Goal: Task Accomplishment & Management: Complete application form

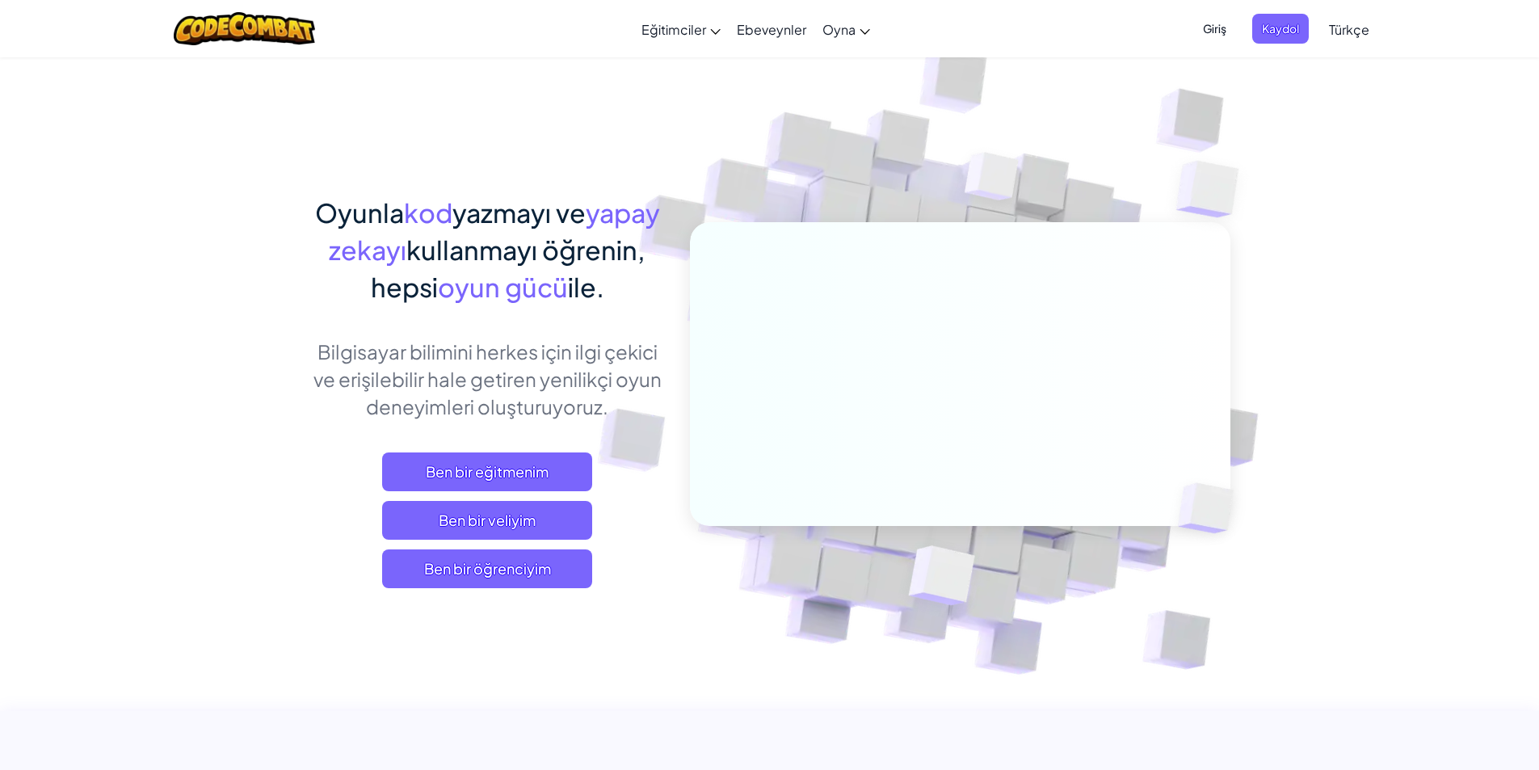
click at [1337, 254] on img at bounding box center [949, 356] width 898 height 898
drag, startPoint x: 1154, startPoint y: 522, endPoint x: 1229, endPoint y: 202, distance: 328.6
click at [1229, 202] on img at bounding box center [1214, 189] width 140 height 137
click at [408, 565] on span "Ben bir öğrenciyim" at bounding box center [487, 568] width 210 height 39
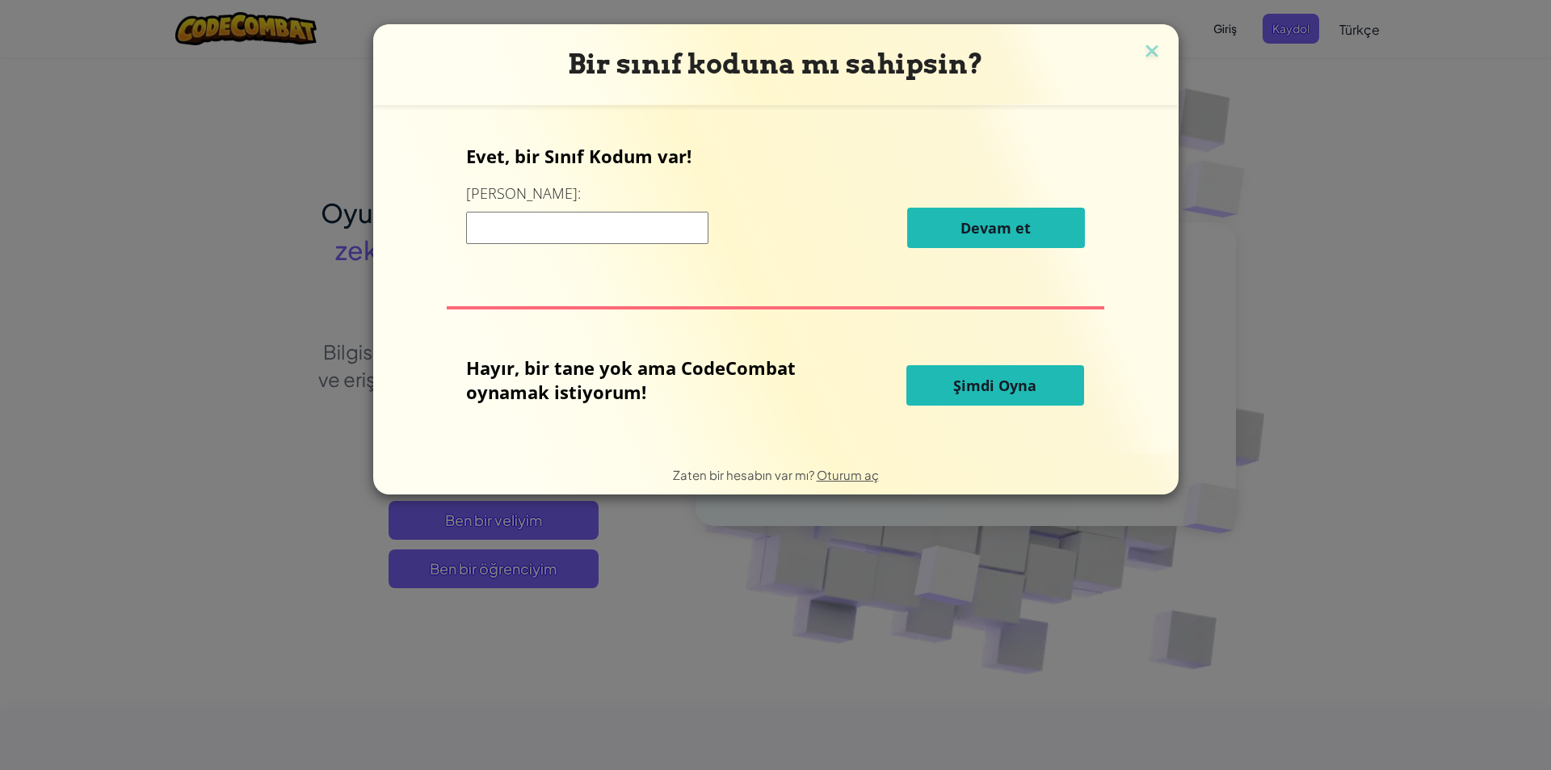
click at [535, 214] on input at bounding box center [587, 228] width 242 height 32
type input "m"
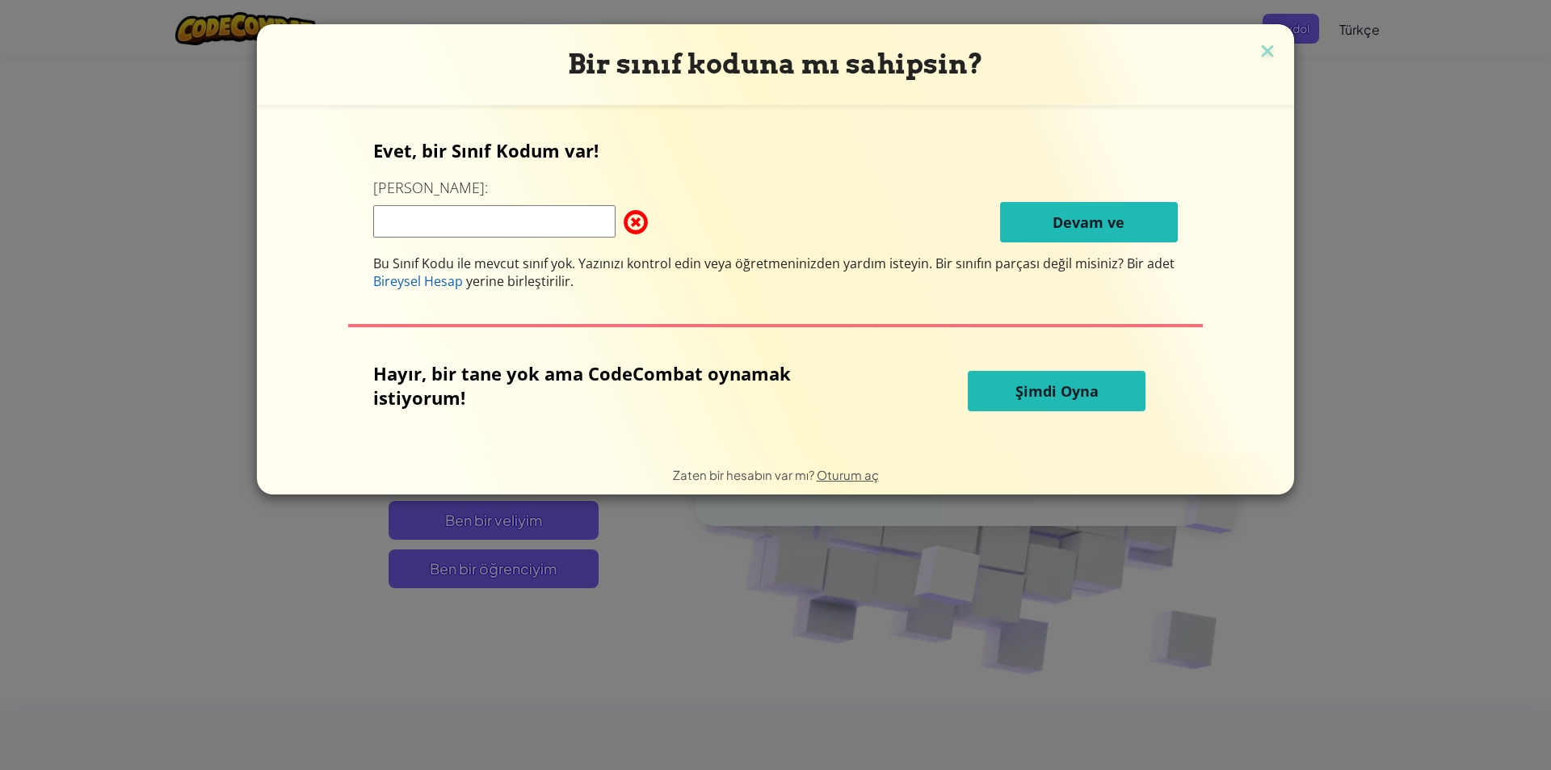
type input "m"
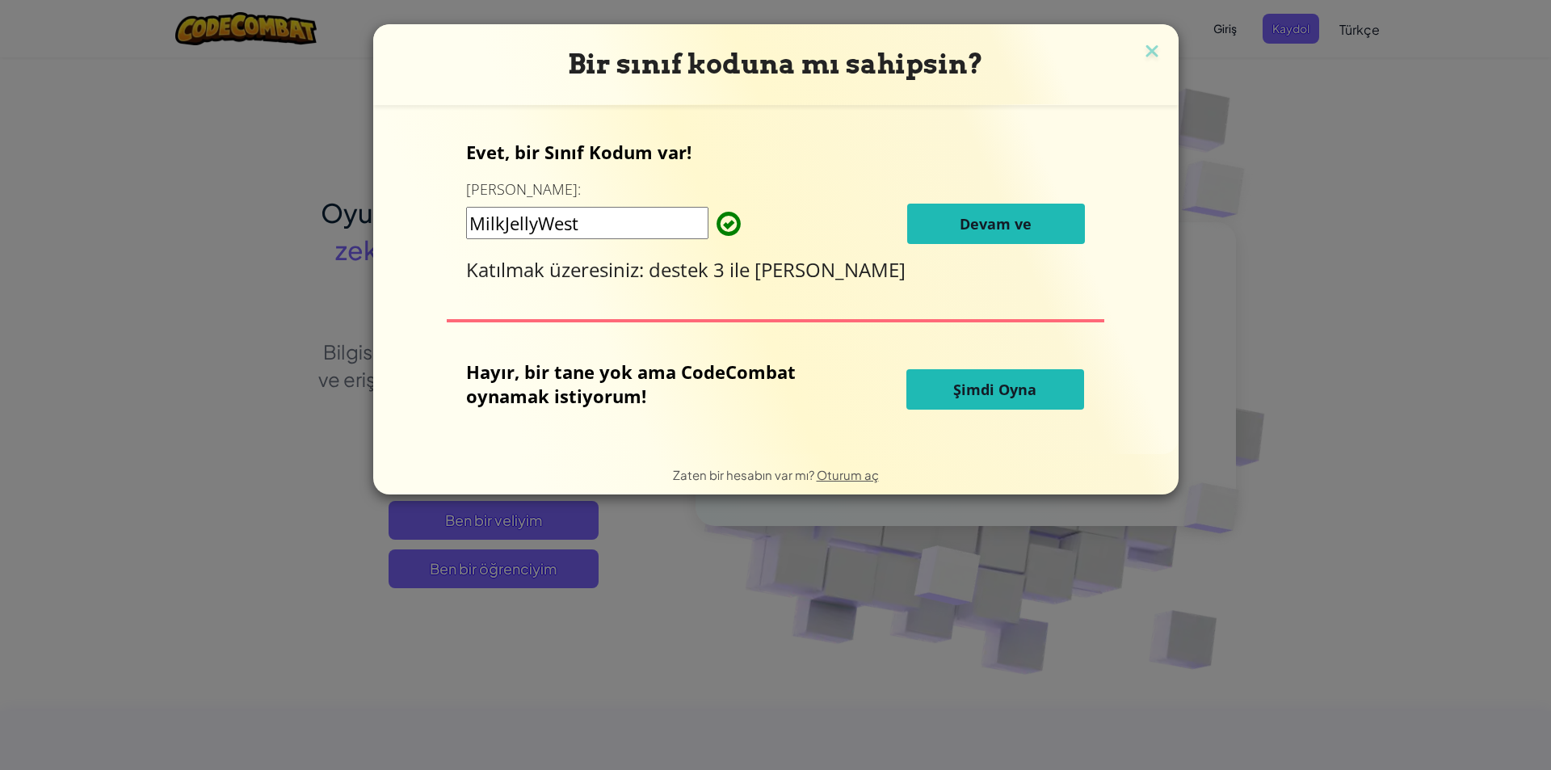
type input "MilkJellyWest"
click at [717, 229] on span at bounding box center [717, 224] width 0 height 32
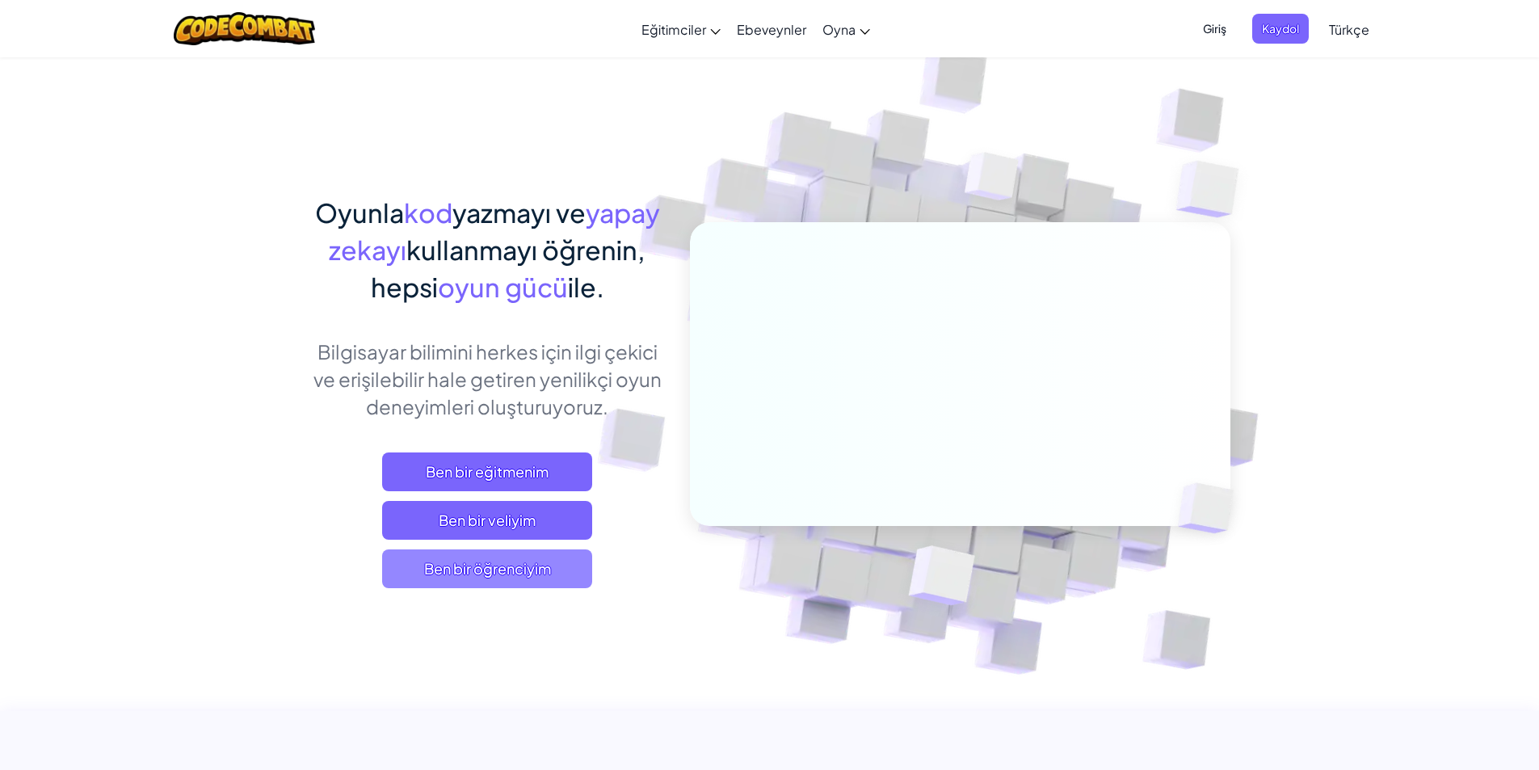
click at [519, 559] on span "Ben bir öğrenciyim" at bounding box center [487, 568] width 210 height 39
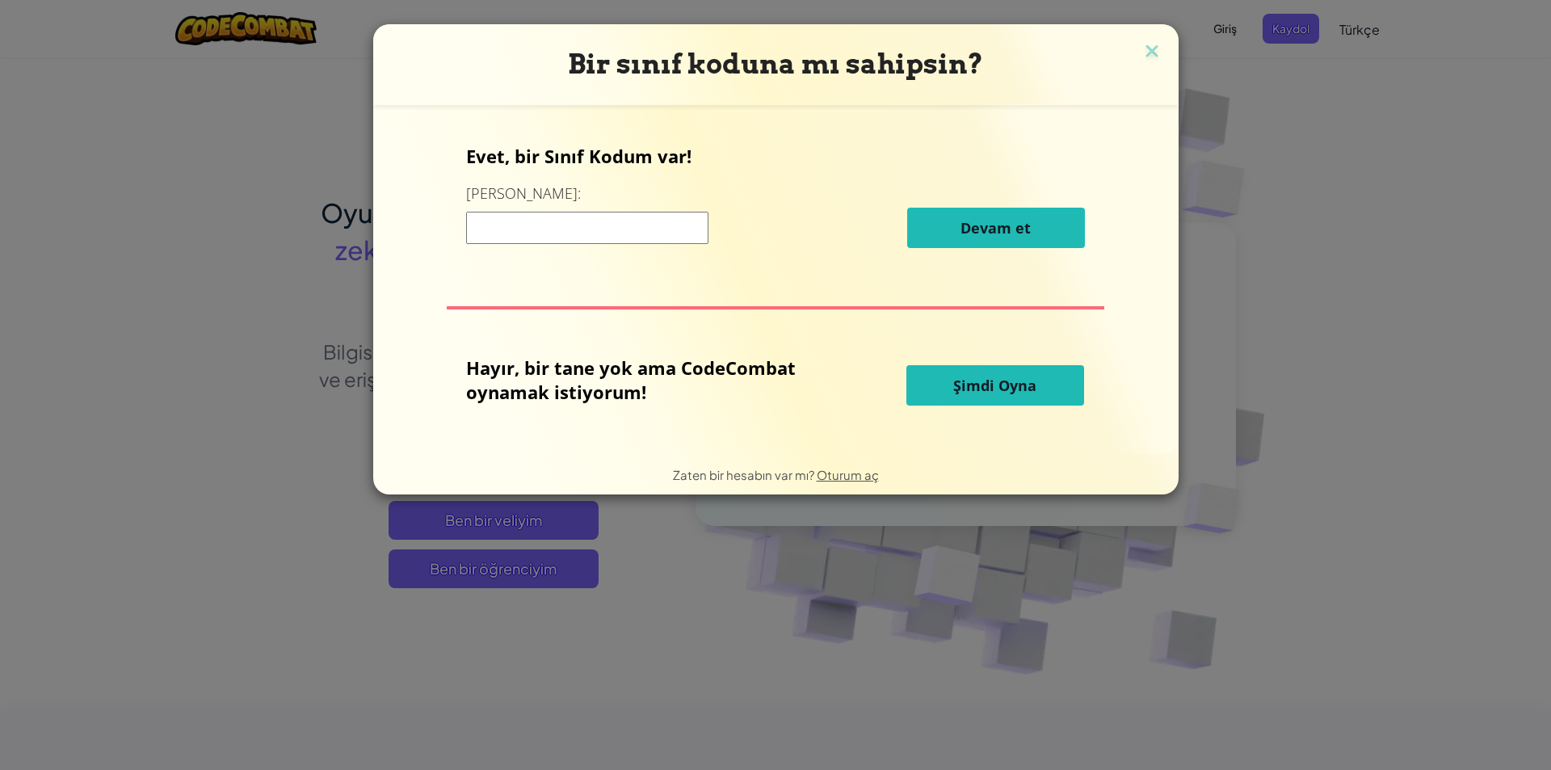
click at [586, 216] on input at bounding box center [587, 228] width 242 height 32
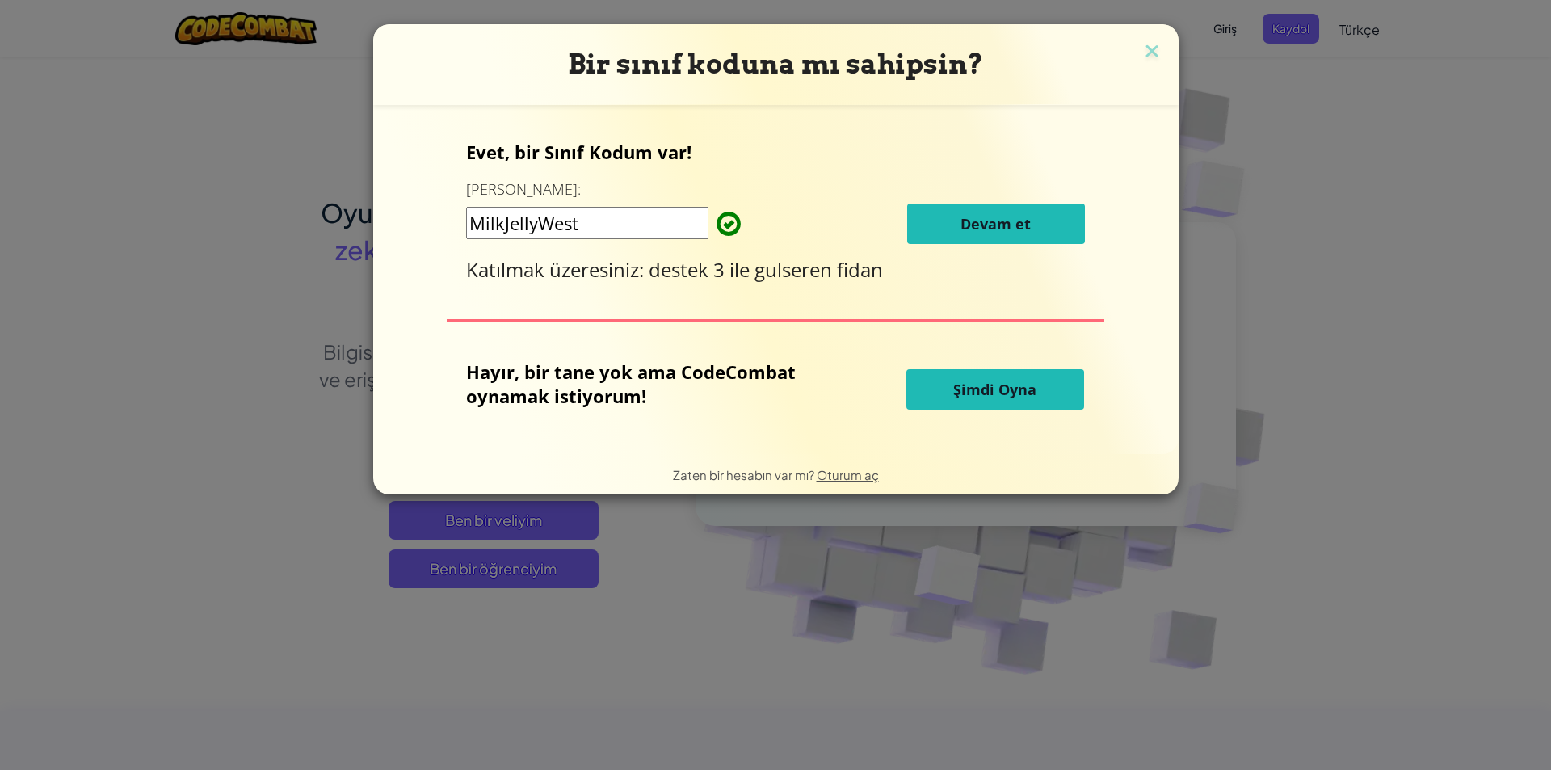
type input "MilkJellyWest"
click at [1020, 220] on span "Devam et" at bounding box center [996, 223] width 70 height 19
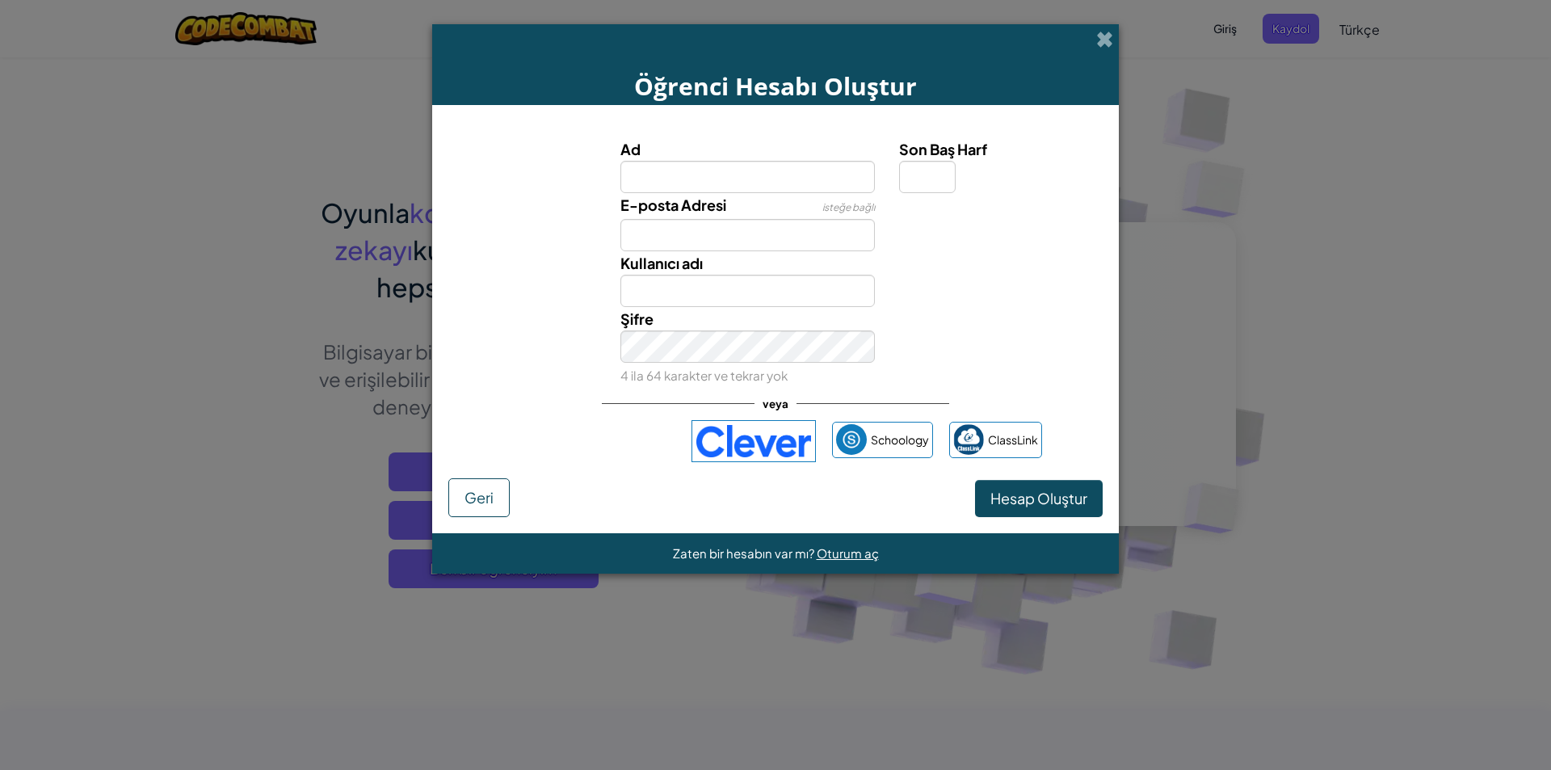
type input "s"
type input "[PERSON_NAME]"
click at [649, 274] on label "Kullanıcı adı" at bounding box center [661, 262] width 82 height 23
drag, startPoint x: 679, startPoint y: 309, endPoint x: 706, endPoint y: 330, distance: 34.1
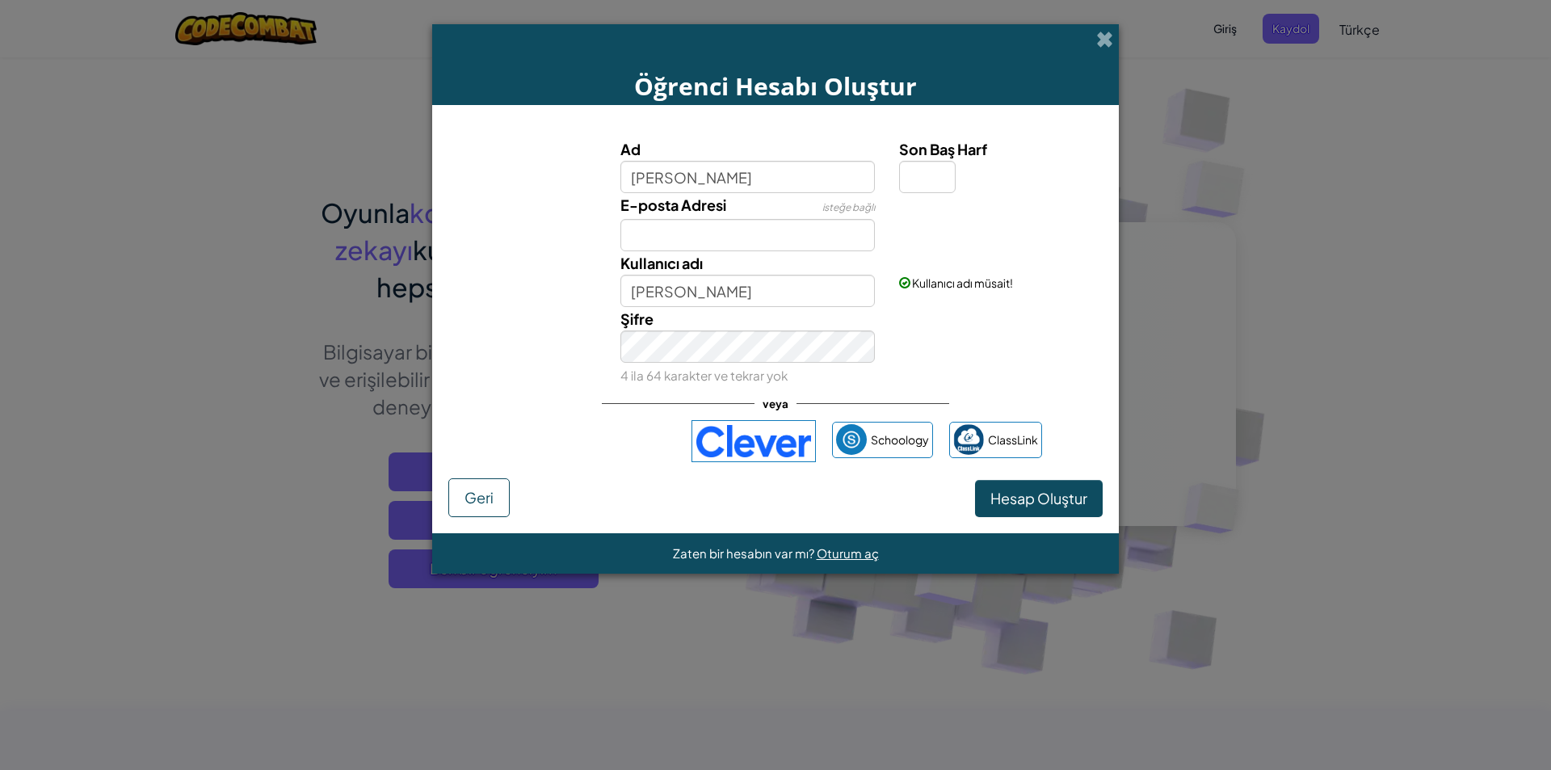
click at [696, 314] on div "Şifre 4 ila 64 karakter ve tekrar yok" at bounding box center [748, 347] width 280 height 80
click at [804, 288] on input "[PERSON_NAME]" at bounding box center [747, 291] width 255 height 32
type input "S"
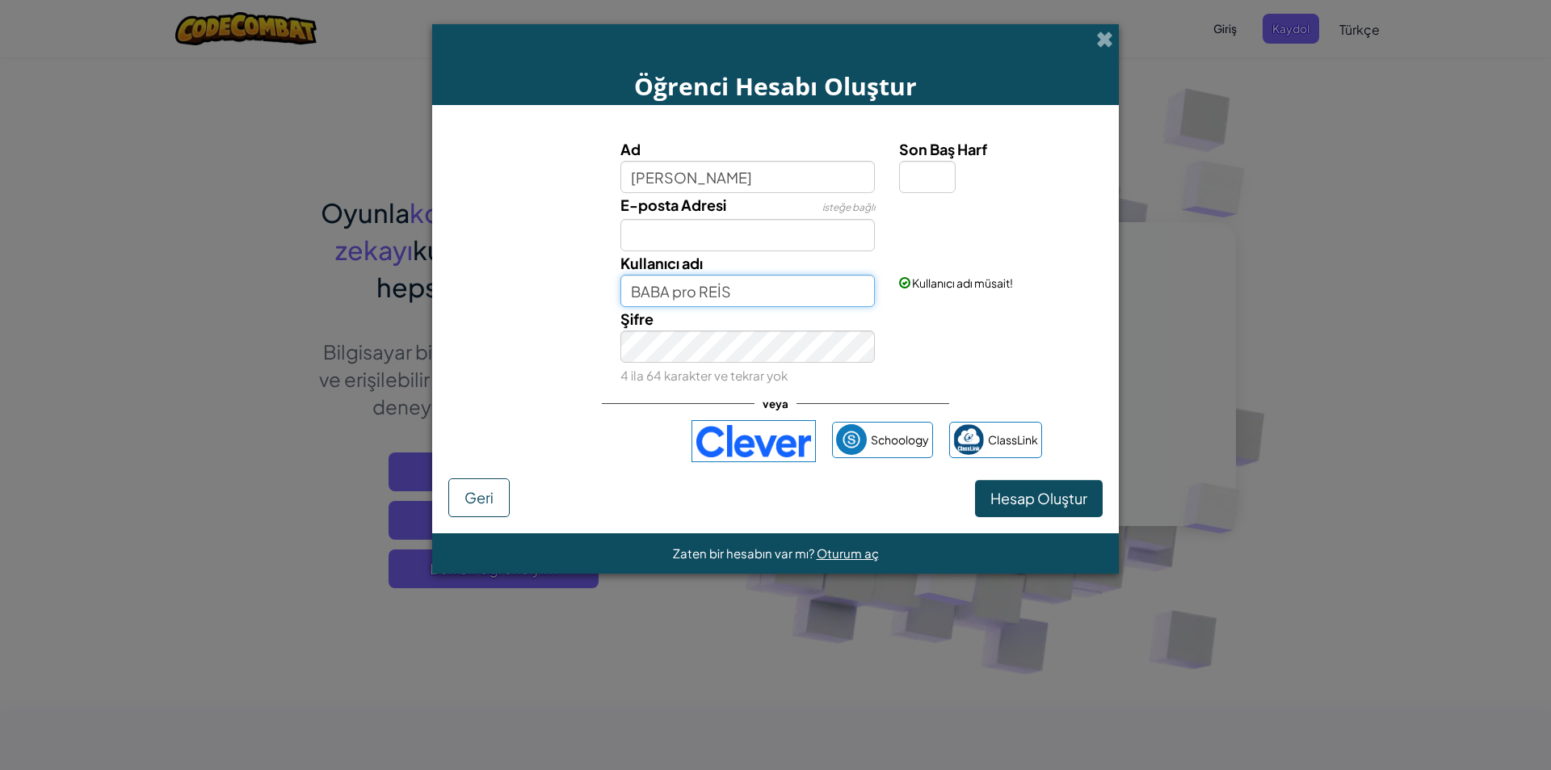
type input "BABA pro REİS"
click at [488, 500] on span "Geri" at bounding box center [479, 497] width 29 height 19
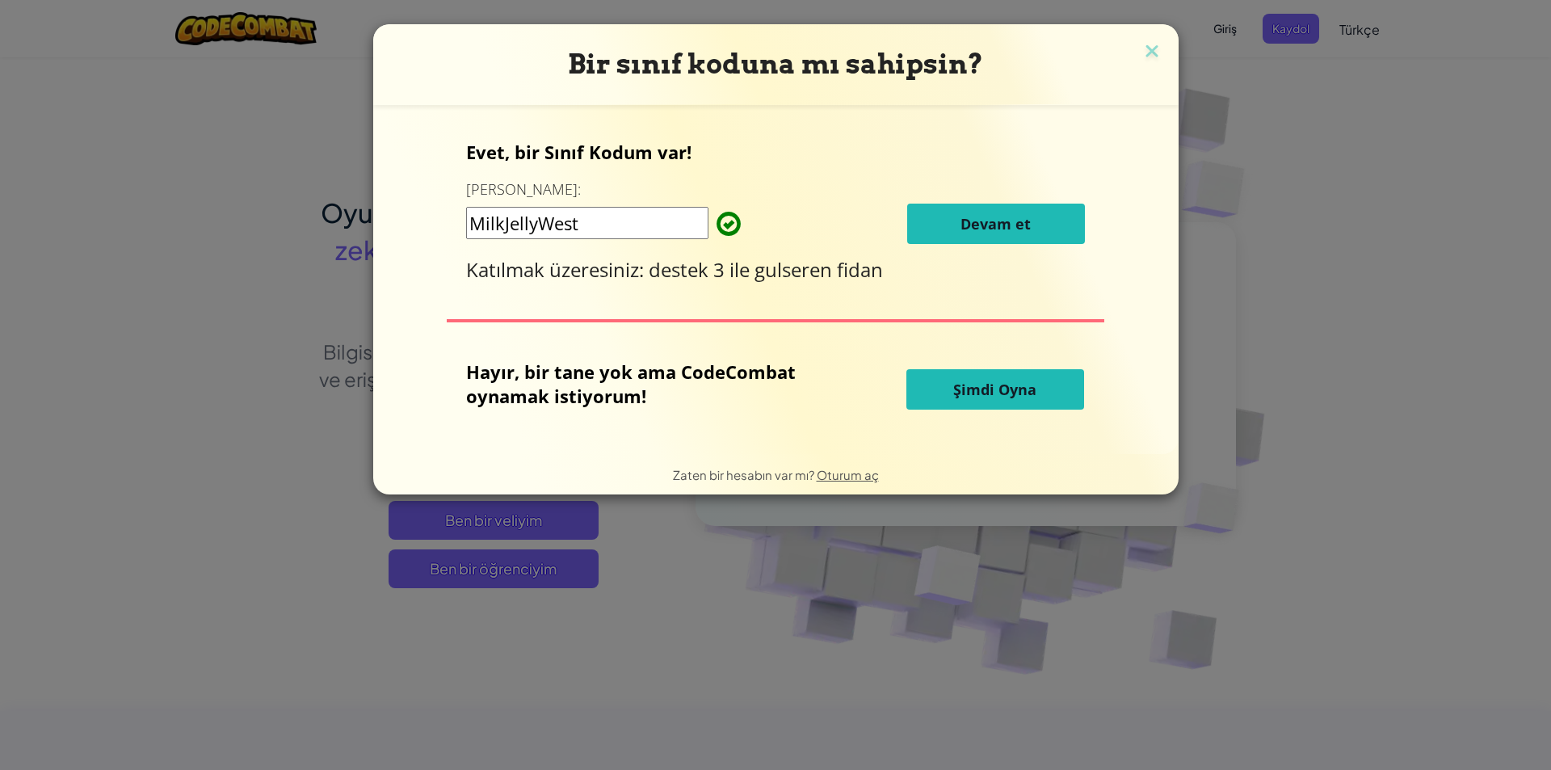
click at [1003, 388] on span "Şimdi Oyna" at bounding box center [994, 389] width 83 height 19
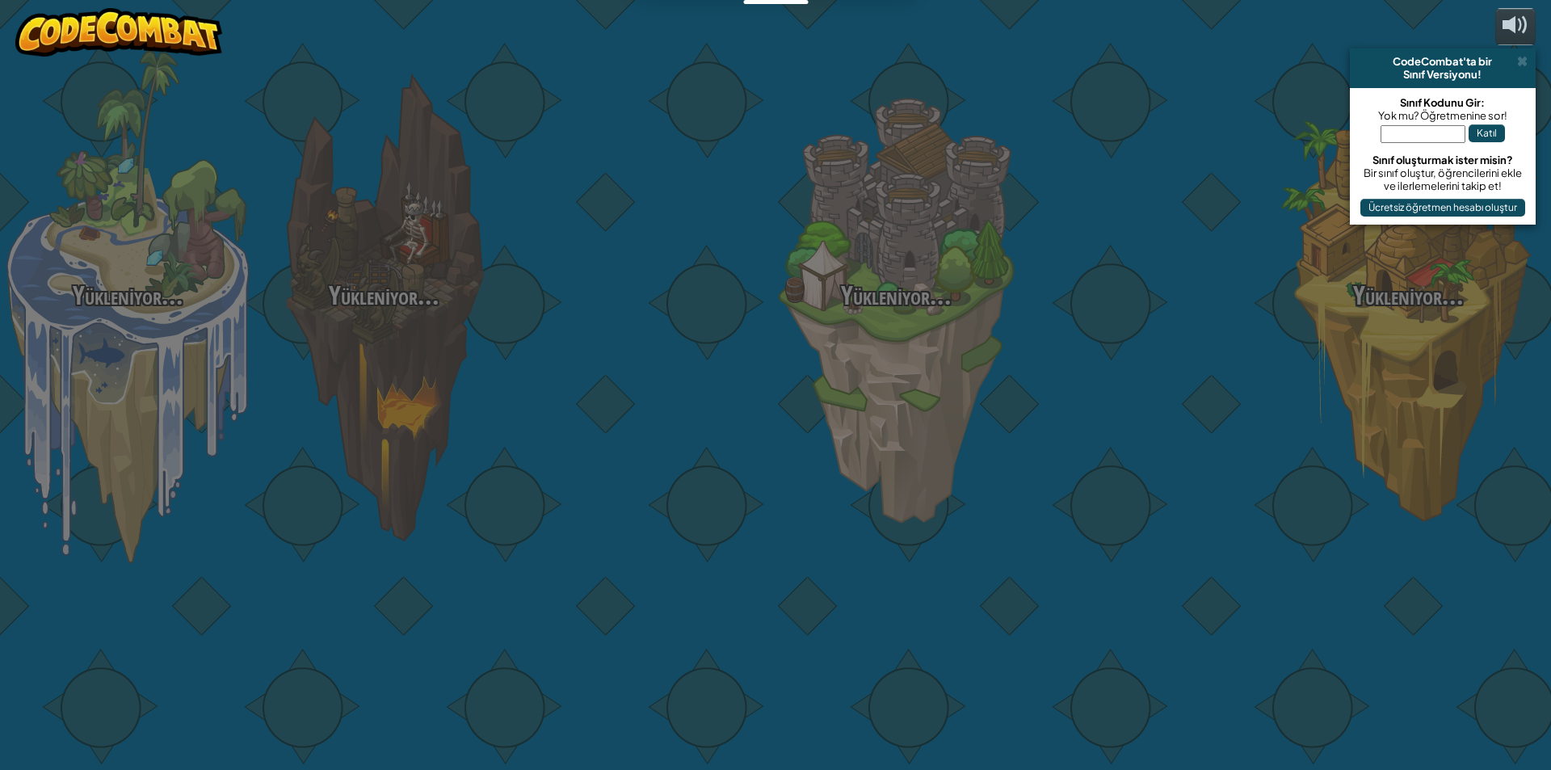
select select "tr"
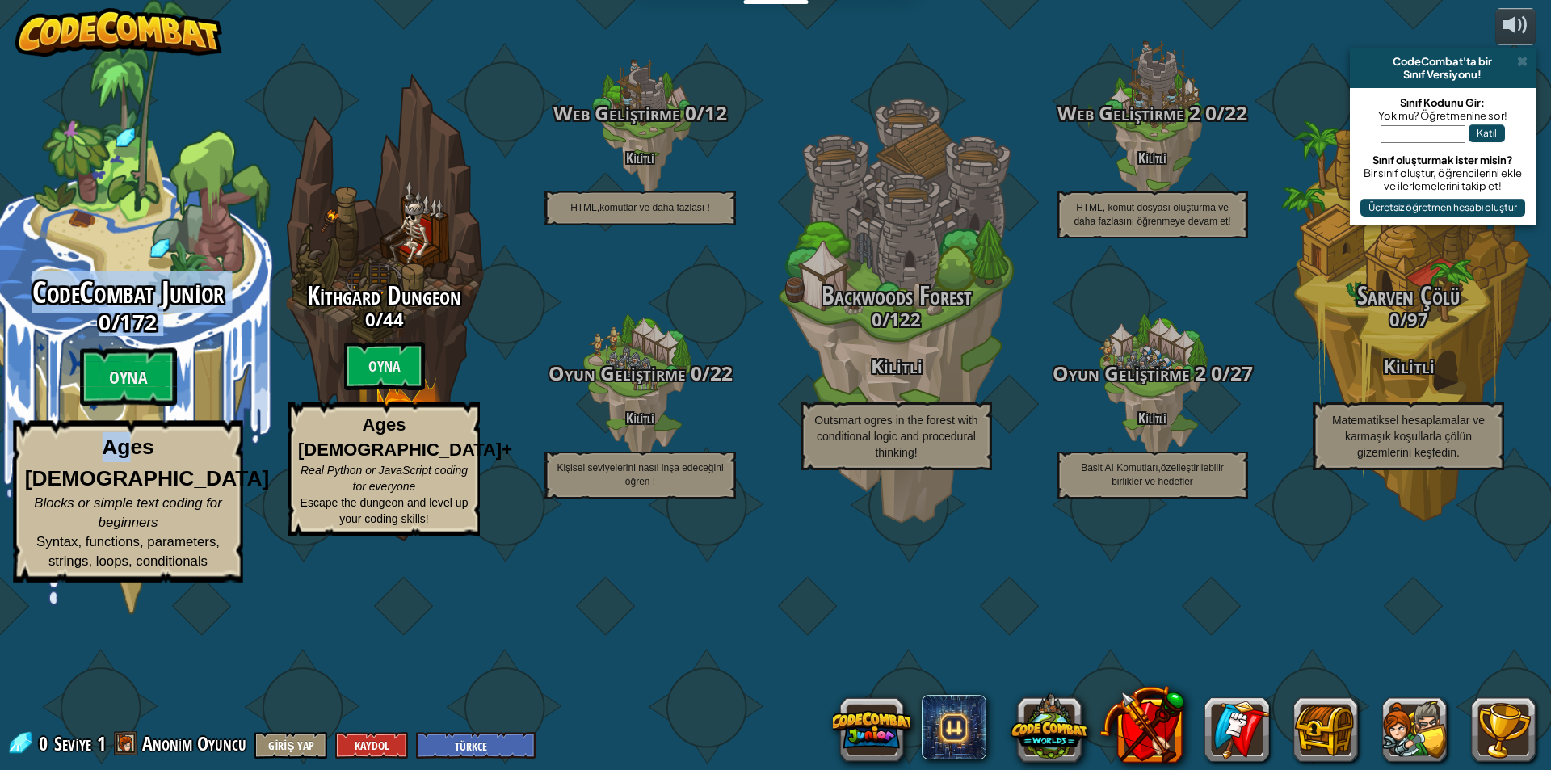
drag, startPoint x: 106, startPoint y: 505, endPoint x: 114, endPoint y: 553, distance: 49.1
click at [114, 553] on div "CodeCombat Junior 0 / 172 Oyna Ages [DEMOGRAPHIC_DATA] Blocks or simple text co…" at bounding box center [127, 307] width 307 height 615
select select "tr"
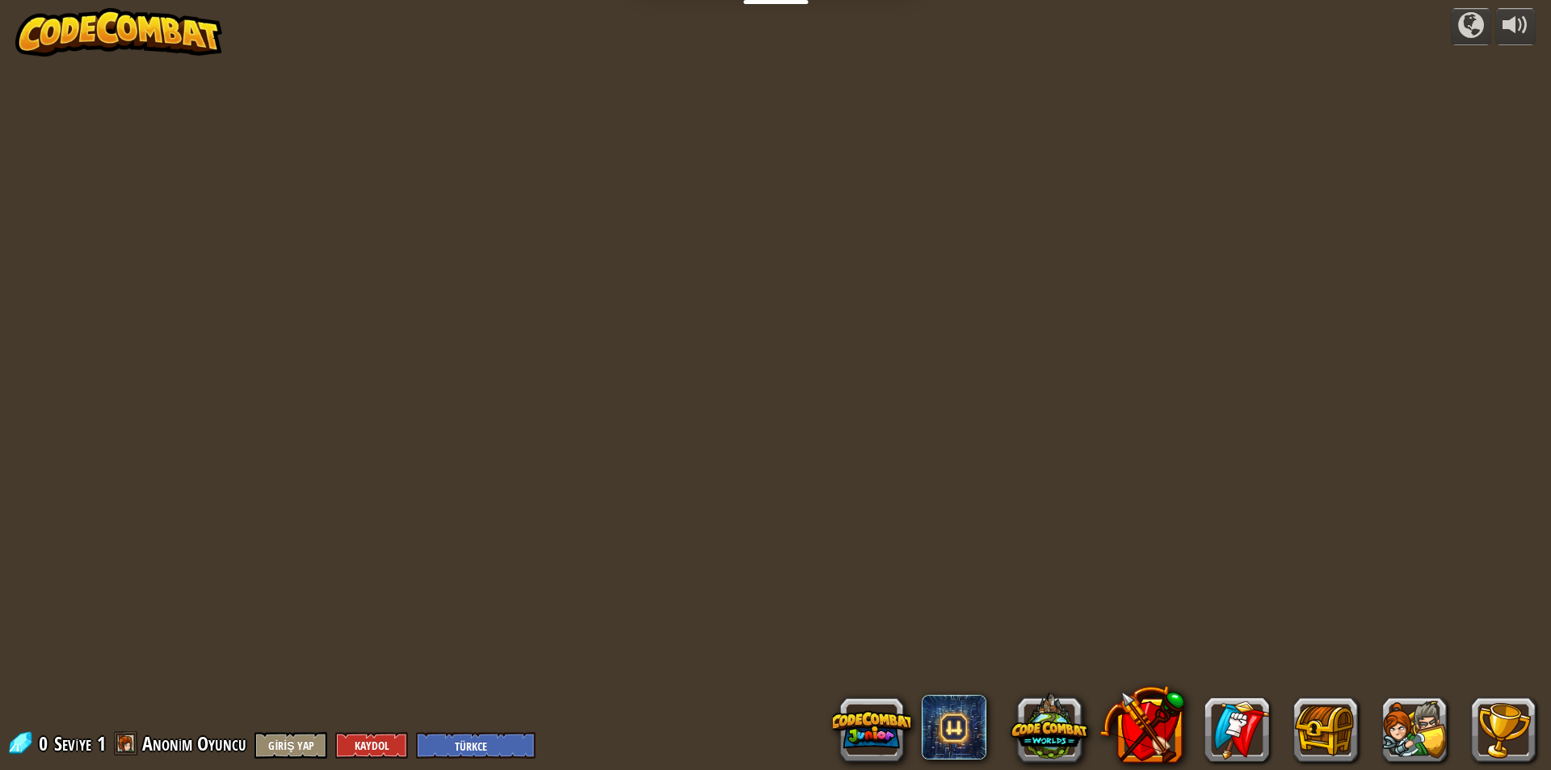
select select "tr"
drag, startPoint x: 284, startPoint y: 401, endPoint x: 301, endPoint y: 397, distance: 17.4
click at [293, 399] on div at bounding box center [776, 385] width 1110 height 770
select select "tr"
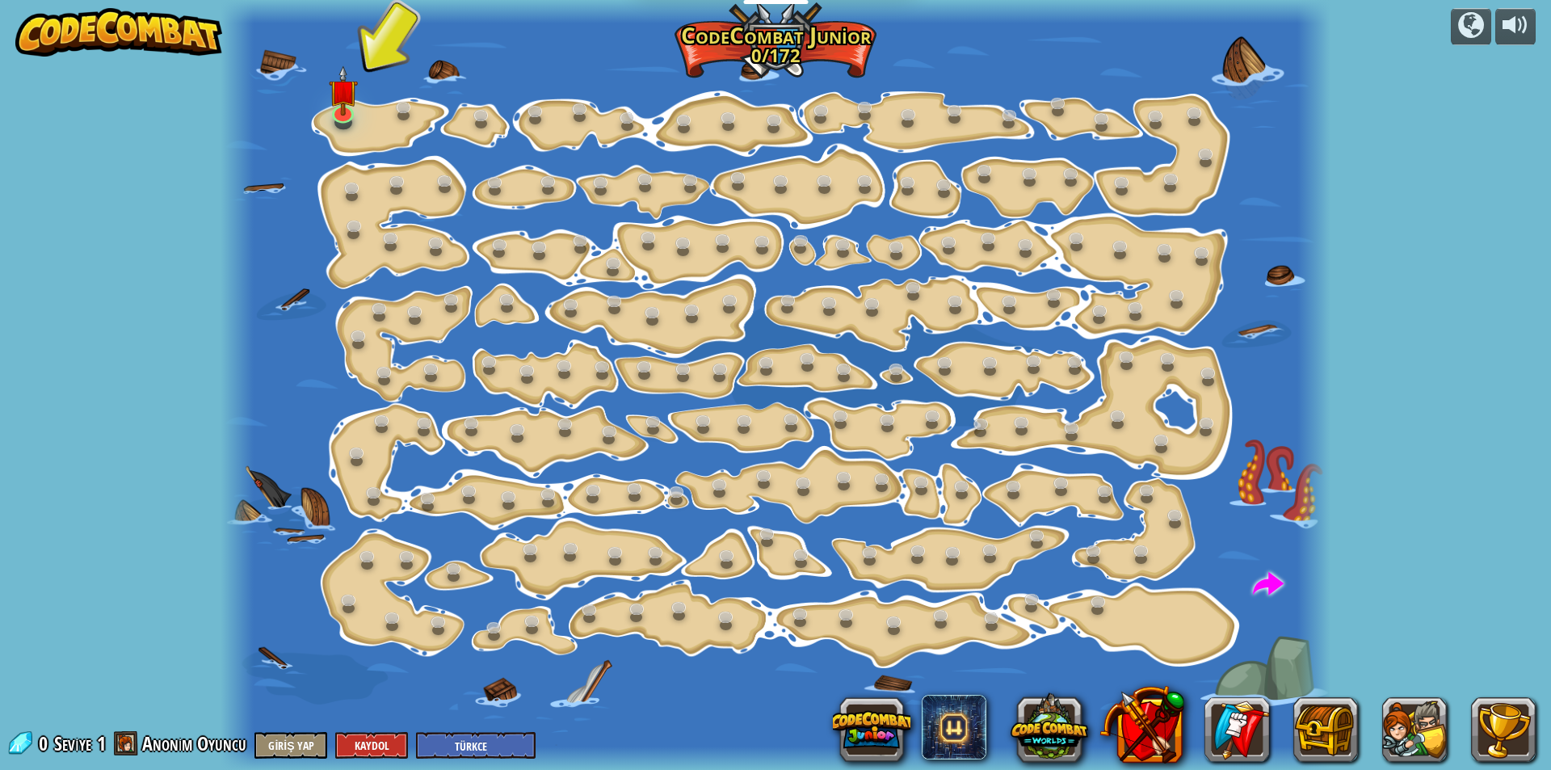
click at [381, 124] on div at bounding box center [776, 385] width 1110 height 770
click at [403, 116] on link at bounding box center [405, 108] width 32 height 32
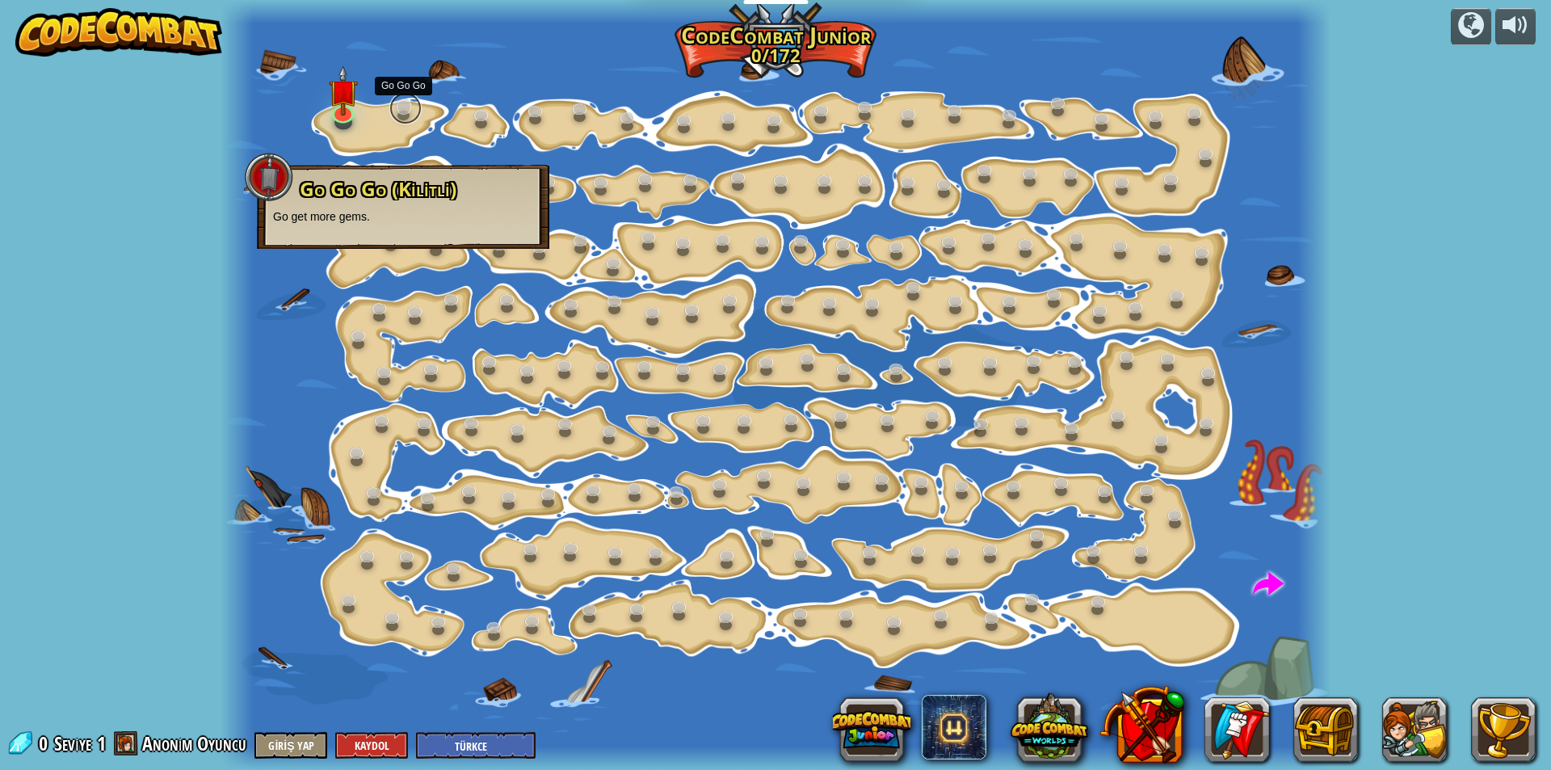
click at [403, 116] on link at bounding box center [405, 108] width 32 height 32
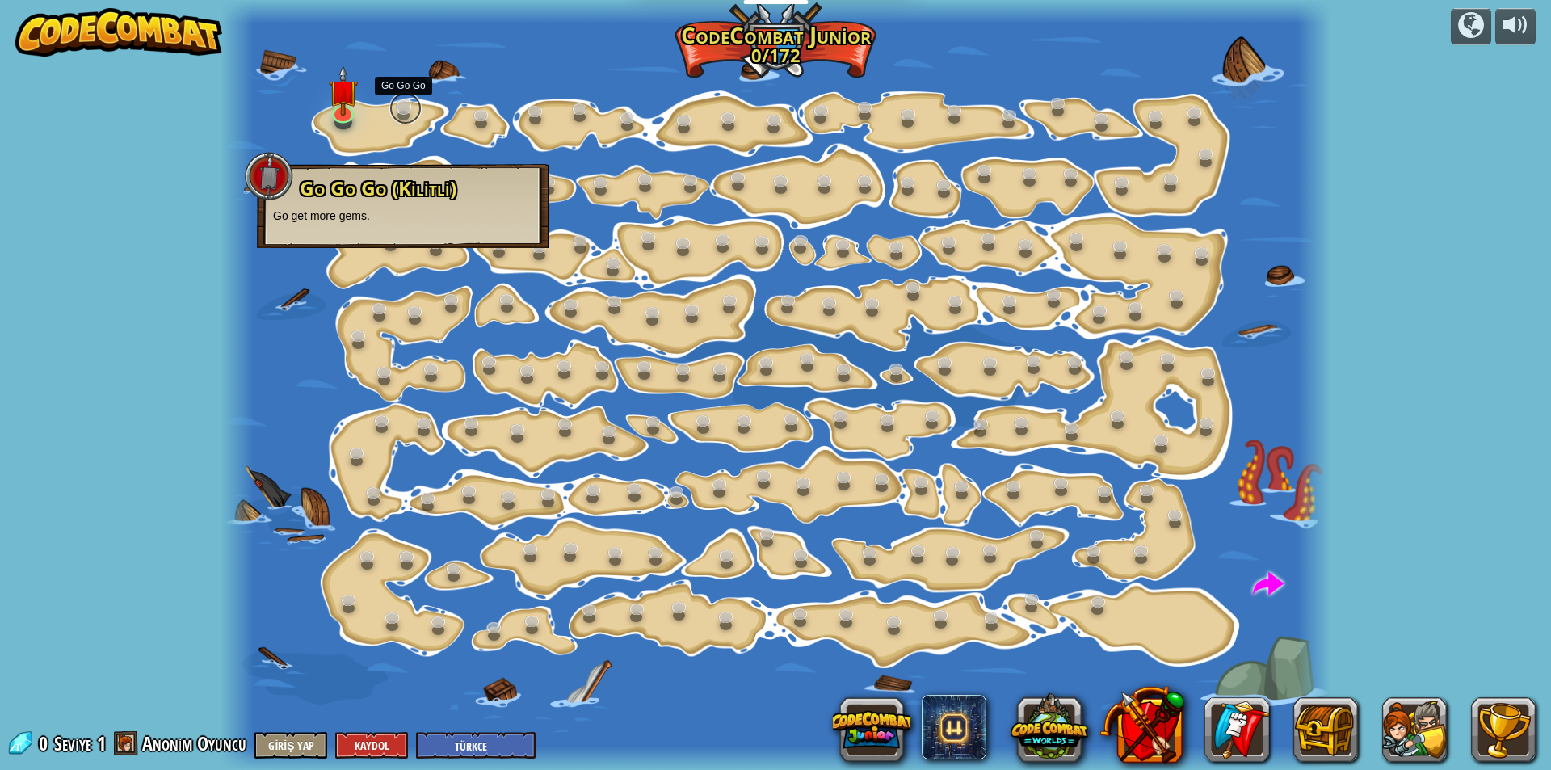
click at [401, 116] on link at bounding box center [405, 108] width 32 height 32
drag, startPoint x: 401, startPoint y: 116, endPoint x: 476, endPoint y: 21, distance: 120.7
click at [423, 107] on div at bounding box center [776, 385] width 1110 height 770
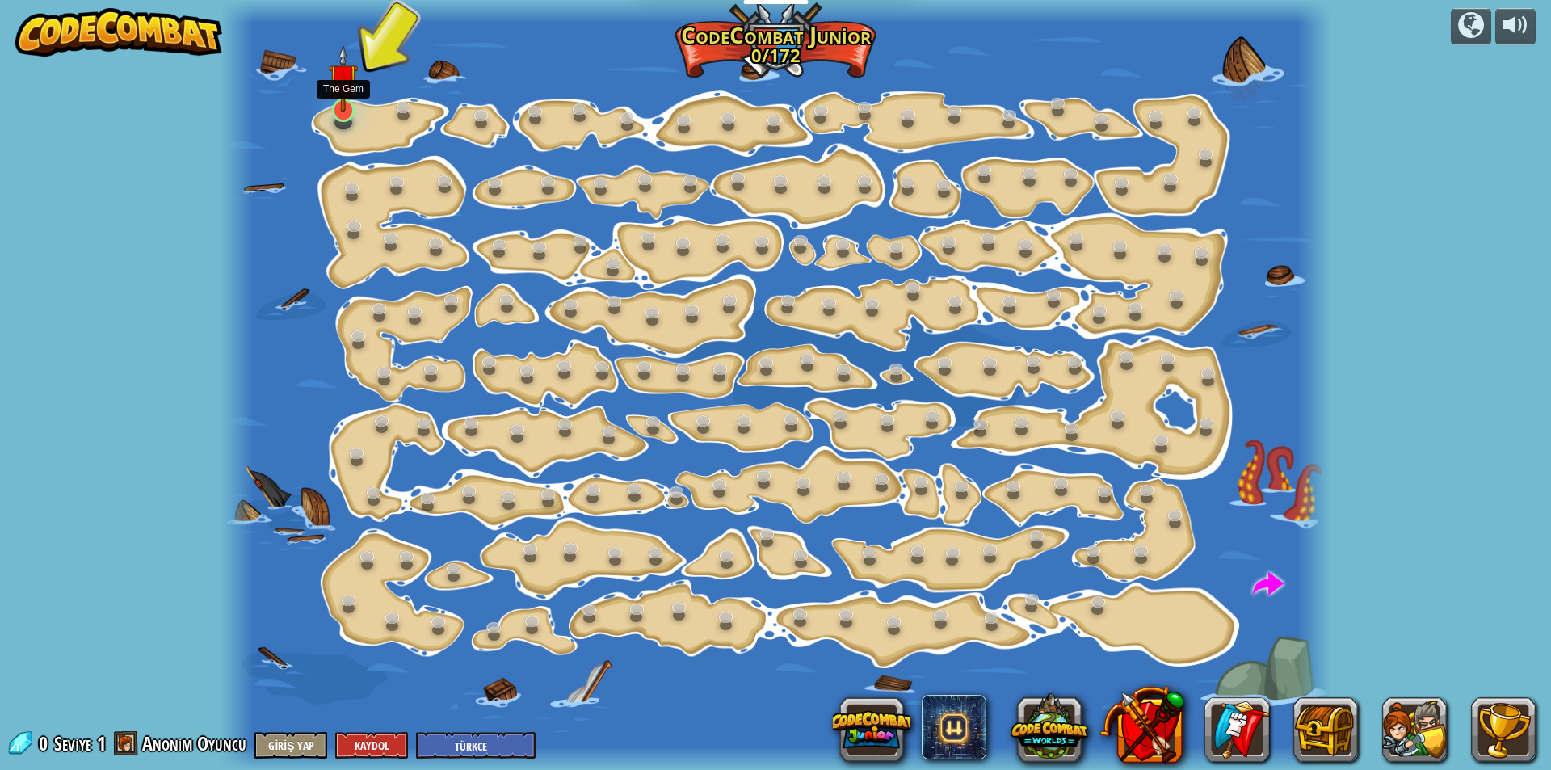
click at [342, 108] on img at bounding box center [343, 78] width 29 height 68
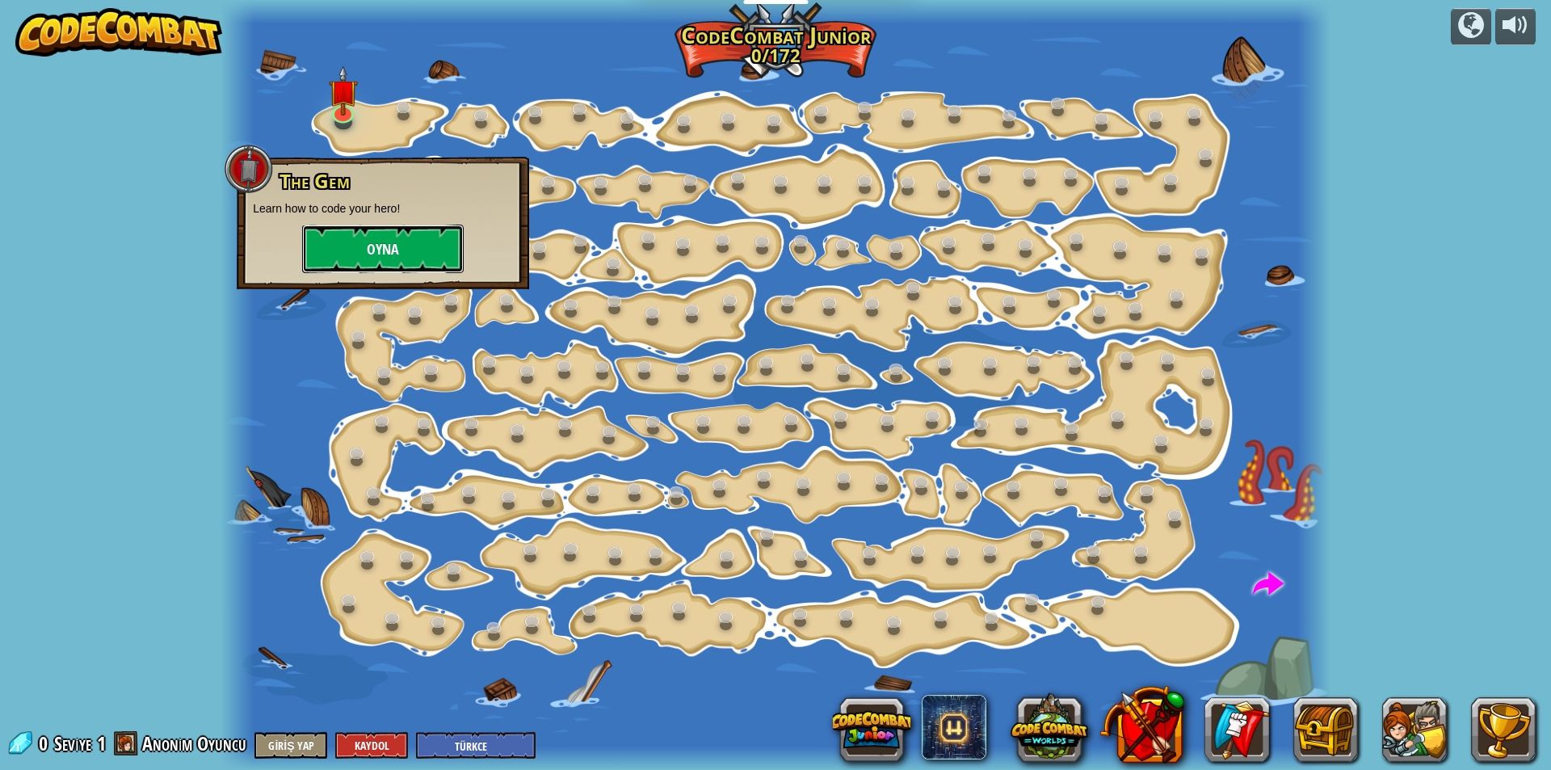
click at [380, 252] on button "Oyna" at bounding box center [383, 249] width 162 height 48
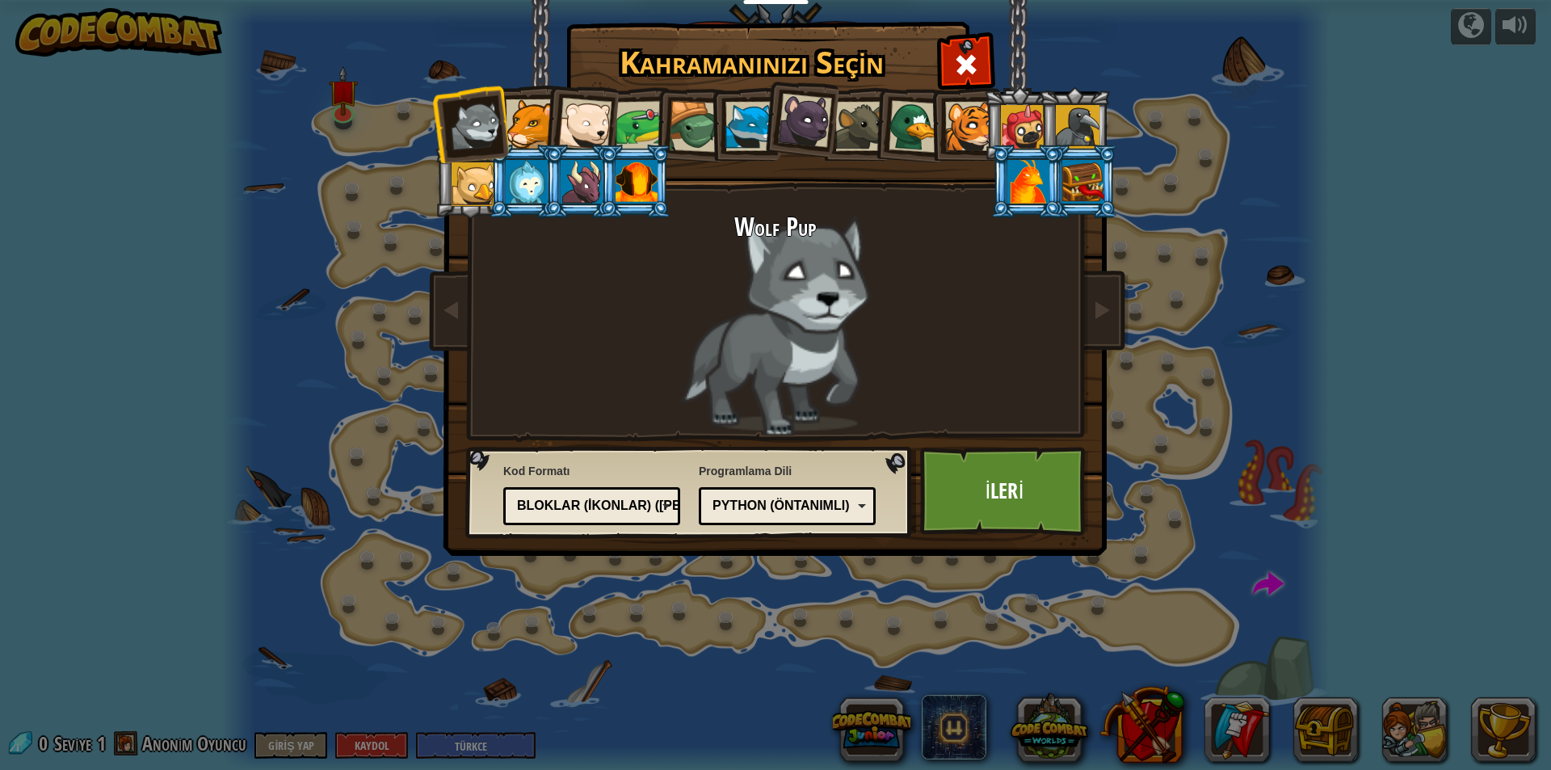
click at [645, 116] on div at bounding box center [641, 126] width 50 height 50
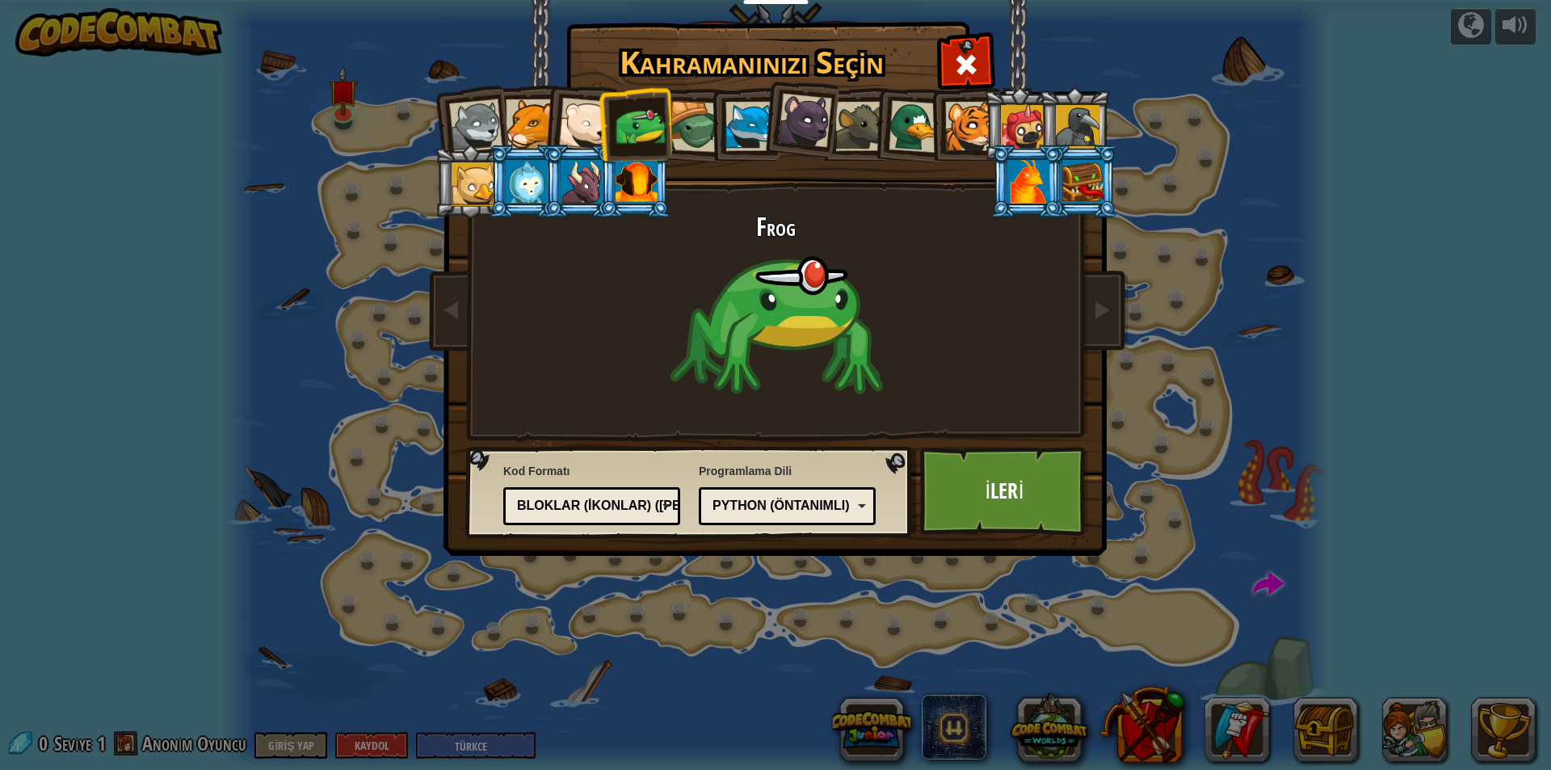
click at [633, 170] on div at bounding box center [637, 182] width 42 height 44
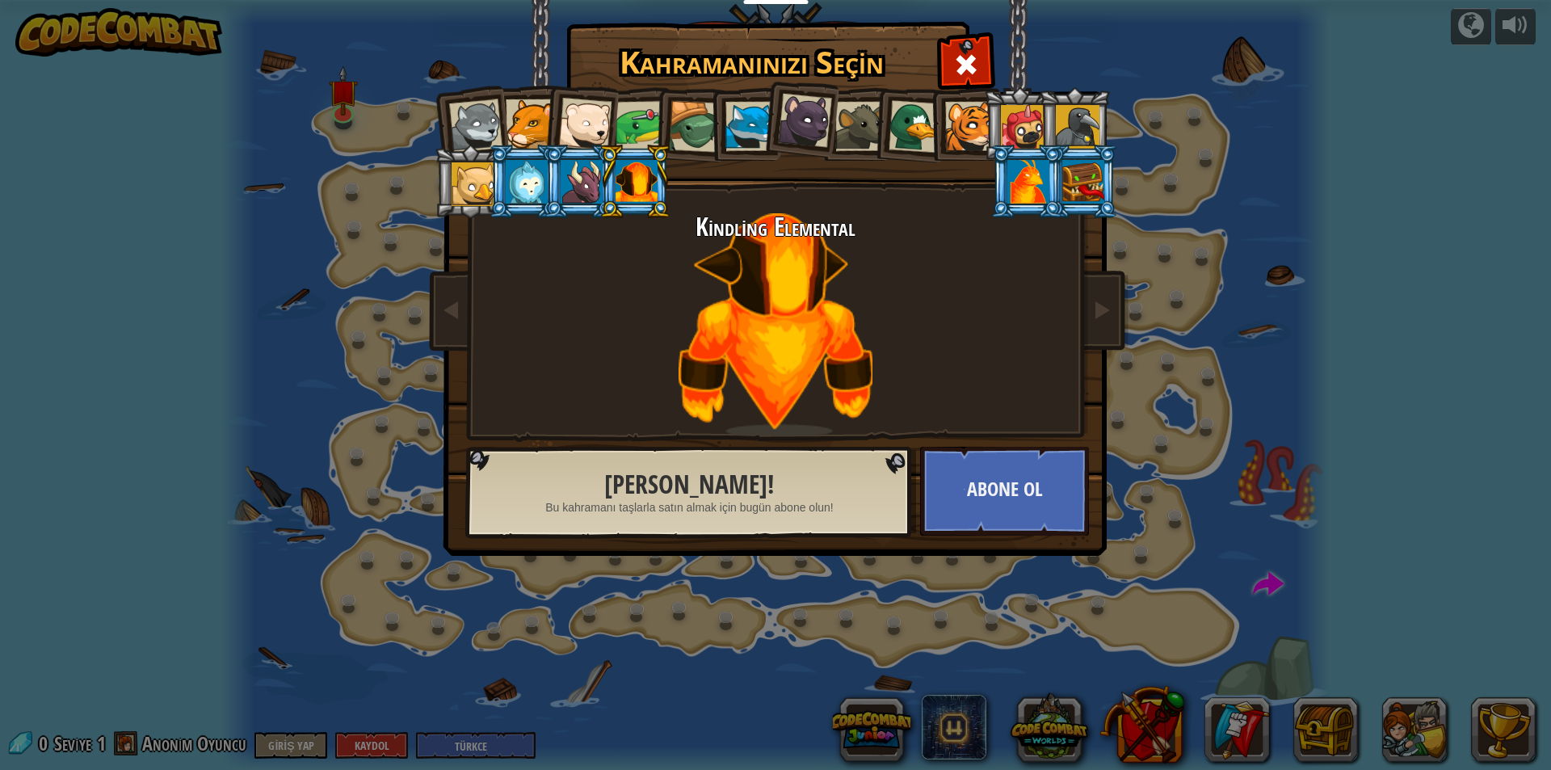
click at [1076, 124] on div at bounding box center [1078, 127] width 44 height 44
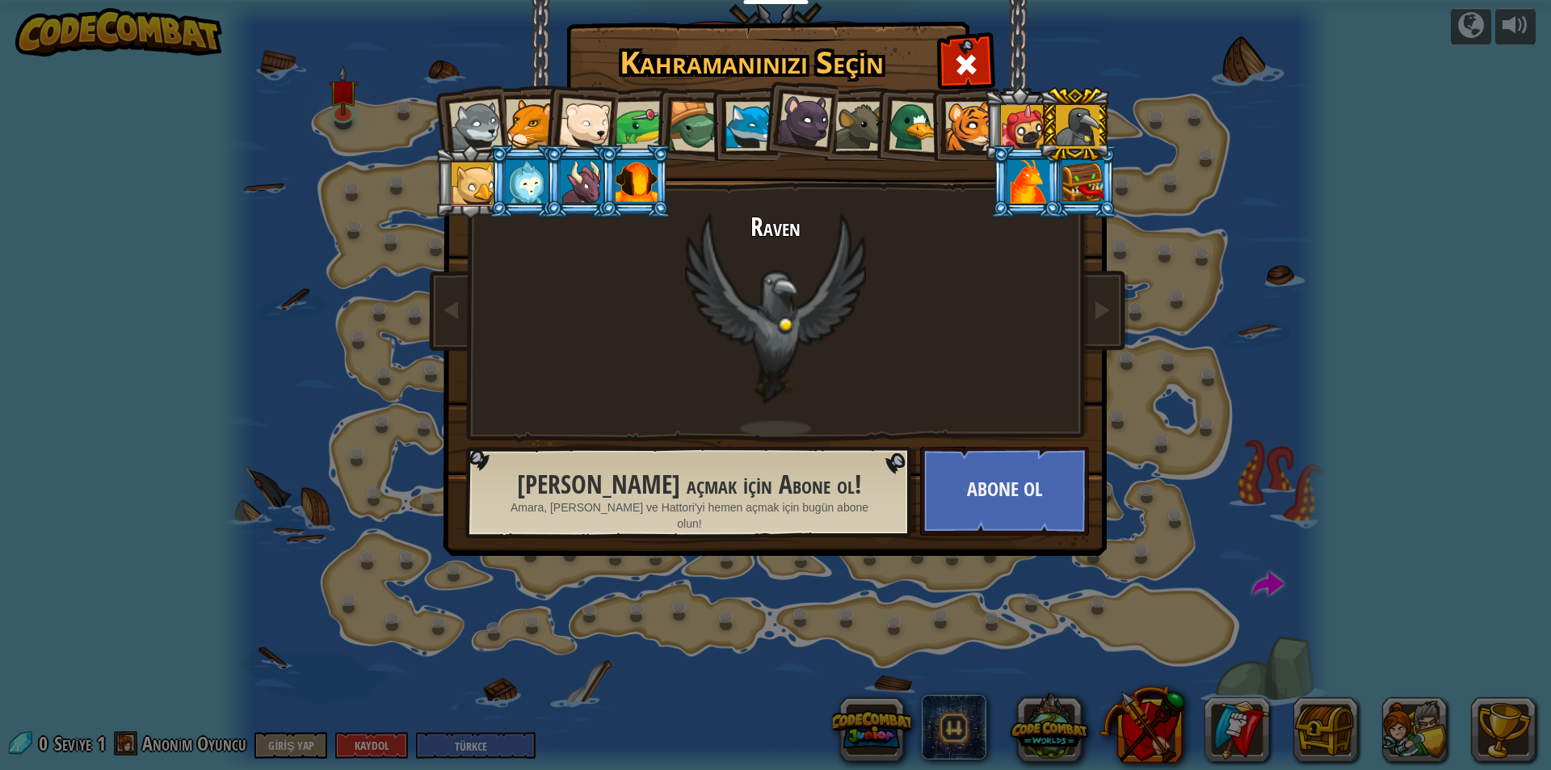
click at [1052, 130] on li at bounding box center [1074, 124] width 73 height 74
click at [1015, 135] on div at bounding box center [1023, 127] width 44 height 44
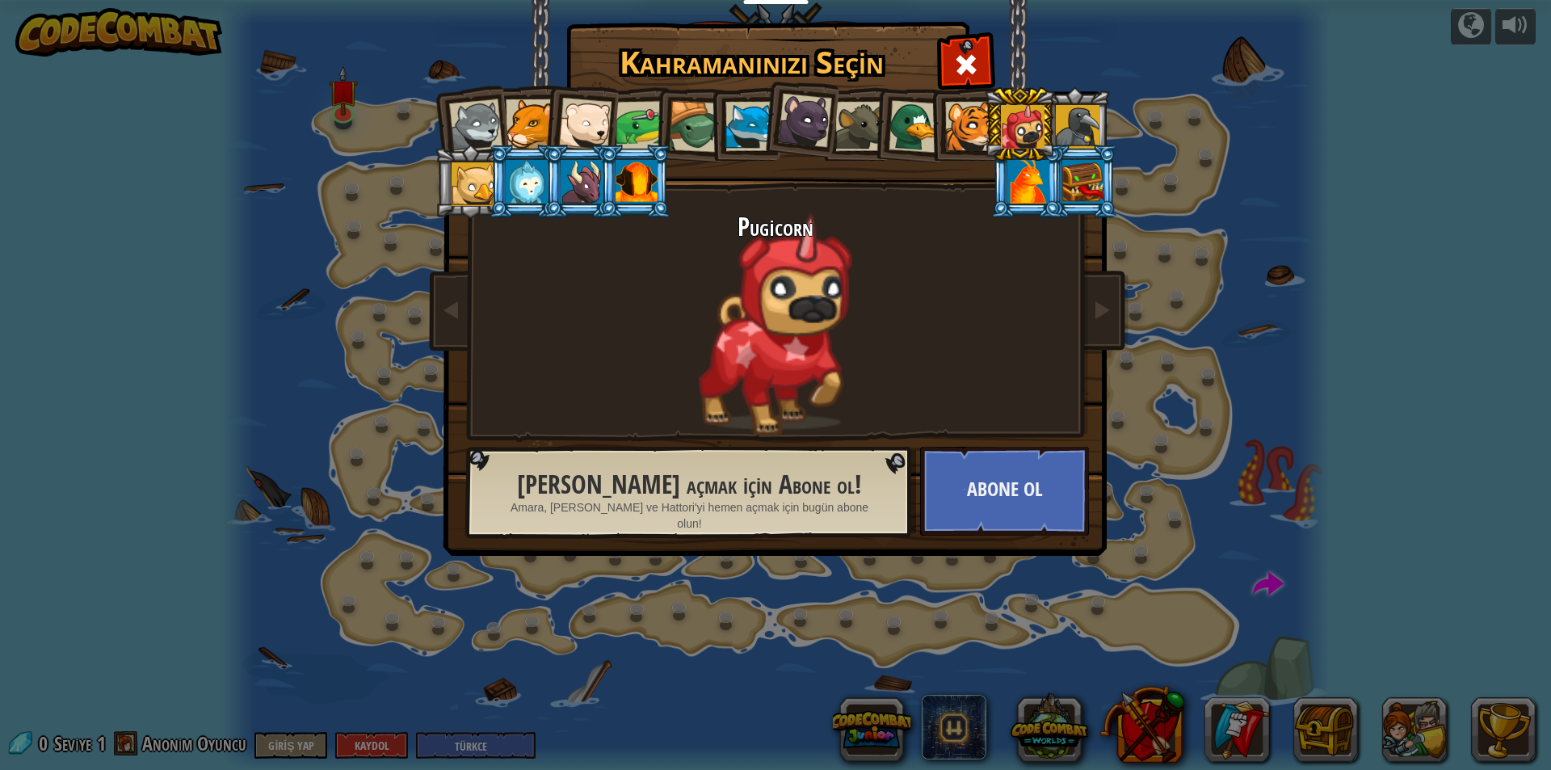
click at [1015, 135] on div at bounding box center [1023, 127] width 44 height 44
click at [902, 137] on div at bounding box center [915, 126] width 53 height 53
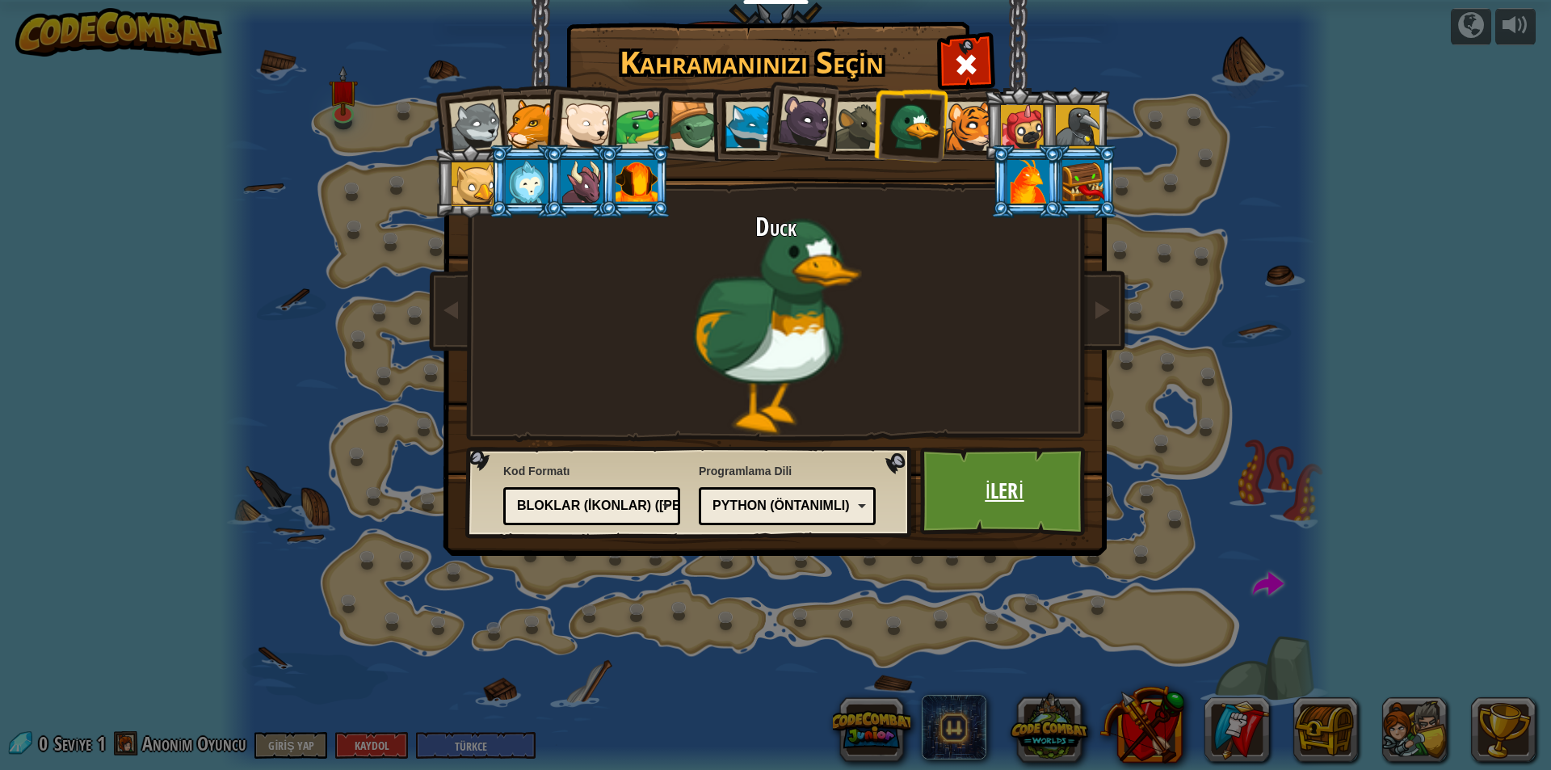
click at [991, 492] on link "İleri" at bounding box center [1004, 491] width 169 height 89
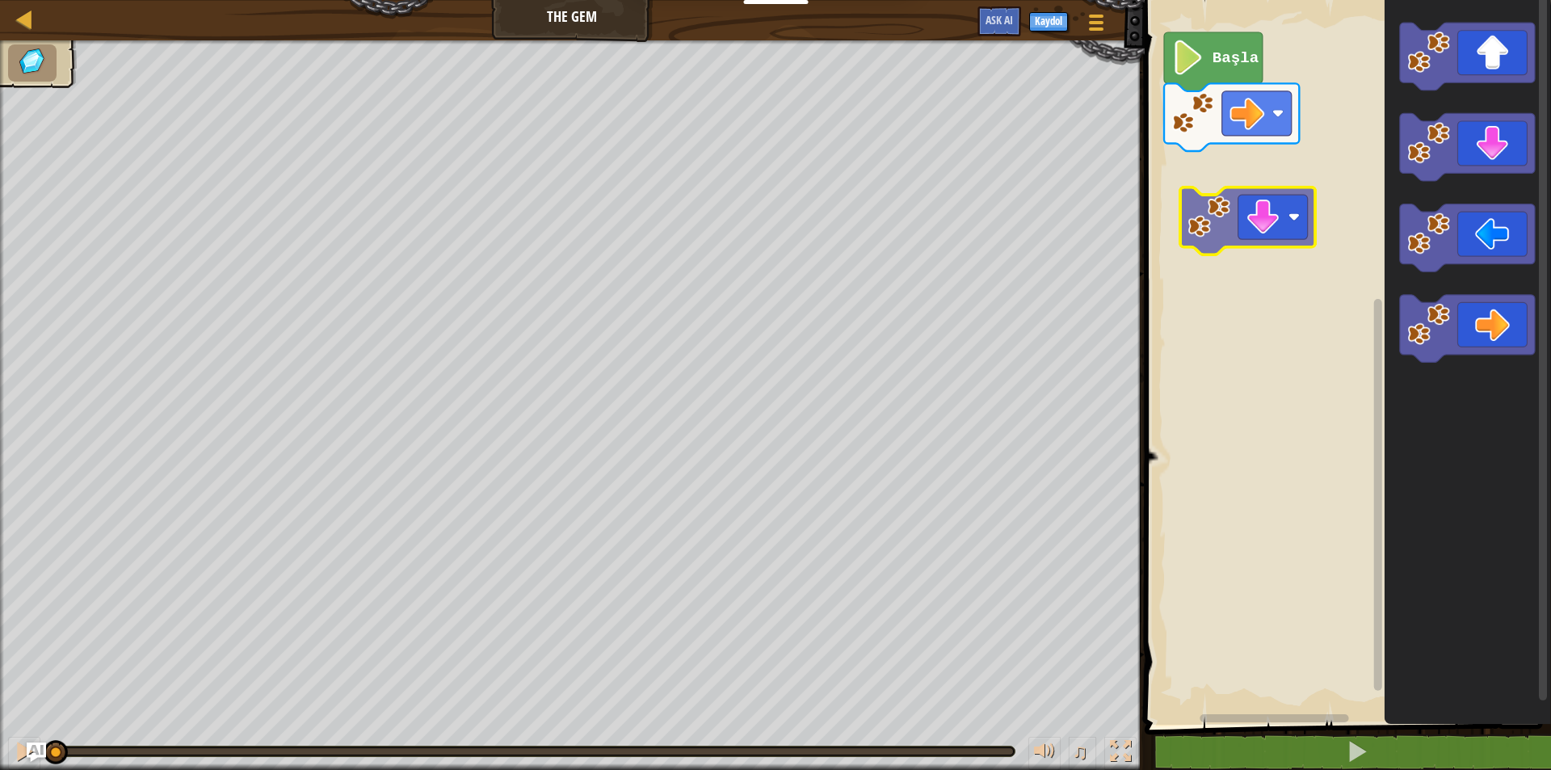
click at [1251, 225] on div "Başla" at bounding box center [1345, 358] width 411 height 733
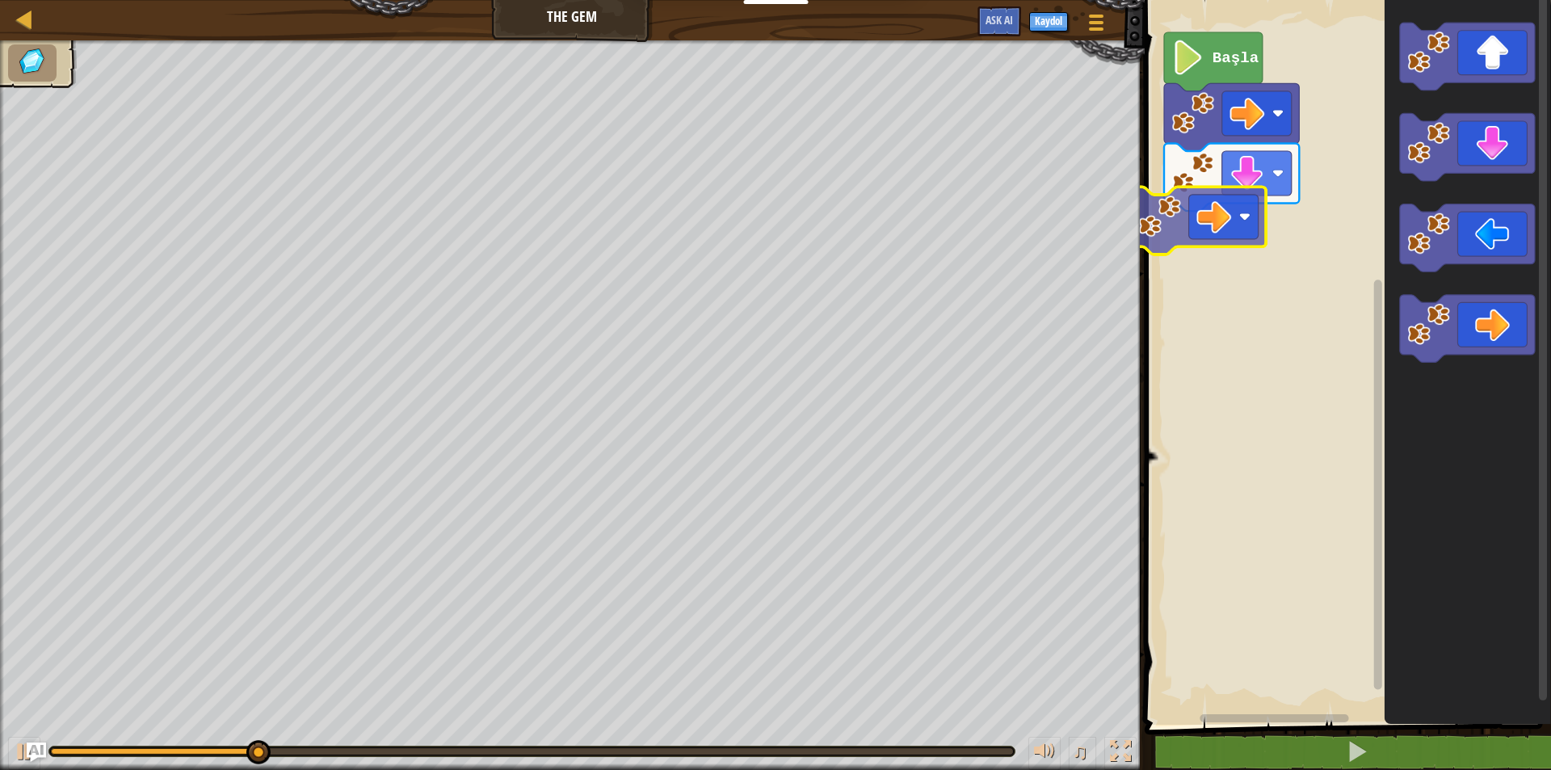
click at [1203, 220] on div "Başla" at bounding box center [1345, 358] width 411 height 733
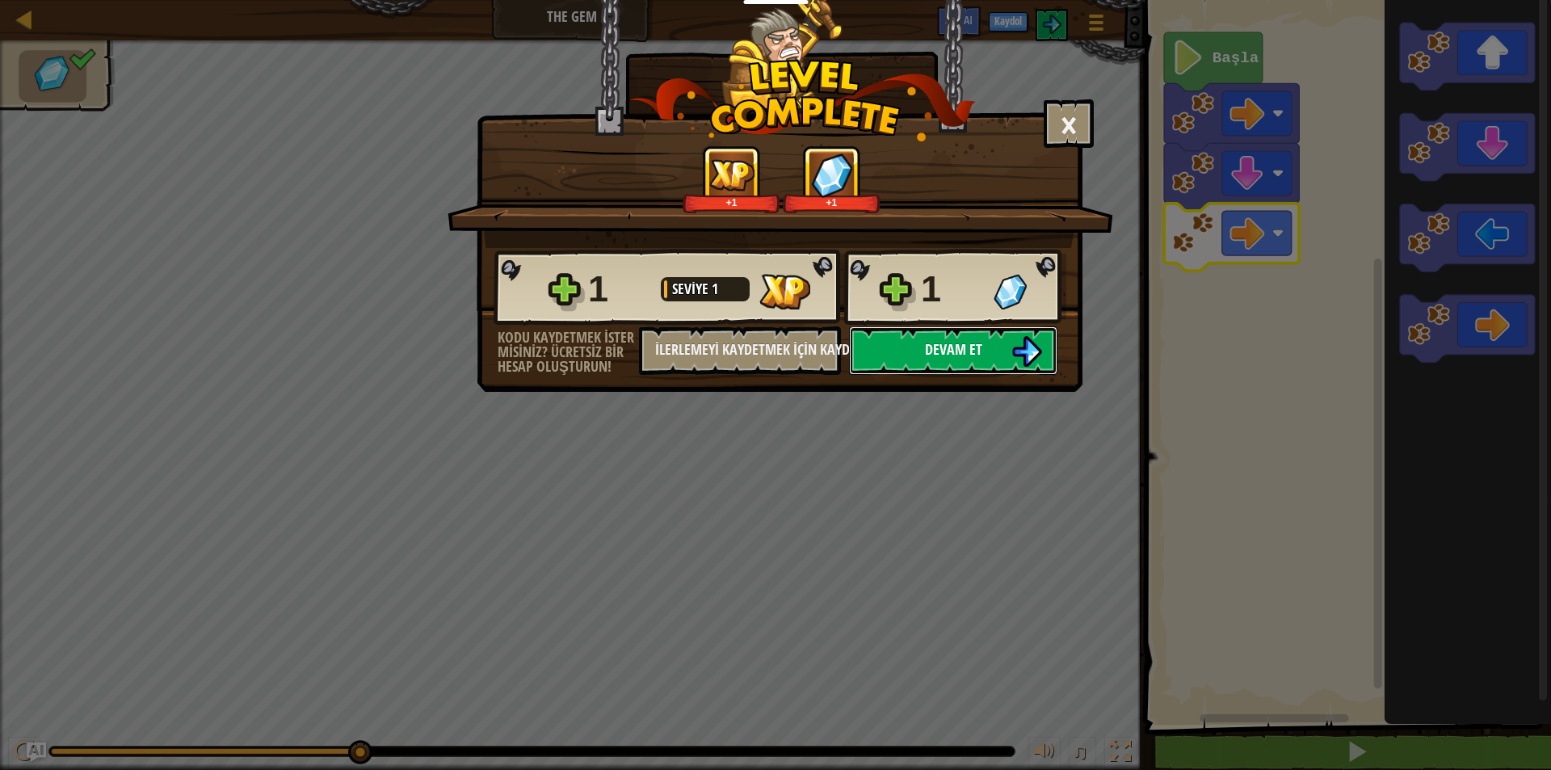
click at [917, 343] on button "Devam et" at bounding box center [953, 350] width 208 height 48
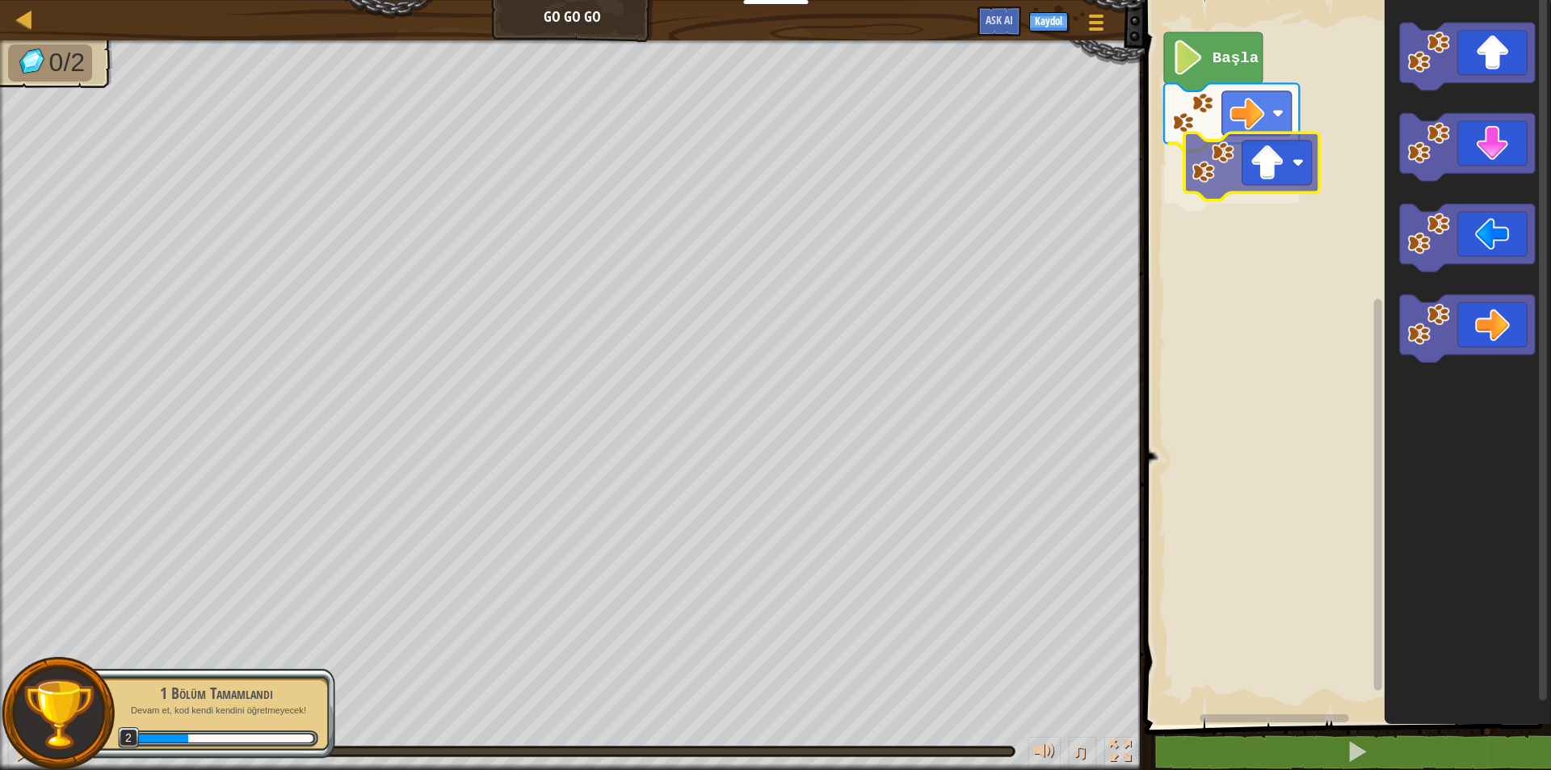
click at [1252, 168] on div "Başla" at bounding box center [1345, 358] width 411 height 733
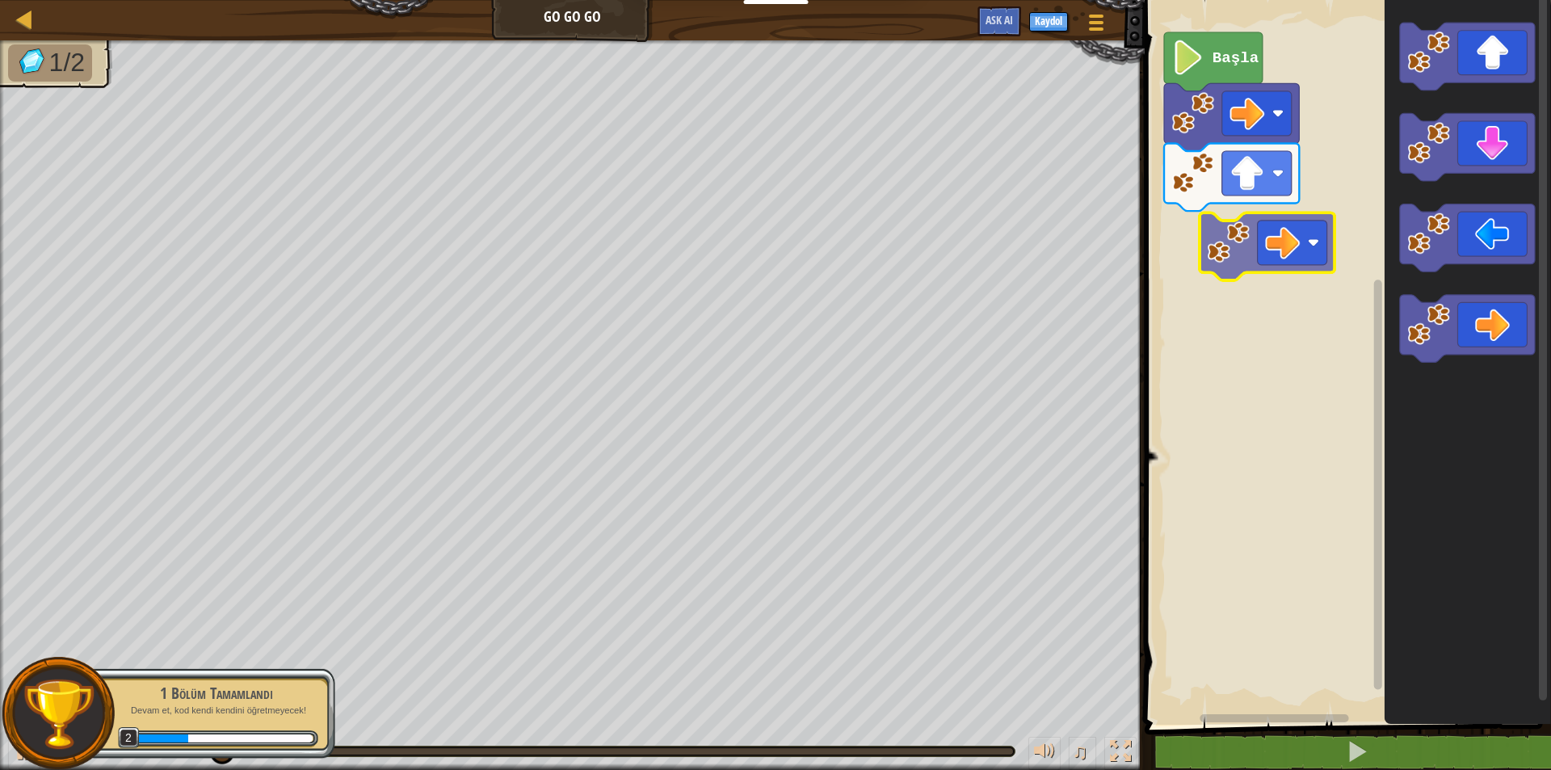
click at [1284, 235] on div "Başla" at bounding box center [1345, 358] width 411 height 733
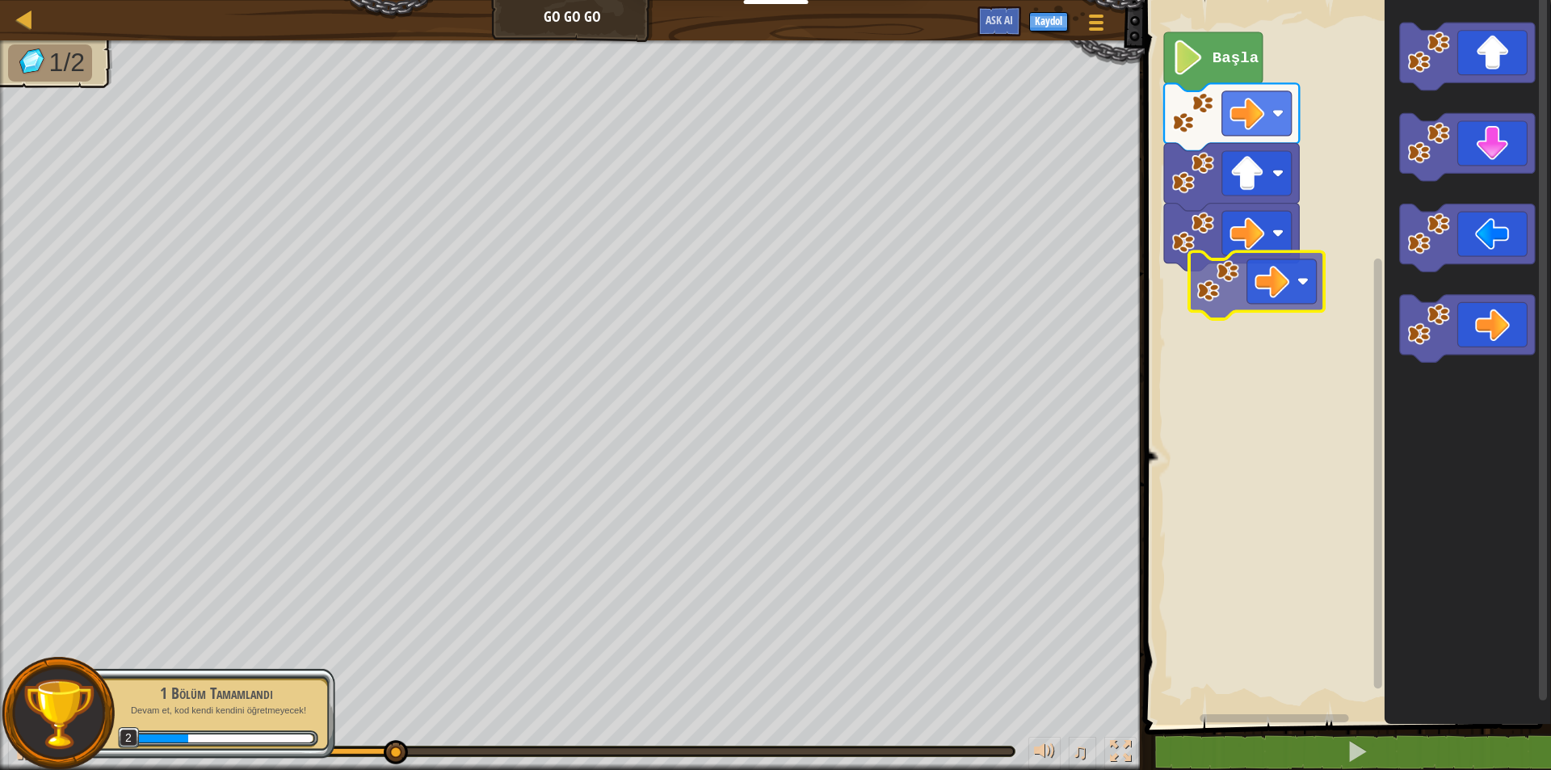
click at [1234, 292] on div "Başla" at bounding box center [1345, 358] width 411 height 733
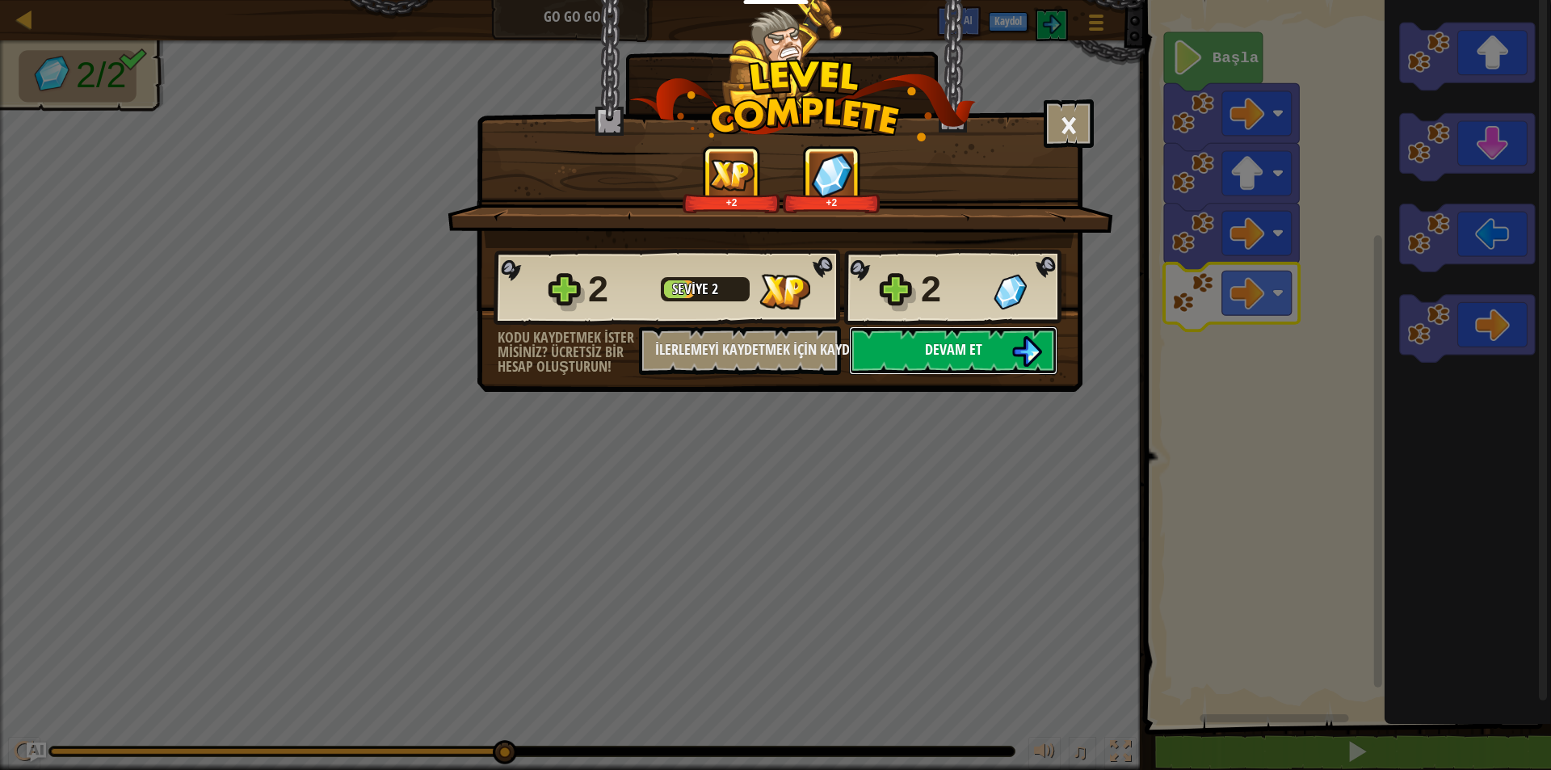
click at [990, 330] on button "Devam et" at bounding box center [953, 350] width 208 height 48
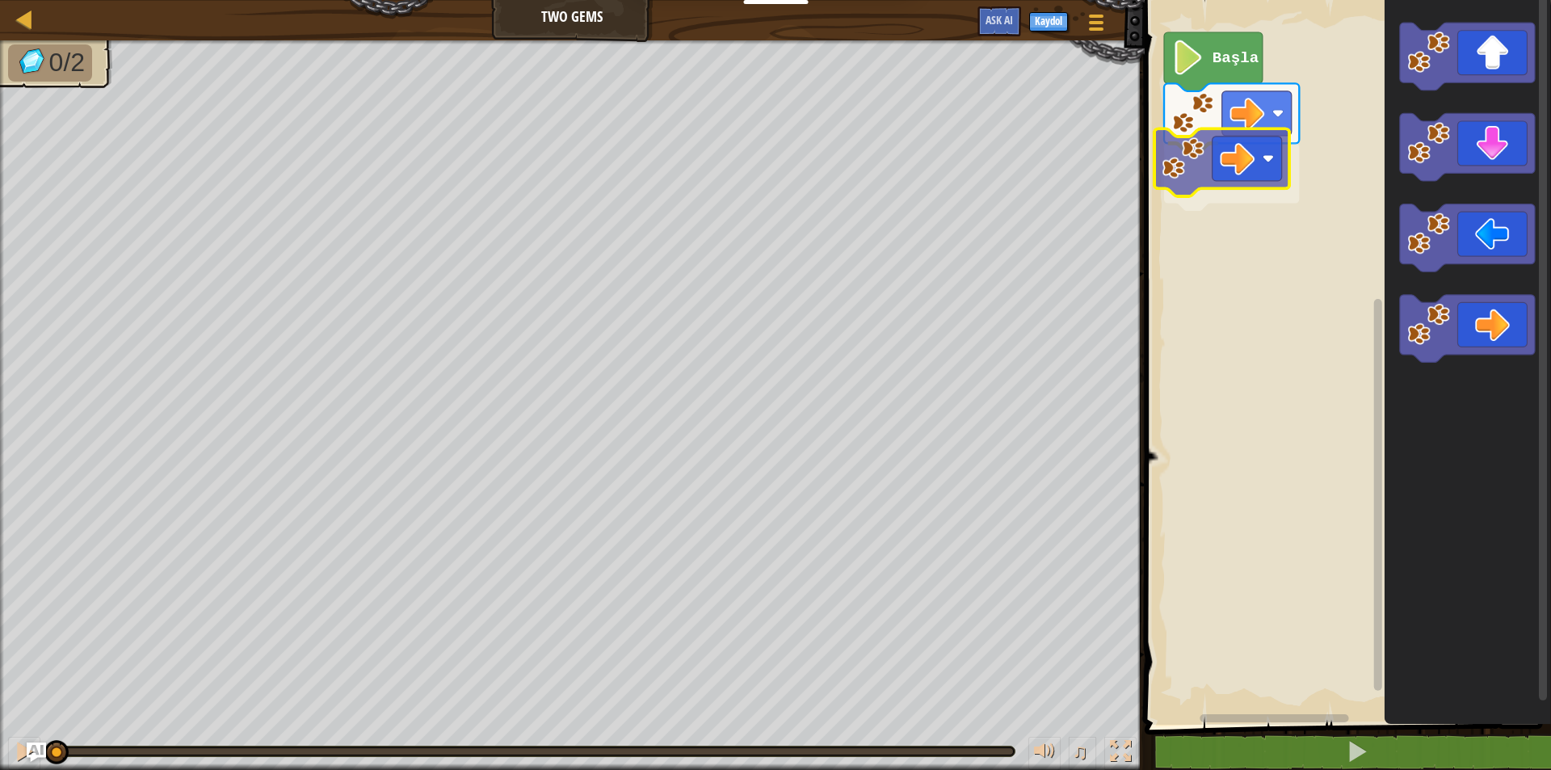
click at [1226, 149] on div "Başla" at bounding box center [1345, 358] width 411 height 733
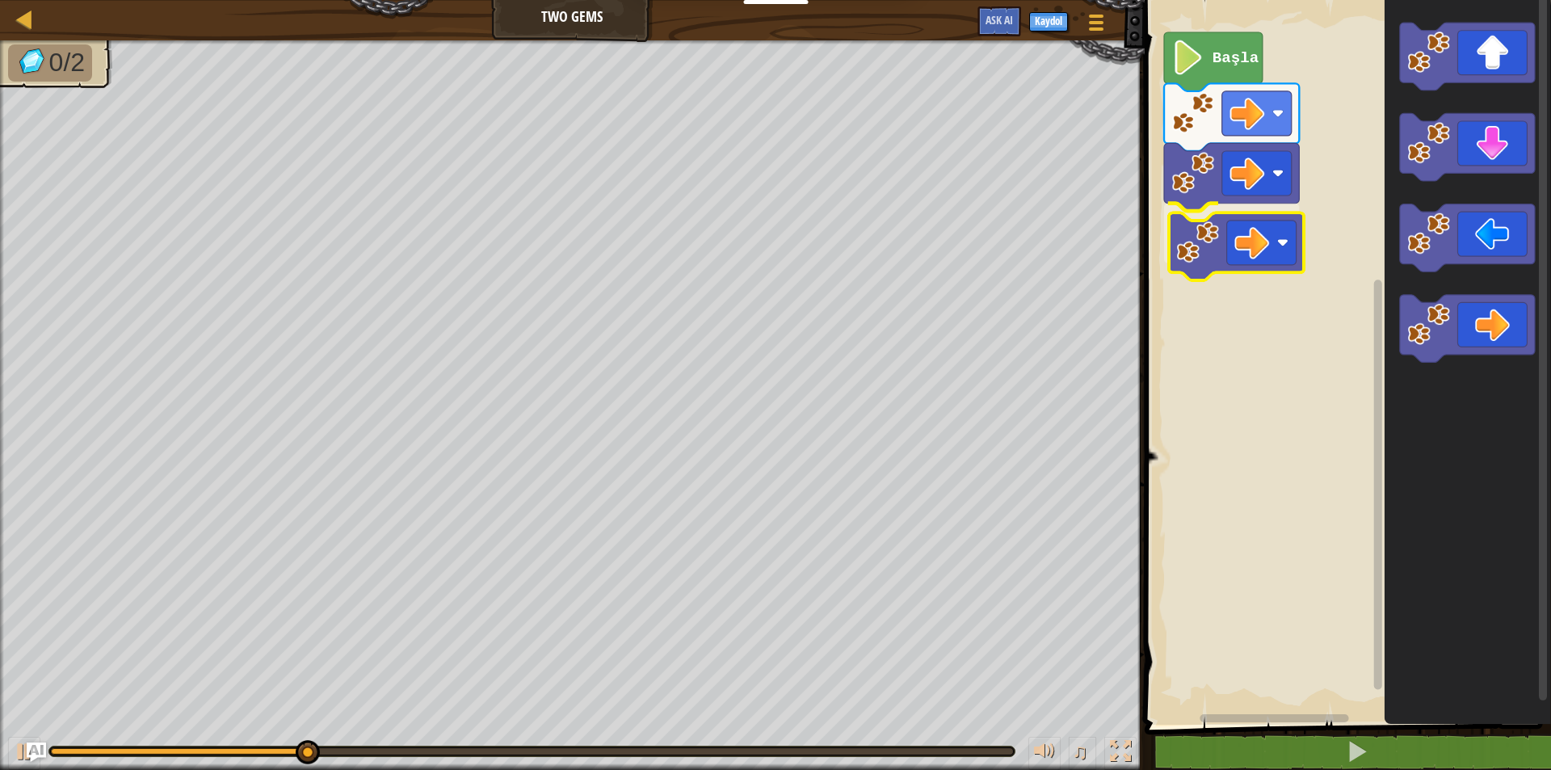
click at [1251, 249] on div "Başla" at bounding box center [1345, 358] width 411 height 733
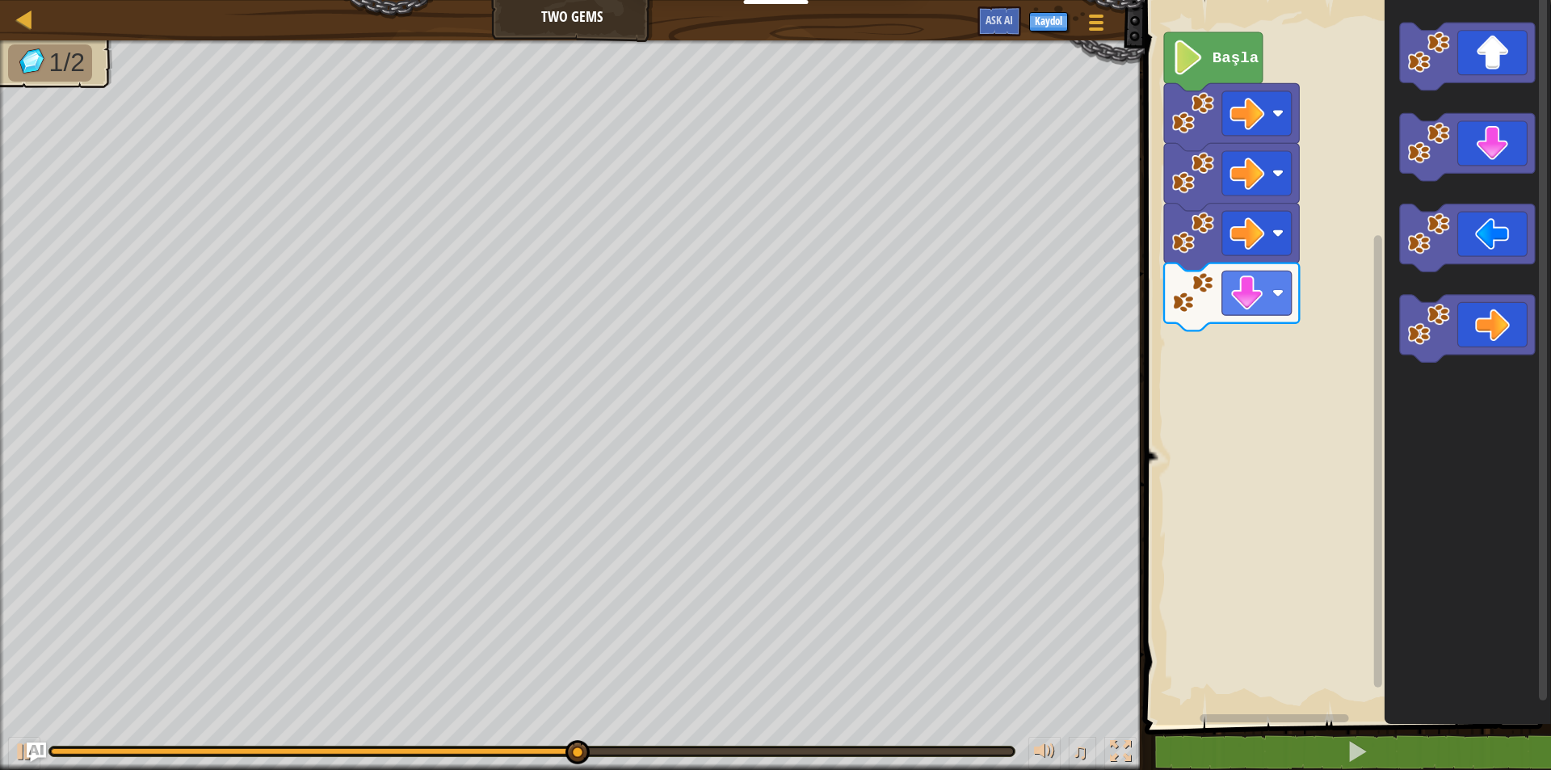
click at [1331, 219] on div "Başla" at bounding box center [1345, 358] width 411 height 733
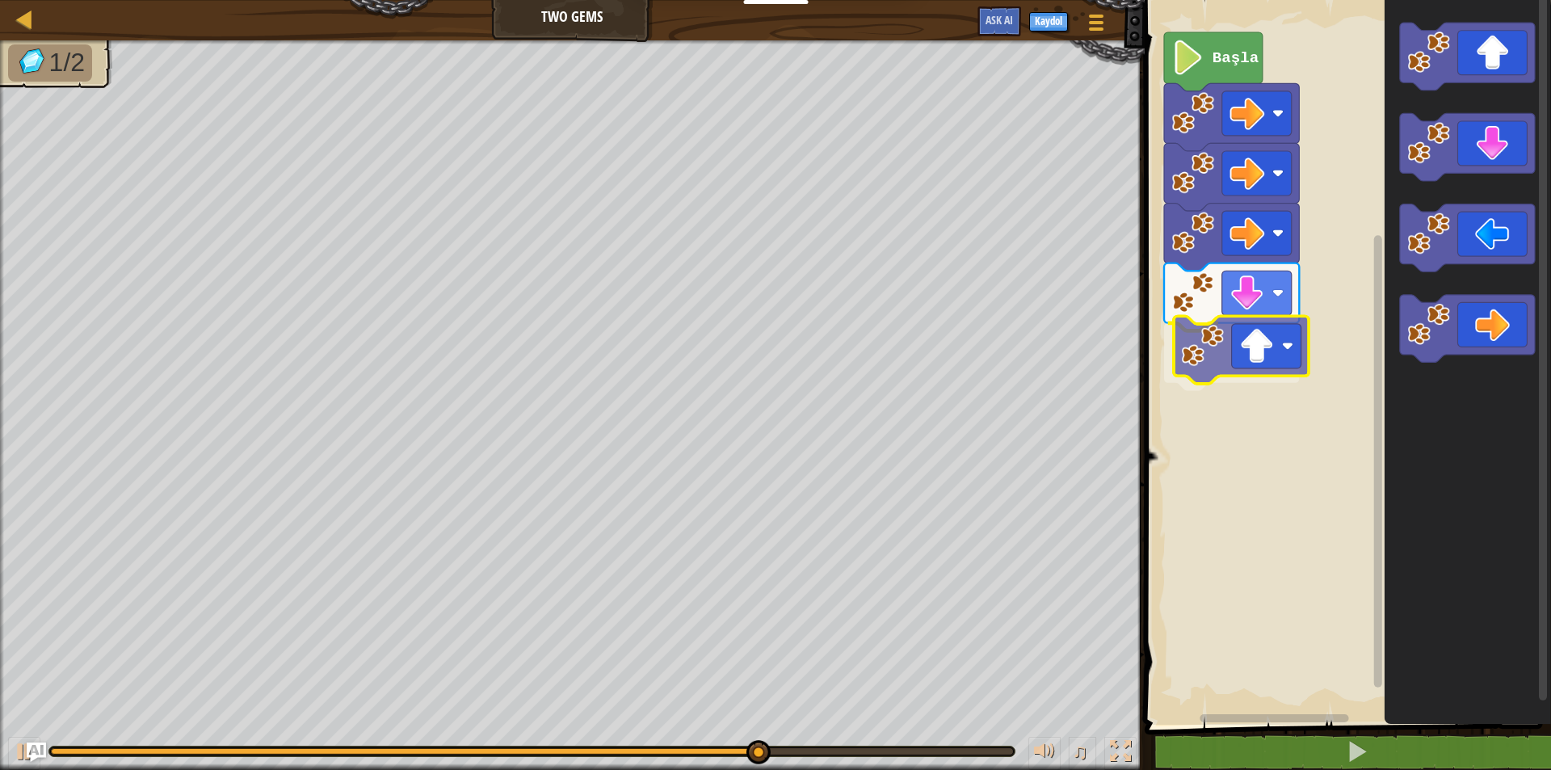
click at [1197, 352] on div "Başla" at bounding box center [1345, 358] width 411 height 733
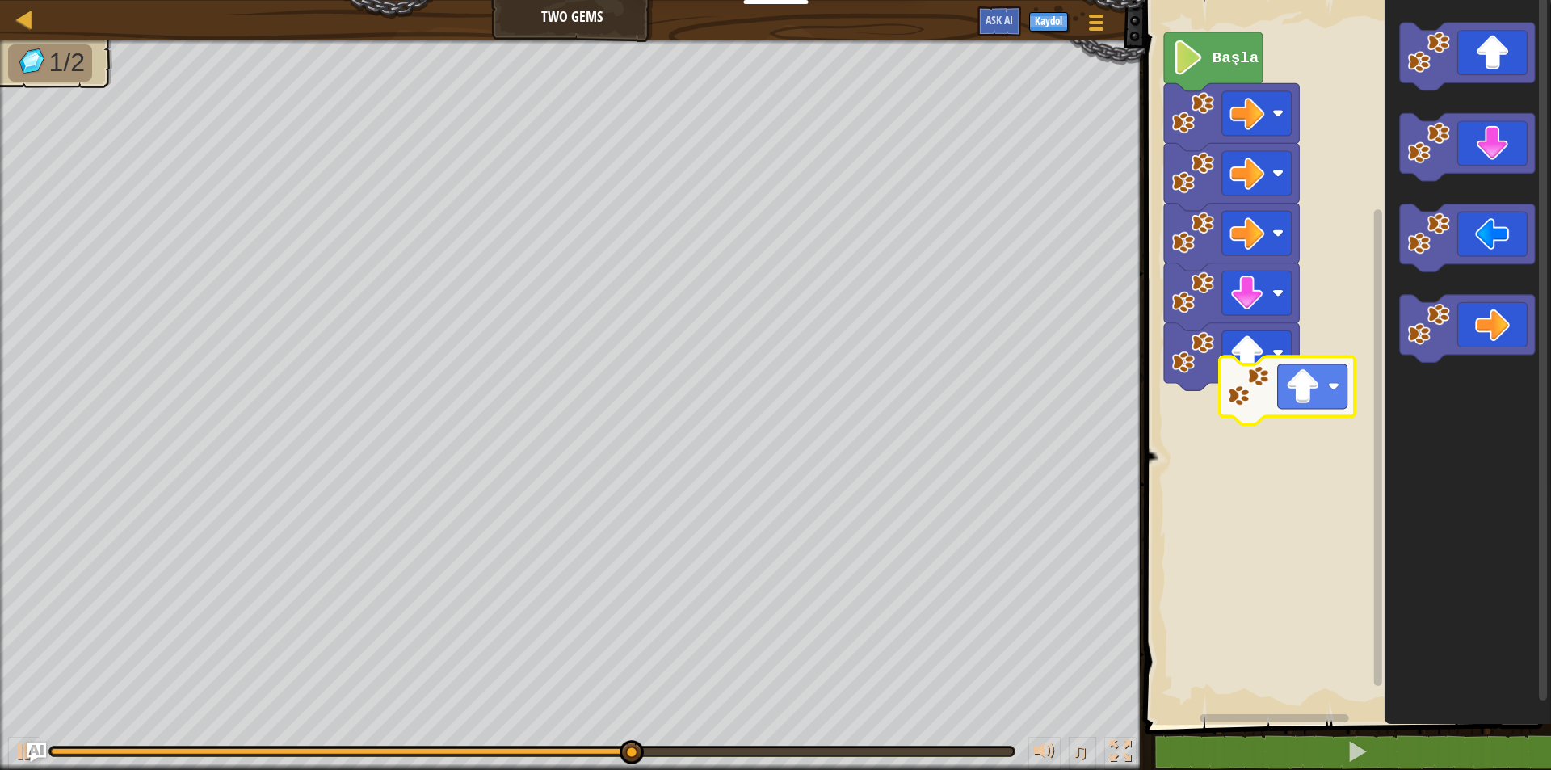
click at [1228, 422] on div "Başla" at bounding box center [1345, 358] width 411 height 733
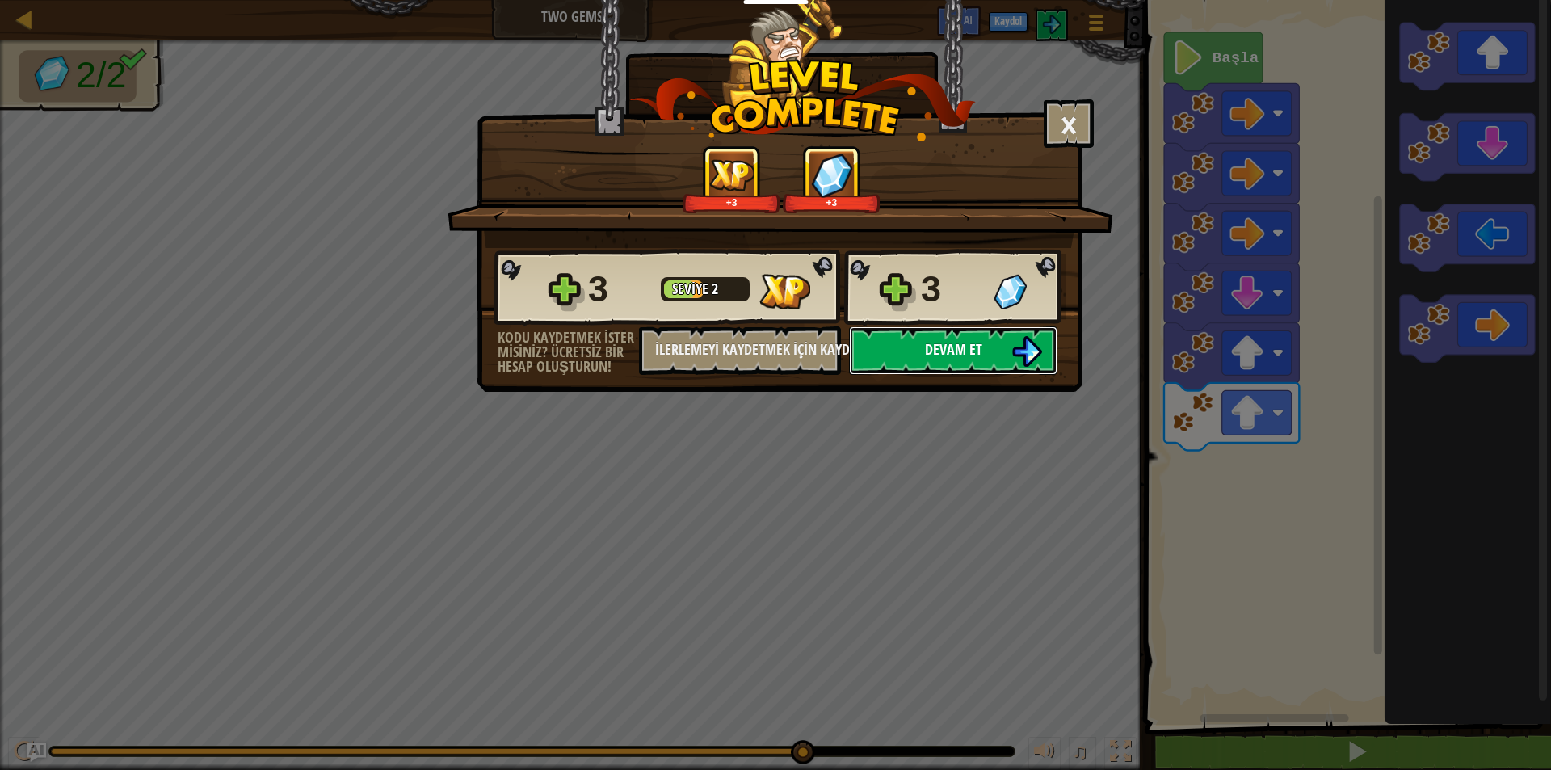
click at [972, 340] on span "Devam et" at bounding box center [953, 349] width 57 height 20
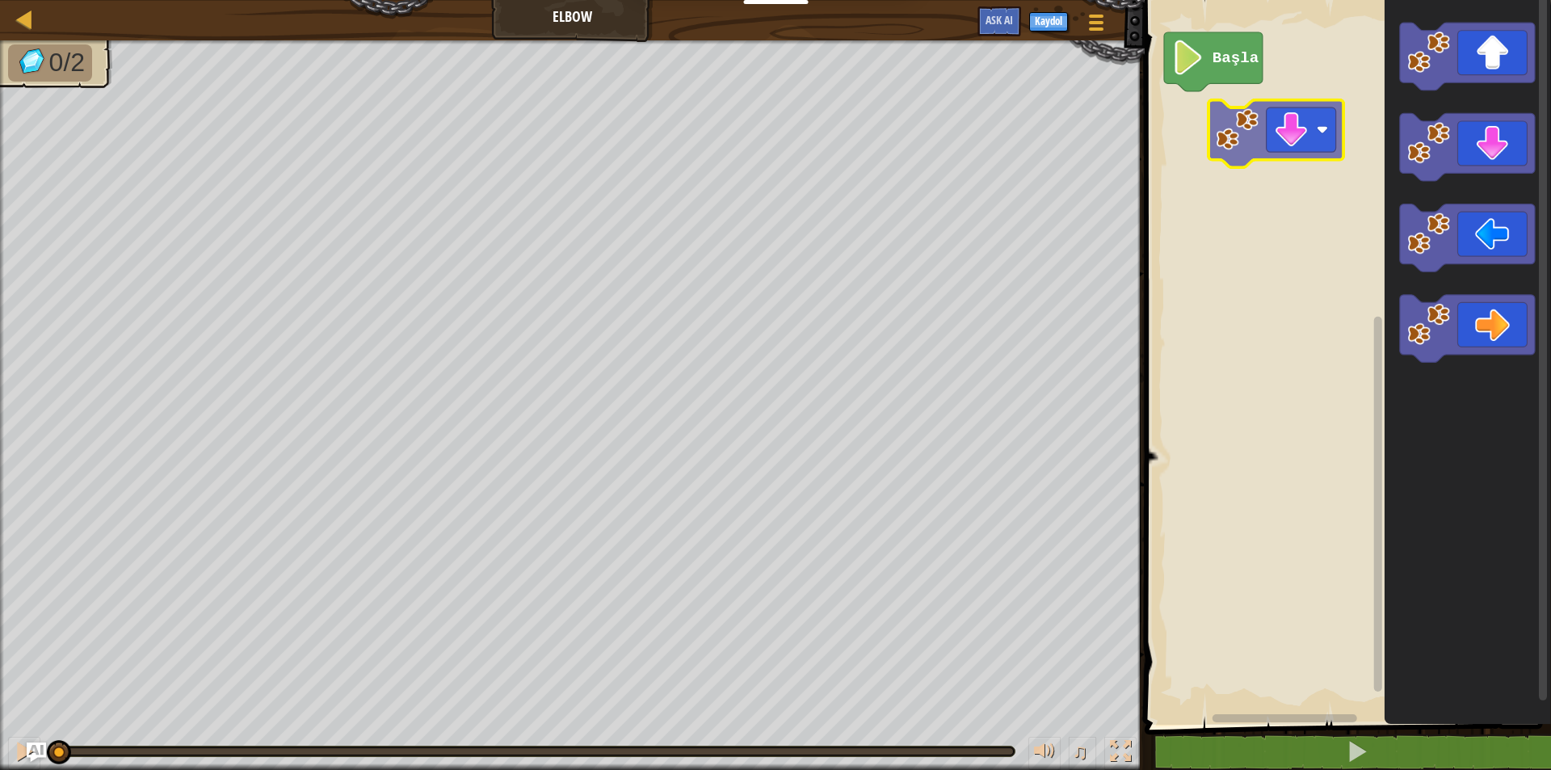
click at [1203, 124] on div "Başla" at bounding box center [1345, 358] width 411 height 733
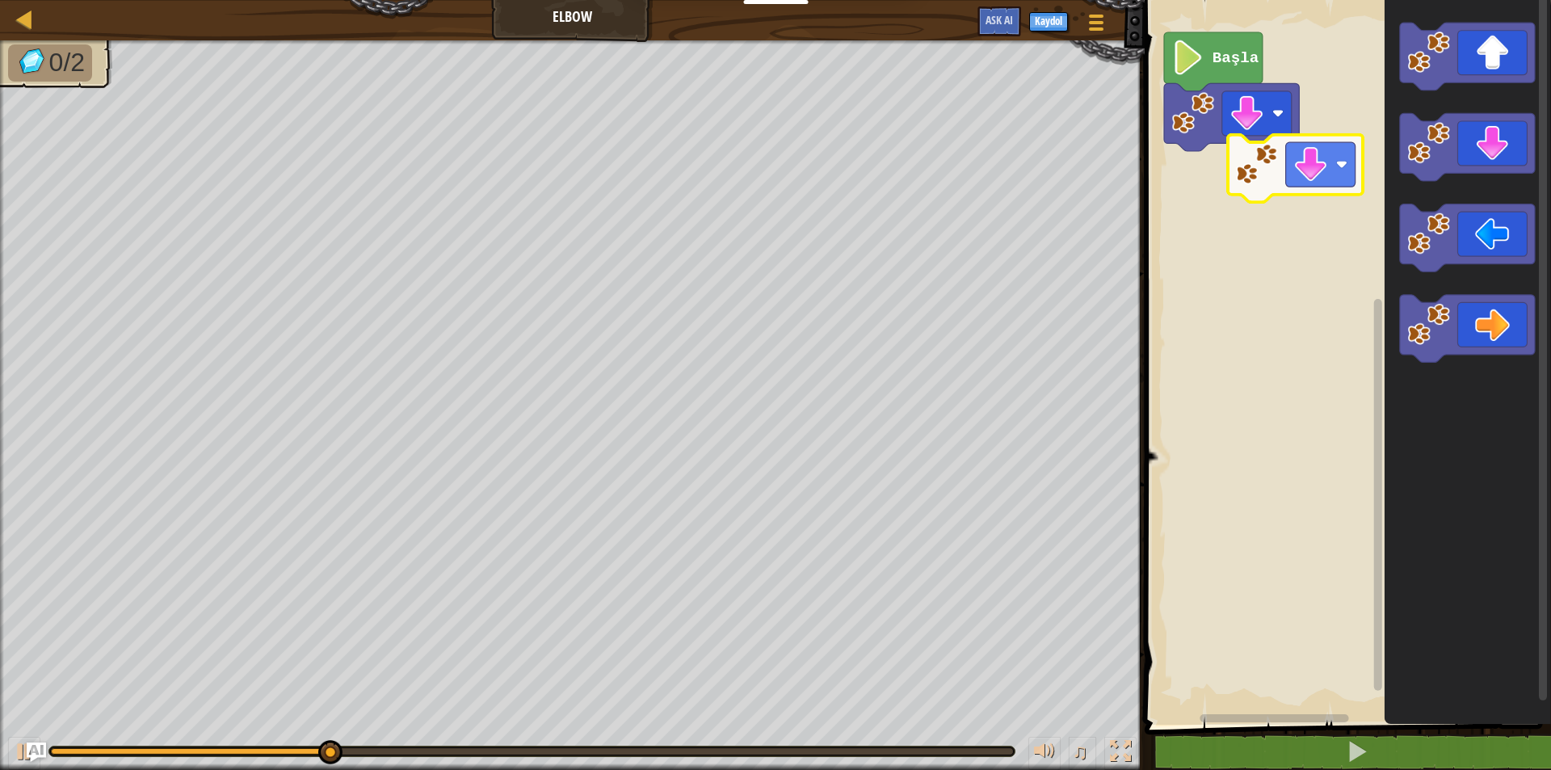
click at [1230, 189] on div "Başla" at bounding box center [1345, 358] width 411 height 733
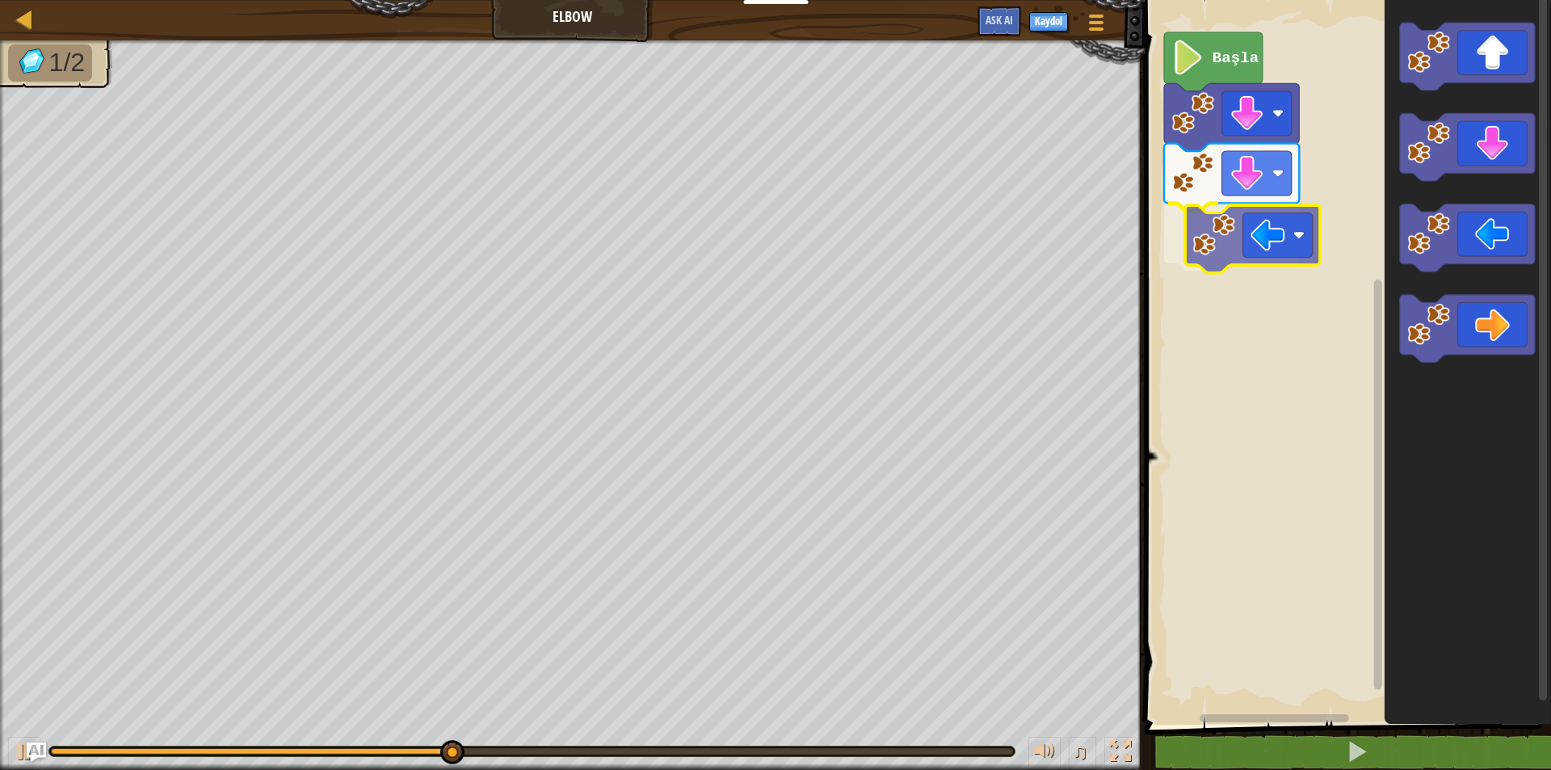
click at [1226, 232] on div "Başla" at bounding box center [1345, 358] width 411 height 733
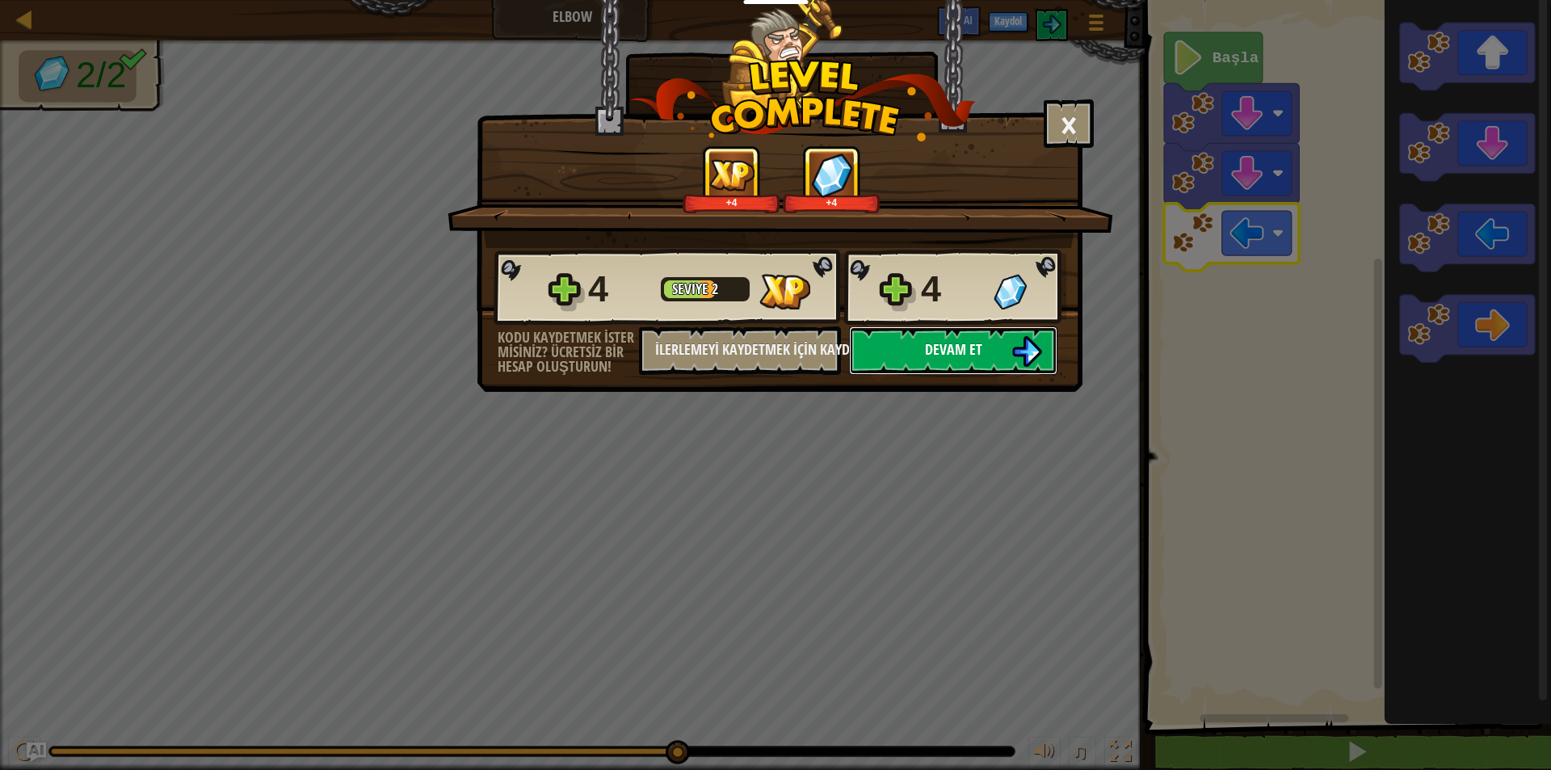
click at [1028, 349] on img at bounding box center [1026, 351] width 31 height 31
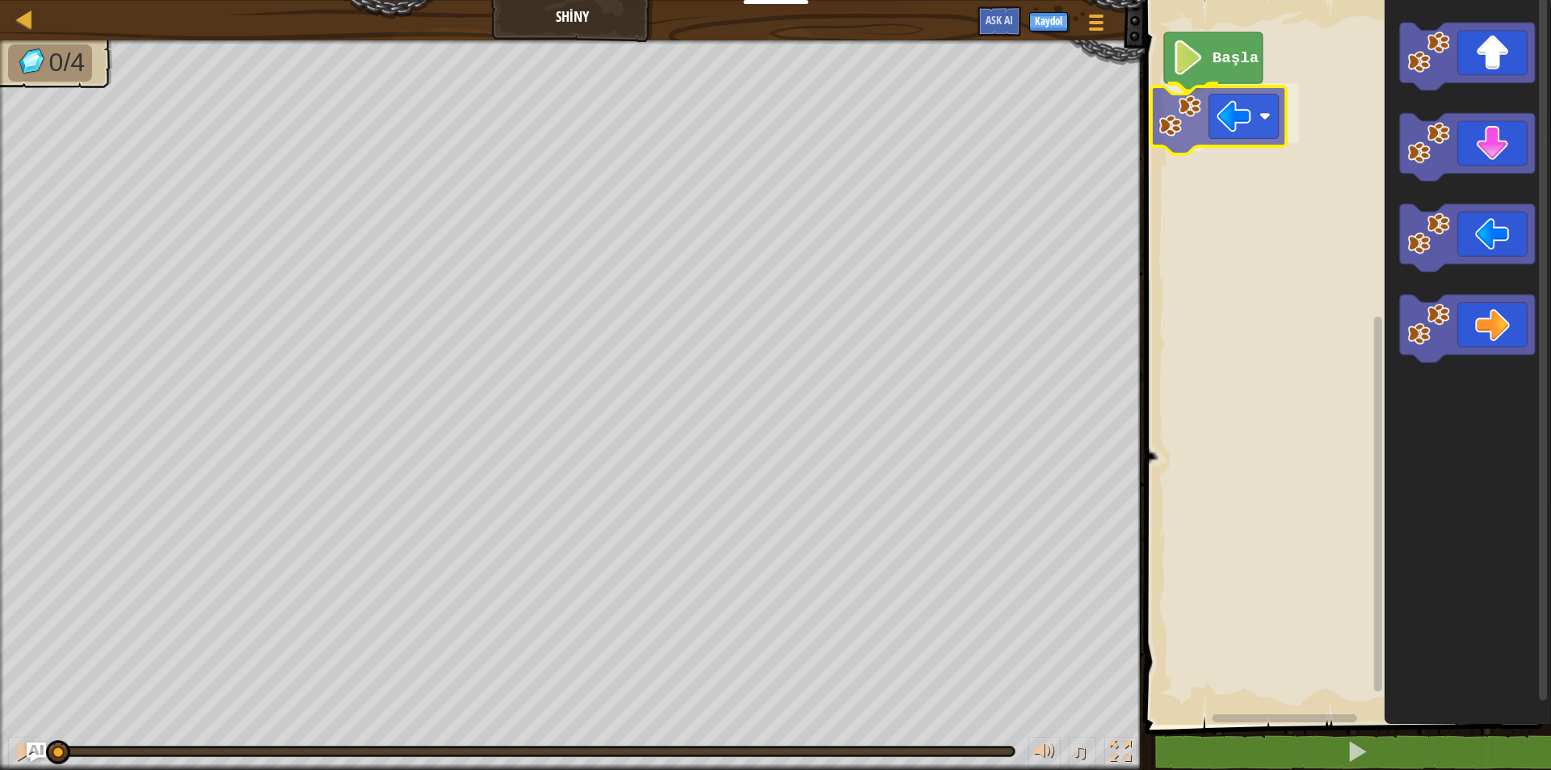
click at [1220, 120] on div "Başla" at bounding box center [1345, 358] width 411 height 733
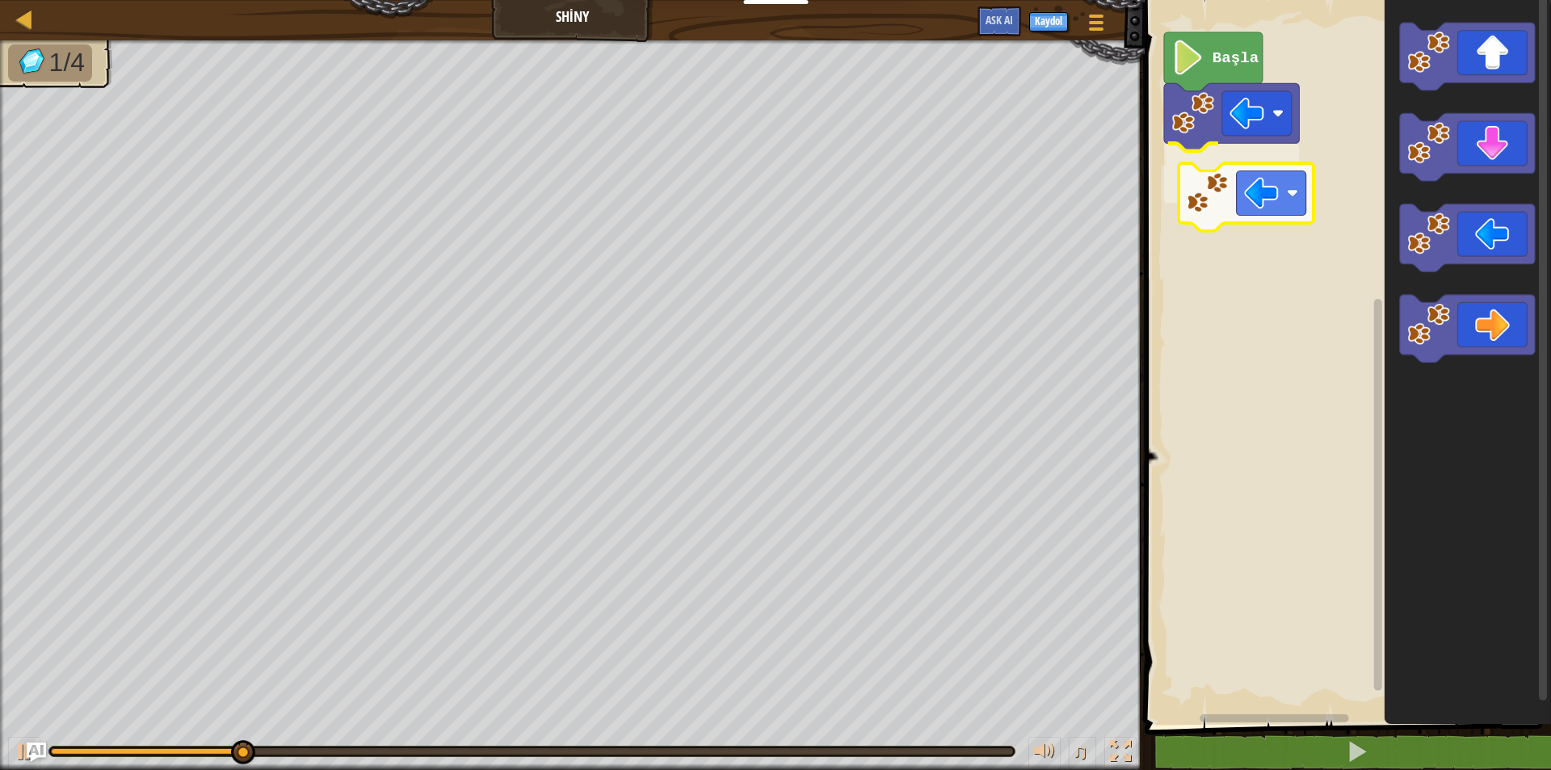
click at [1263, 202] on div "Başla" at bounding box center [1345, 358] width 411 height 733
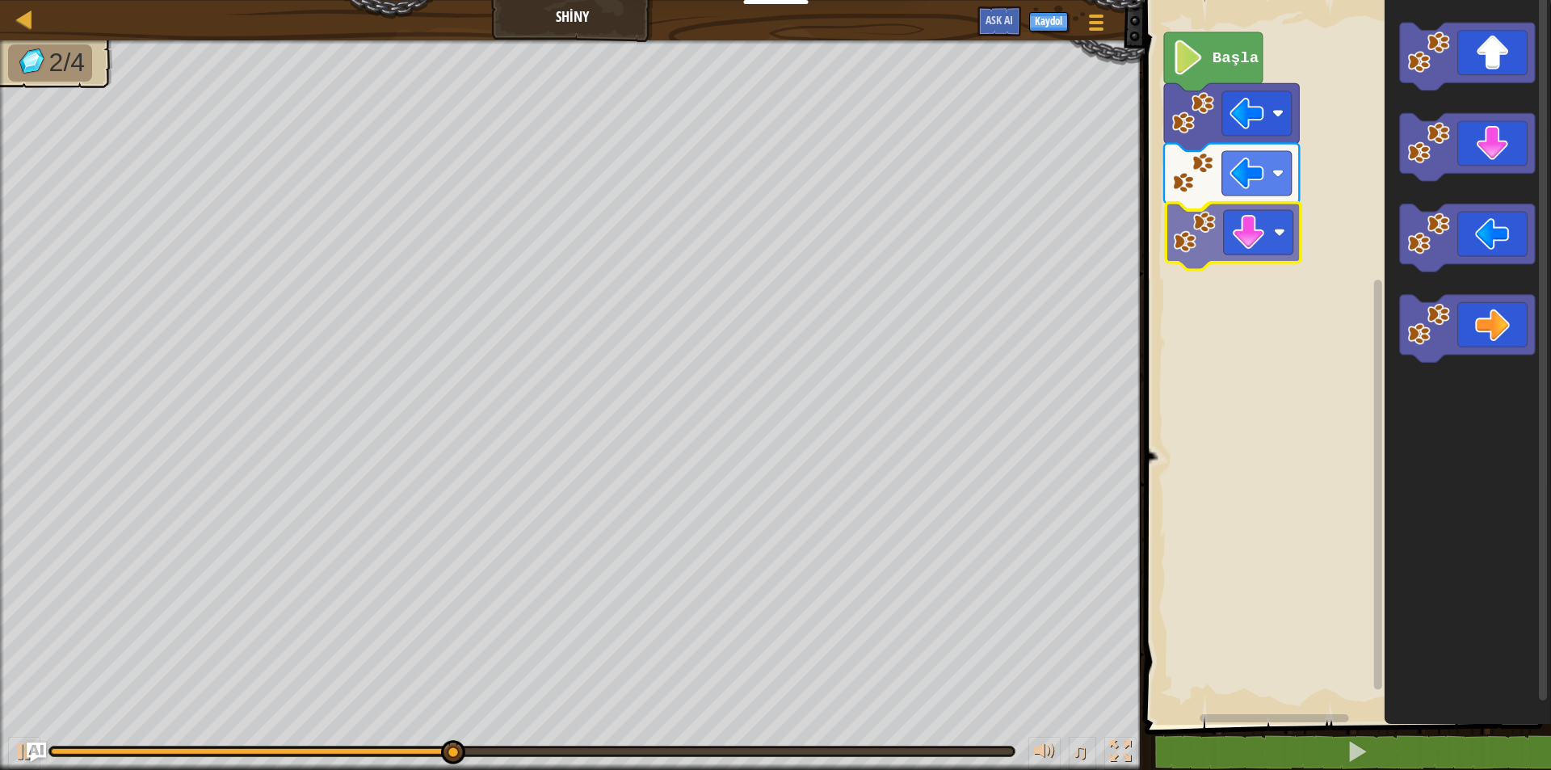
click at [1195, 213] on div "Başla" at bounding box center [1345, 358] width 411 height 733
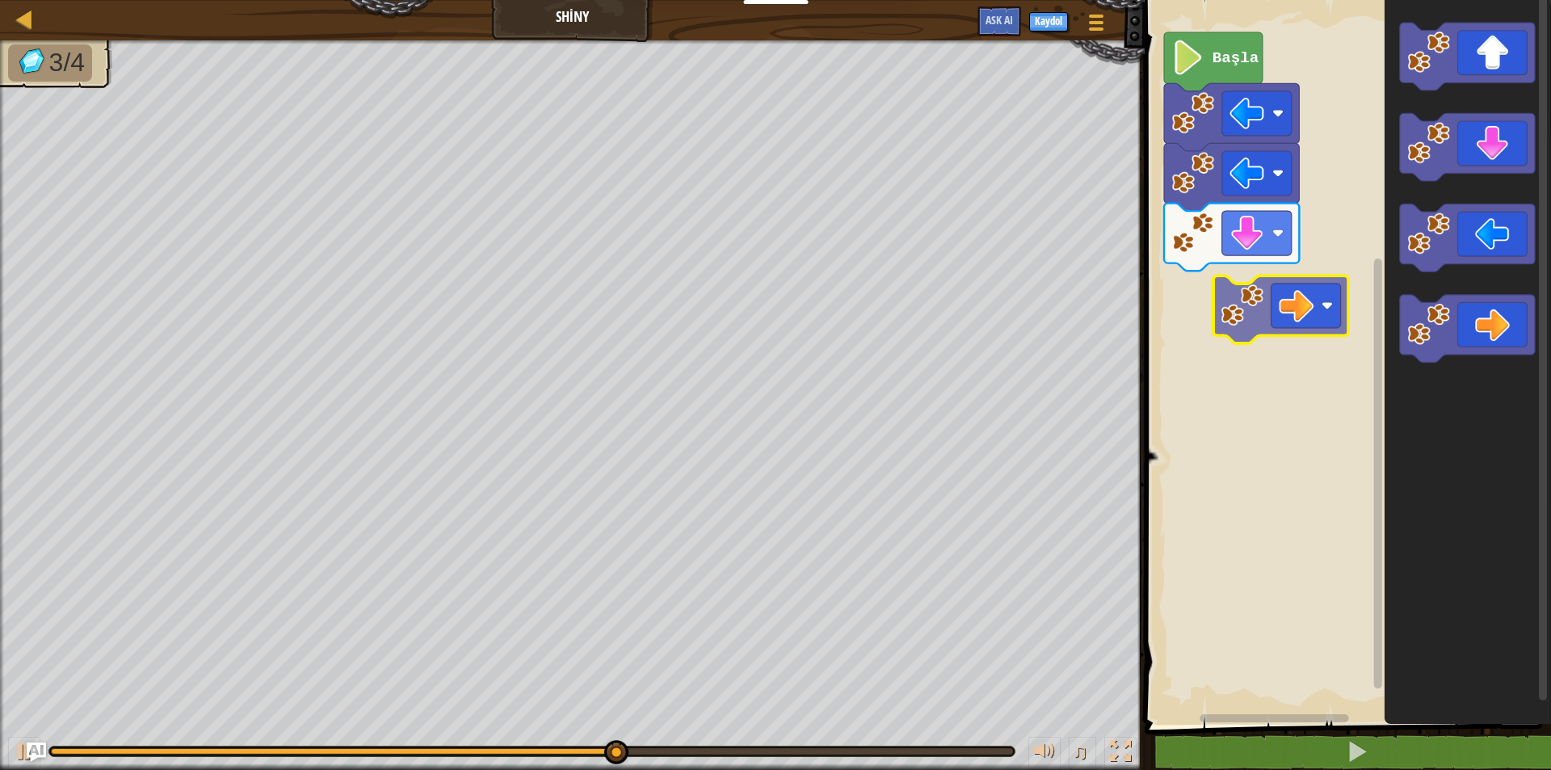
click at [1226, 334] on div "Başla" at bounding box center [1345, 358] width 411 height 733
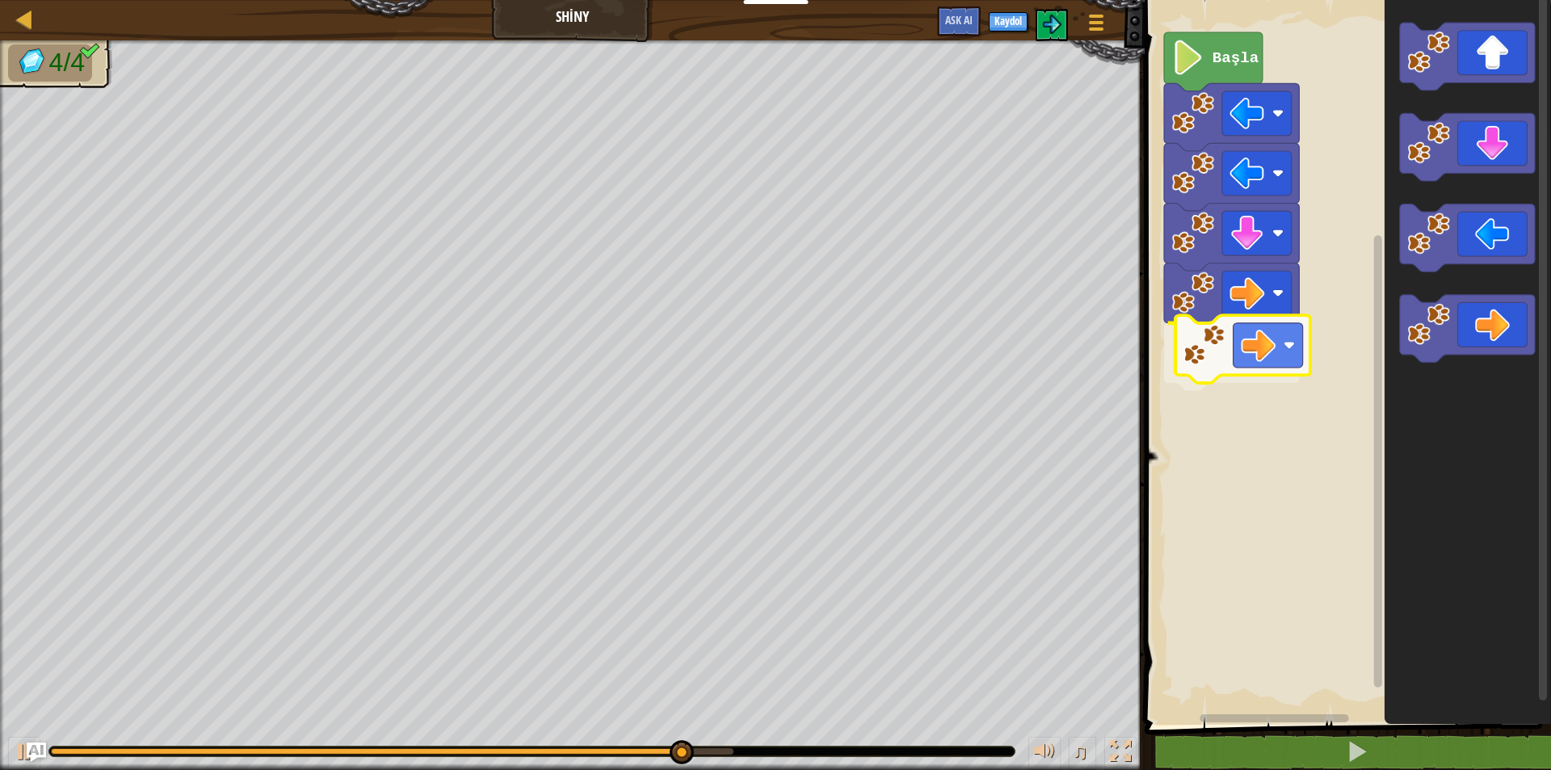
click at [1209, 355] on div "Başla" at bounding box center [1345, 358] width 411 height 733
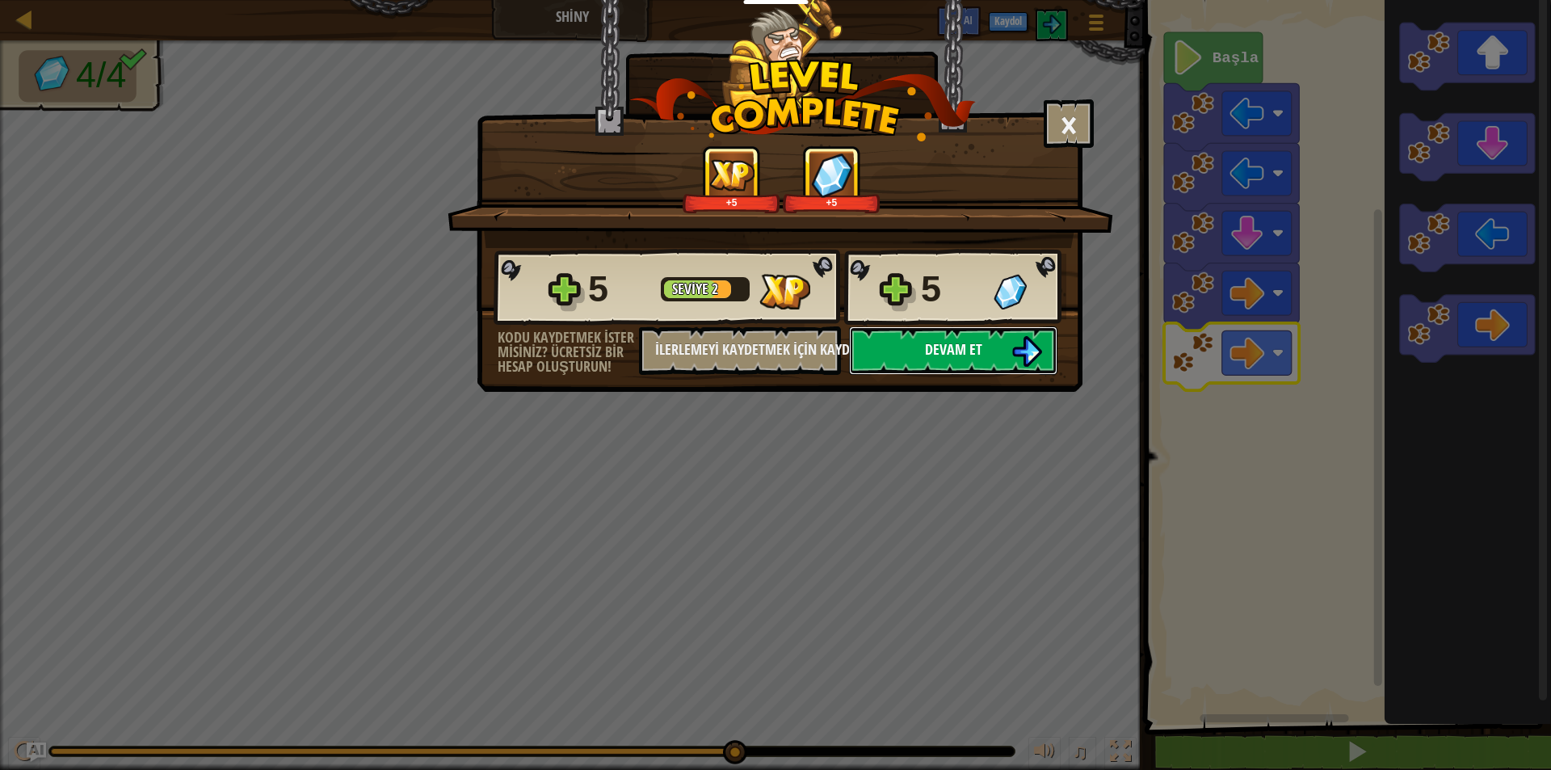
click at [965, 339] on span "Devam et" at bounding box center [953, 349] width 57 height 20
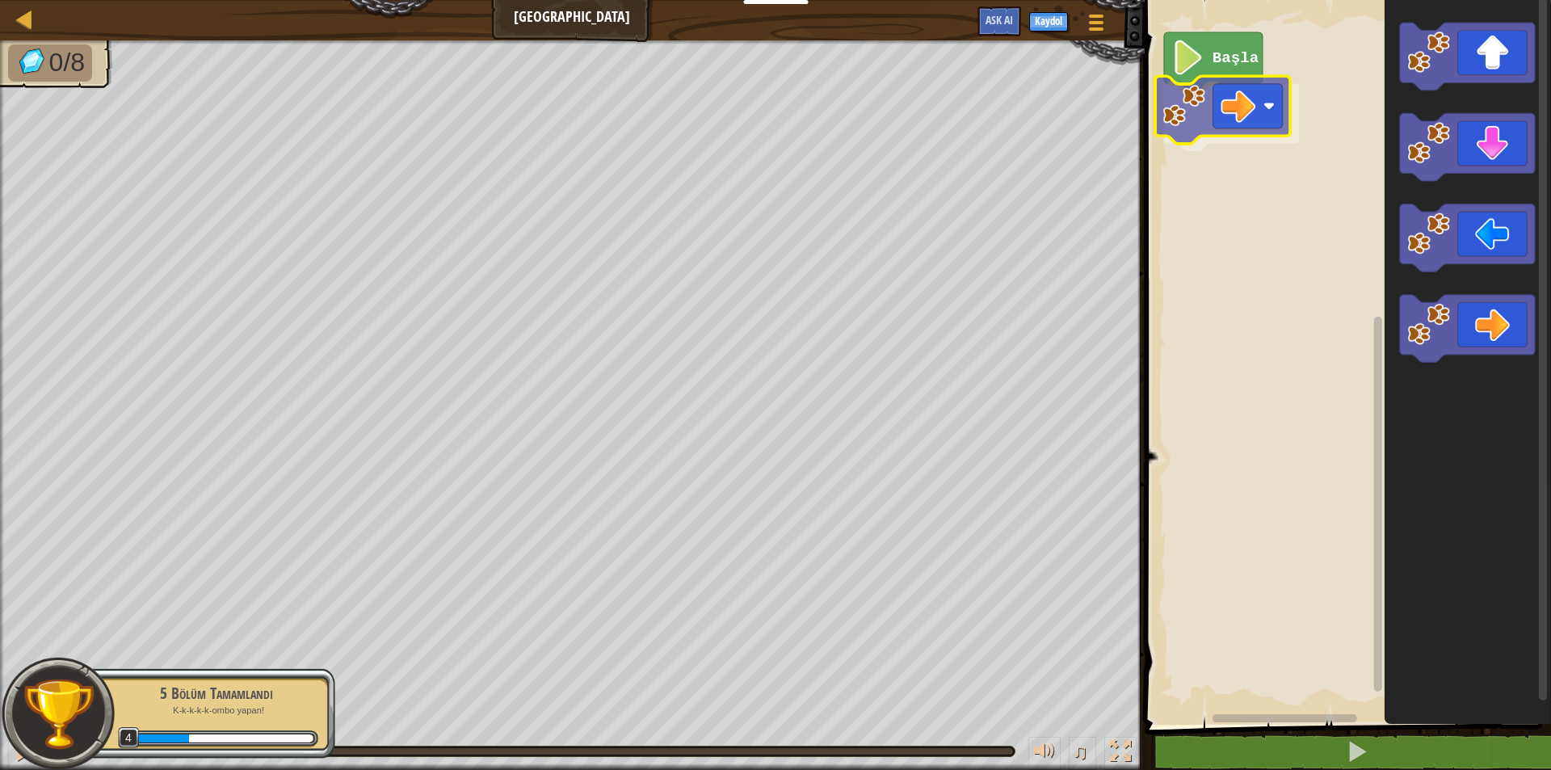
click at [1183, 111] on div "Başla" at bounding box center [1345, 358] width 411 height 733
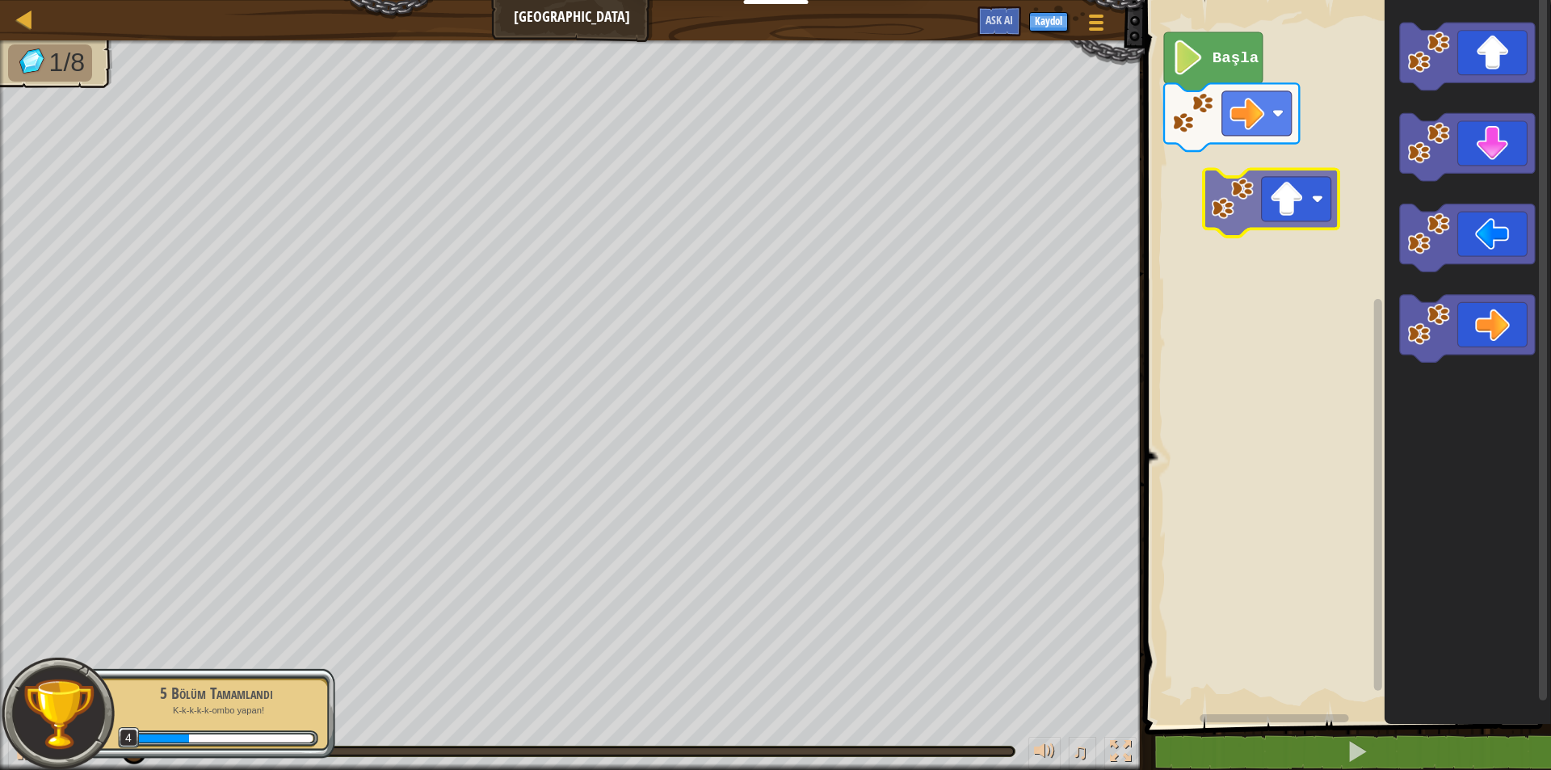
click at [1303, 169] on div "Başla" at bounding box center [1345, 358] width 411 height 733
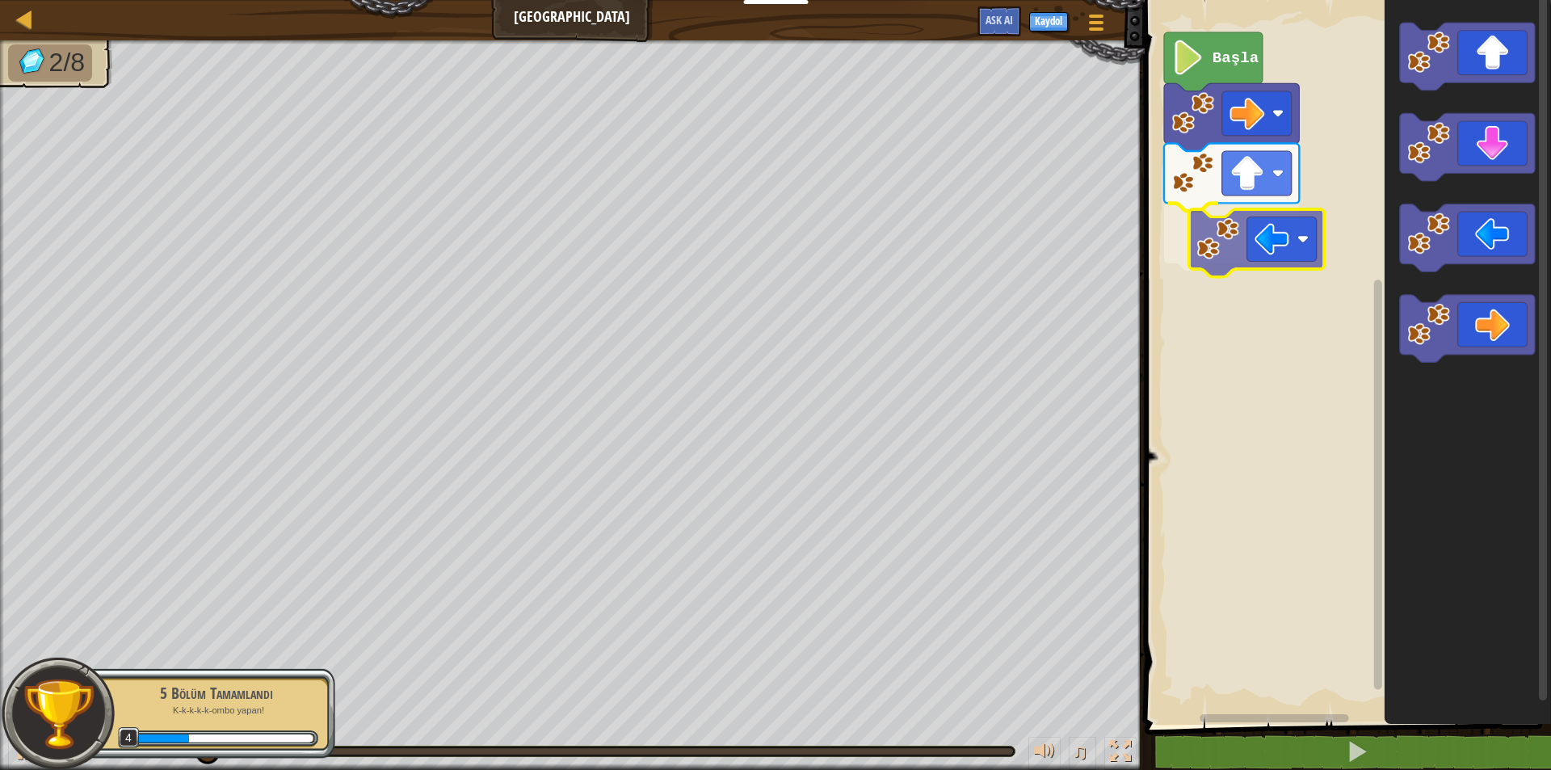
click at [1218, 210] on div "Başla" at bounding box center [1345, 358] width 411 height 733
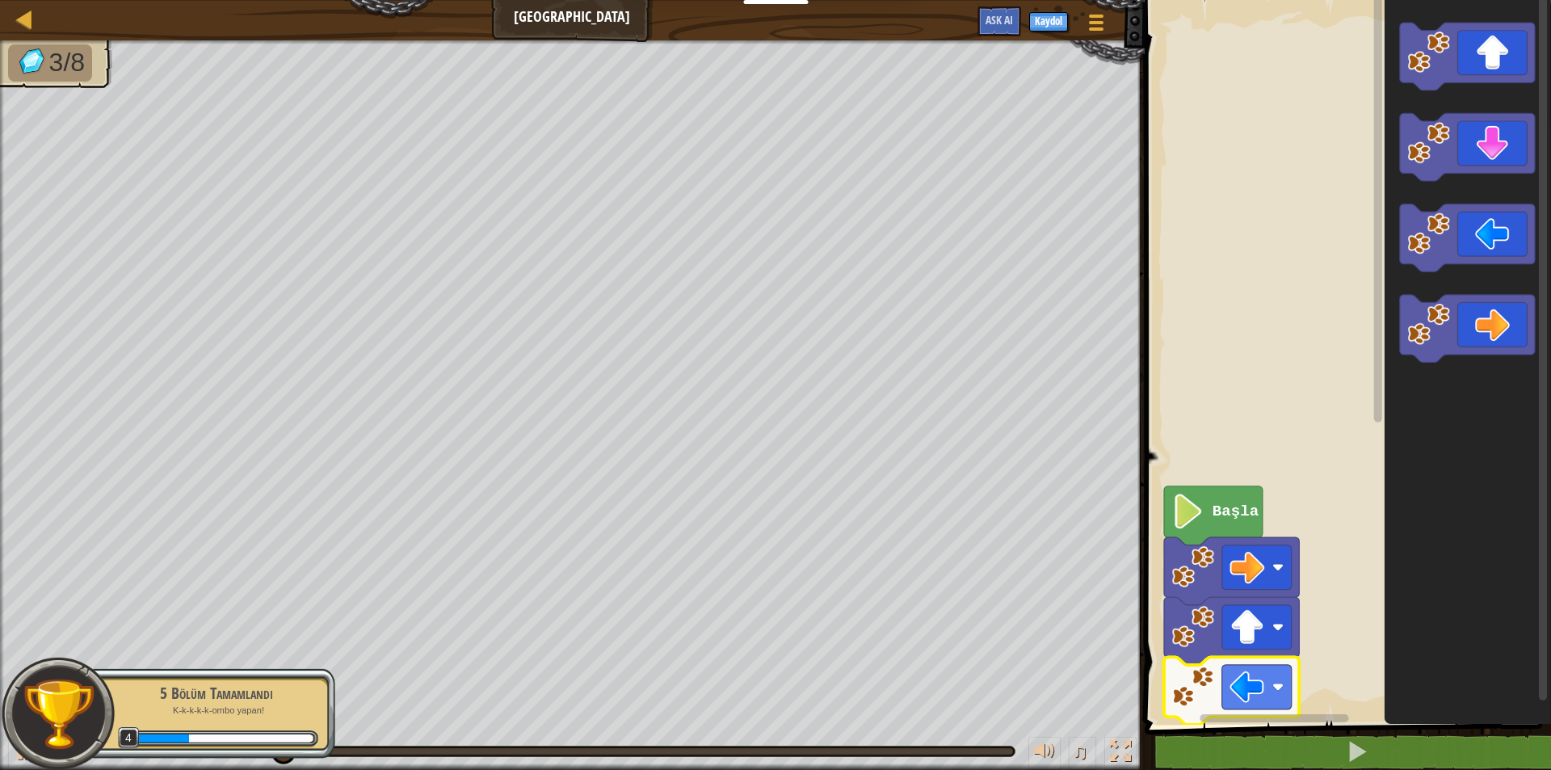
click at [1399, 246] on div "Başla" at bounding box center [1345, 358] width 411 height 733
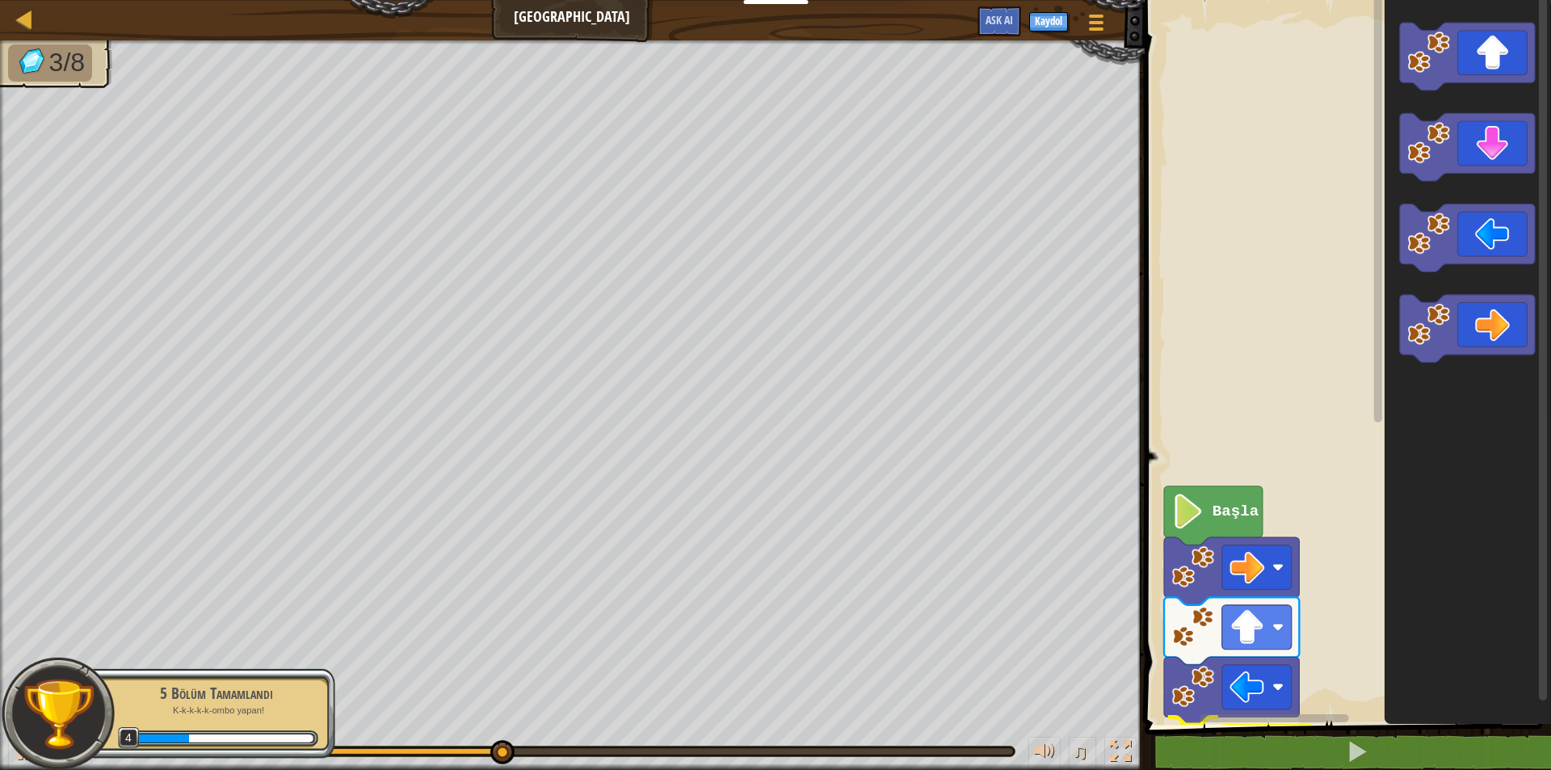
click at [1183, 767] on div "1 ההההההההההההההההההההההההההההההההההההההההההההההההההההההההההההההההההההההההההההה…" at bounding box center [1345, 389] width 411 height 763
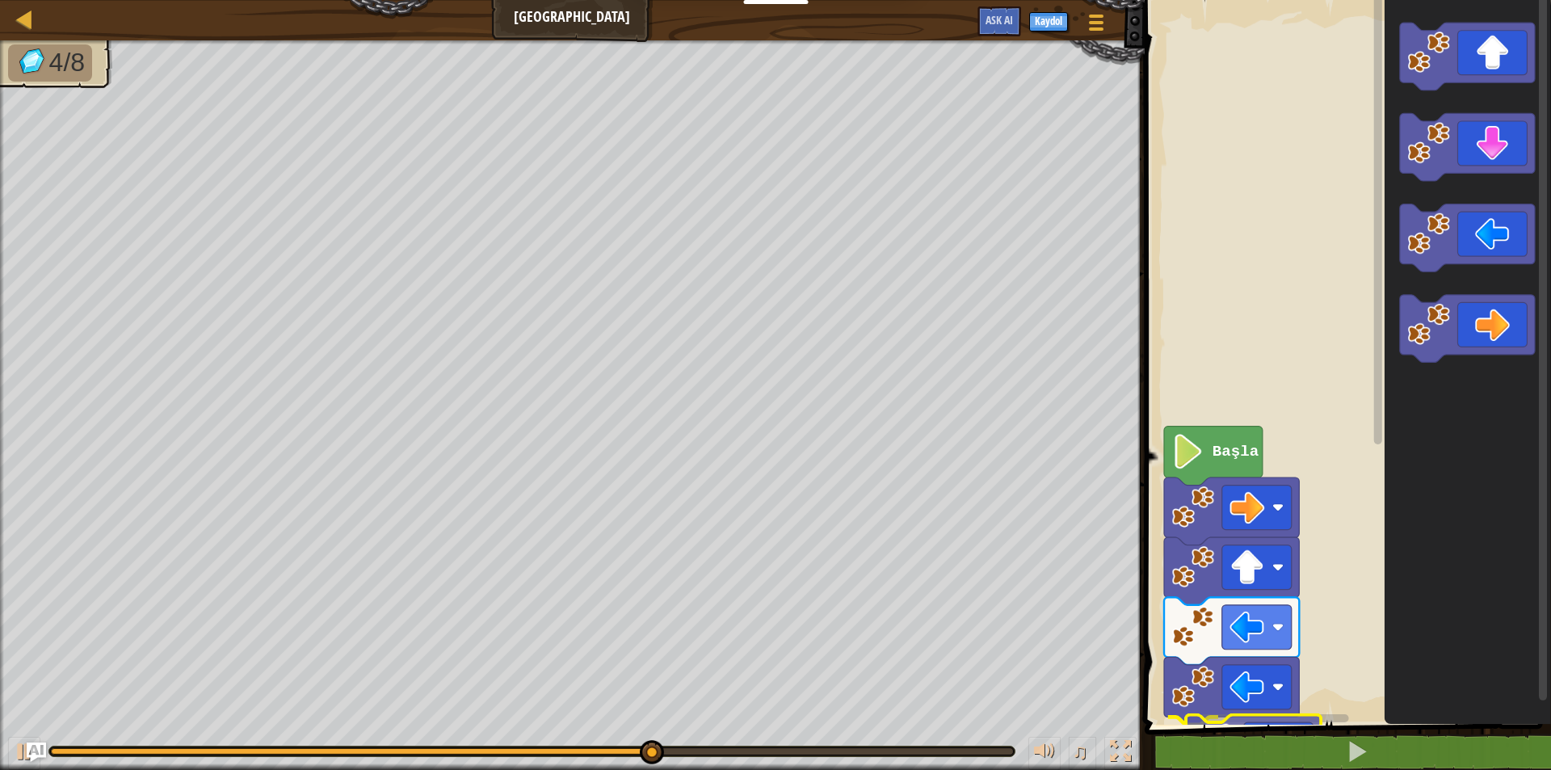
click at [1280, 760] on div "1 ההההההההההההההההההההההההההההההההההההההההההההההההההההההההההההההההההההההההההההה…" at bounding box center [1345, 389] width 411 height 763
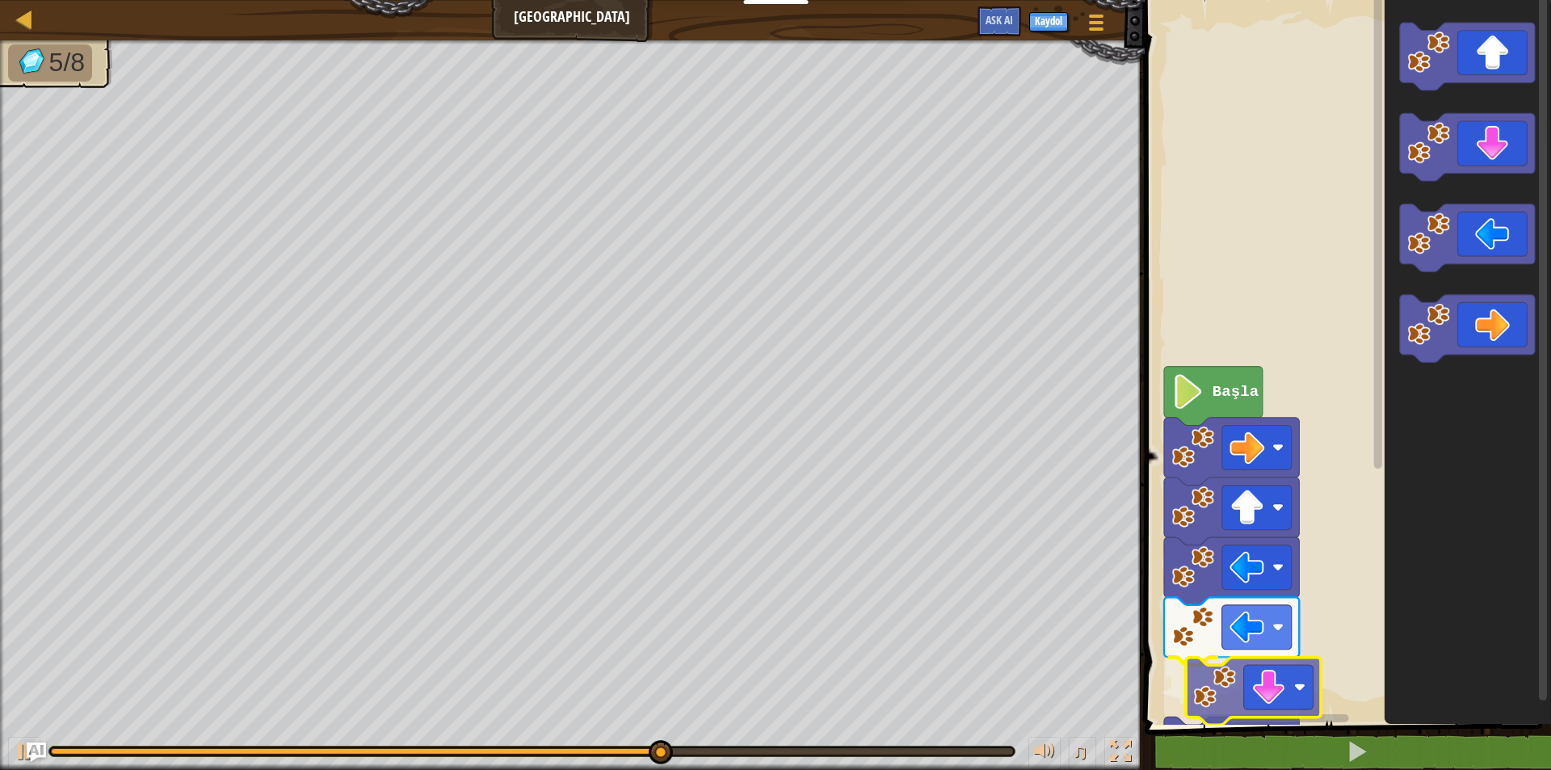
click at [1217, 697] on div "Başla" at bounding box center [1345, 358] width 411 height 733
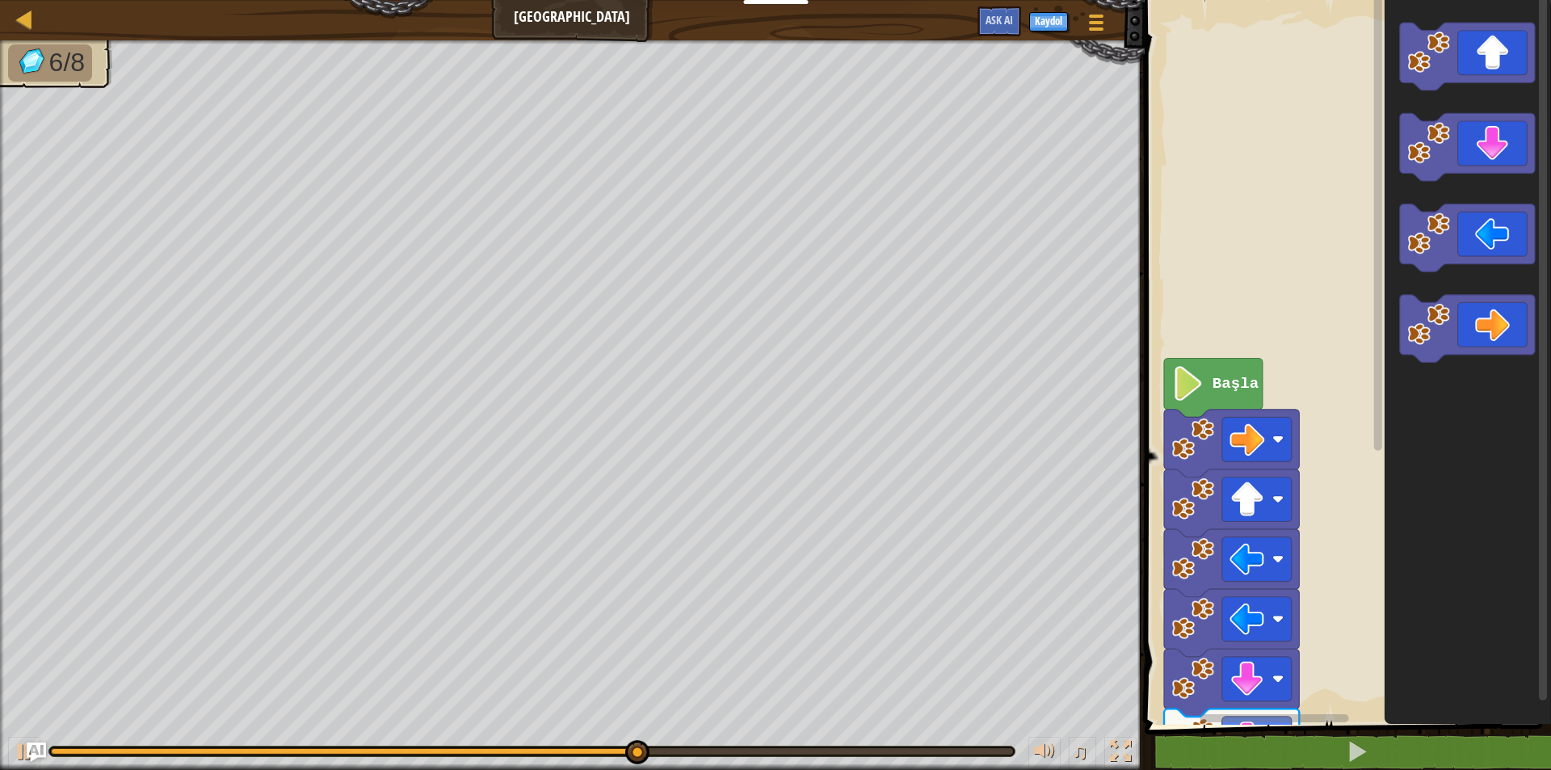
click at [1406, 582] on icon "Blockly Çalışma Alanı" at bounding box center [1467, 358] width 166 height 733
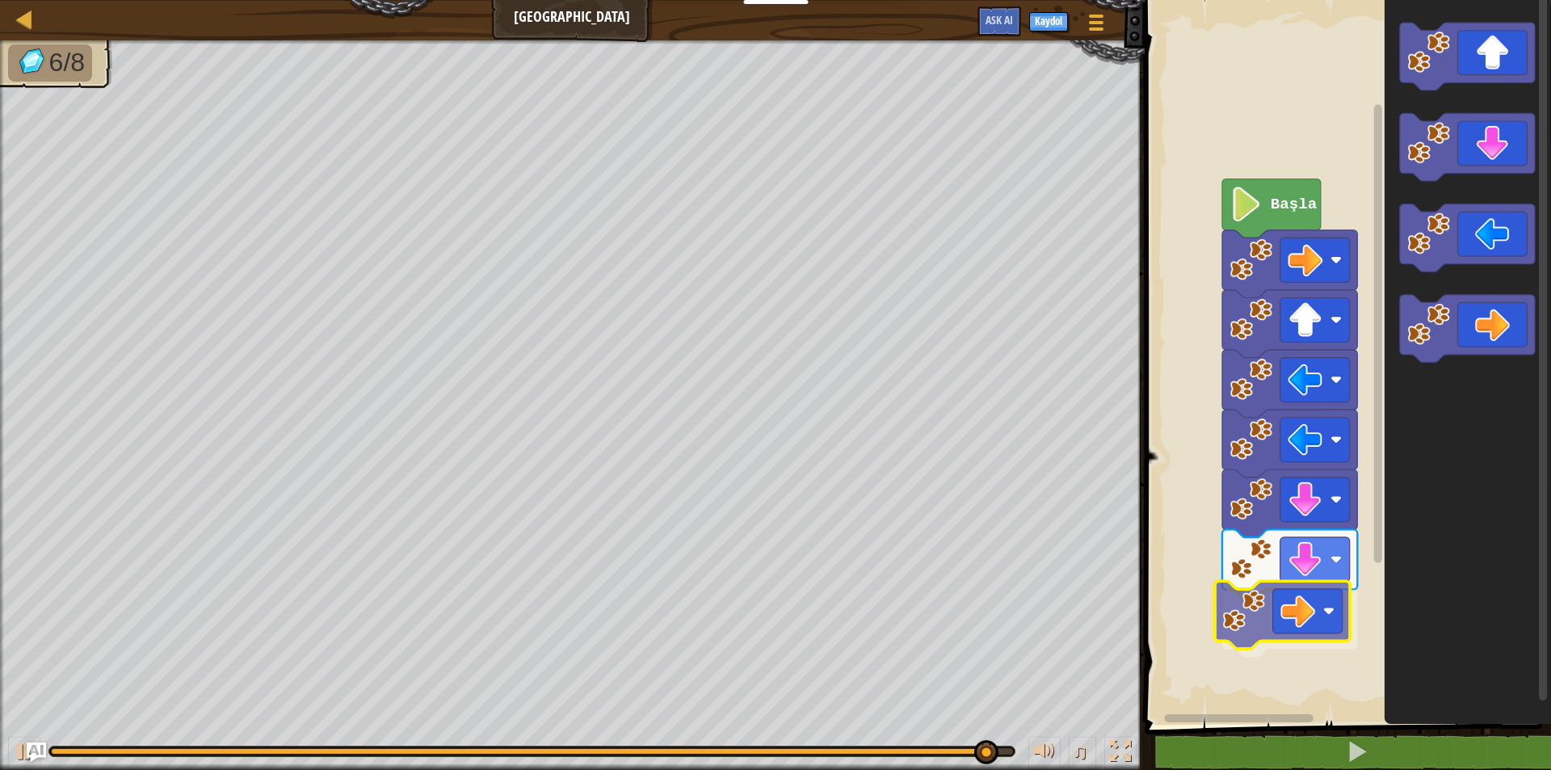
click at [1263, 607] on div "Başla" at bounding box center [1345, 358] width 411 height 733
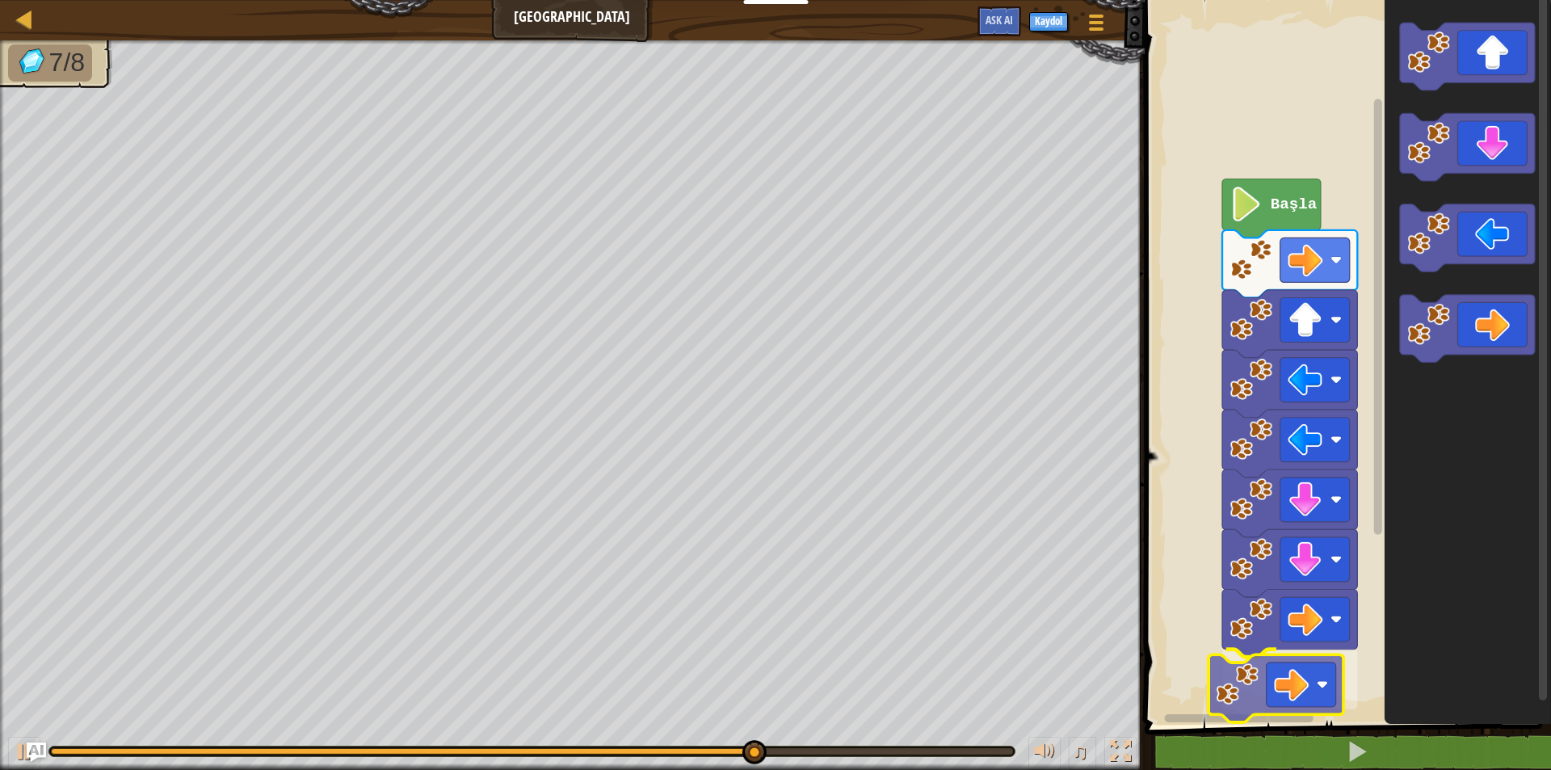
click at [1290, 700] on div "Başla" at bounding box center [1345, 358] width 411 height 733
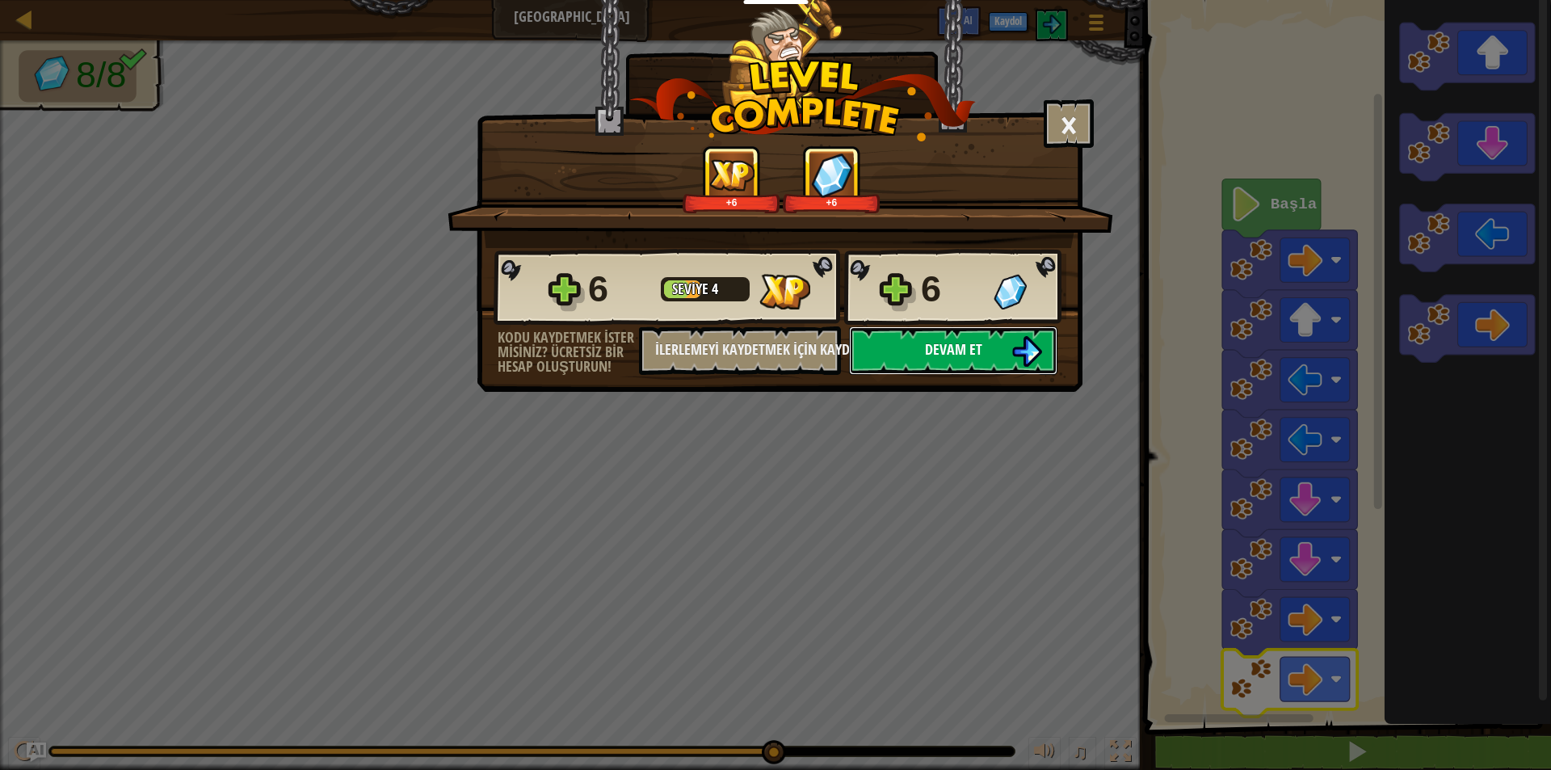
click at [1015, 342] on img at bounding box center [1026, 351] width 31 height 31
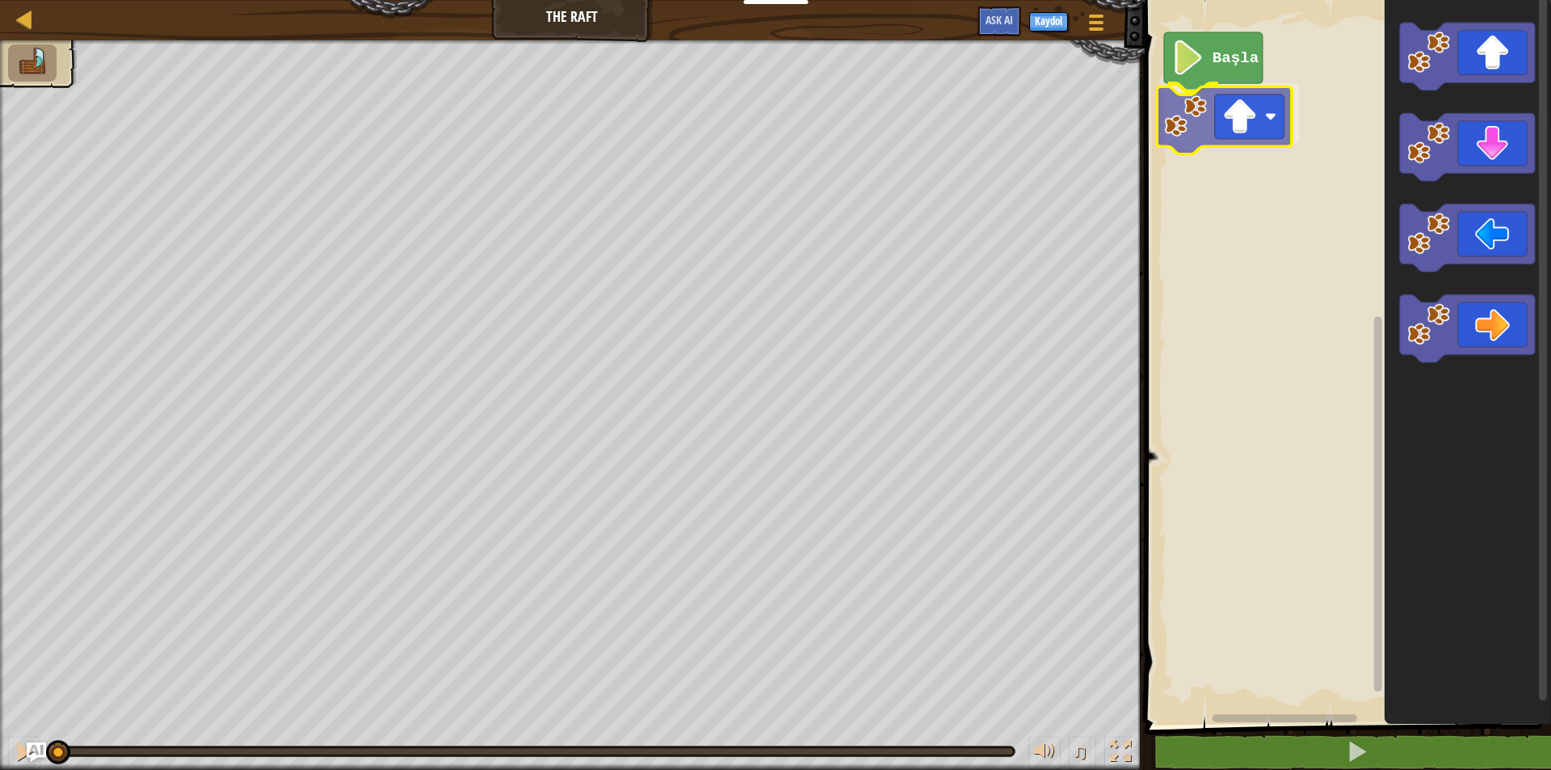
click at [1250, 114] on div "Başla" at bounding box center [1345, 358] width 411 height 733
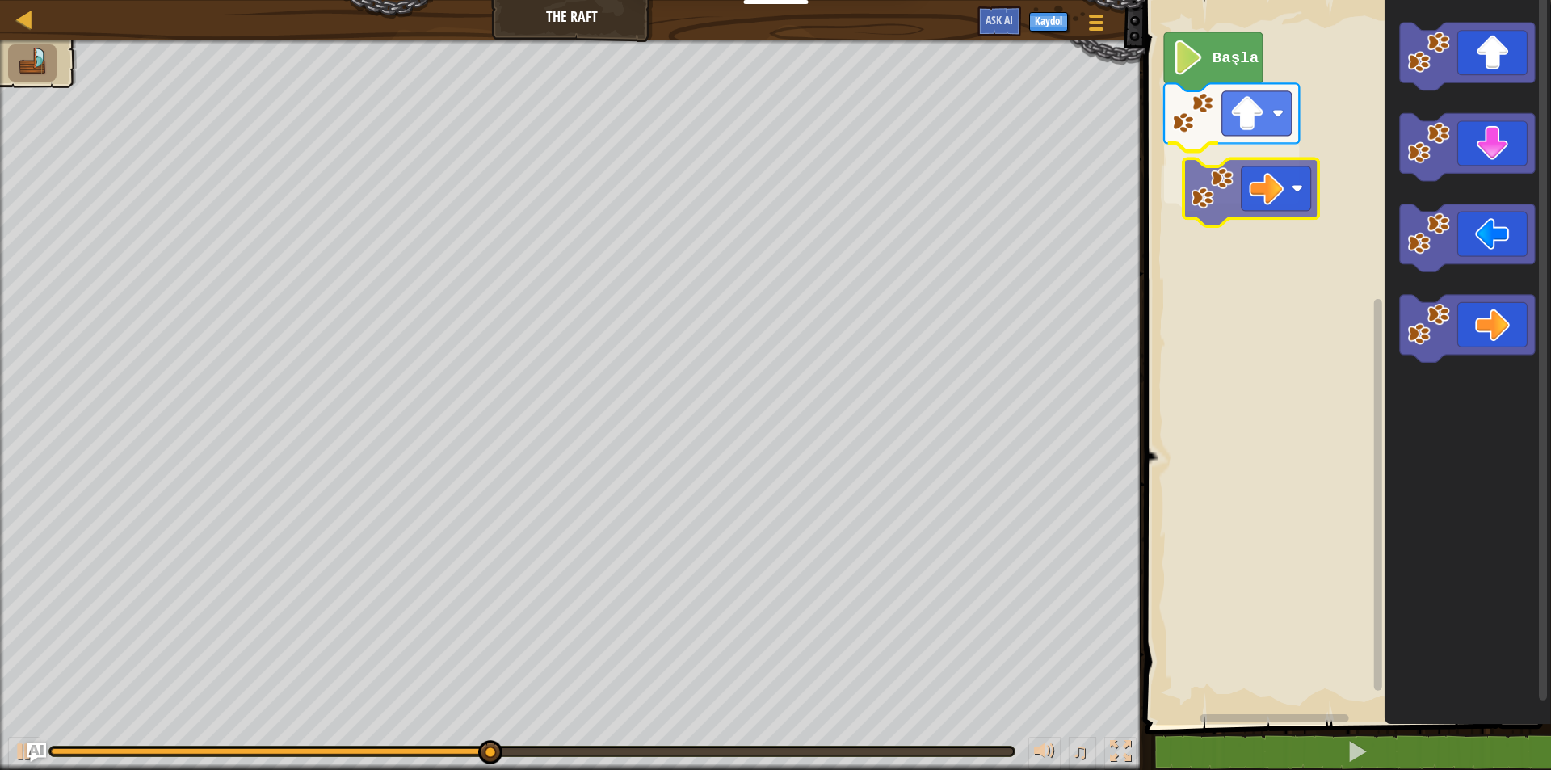
click at [1227, 176] on div "Başla" at bounding box center [1345, 358] width 411 height 733
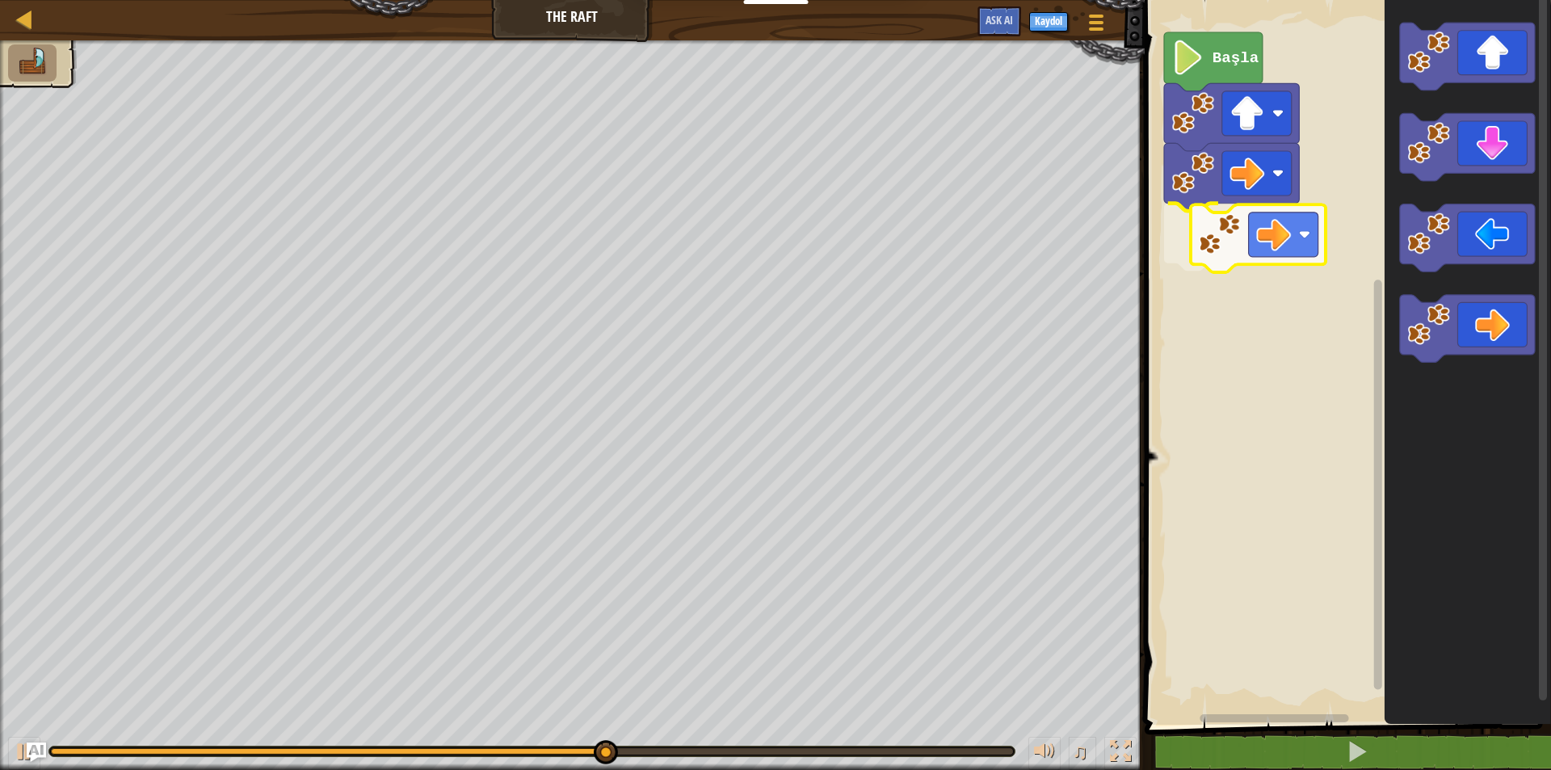
click at [1242, 209] on div "Başla" at bounding box center [1345, 358] width 411 height 733
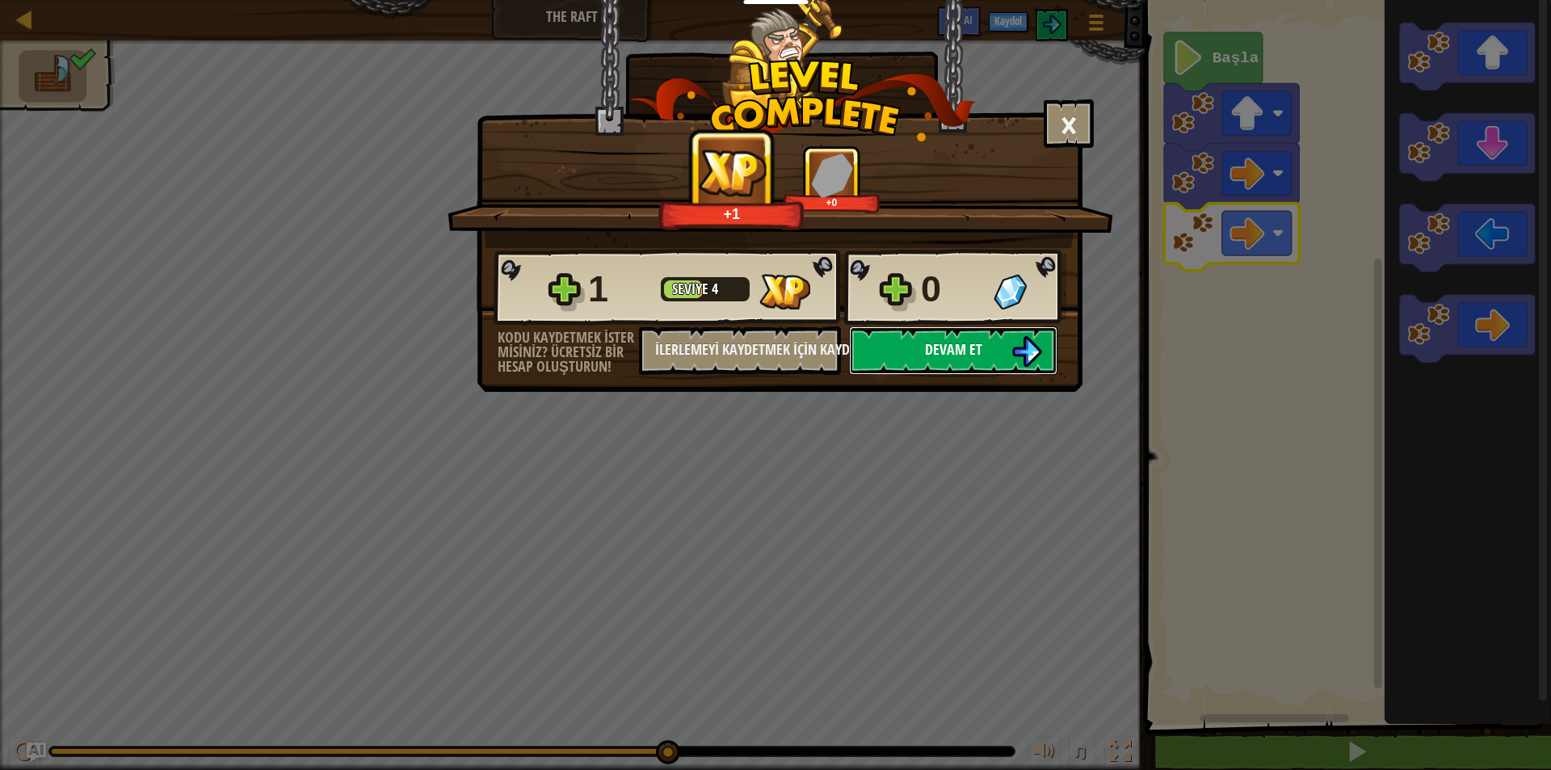
click at [1016, 346] on img at bounding box center [1026, 351] width 31 height 31
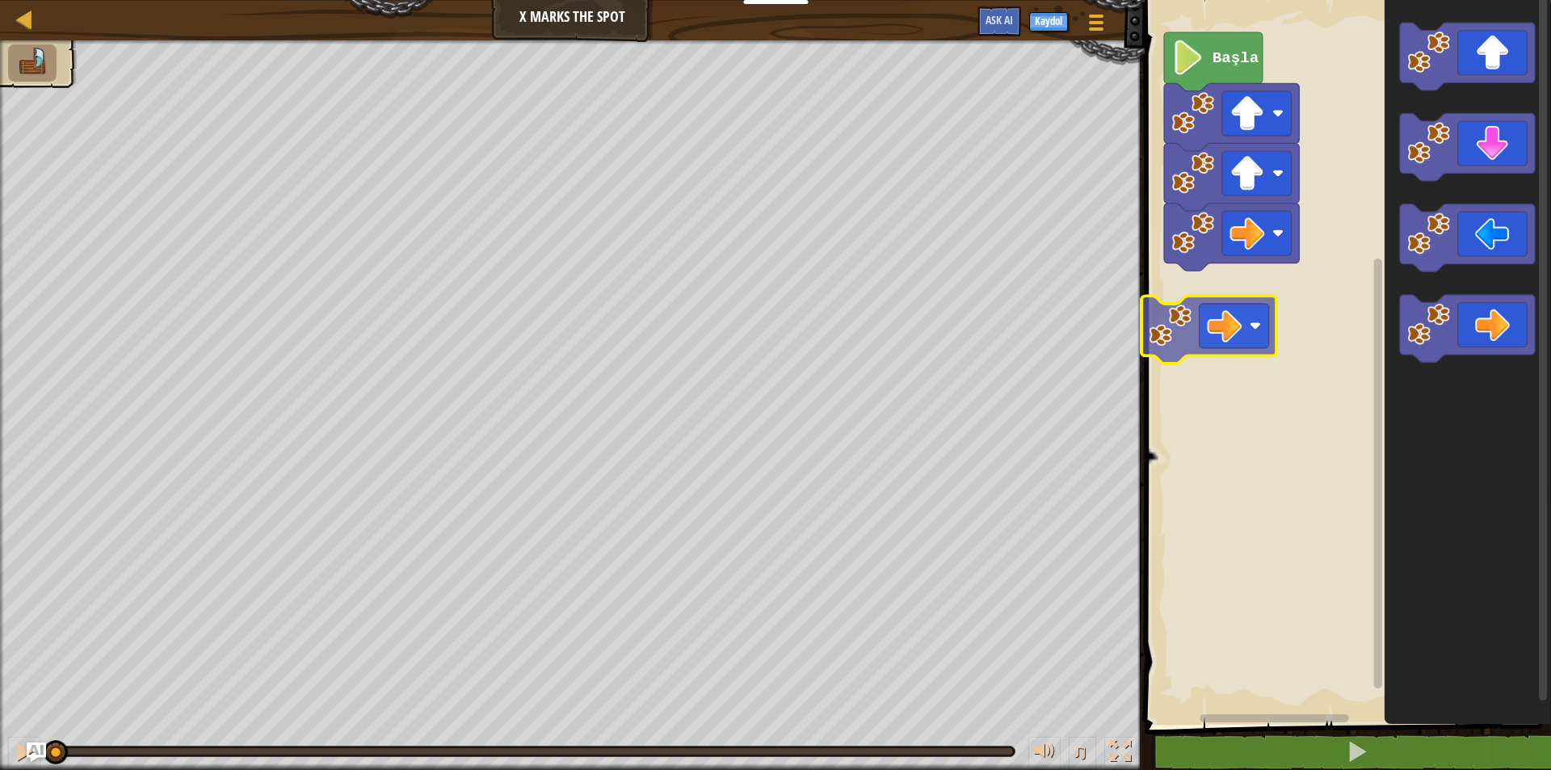
click at [1199, 327] on div "Başla" at bounding box center [1345, 358] width 411 height 733
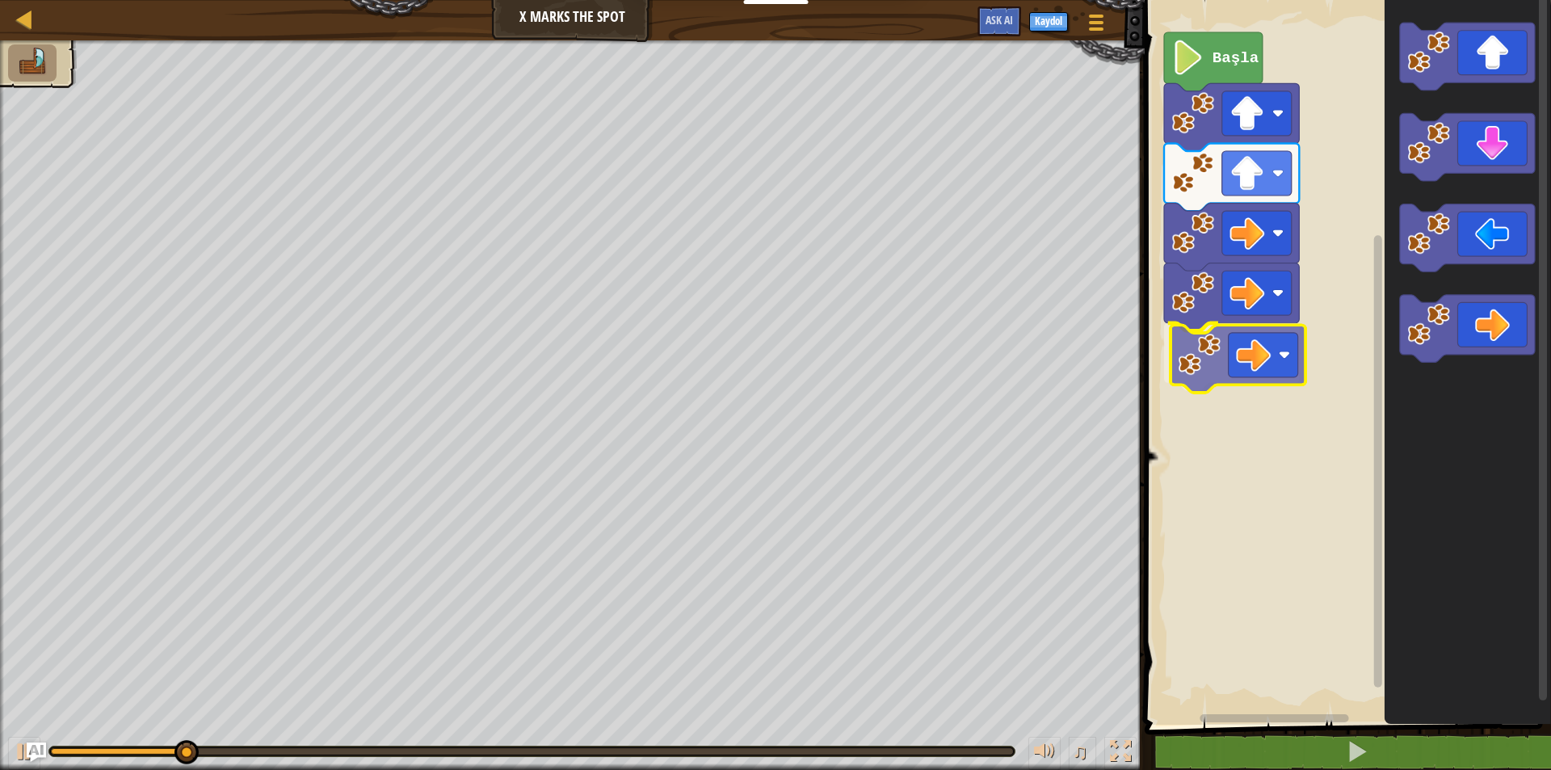
click at [1248, 374] on div "Başla" at bounding box center [1345, 358] width 411 height 733
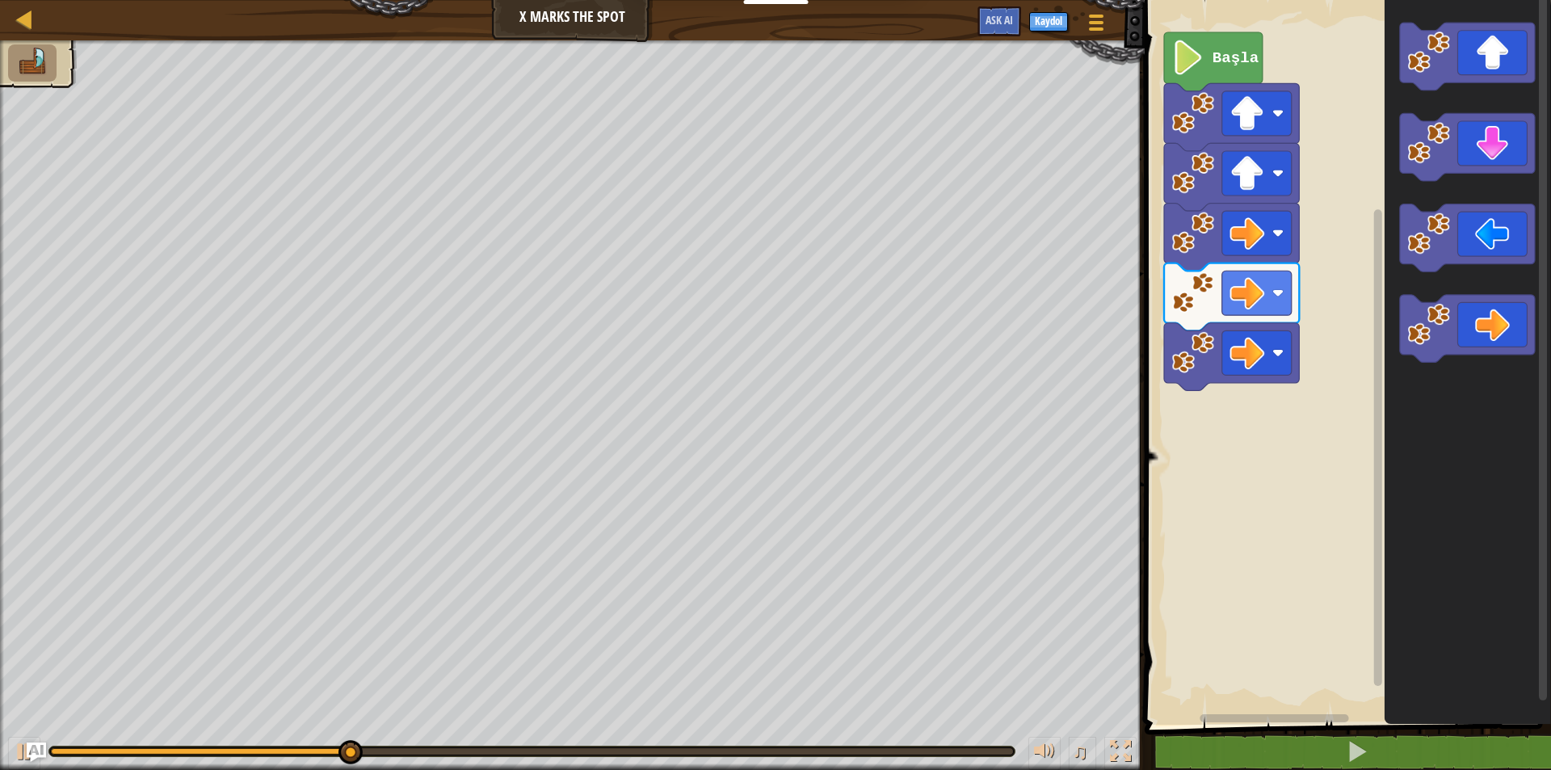
click at [1206, 371] on div "Başla" at bounding box center [1345, 358] width 411 height 733
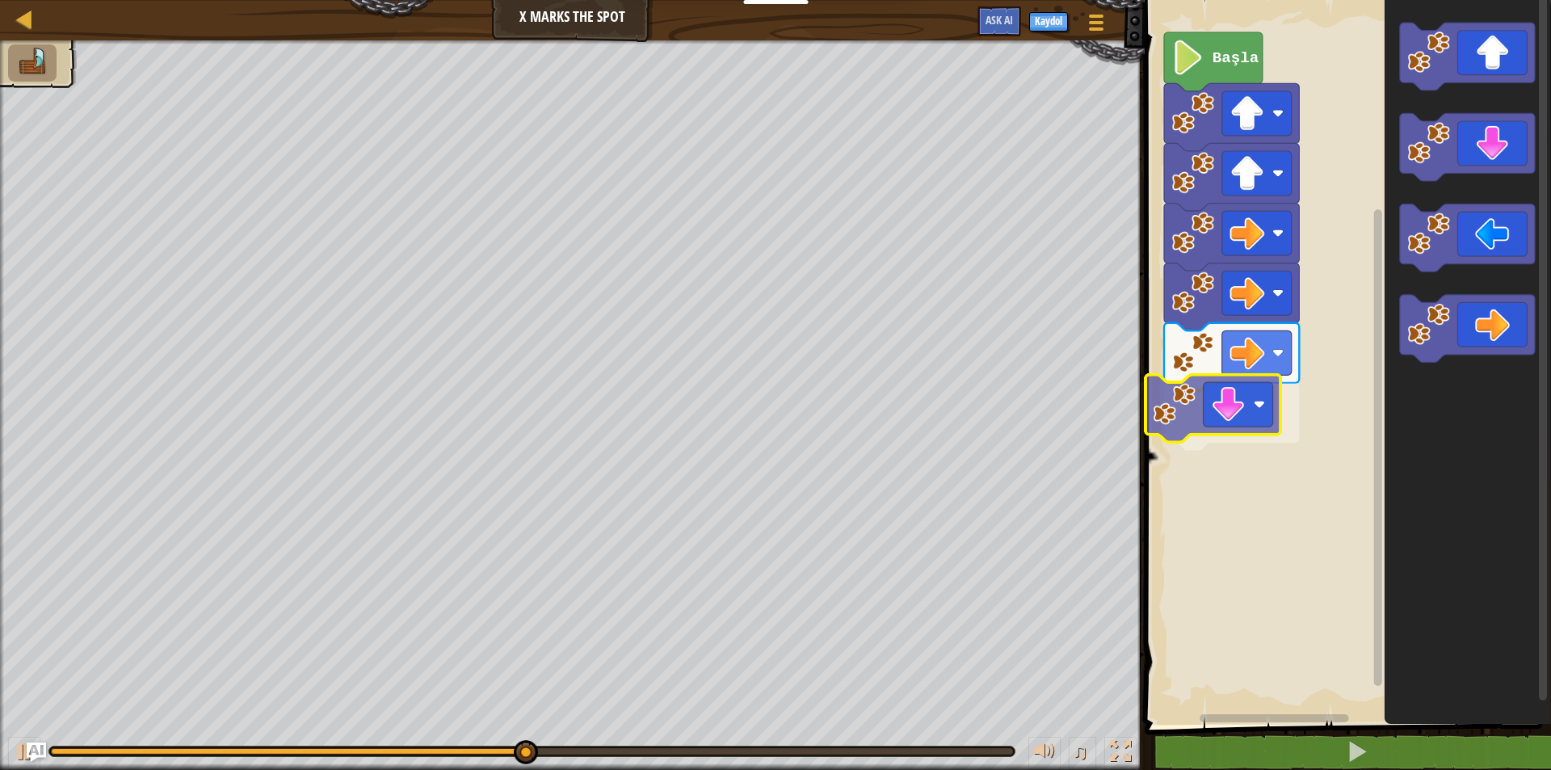
click at [1193, 404] on div "Başla" at bounding box center [1345, 358] width 411 height 733
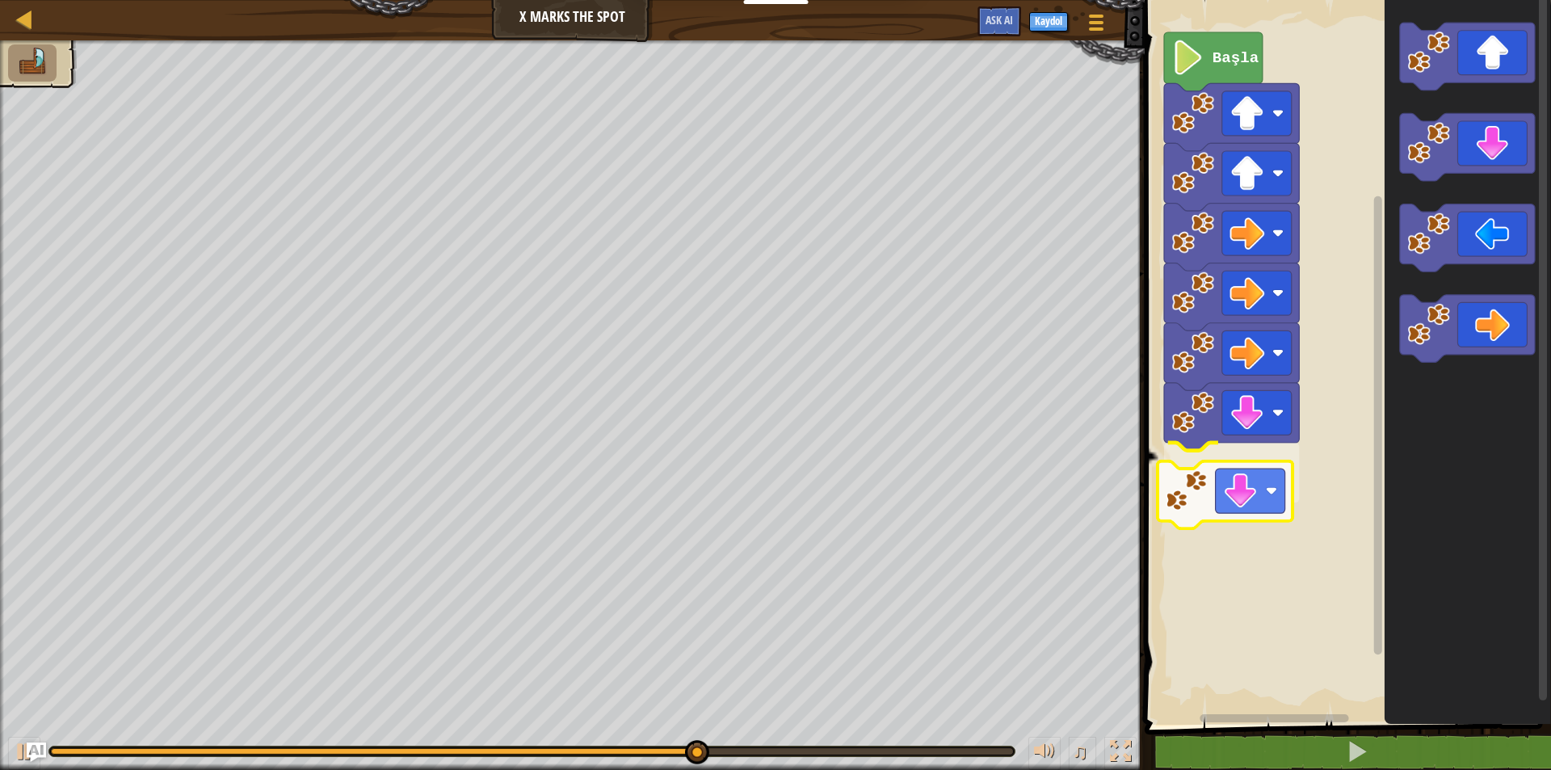
click at [1265, 452] on div "Başla" at bounding box center [1345, 358] width 411 height 733
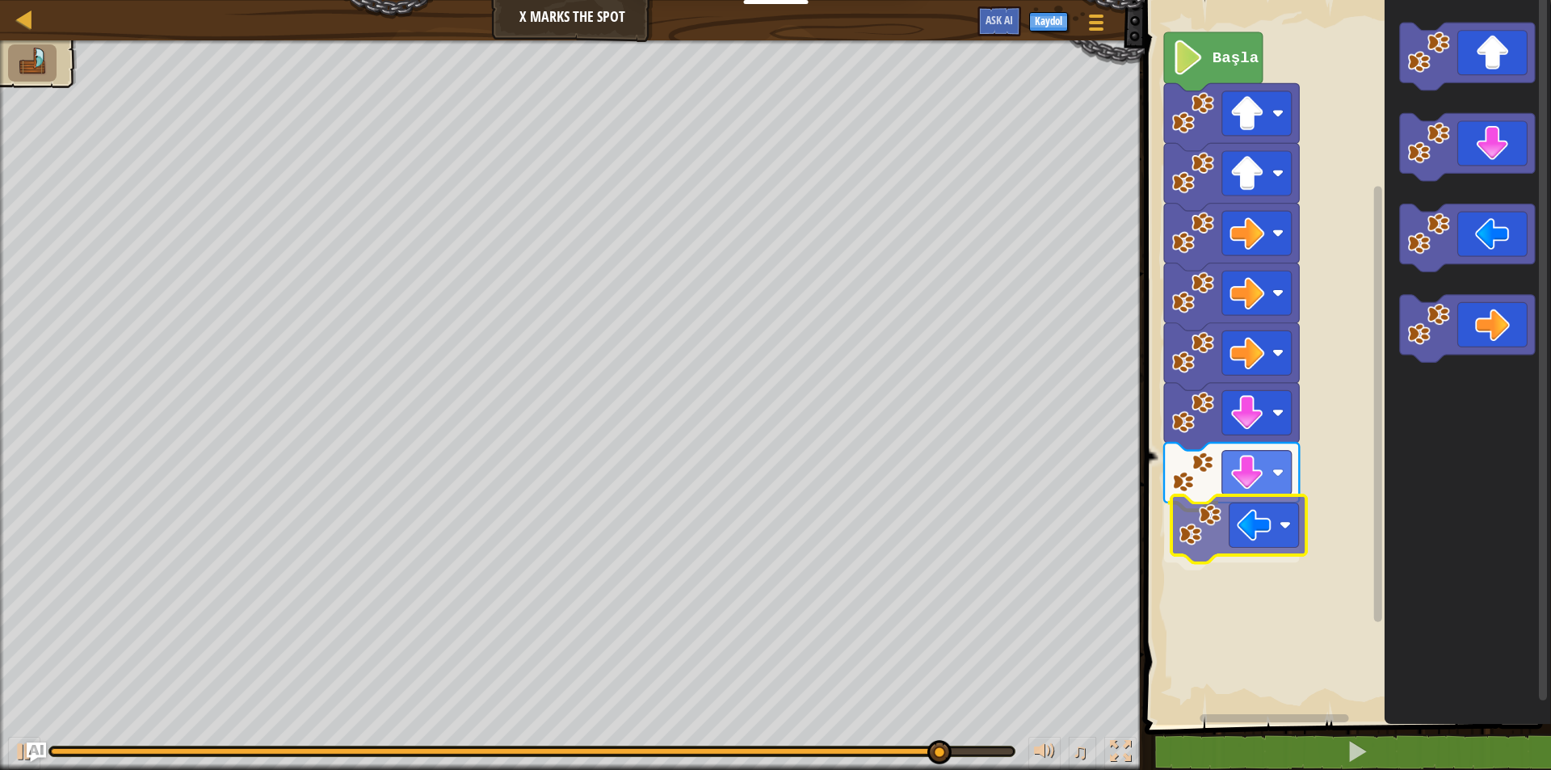
click at [1238, 543] on div "Başla" at bounding box center [1345, 358] width 411 height 733
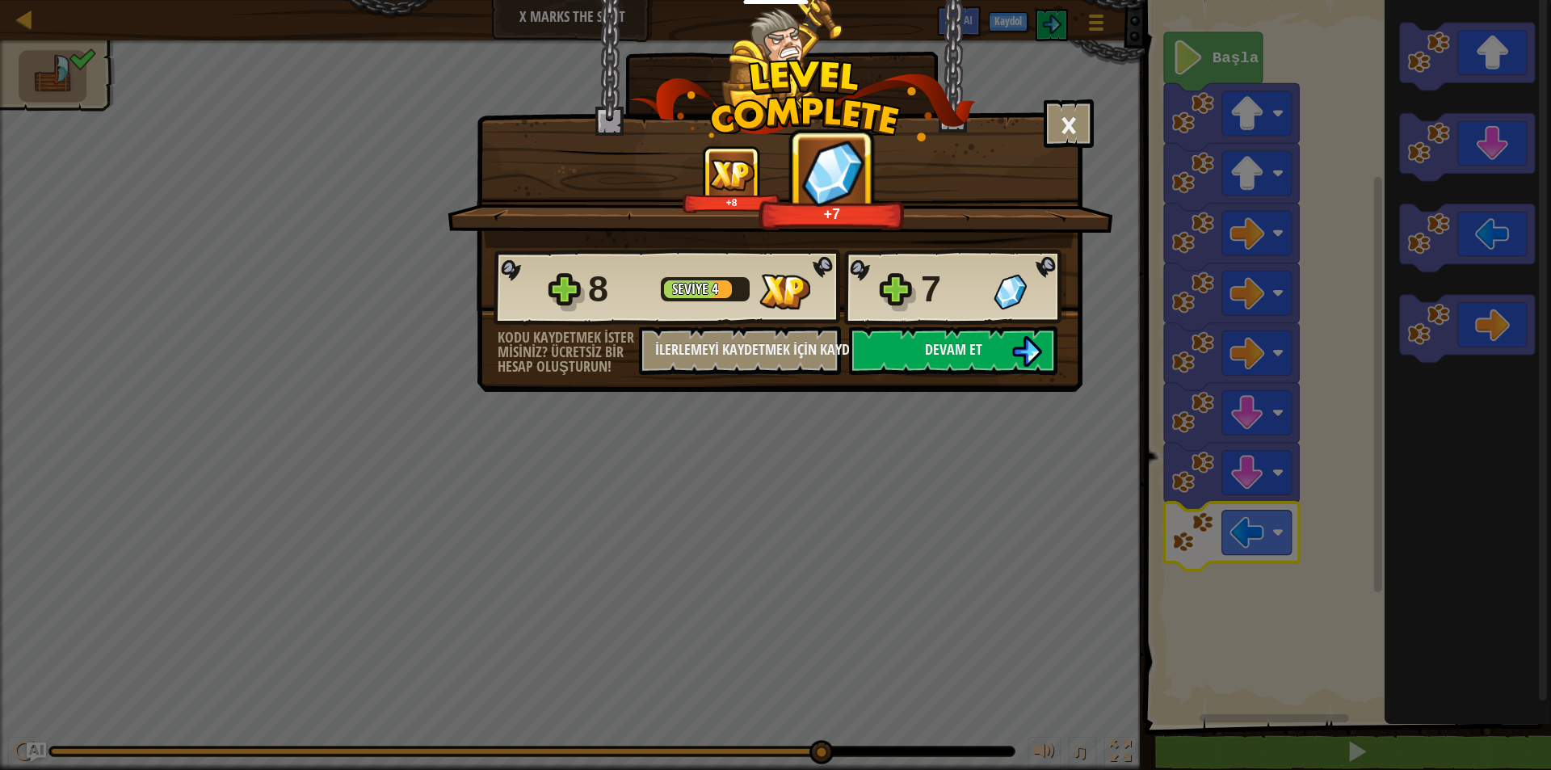
click at [940, 324] on div "8 [DEMOGRAPHIC_DATA] 4 7" at bounding box center [780, 288] width 573 height 78
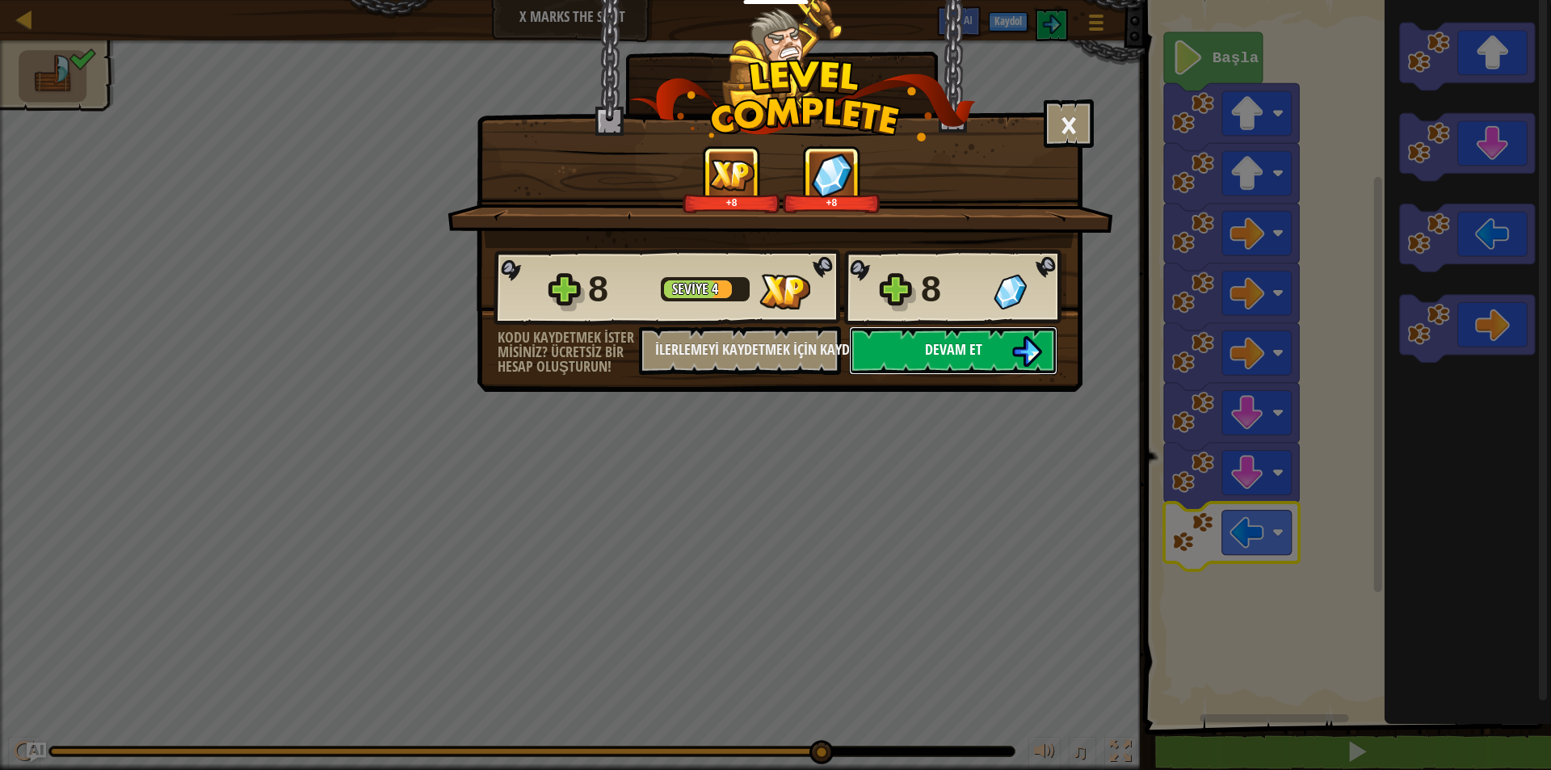
click at [948, 348] on span "Devam et" at bounding box center [953, 349] width 57 height 20
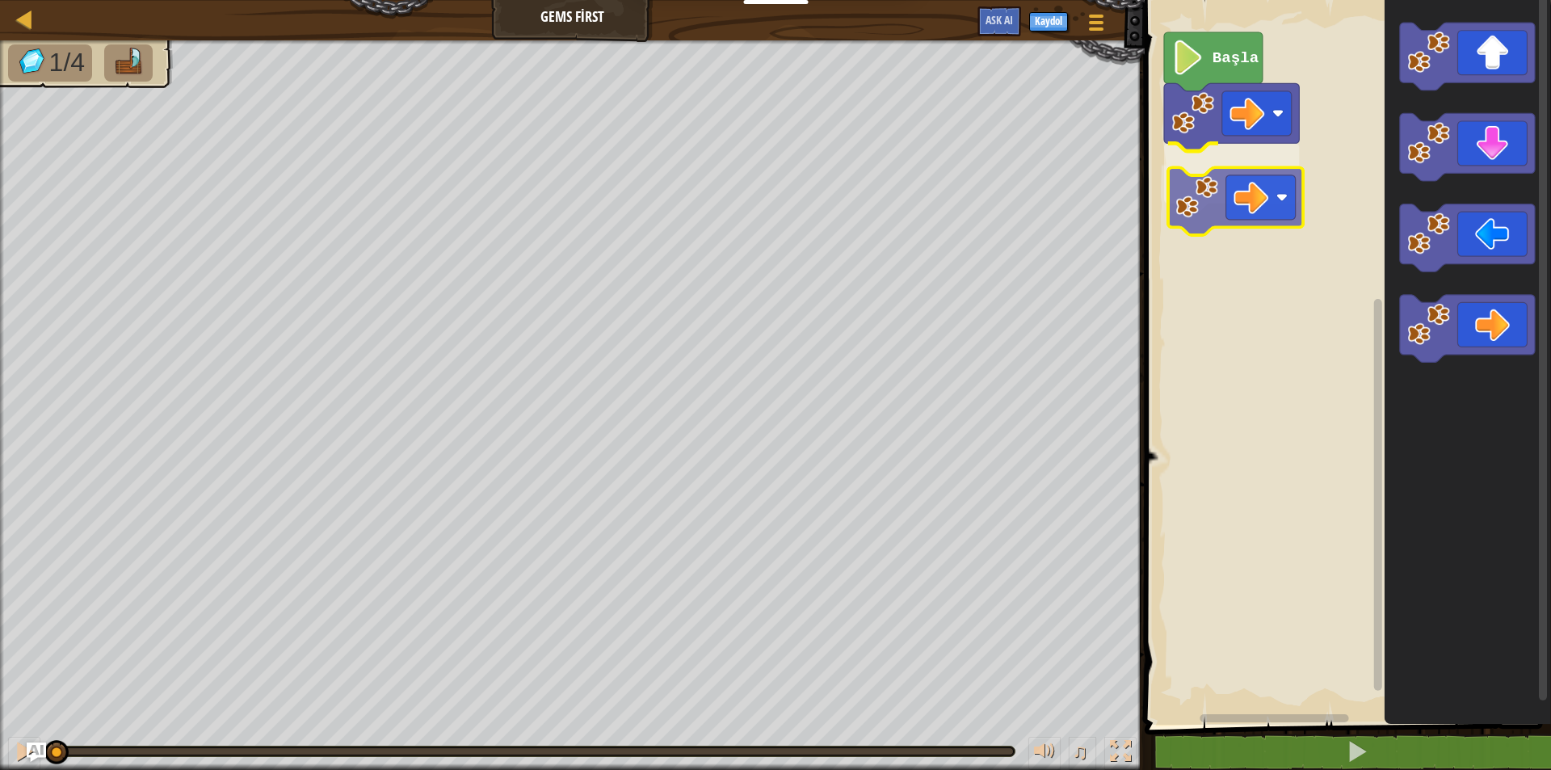
click at [1248, 166] on div "Başla" at bounding box center [1345, 358] width 411 height 733
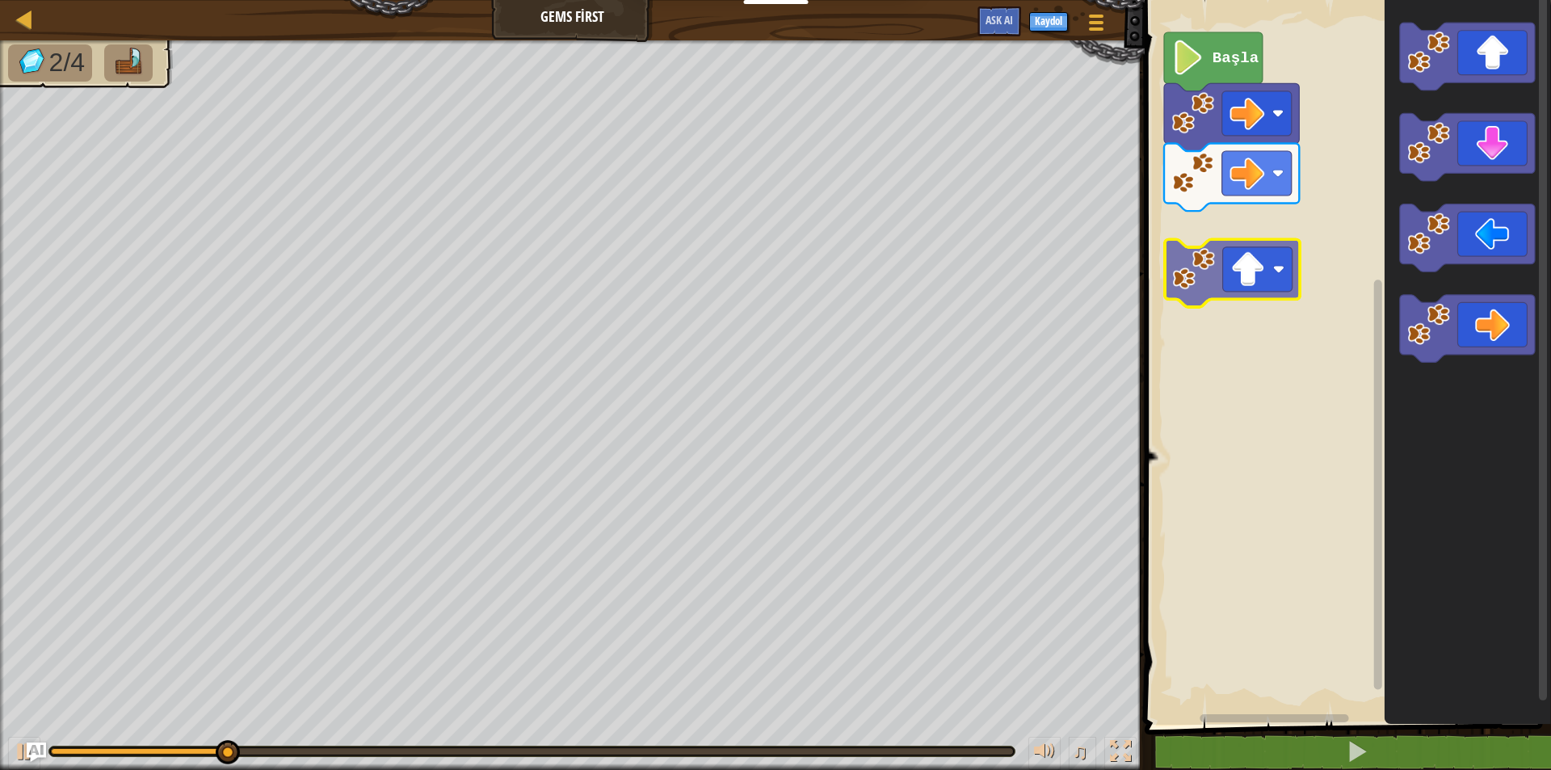
click at [1240, 254] on div "Başla" at bounding box center [1345, 358] width 411 height 733
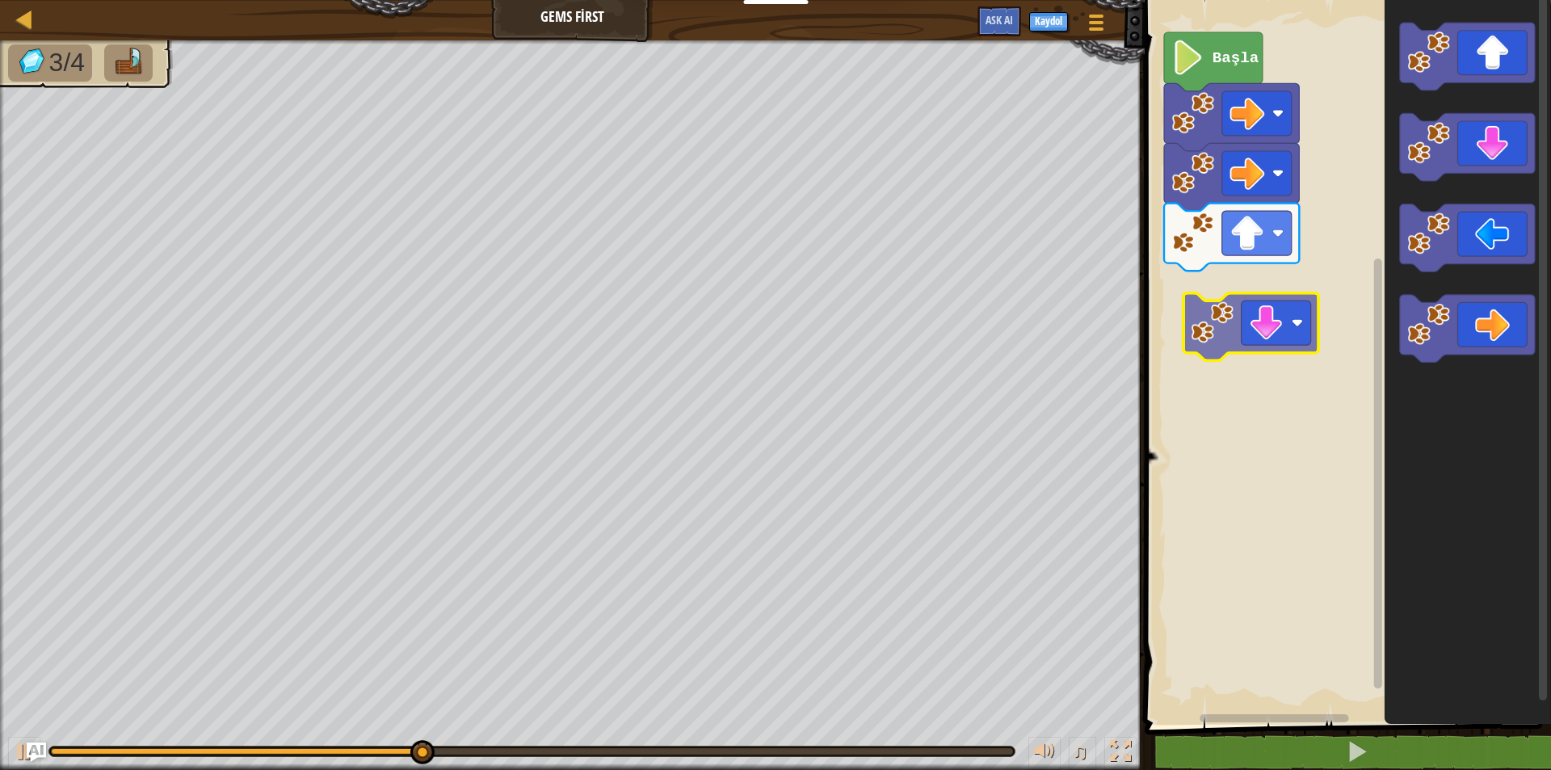
click at [1208, 288] on div "Başla" at bounding box center [1345, 358] width 411 height 733
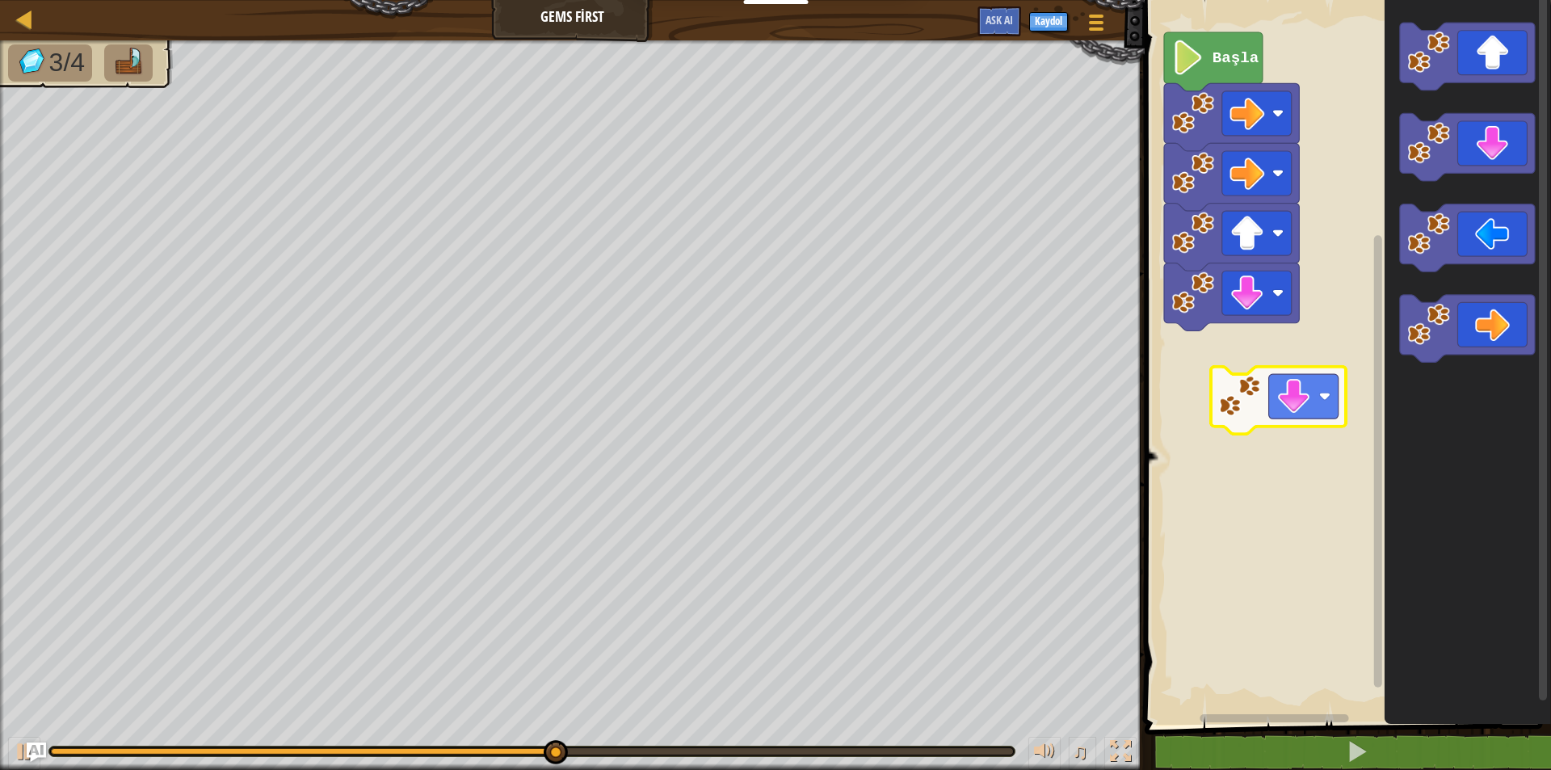
click at [1249, 389] on div "Başla" at bounding box center [1345, 358] width 411 height 733
click at [1243, 379] on rect "Blockly Çalışma Alanı" at bounding box center [1345, 358] width 411 height 733
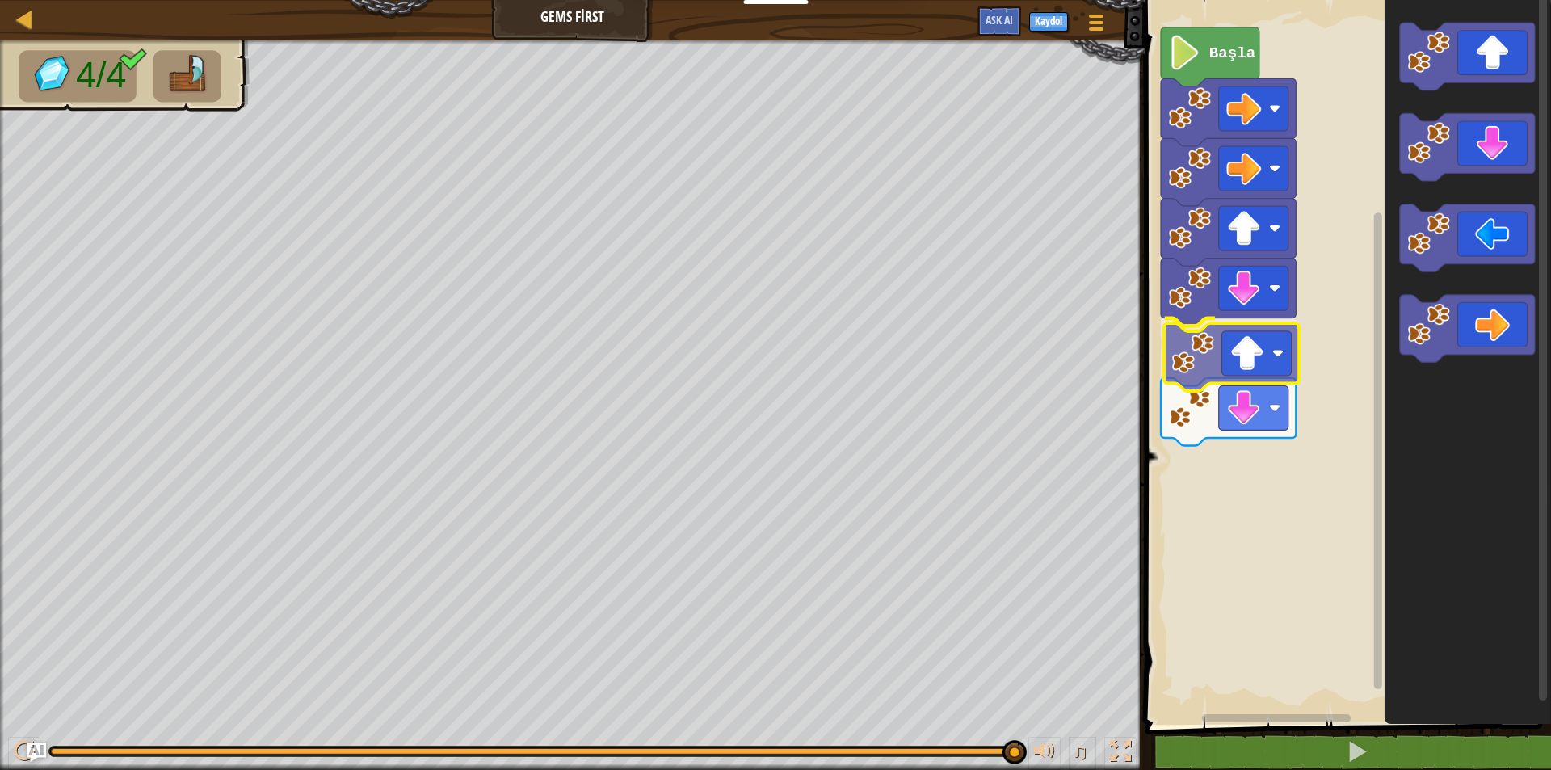
click at [1262, 352] on div "Başla" at bounding box center [1345, 358] width 411 height 733
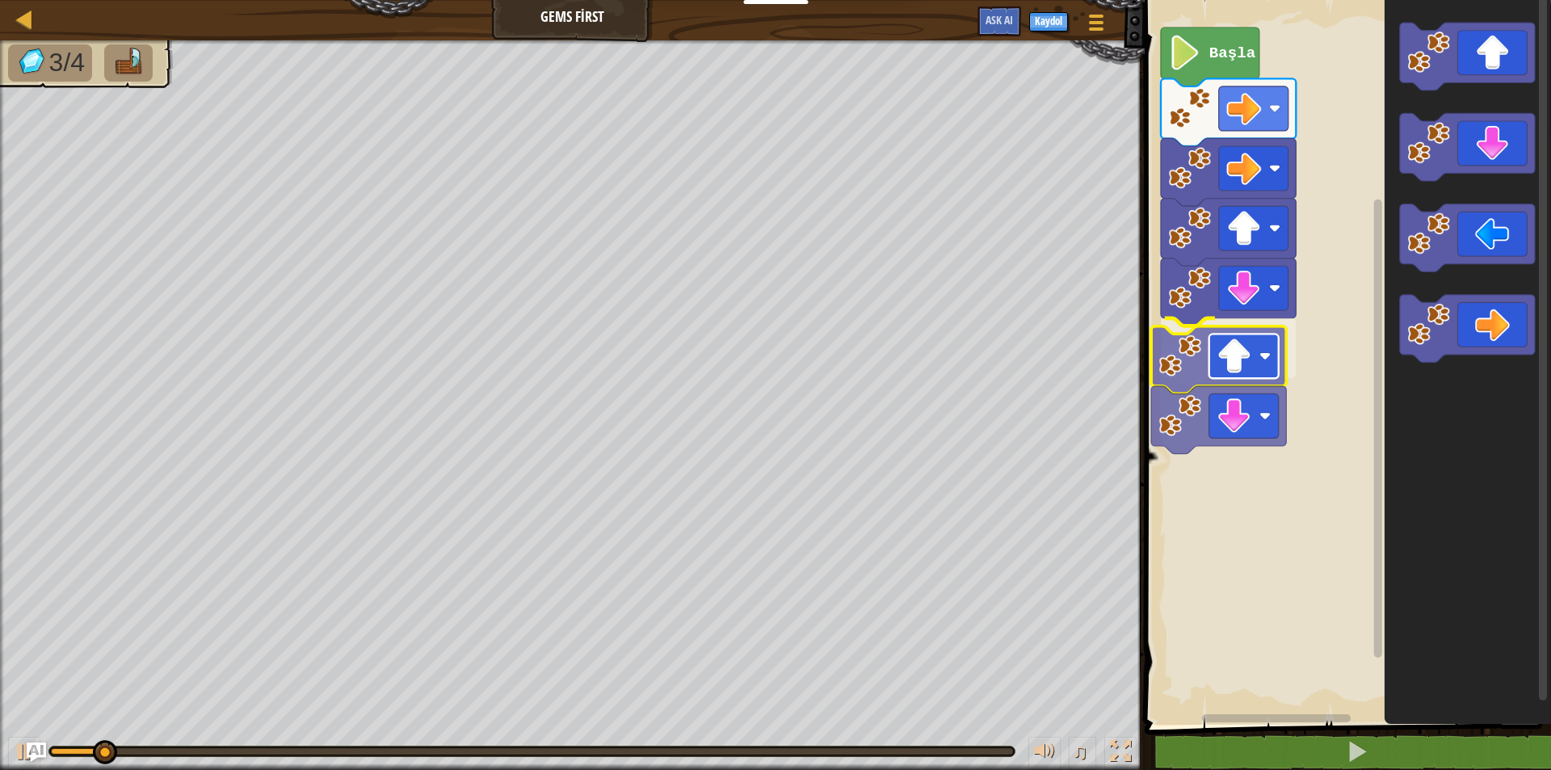
click at [1251, 360] on image "Blockly Çalışma Alanı" at bounding box center [1234, 355] width 35 height 35
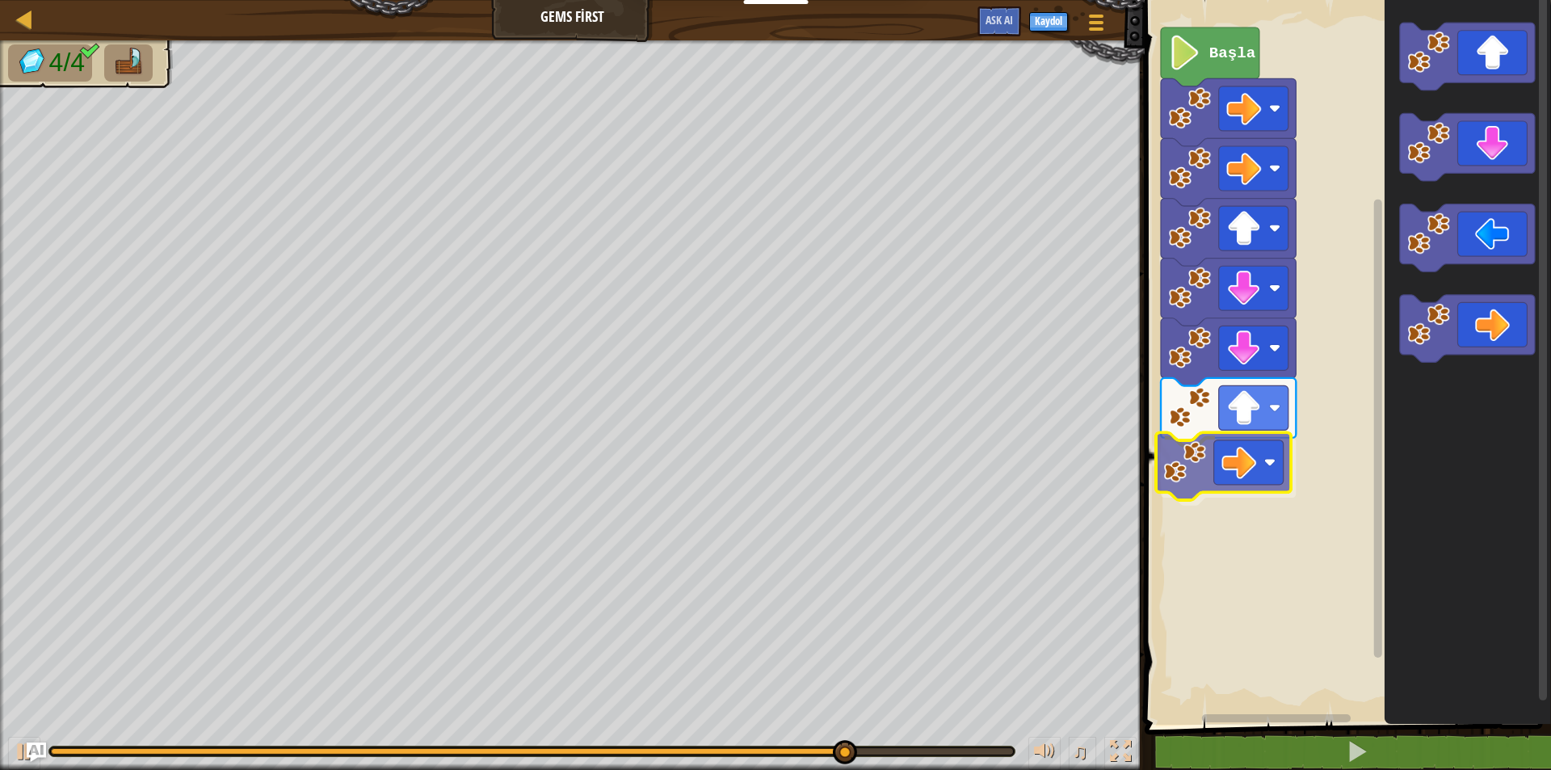
click at [1251, 456] on div "Başla" at bounding box center [1345, 358] width 411 height 733
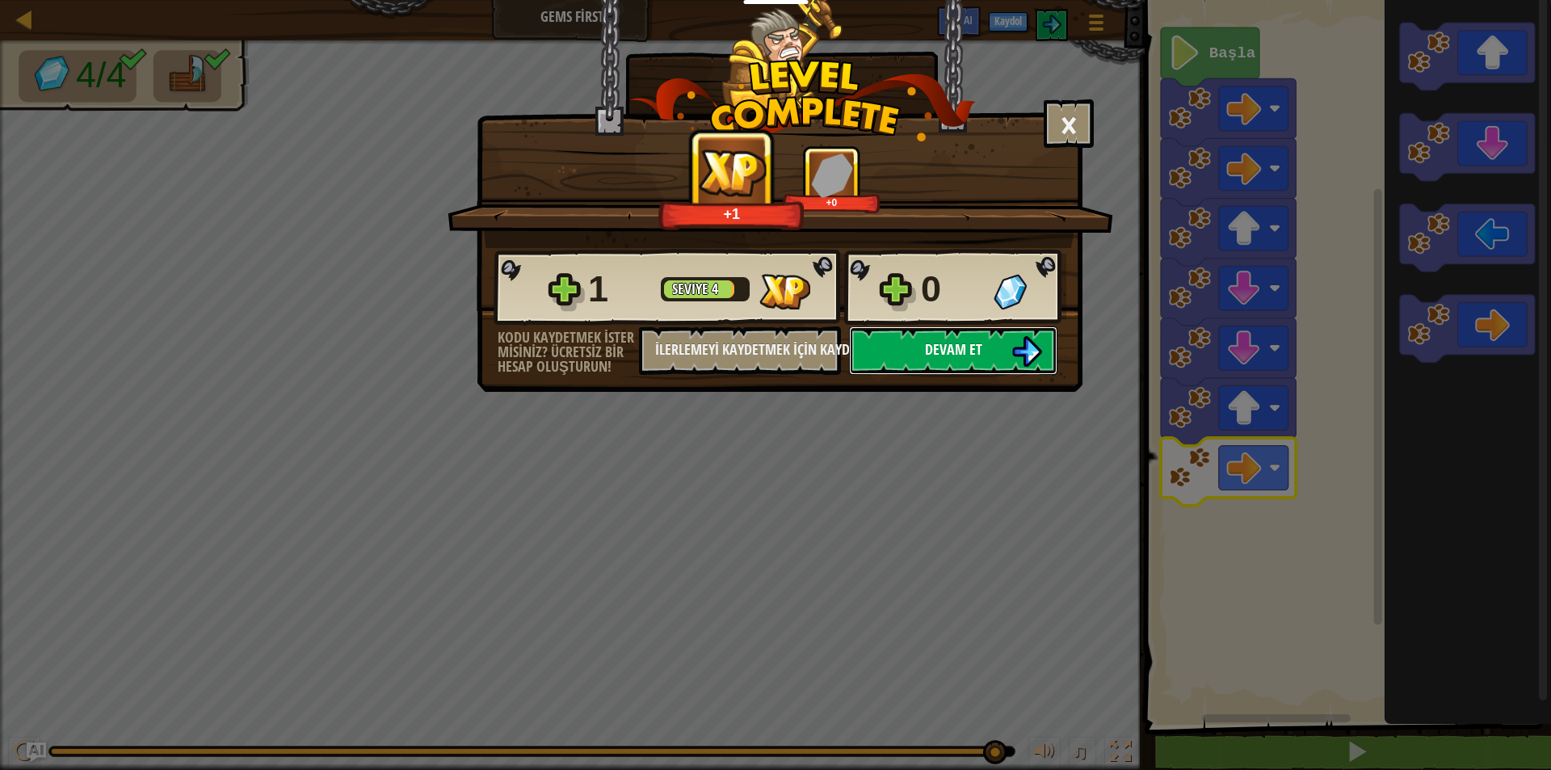
click at [1028, 338] on img at bounding box center [1026, 351] width 31 height 31
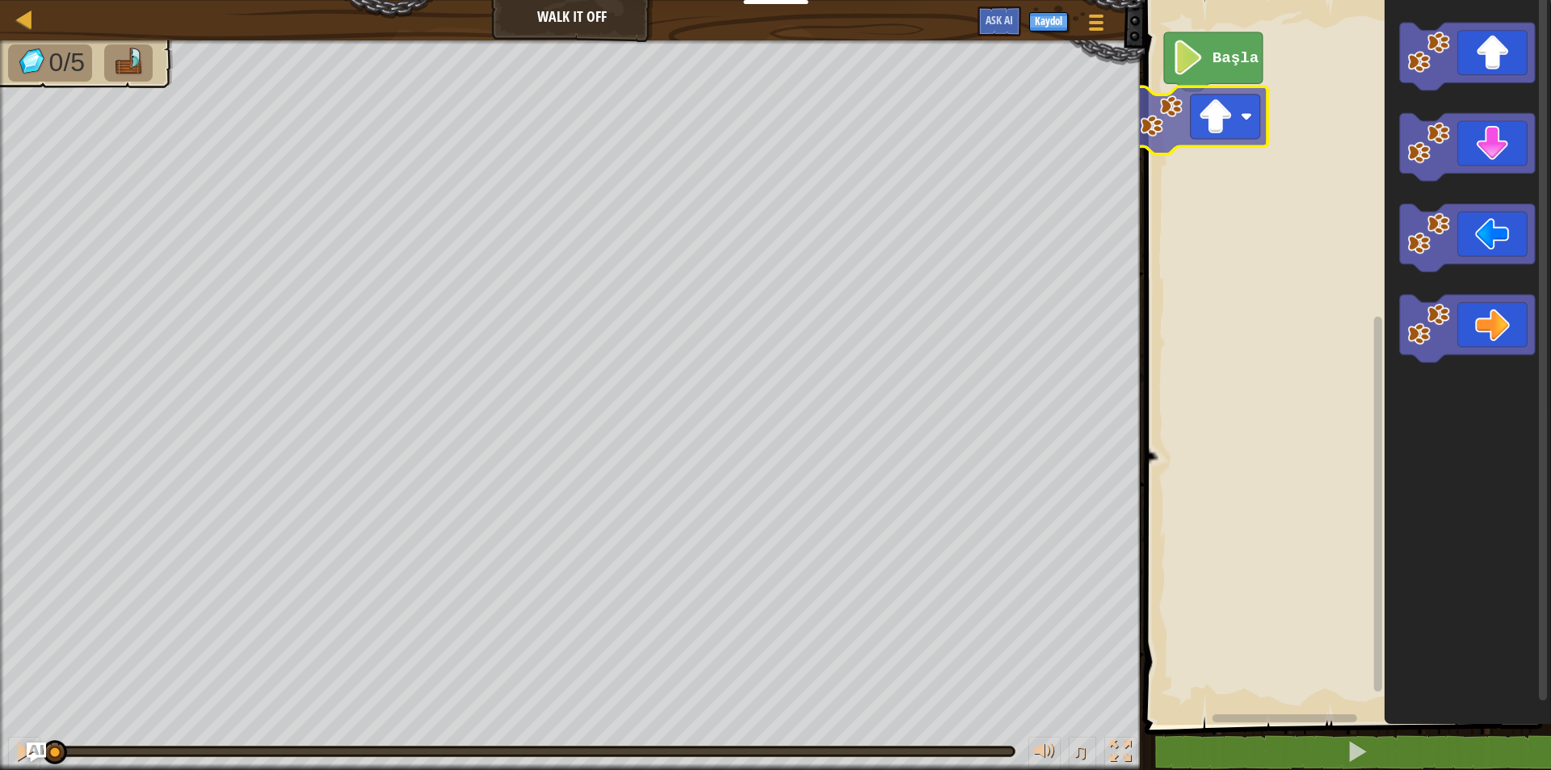
click at [1234, 95] on div "Başla" at bounding box center [1345, 358] width 411 height 733
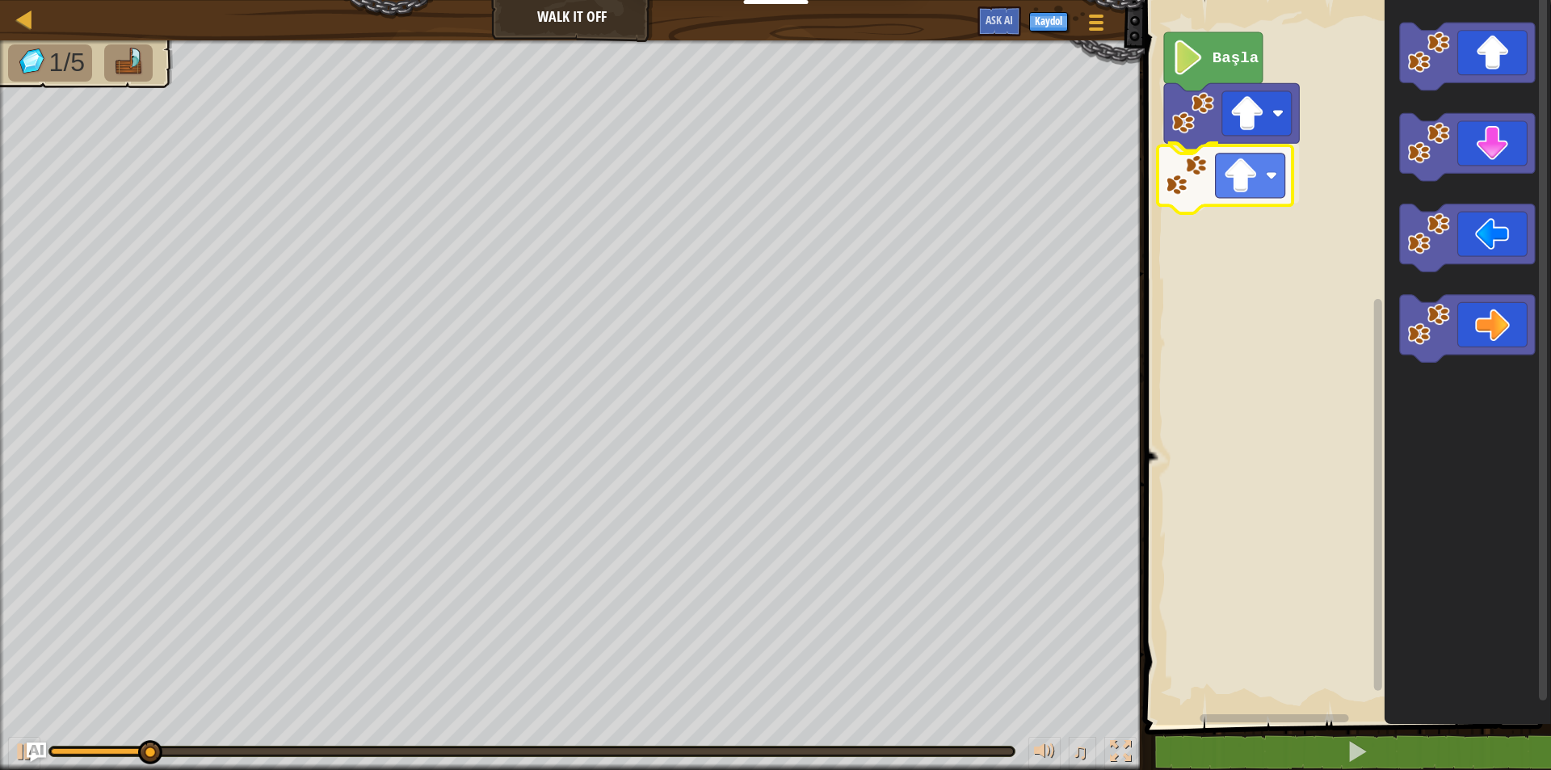
click at [1213, 160] on div "Başla" at bounding box center [1345, 358] width 411 height 733
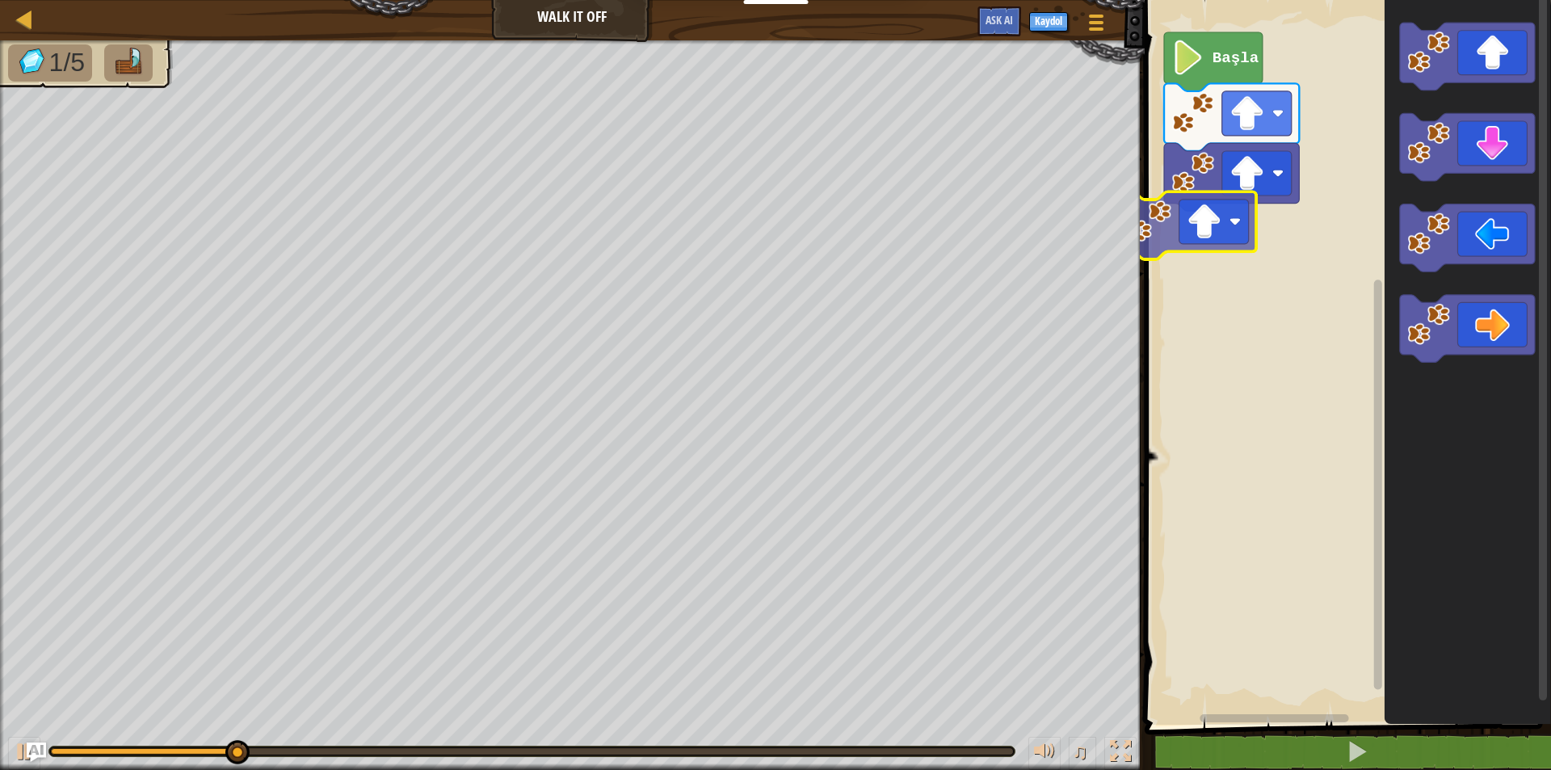
click at [1179, 235] on div "Başla" at bounding box center [1345, 358] width 411 height 733
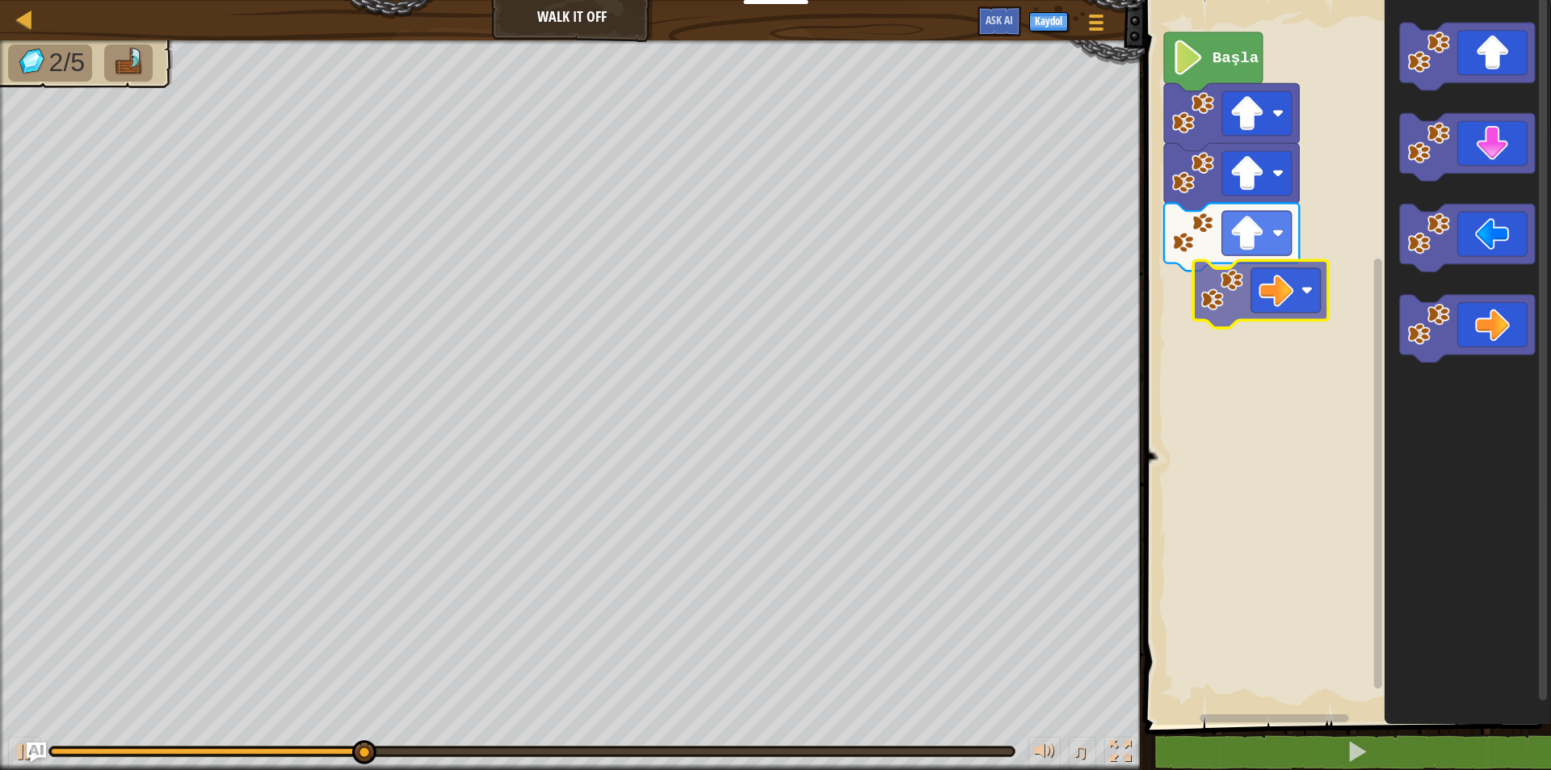
click at [1223, 297] on div "Başla" at bounding box center [1345, 358] width 411 height 733
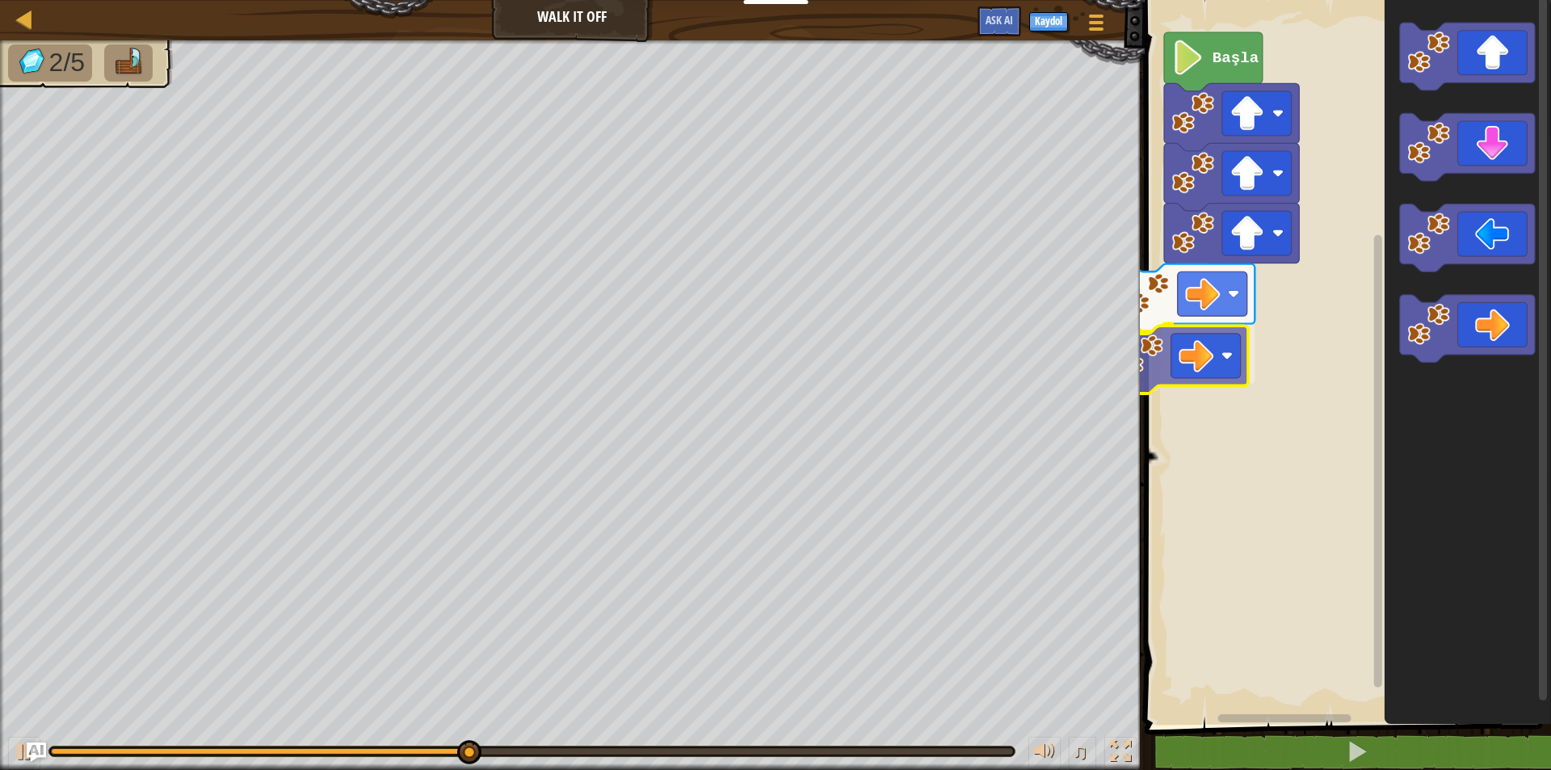
click at [1183, 359] on div "Başla" at bounding box center [1345, 358] width 411 height 733
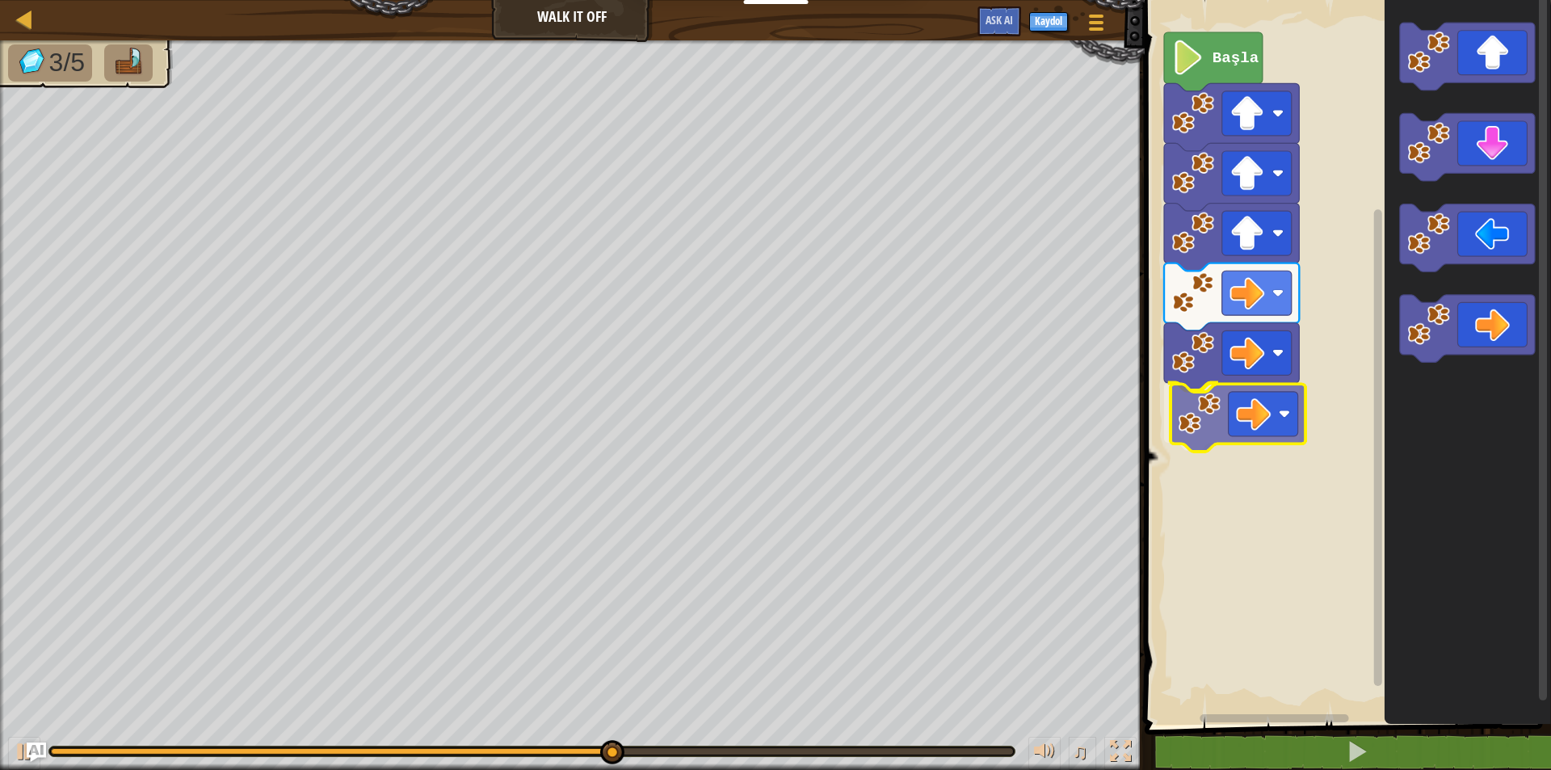
click at [1201, 425] on div "Başla" at bounding box center [1345, 358] width 411 height 733
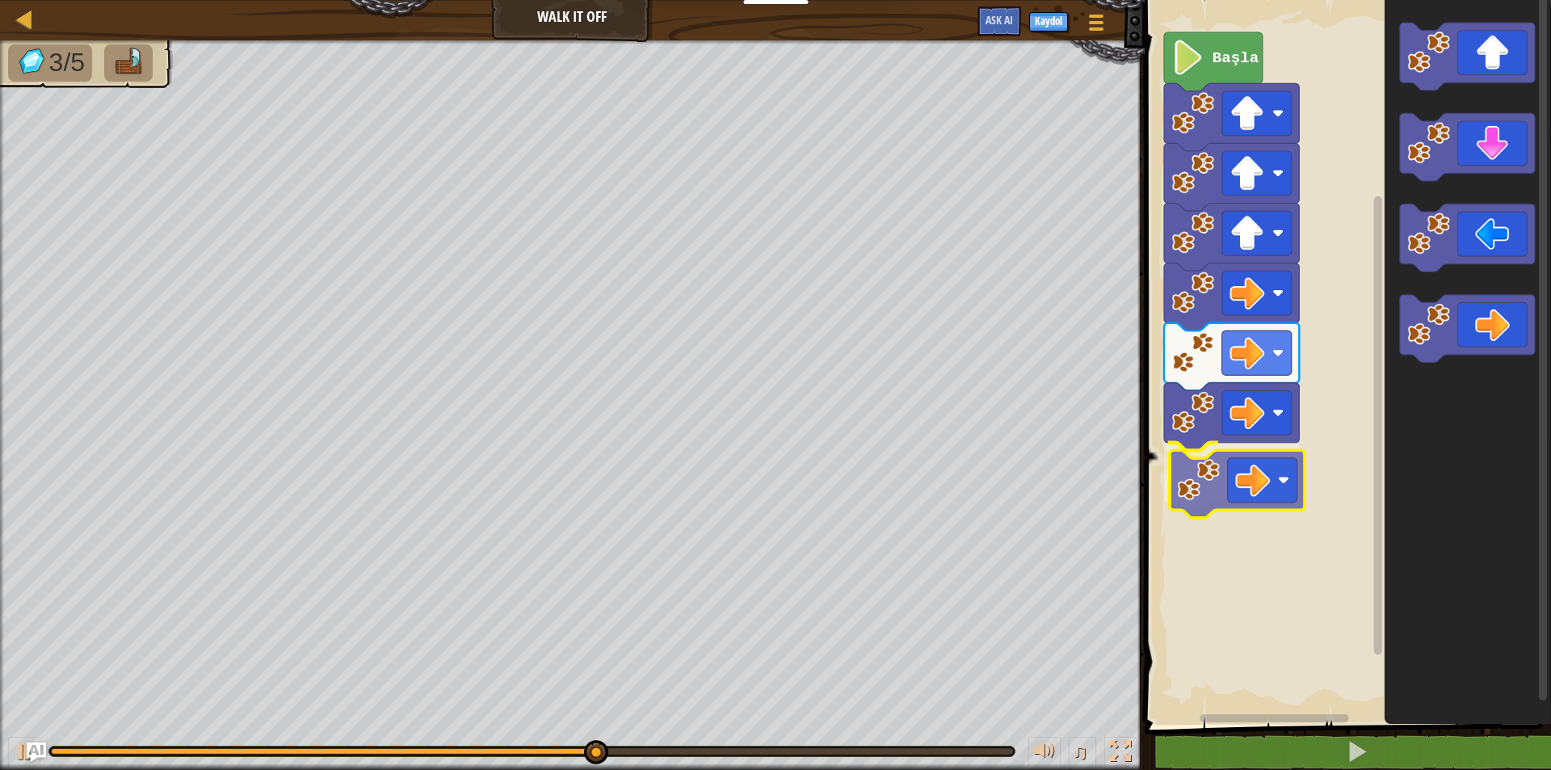
click at [1194, 494] on div "Başla" at bounding box center [1345, 358] width 411 height 733
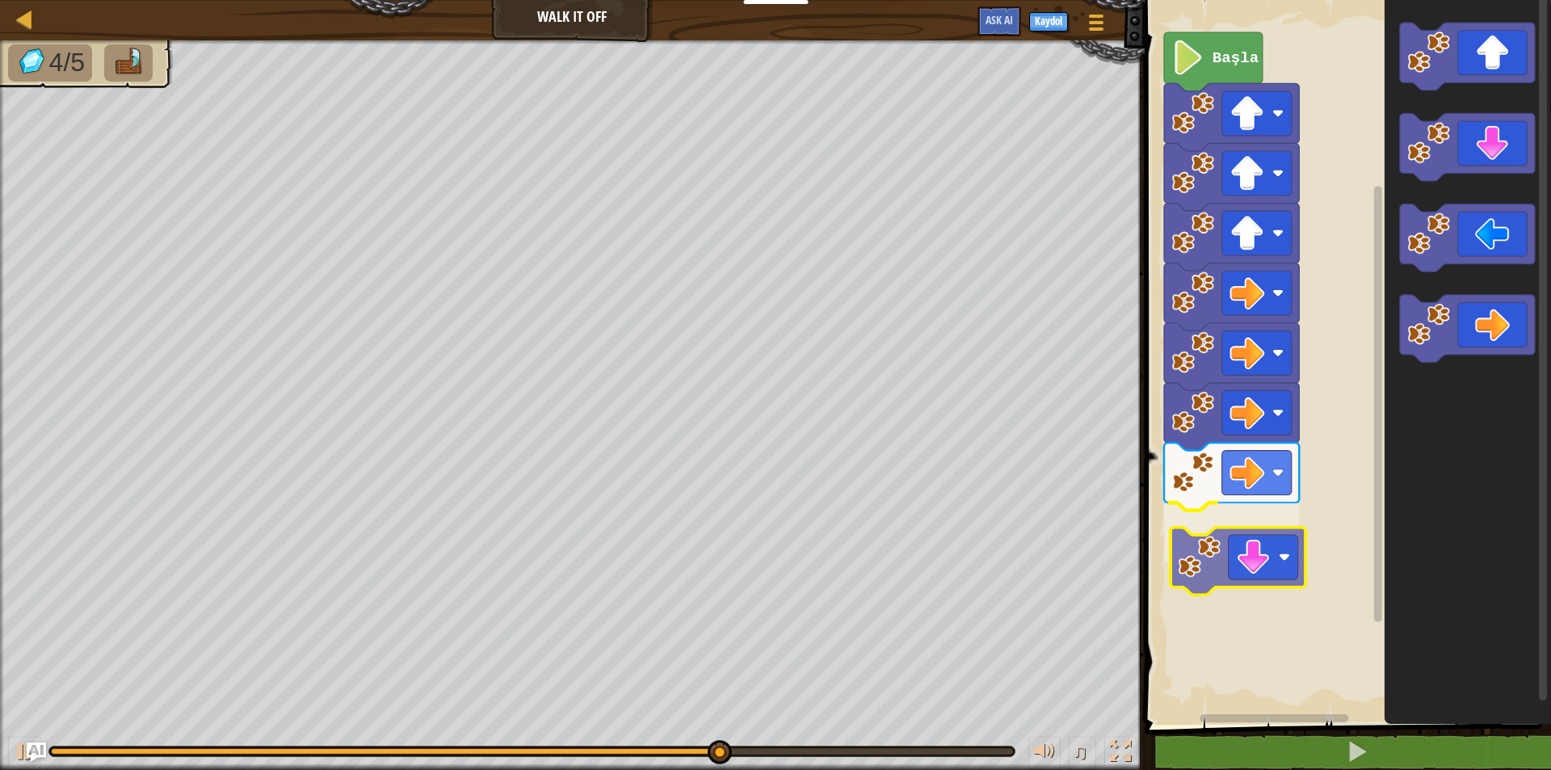
click at [1267, 498] on div "Başla" at bounding box center [1345, 358] width 411 height 733
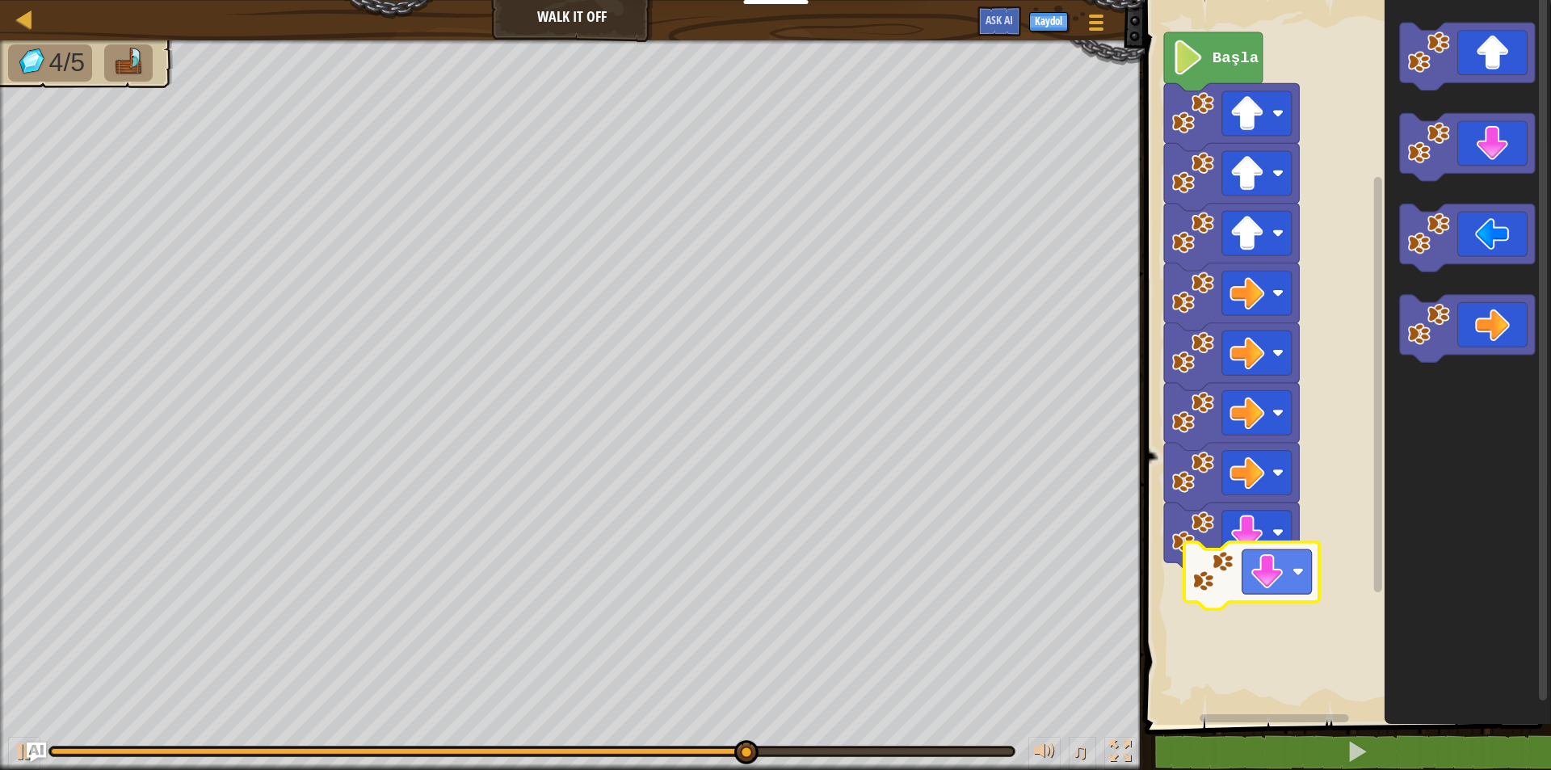
click at [1246, 603] on div "Başla" at bounding box center [1345, 358] width 411 height 733
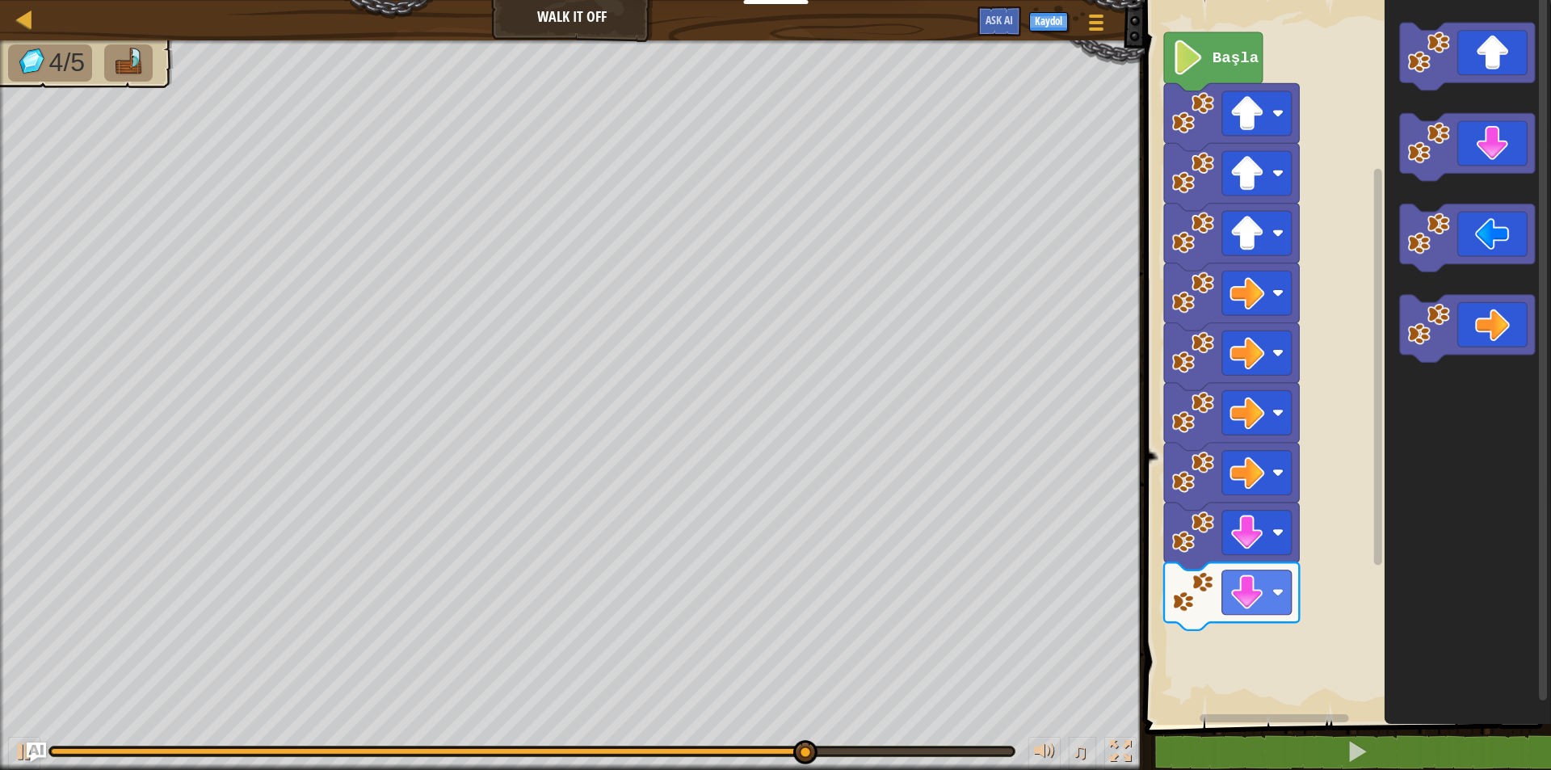
click at [1356, 613] on div "Başla" at bounding box center [1345, 358] width 411 height 733
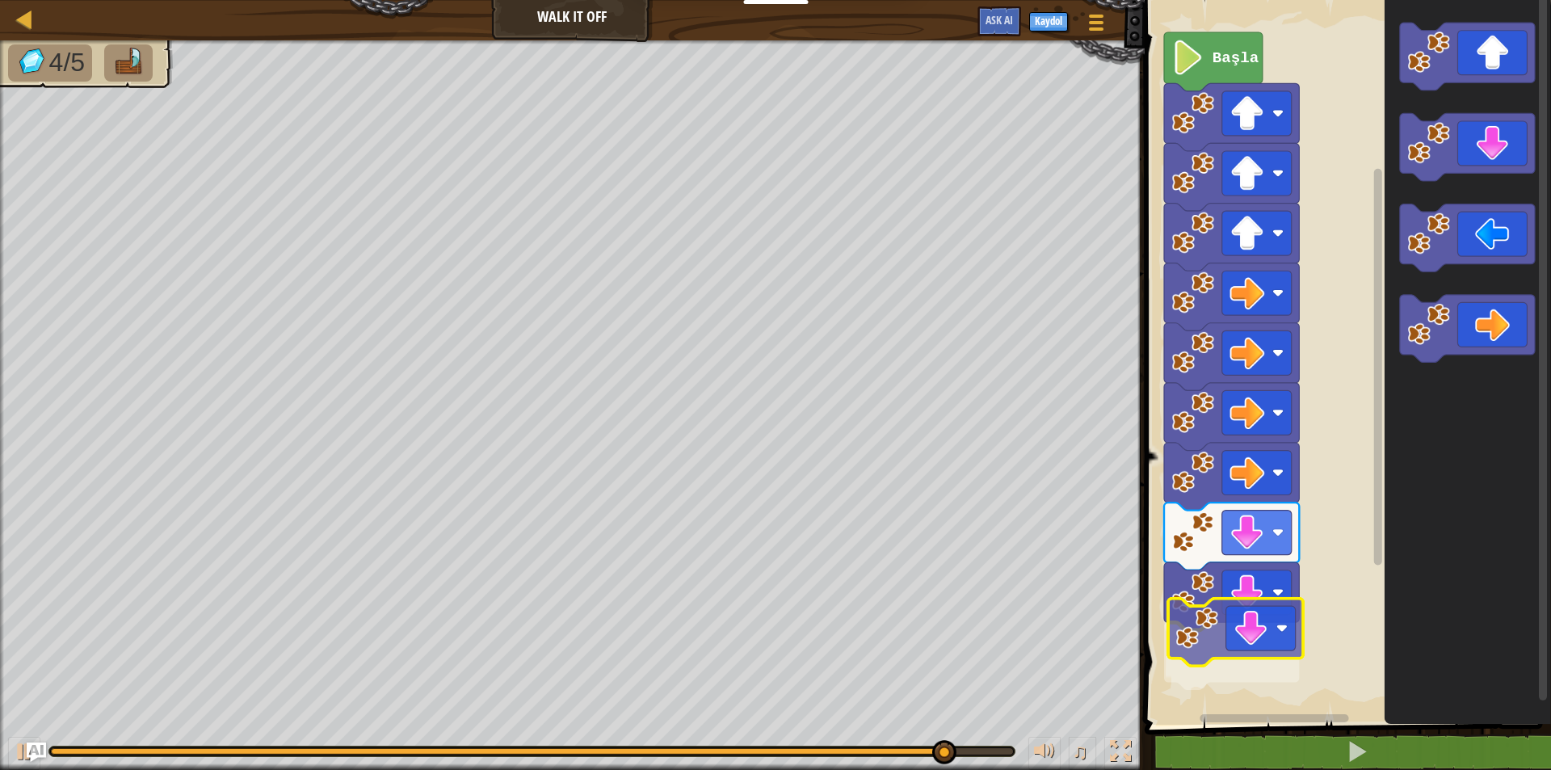
click at [1299, 643] on div "Başla" at bounding box center [1345, 358] width 411 height 733
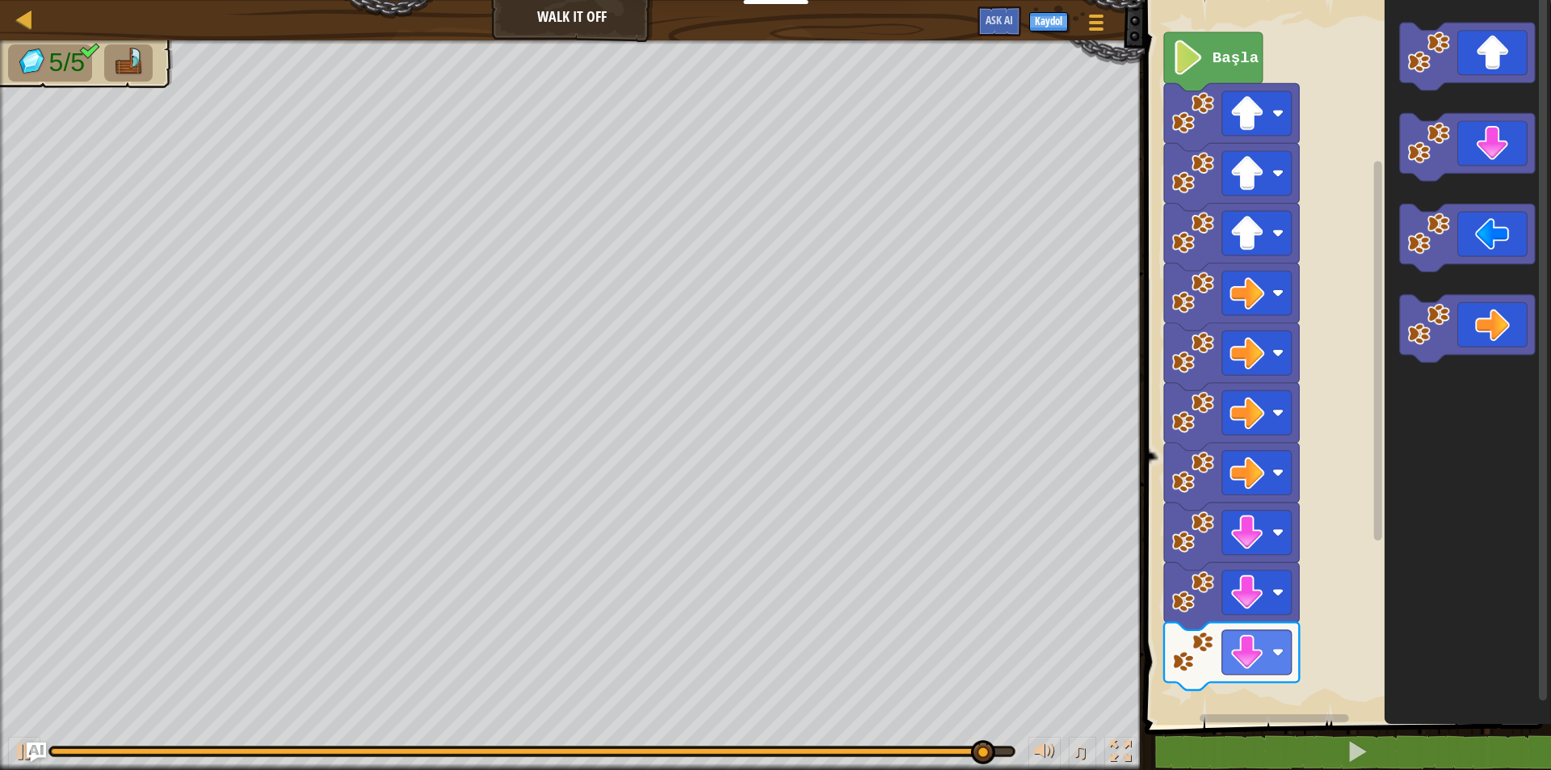
click at [1359, 576] on div "Başla" at bounding box center [1345, 358] width 411 height 733
click at [1357, 578] on rect "Blockly Çalışma Alanı" at bounding box center [1345, 358] width 411 height 733
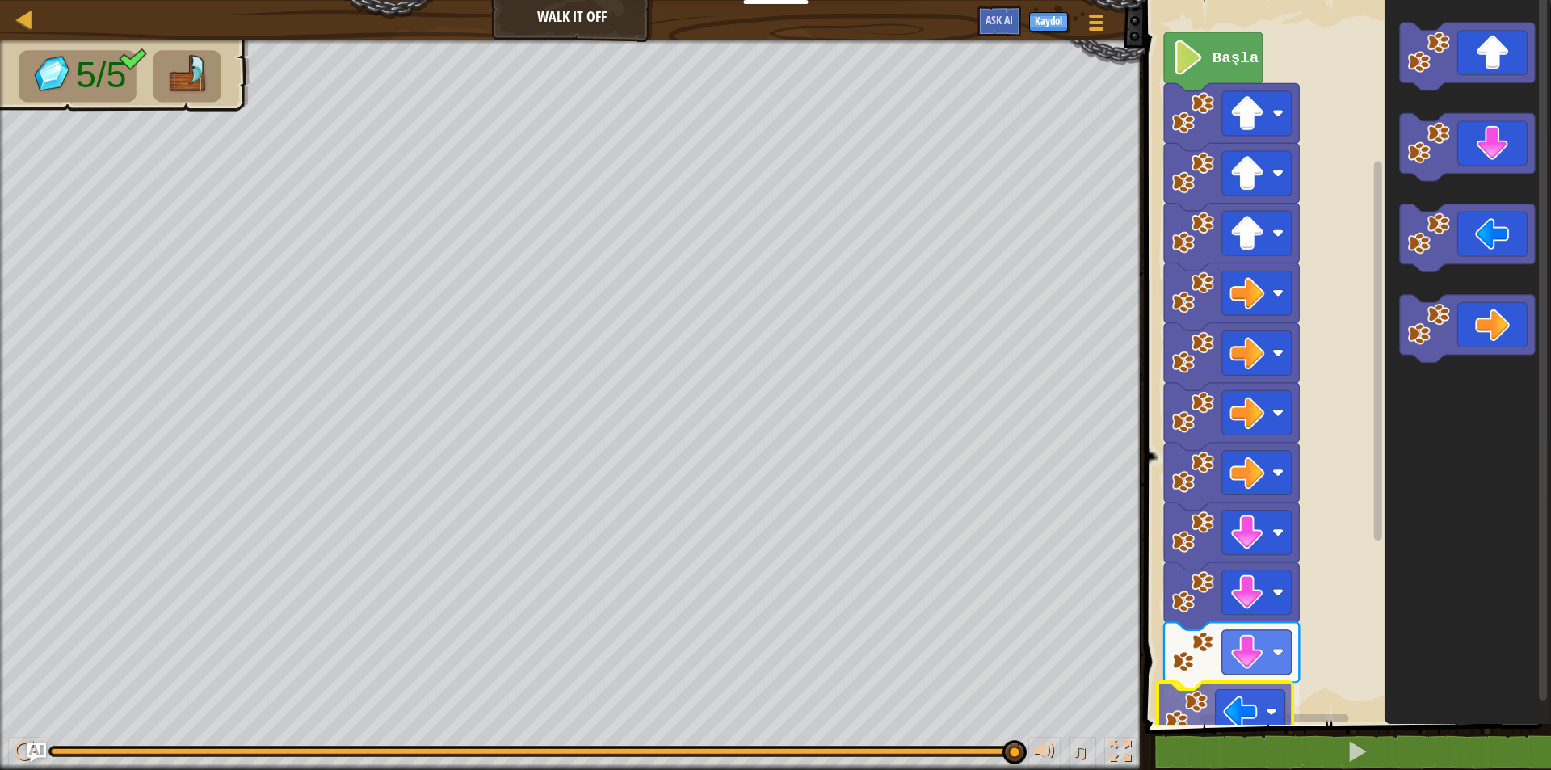
click at [1249, 731] on div "1 ההההההההההההההההההההההההההההההההההההההההההההההההההההההההההההההההההההההההההההה…" at bounding box center [1345, 389] width 411 height 763
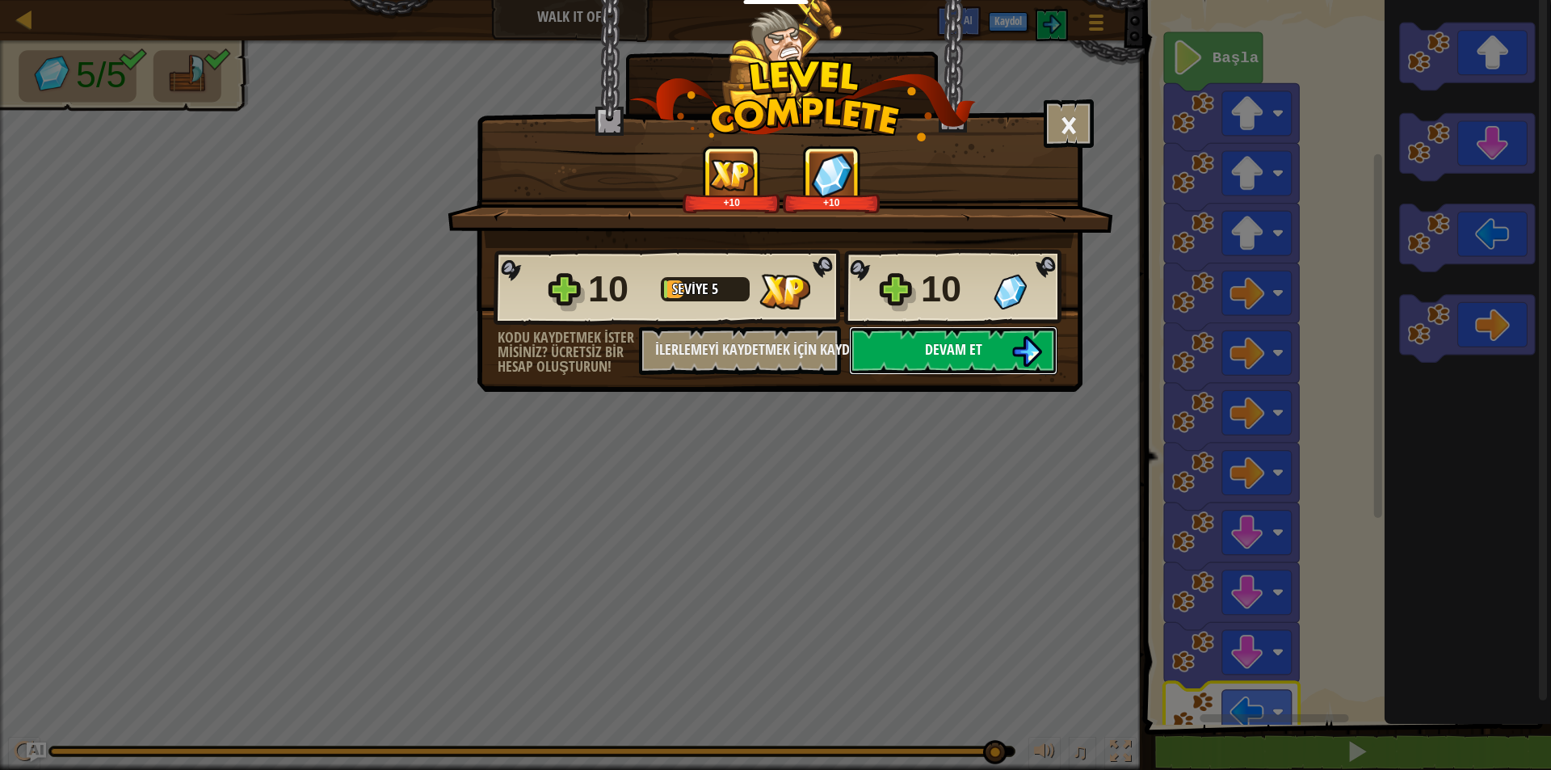
click at [968, 330] on button "Devam et" at bounding box center [953, 350] width 208 height 48
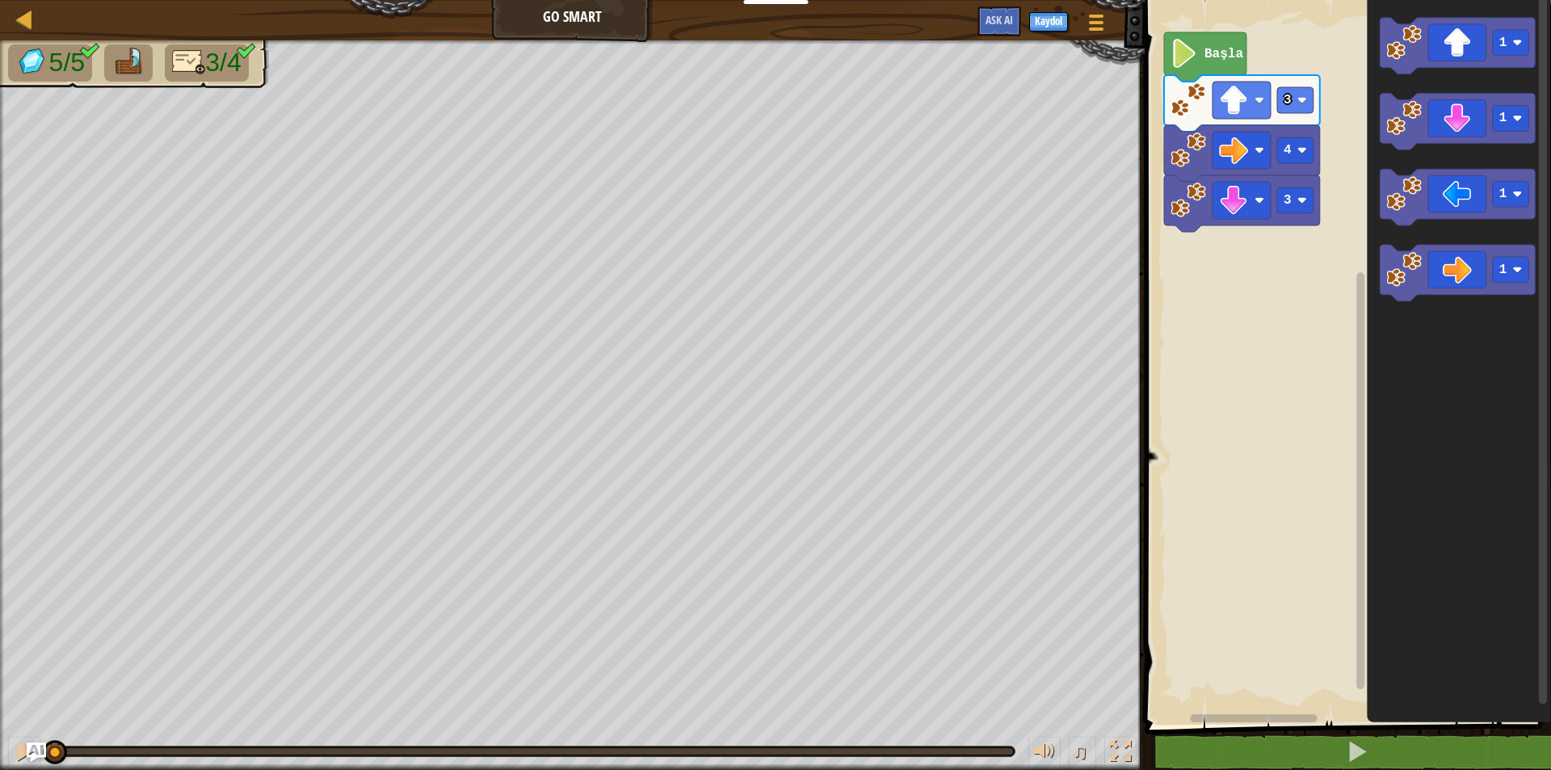
click at [1200, 57] on icon "Blockly Çalışma Alanı" at bounding box center [1205, 56] width 82 height 49
click at [1195, 57] on image "Blockly Çalışma Alanı" at bounding box center [1184, 53] width 27 height 29
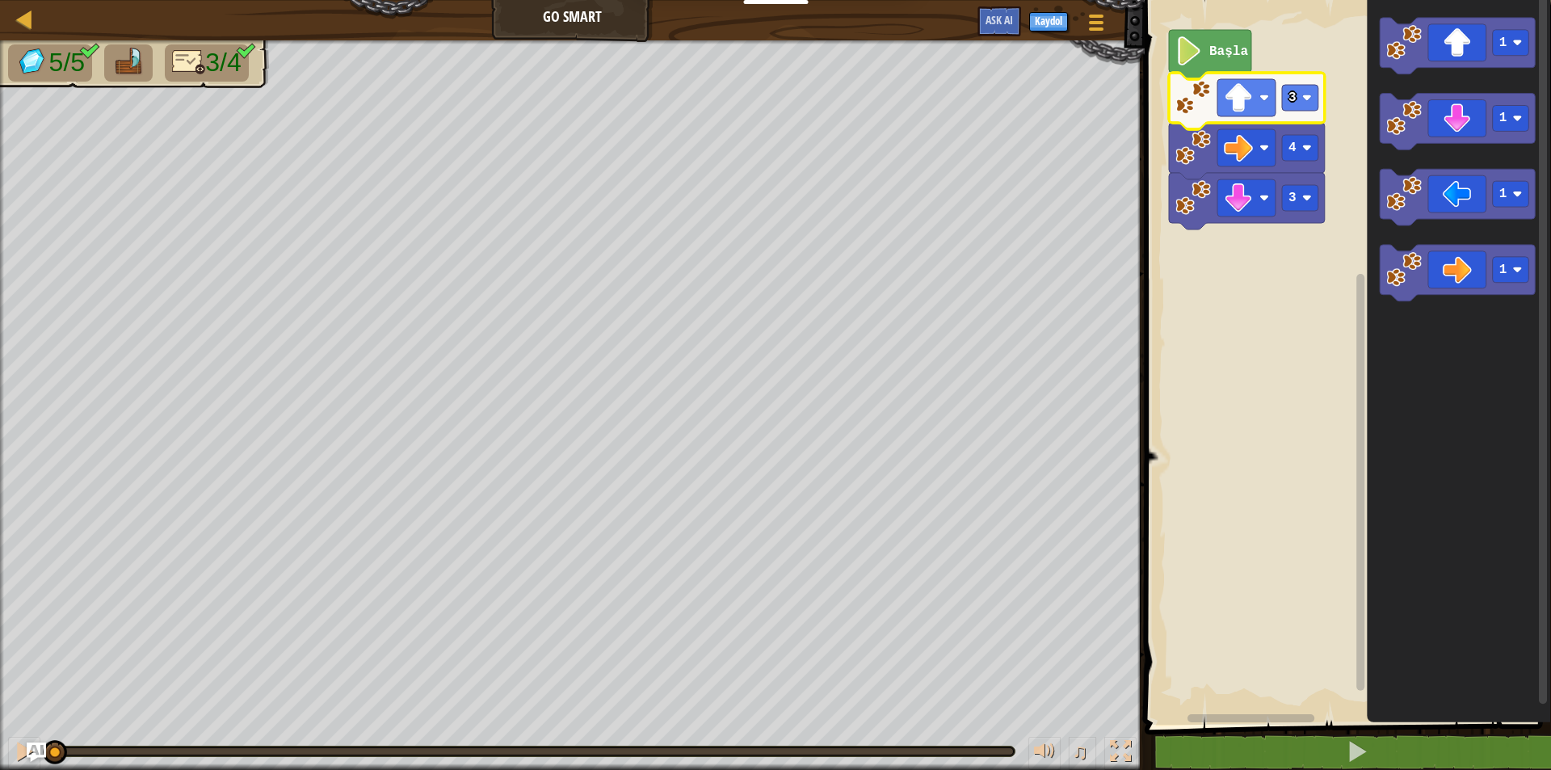
click at [1243, 117] on icon "Blockly Çalışma Alanı" at bounding box center [1247, 101] width 156 height 57
click at [1239, 273] on rect "Blockly Çalışma Alanı" at bounding box center [1345, 358] width 411 height 733
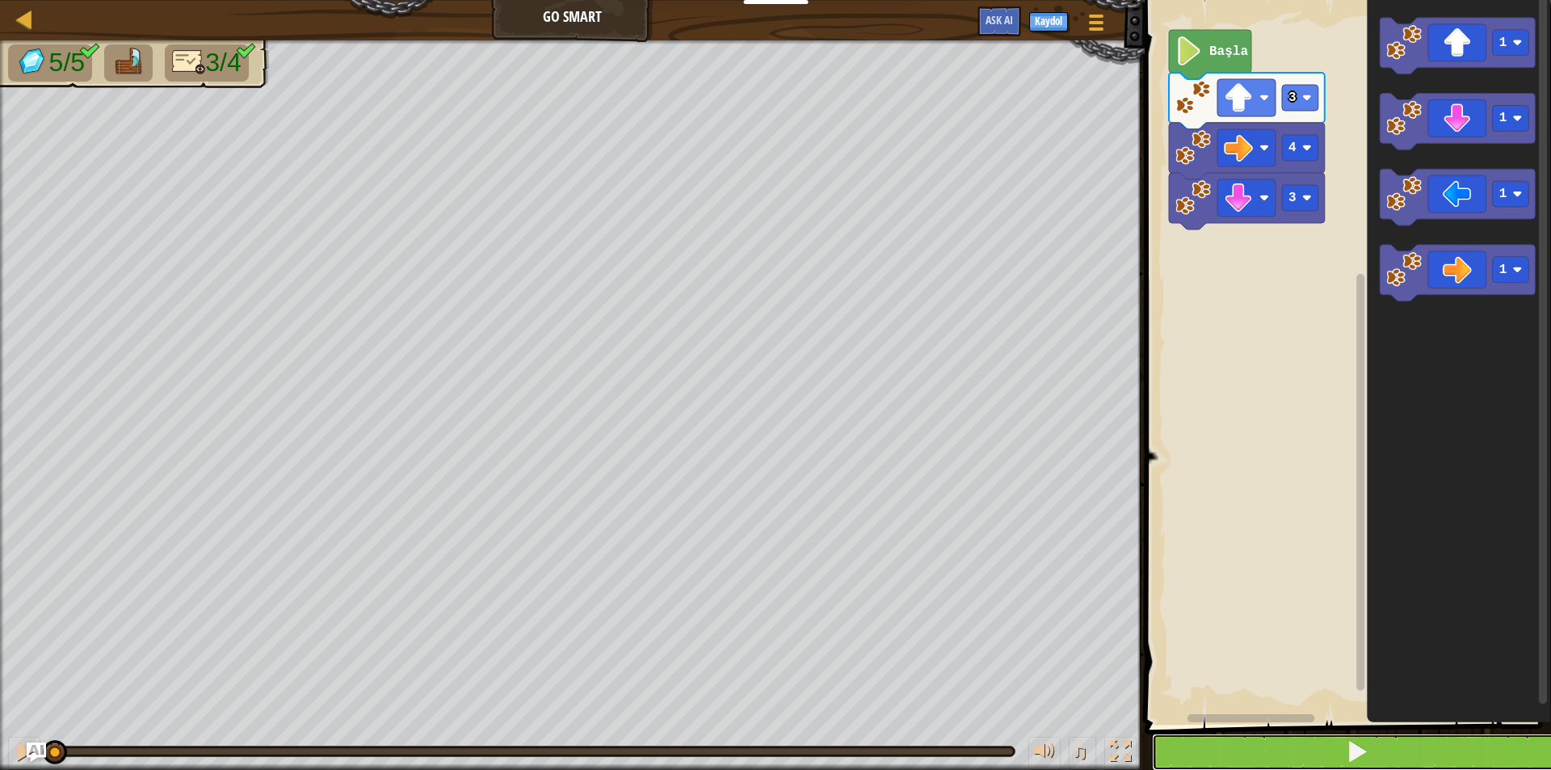
click at [1314, 737] on button at bounding box center [1357, 752] width 411 height 37
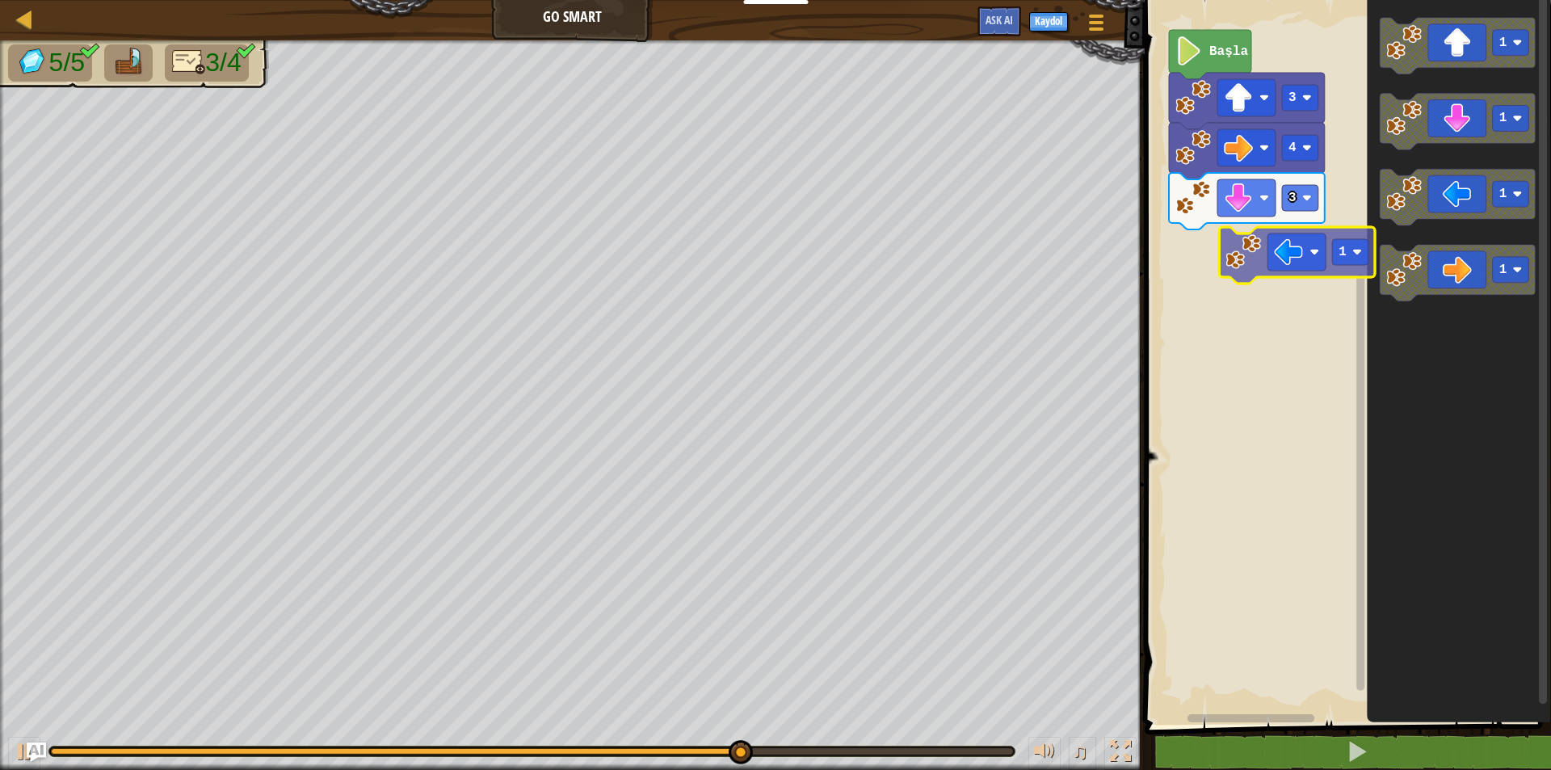
click at [1244, 236] on div "Başla 3 4 3 1 1 1 1 1" at bounding box center [1345, 358] width 411 height 733
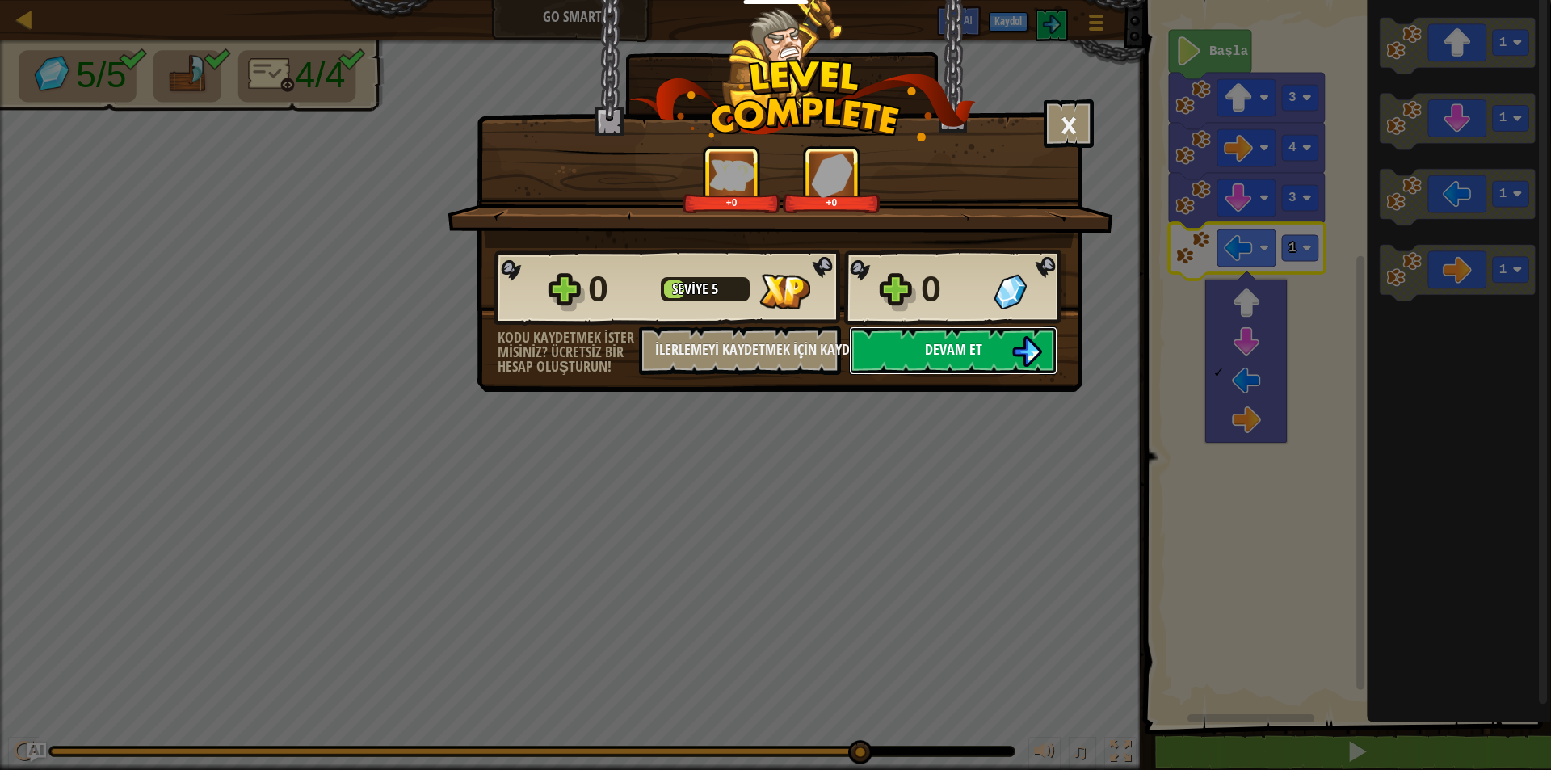
click at [1001, 344] on button "Devam et" at bounding box center [953, 350] width 208 height 48
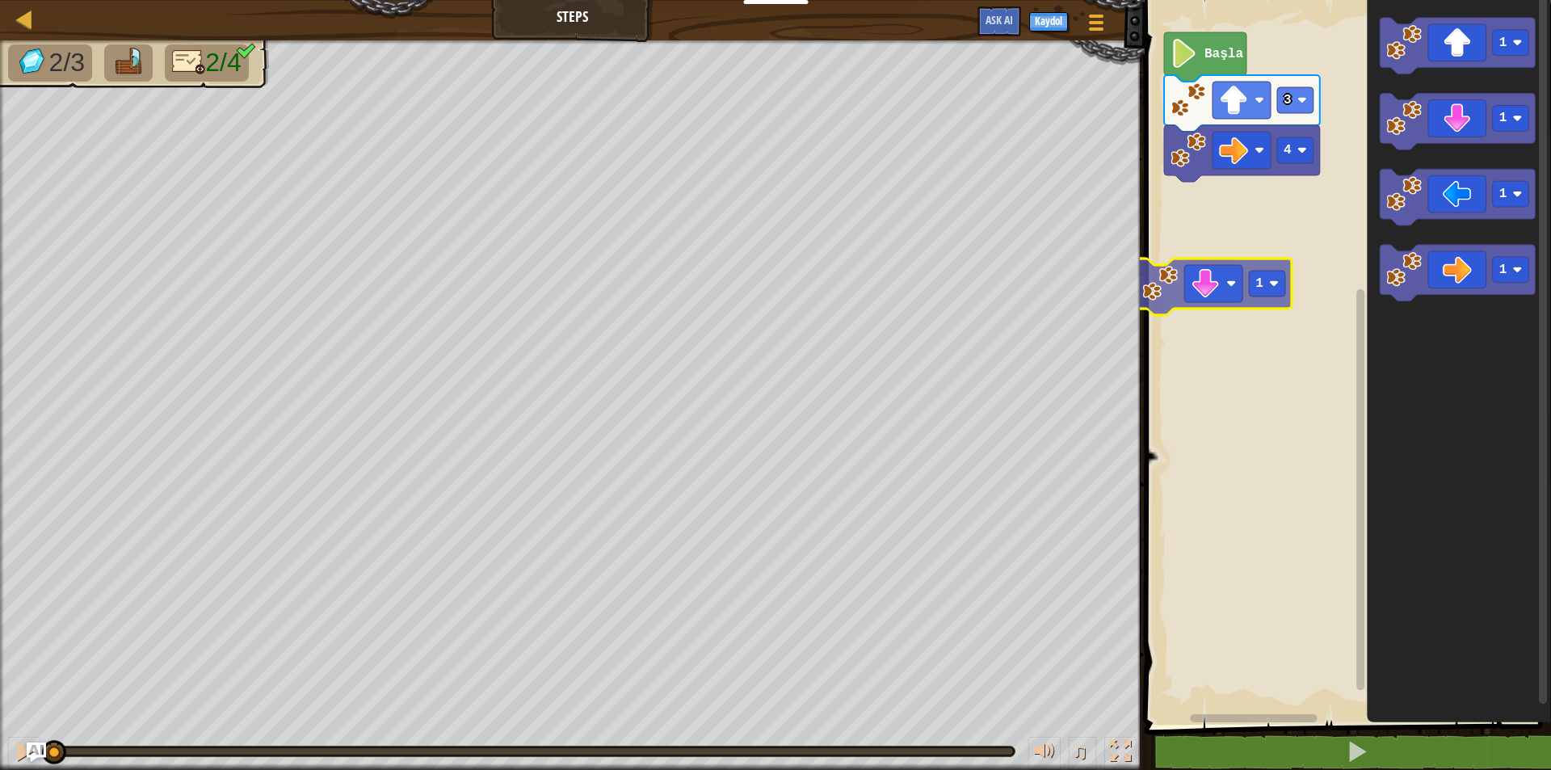
click at [1250, 274] on div "4 3 Başla 1 1 1 1 1" at bounding box center [1345, 358] width 411 height 733
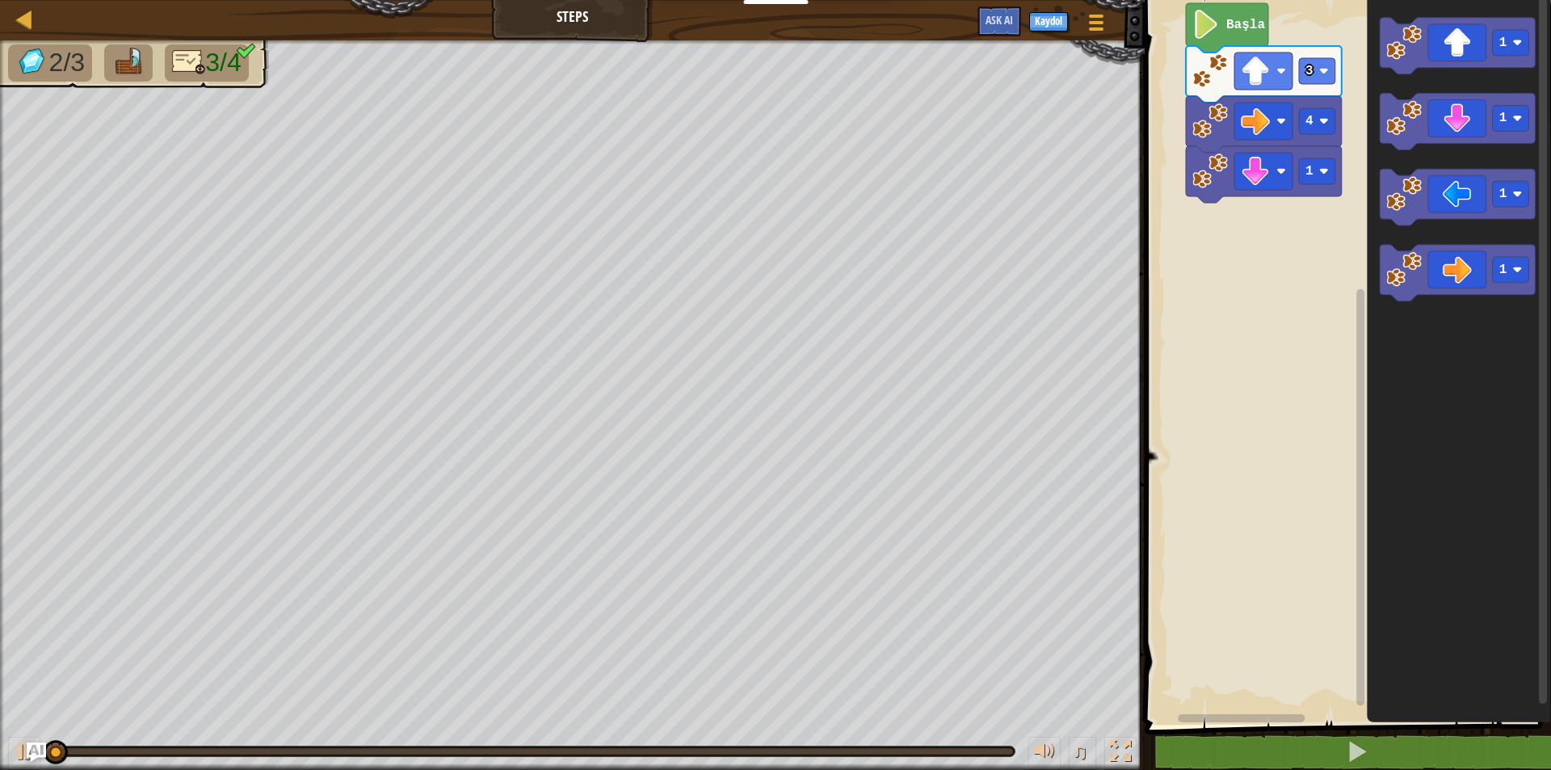
click at [1280, 221] on rect "Blockly Çalışma Alanı" at bounding box center [1345, 358] width 411 height 733
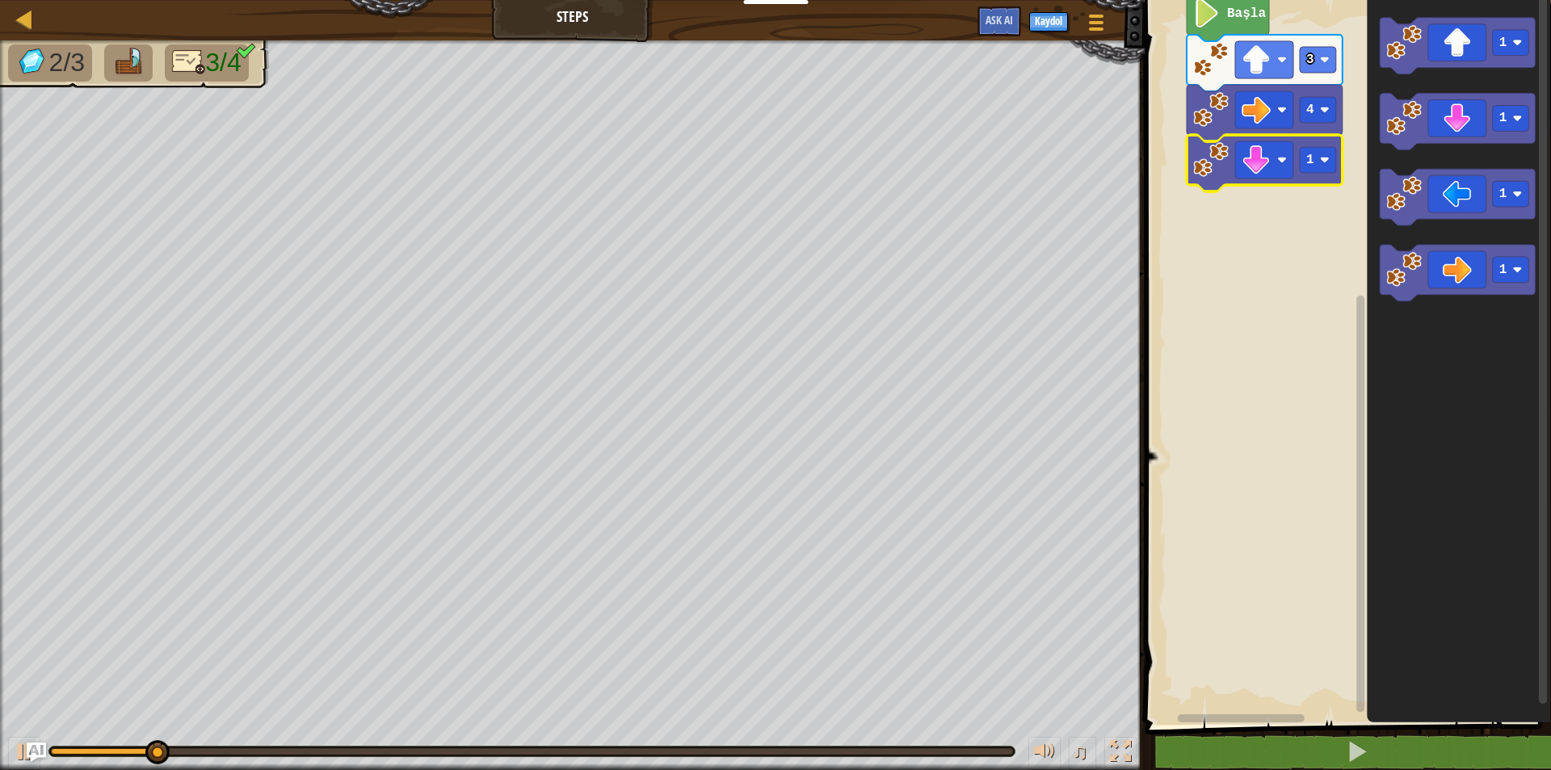
click at [1298, 160] on icon "Blockly Çalışma Alanı" at bounding box center [1265, 163] width 156 height 57
click at [1322, 159] on image "Blockly Çalışma Alanı" at bounding box center [1324, 160] width 10 height 10
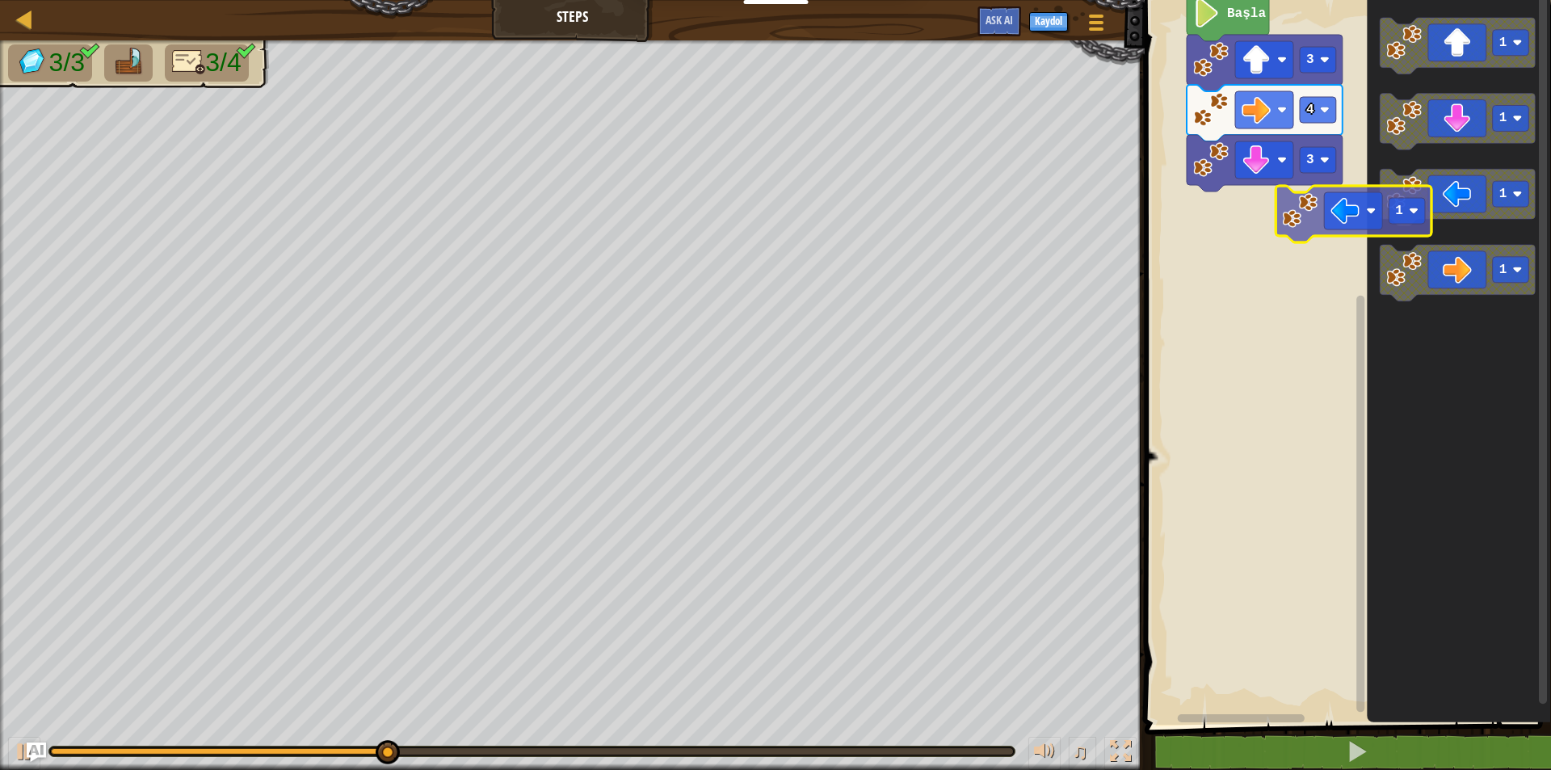
click at [1313, 232] on div "Başla 3 4 3 1 1 1 1 1" at bounding box center [1345, 358] width 411 height 733
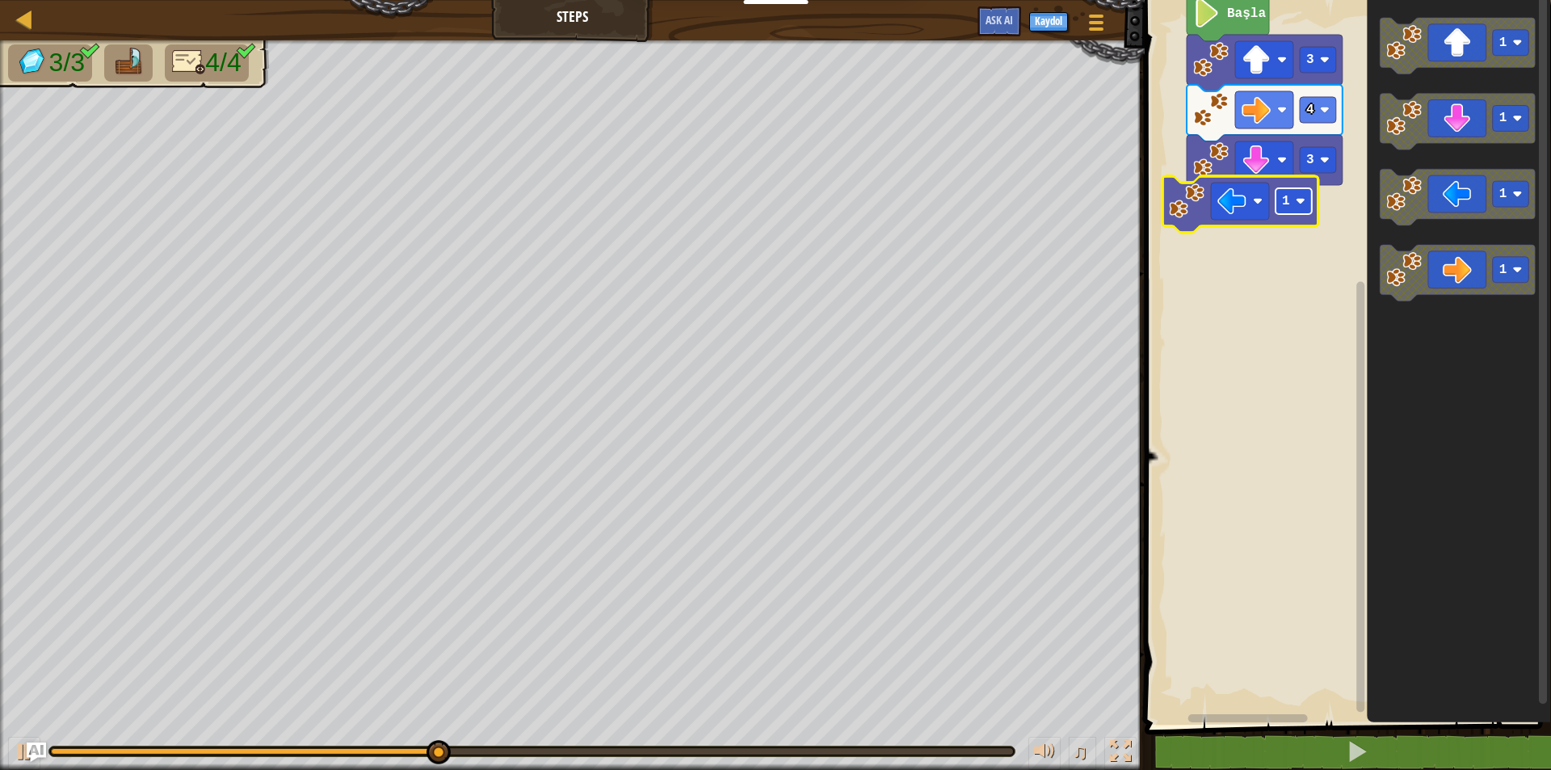
click at [1294, 196] on rect "Blockly Çalışma Alanı" at bounding box center [1294, 201] width 36 height 26
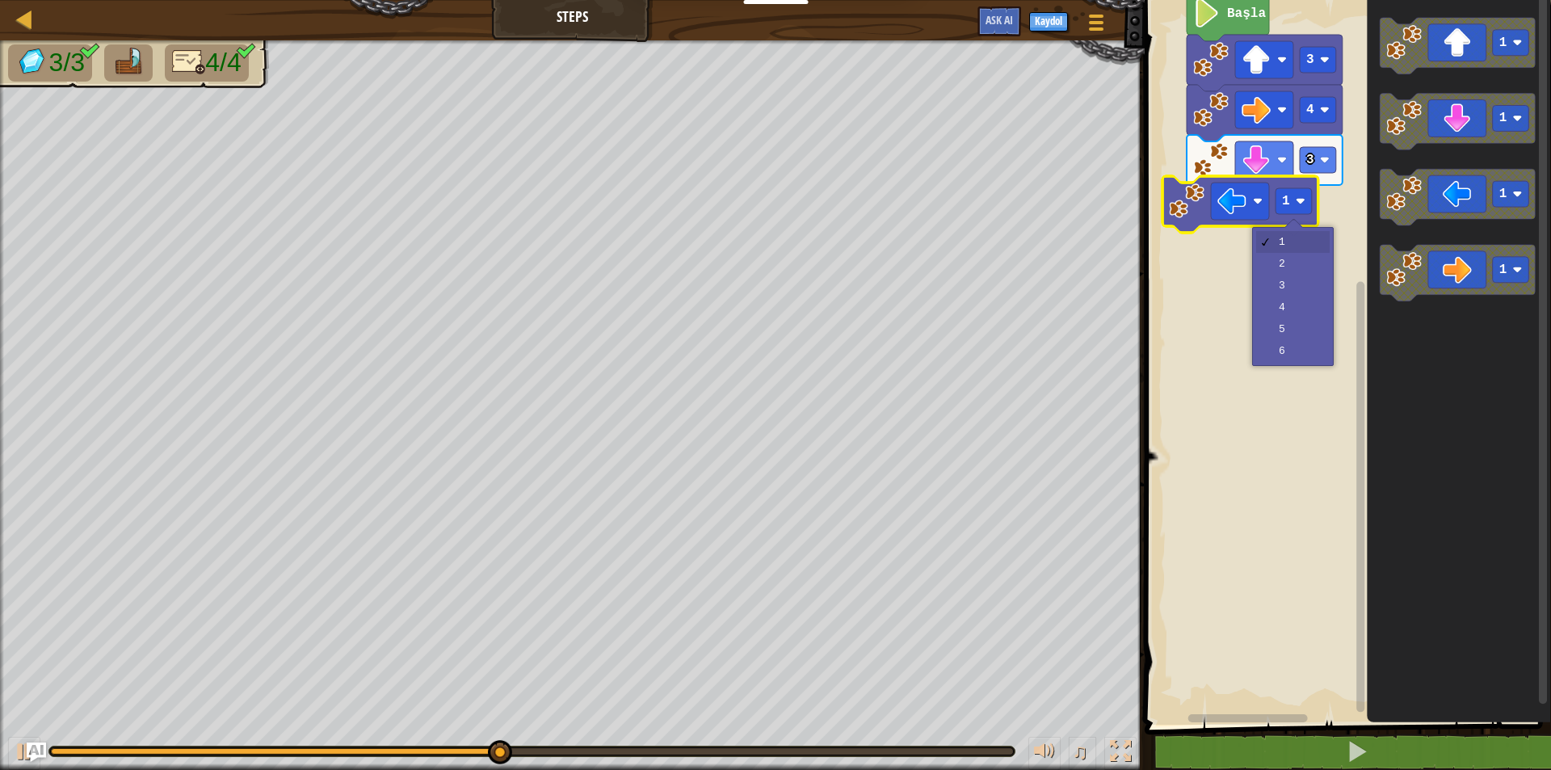
drag, startPoint x: 1288, startPoint y: 251, endPoint x: 1285, endPoint y: 261, distance: 10.2
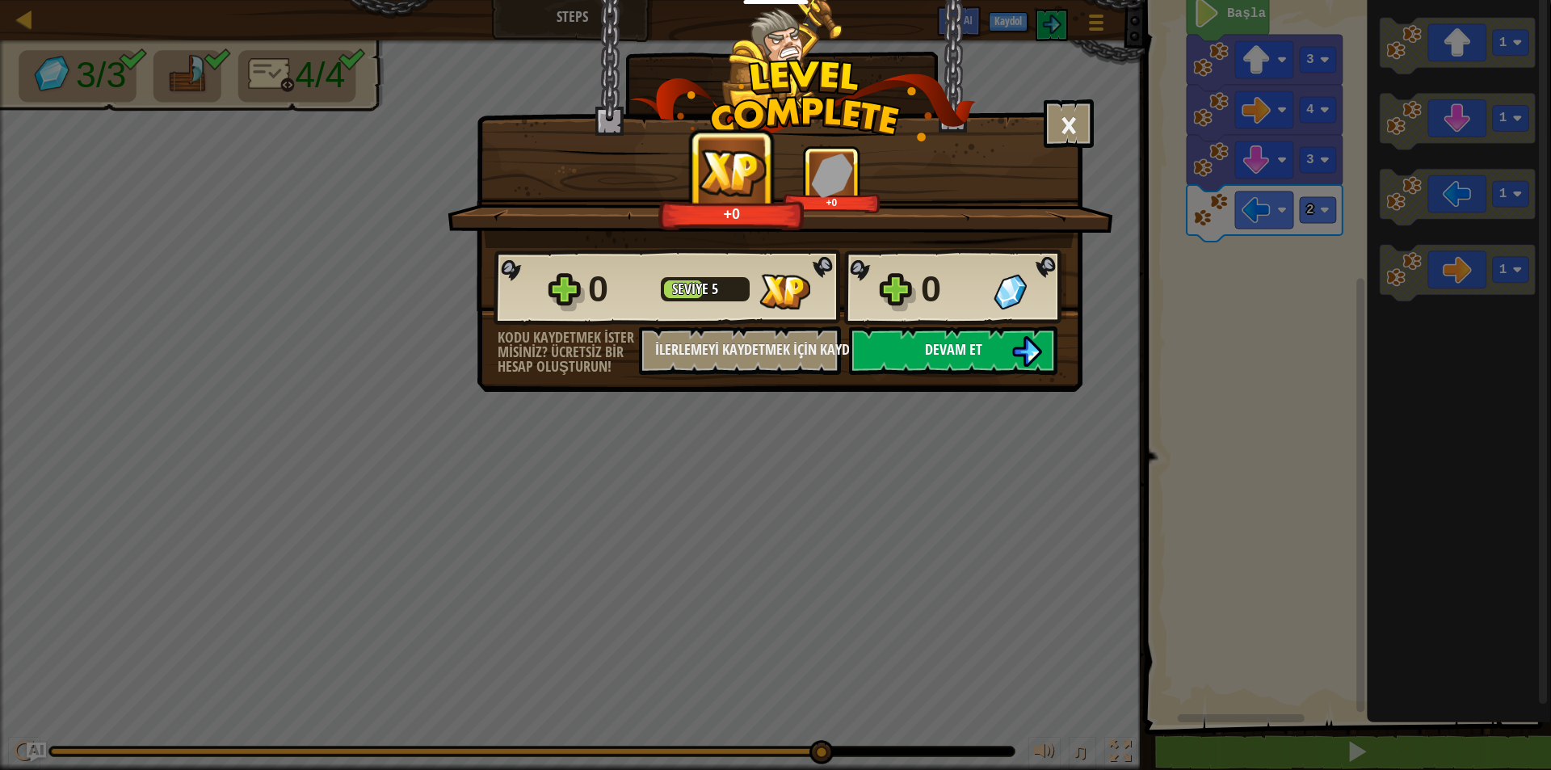
click at [1021, 355] on img at bounding box center [1026, 351] width 31 height 31
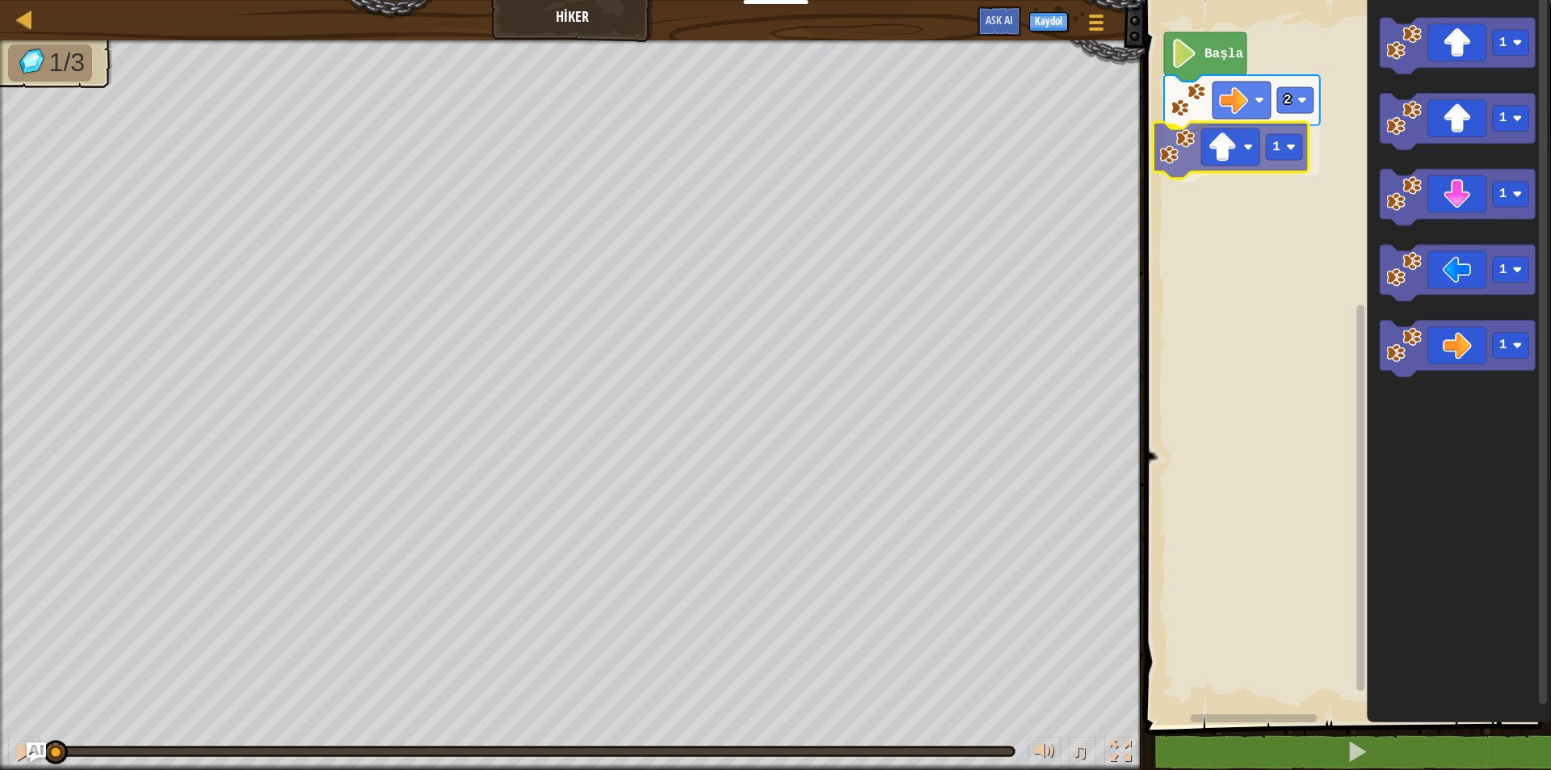
click at [1221, 135] on div "2 1 Başla 1 1 1 1 1 1" at bounding box center [1345, 358] width 411 height 733
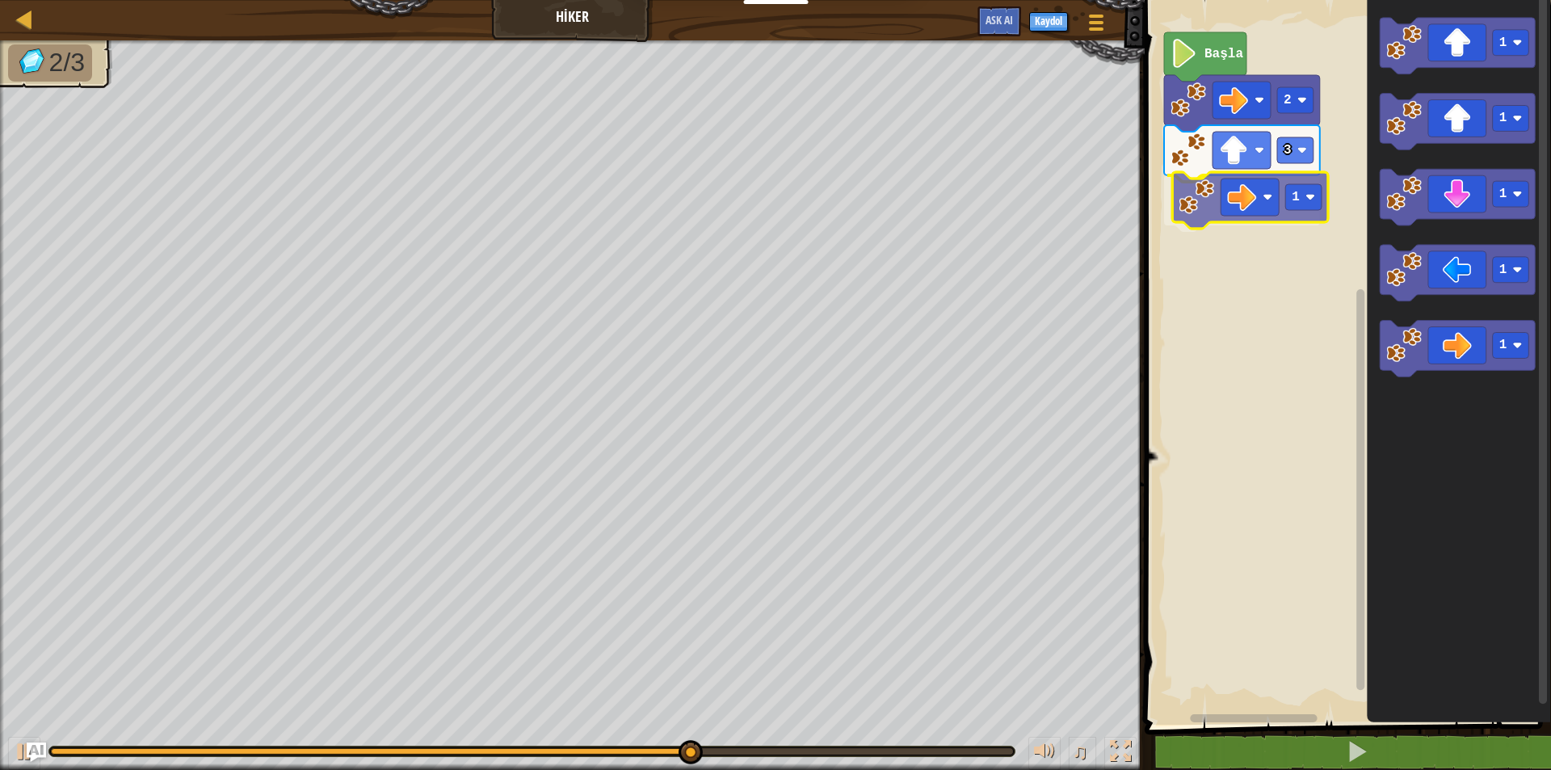
click at [1206, 186] on div "Başla 2 3 1 1 1 1 1 1 1" at bounding box center [1345, 358] width 411 height 733
click at [1206, 186] on icon "Blockly Çalışma Alanı" at bounding box center [1250, 200] width 156 height 57
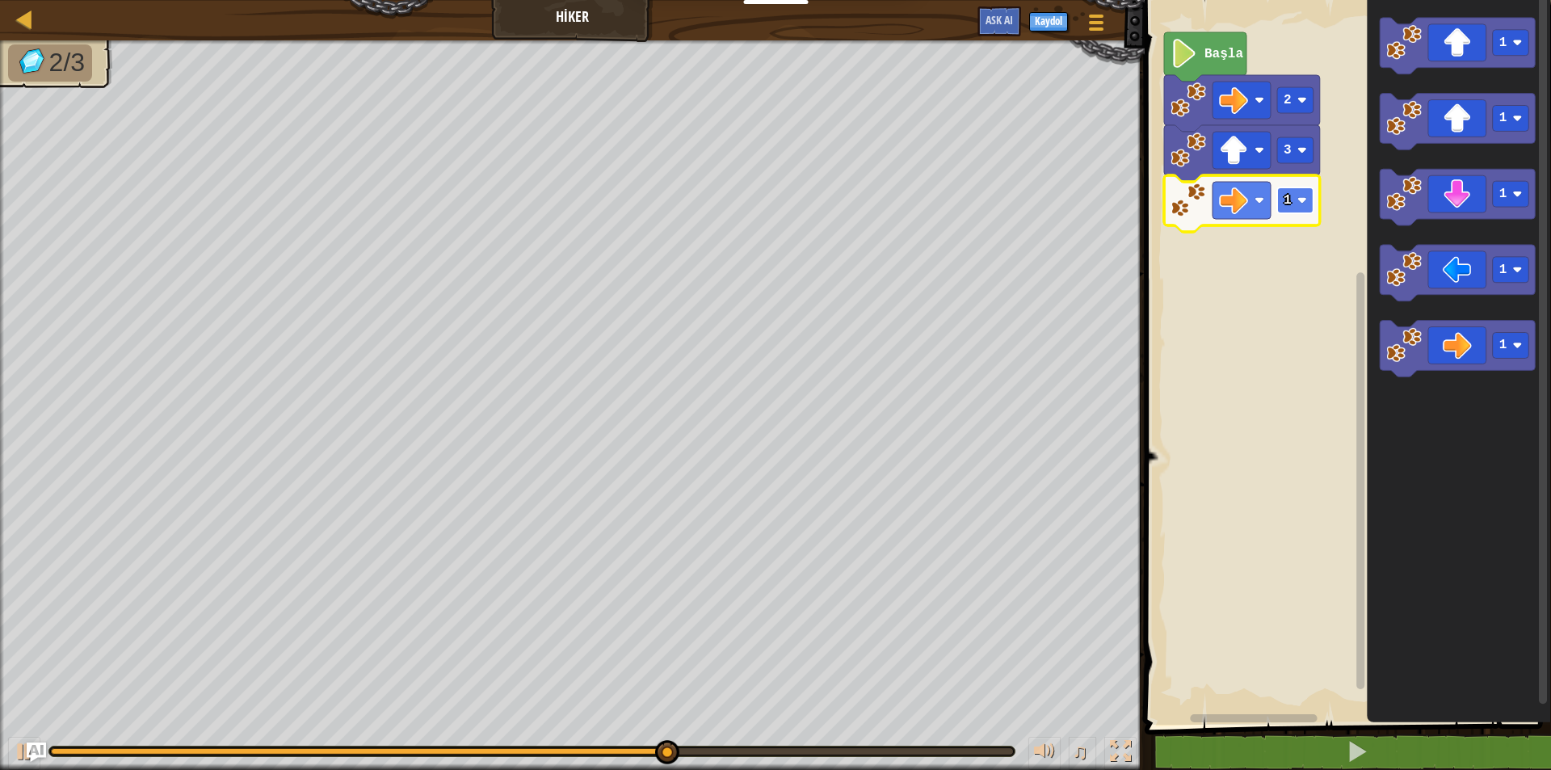
click at [1298, 200] on g "1" at bounding box center [1295, 200] width 36 height 26
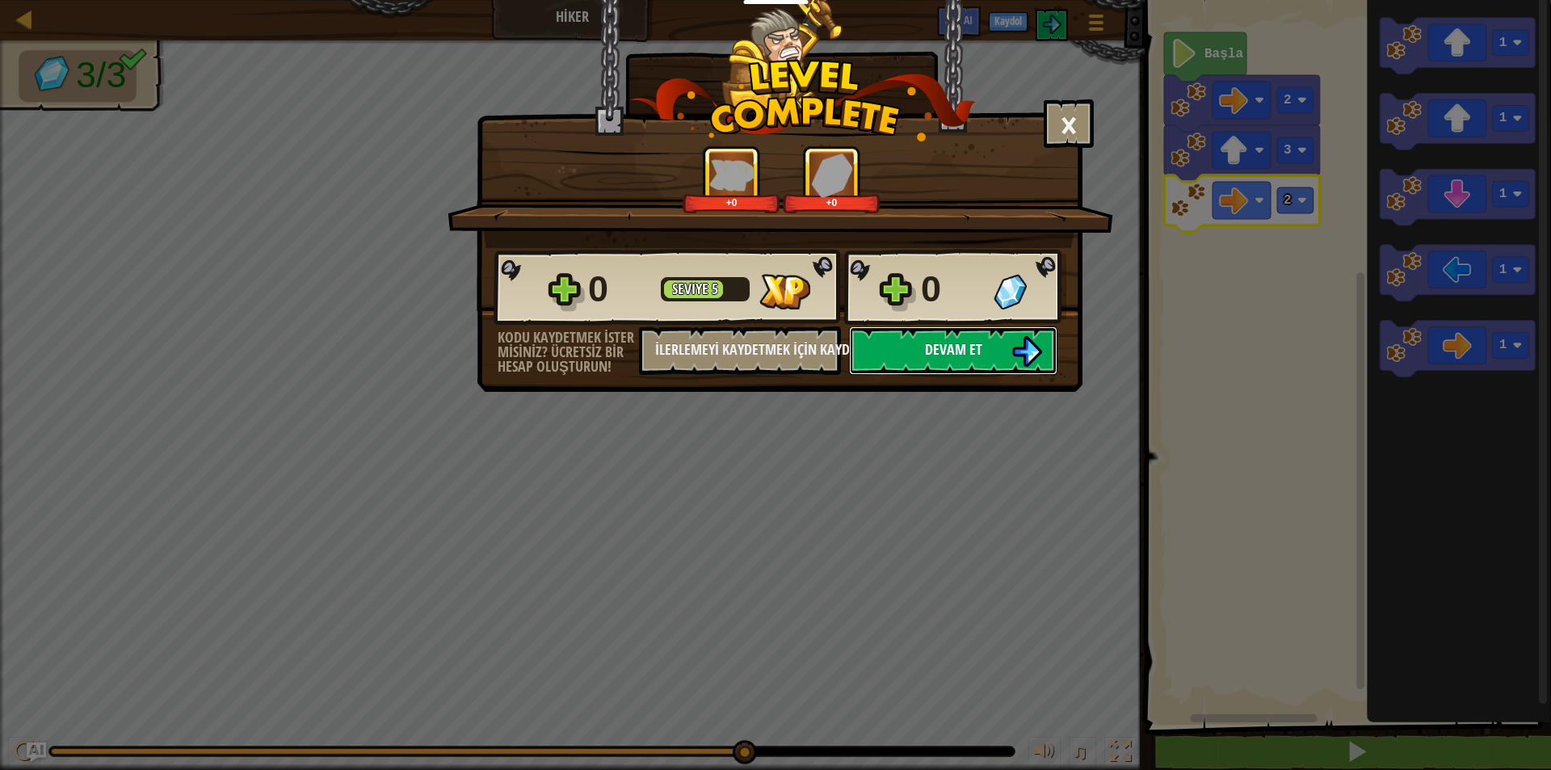
click at [948, 350] on span "Devam et" at bounding box center [953, 349] width 57 height 20
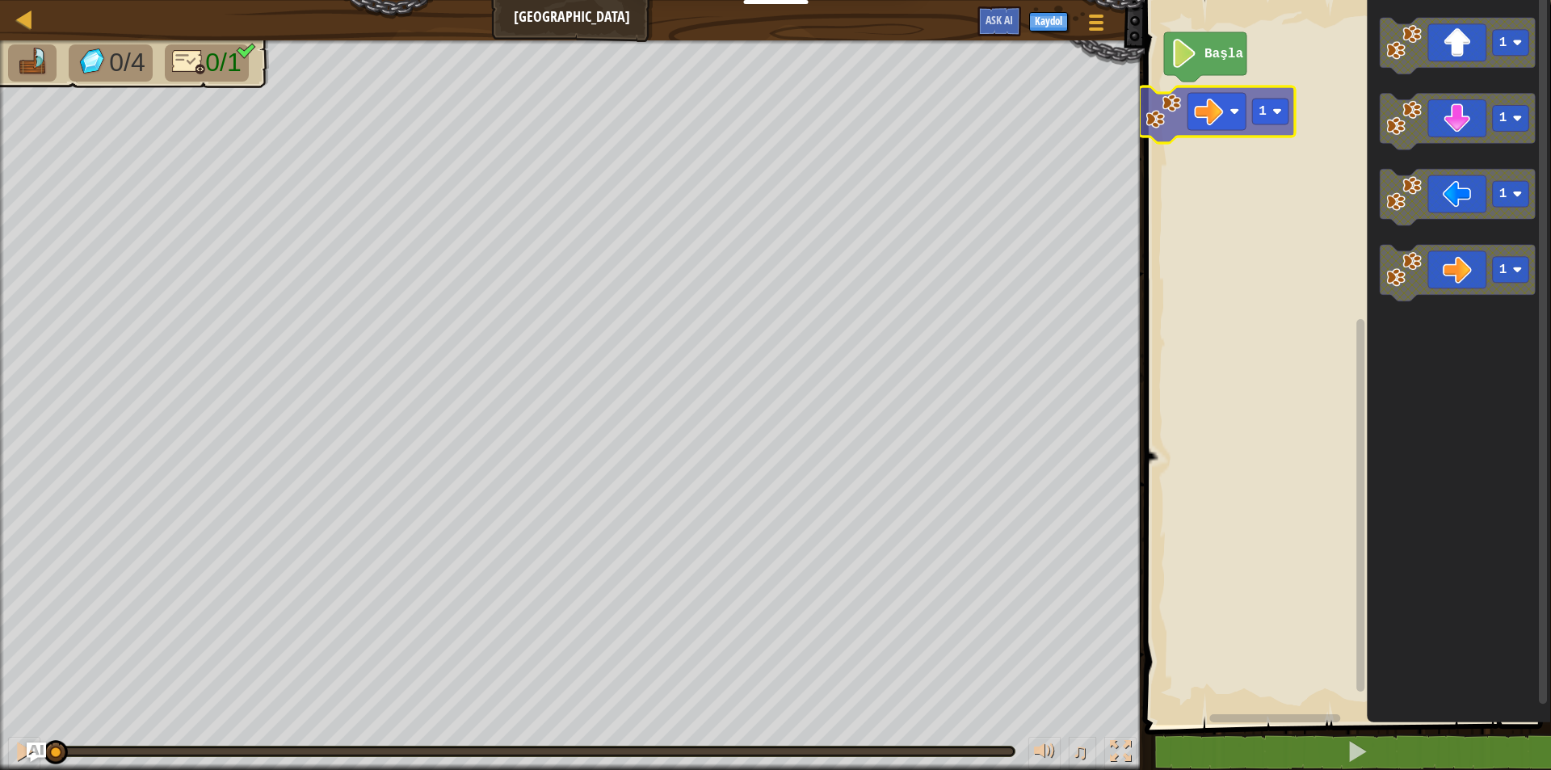
click at [1240, 109] on div "Başla 1 1 1 1 1 1" at bounding box center [1345, 358] width 411 height 733
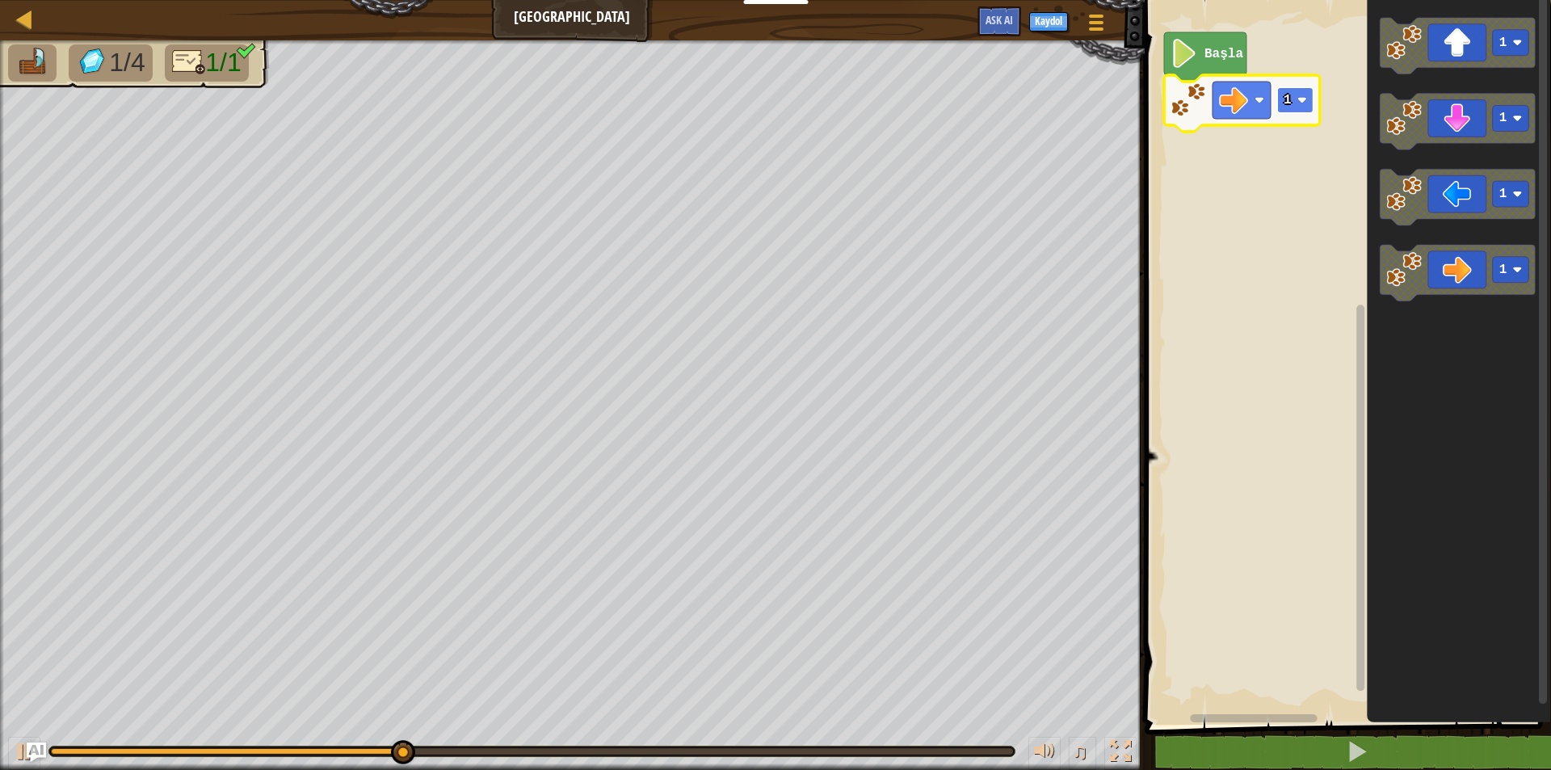
click at [1289, 110] on rect "Blockly Çalışma Alanı" at bounding box center [1295, 100] width 36 height 26
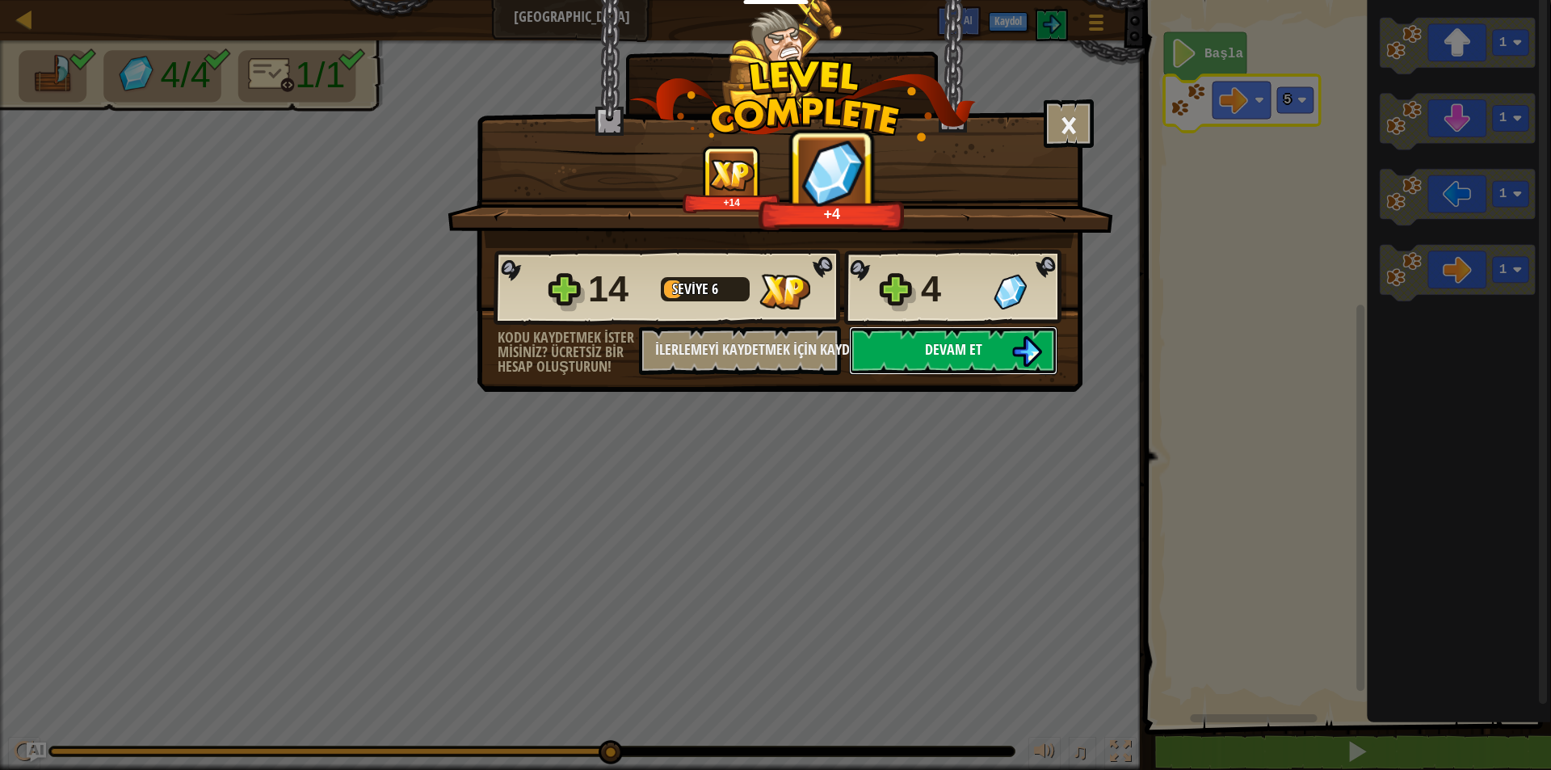
click at [1025, 354] on img at bounding box center [1026, 351] width 31 height 31
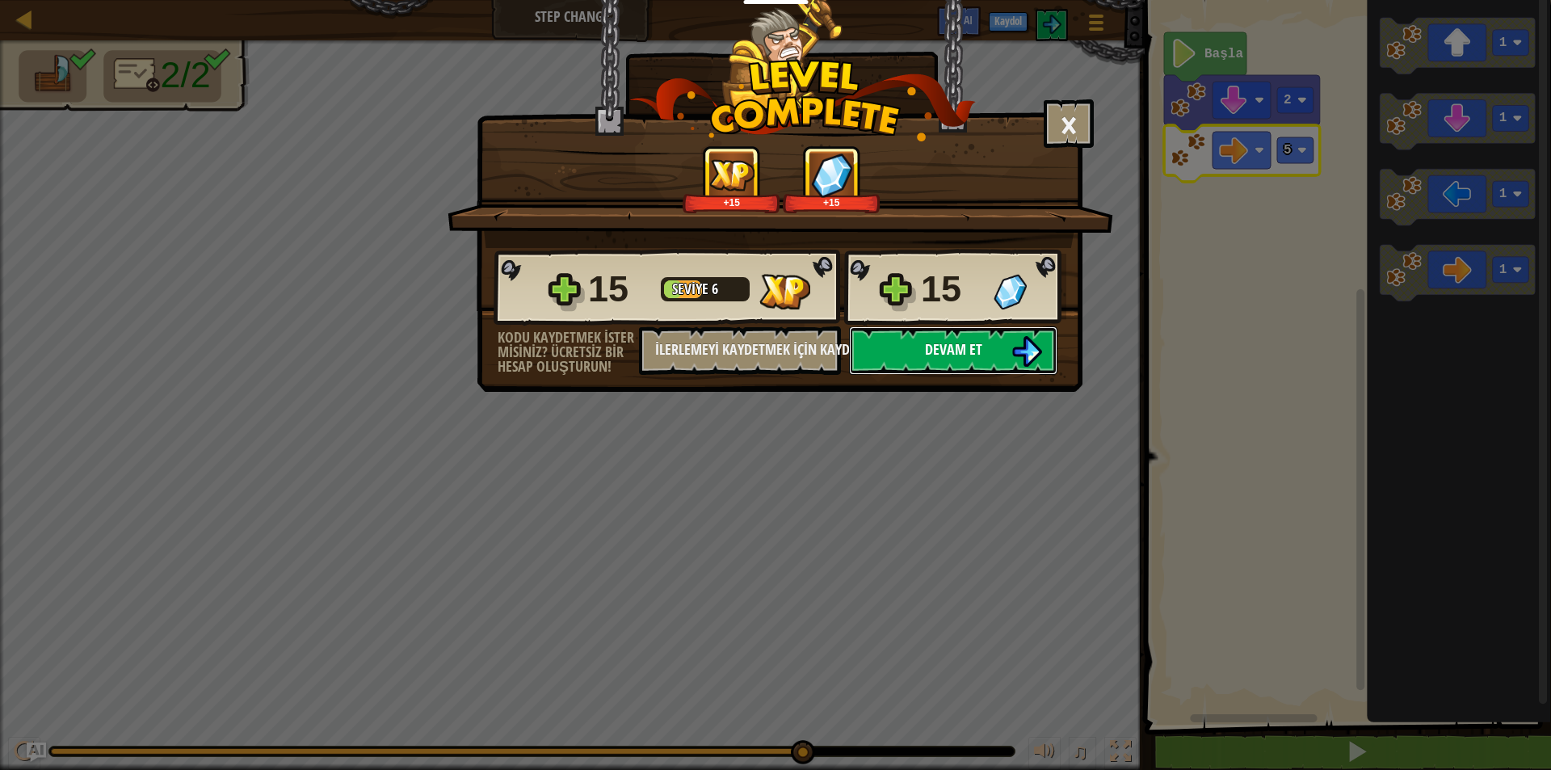
click at [889, 336] on button "Devam et" at bounding box center [953, 350] width 208 height 48
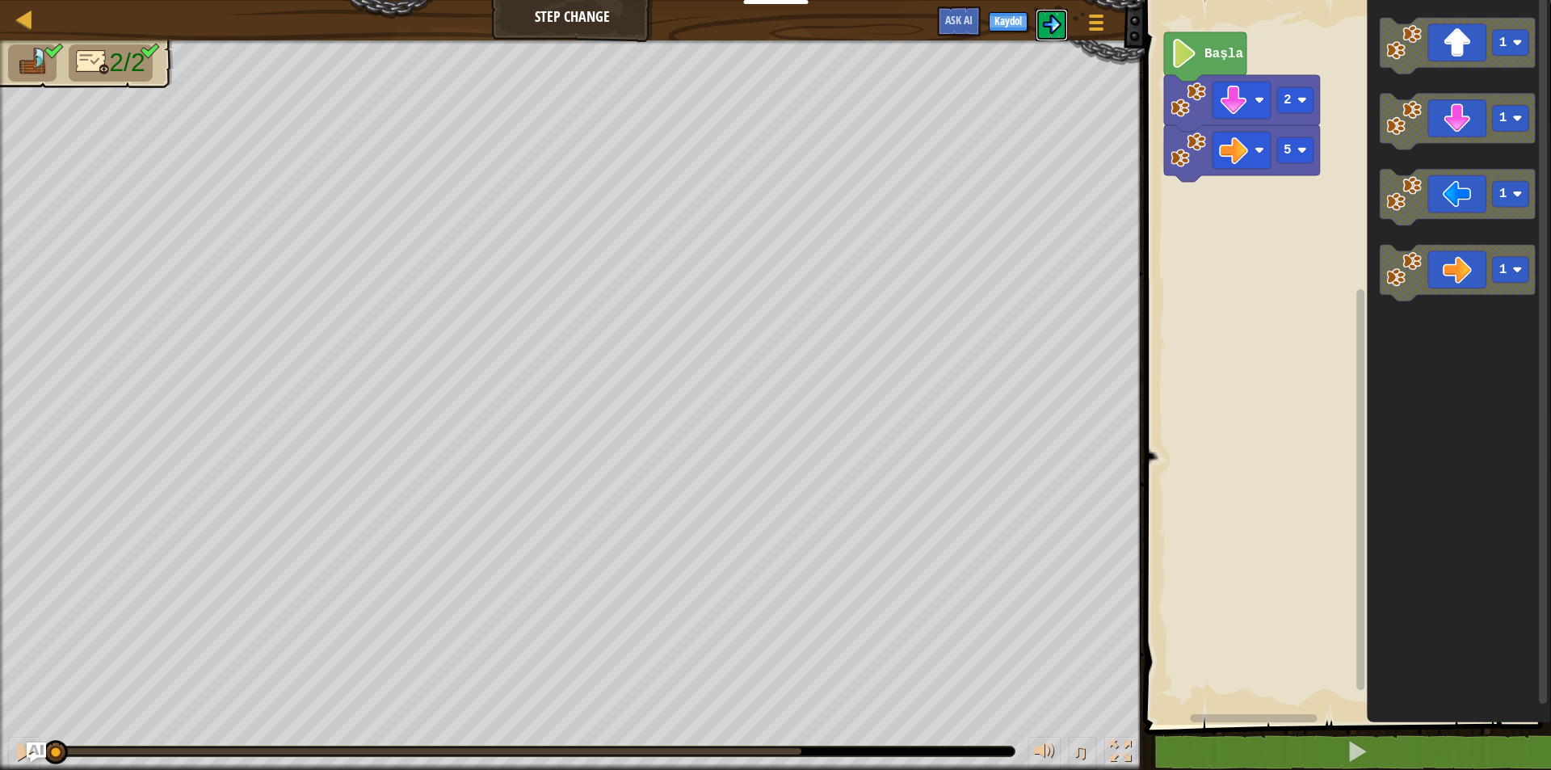
click at [1059, 18] on img at bounding box center [1051, 24] width 19 height 19
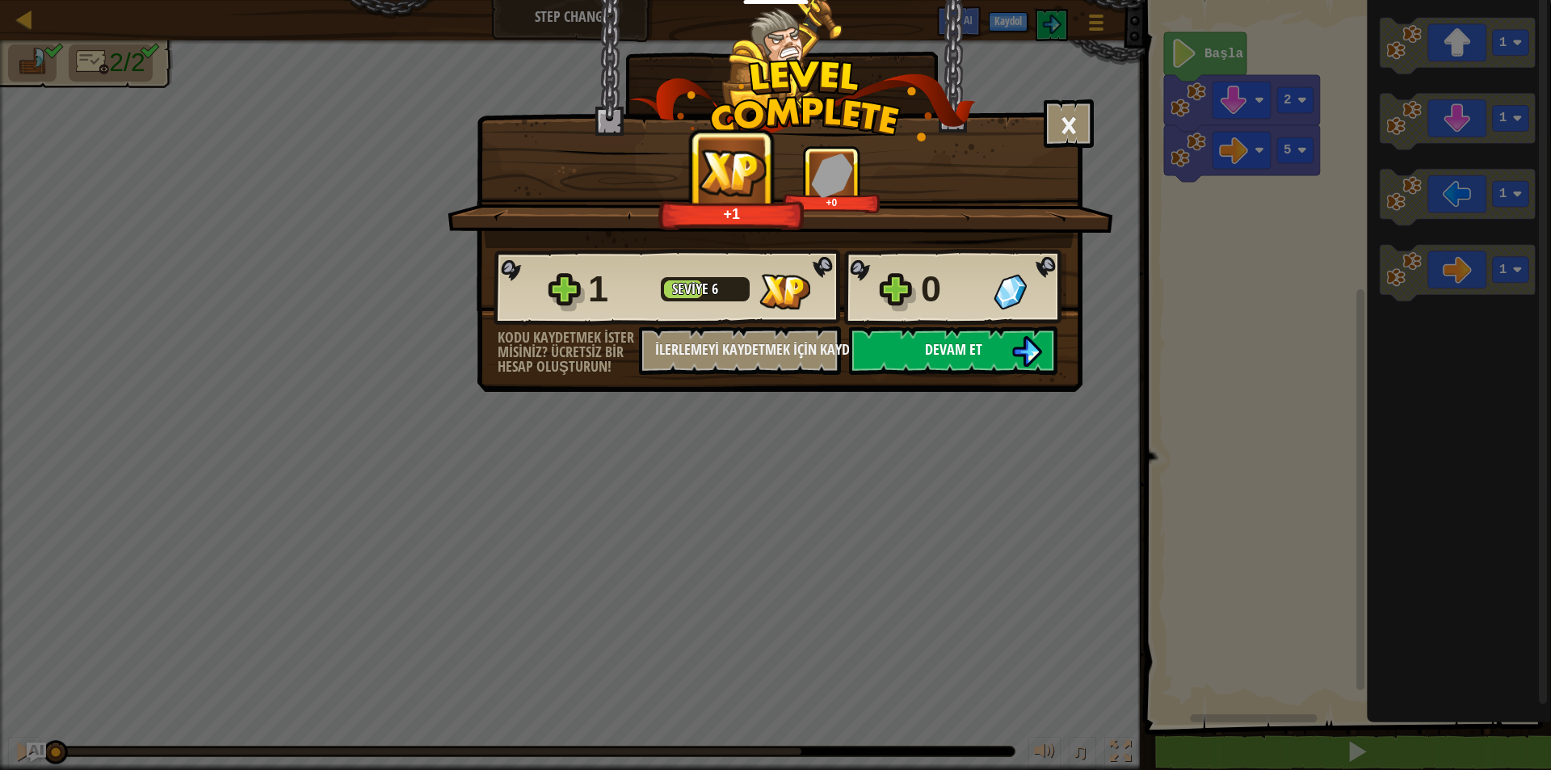
click at [1016, 364] on img at bounding box center [1026, 351] width 31 height 31
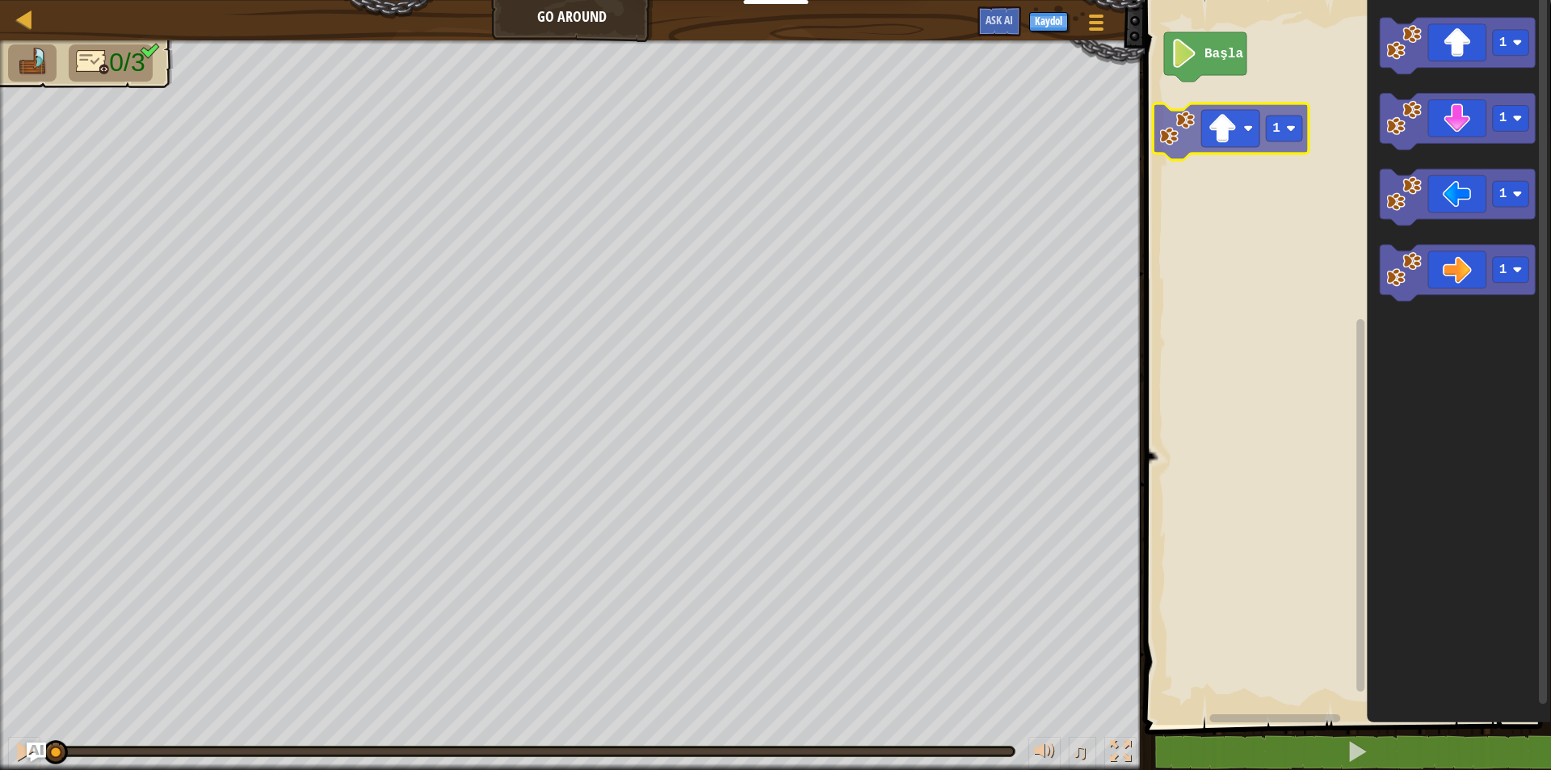
click at [1222, 98] on div "Başla 1 1 1 1 1" at bounding box center [1345, 358] width 411 height 733
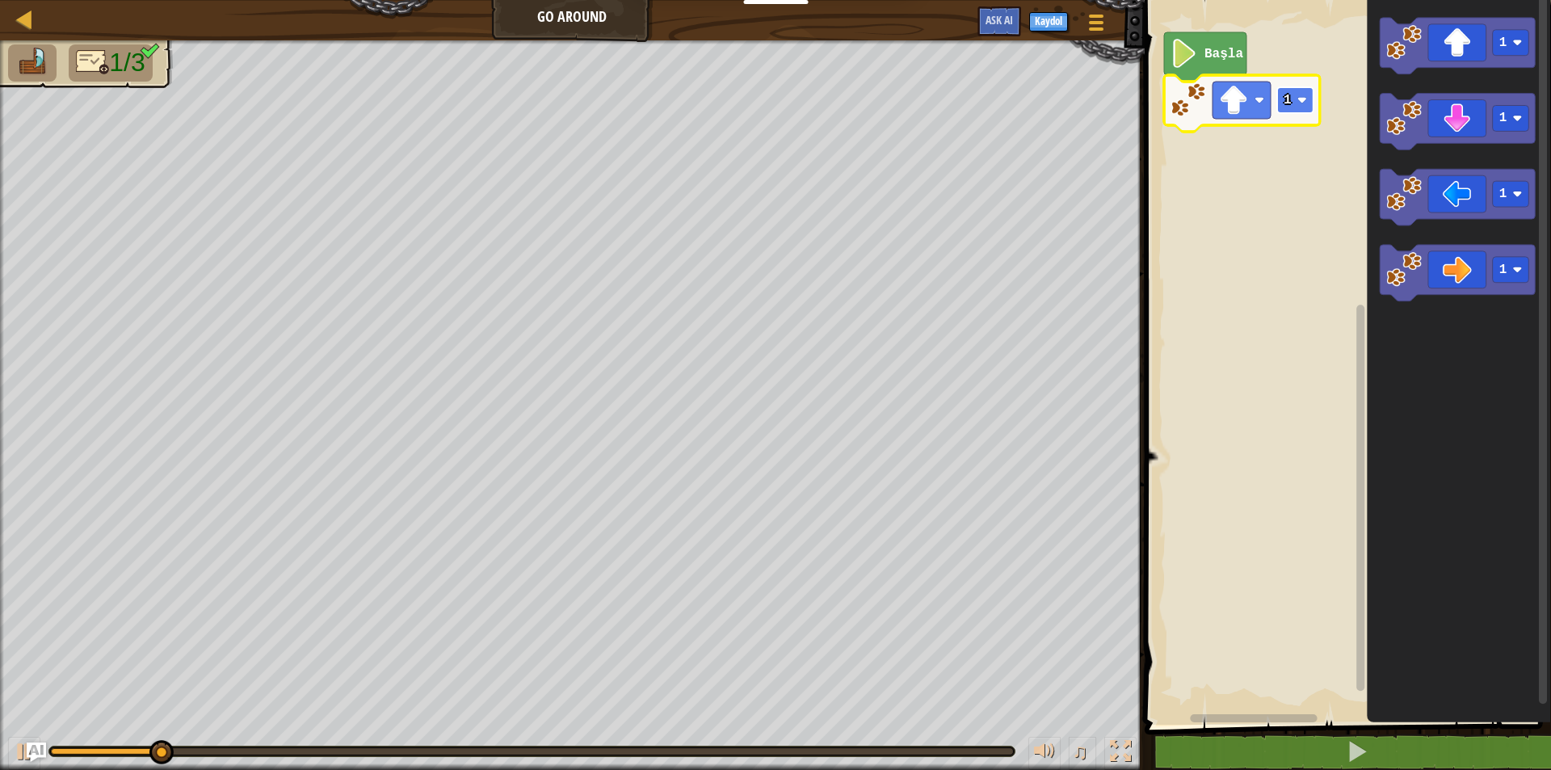
click at [1298, 110] on rect "Blockly Çalışma Alanı" at bounding box center [1295, 100] width 36 height 26
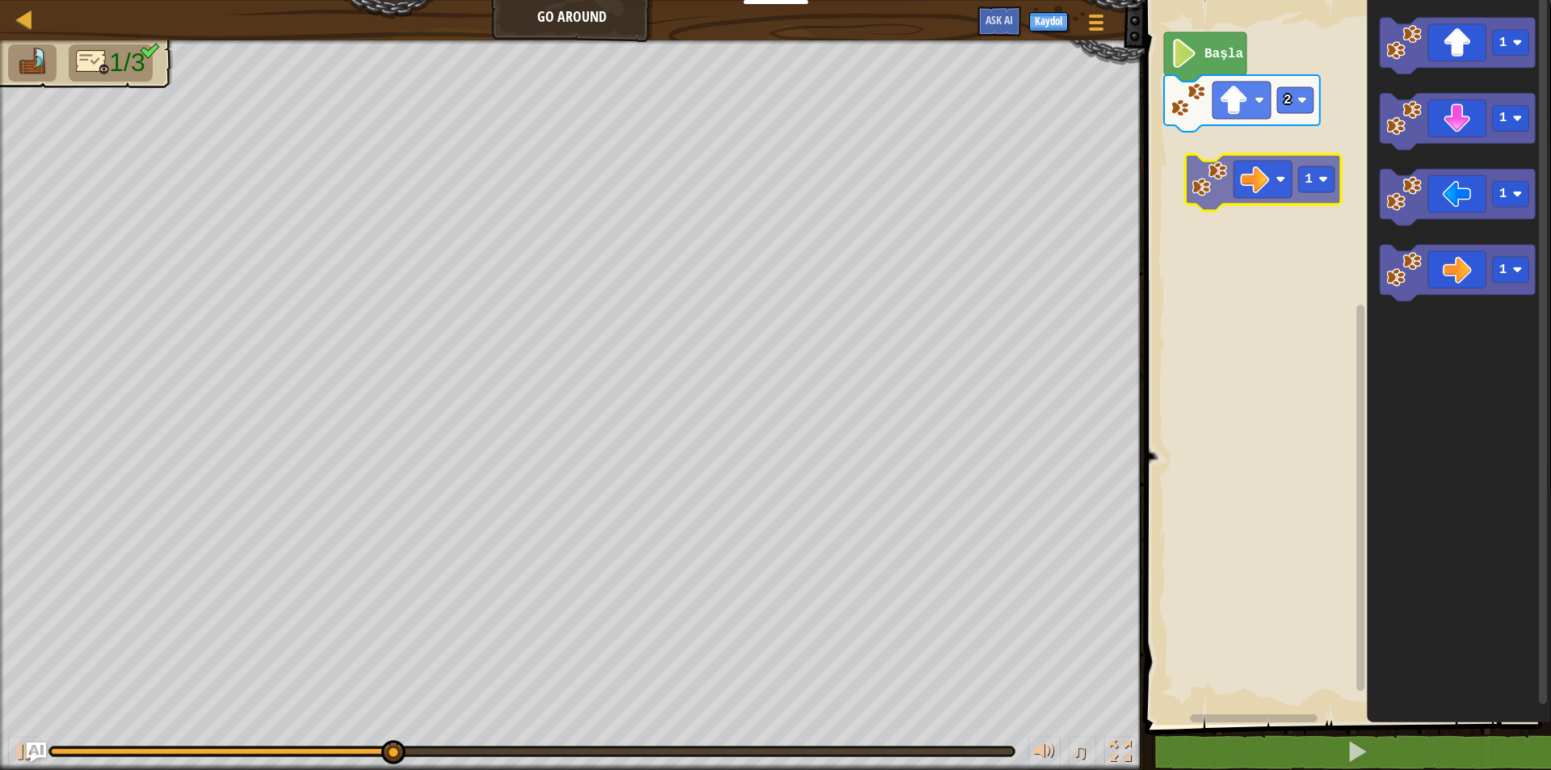
click at [1228, 139] on div "Başla 2 1 1 1 1 1" at bounding box center [1345, 358] width 411 height 733
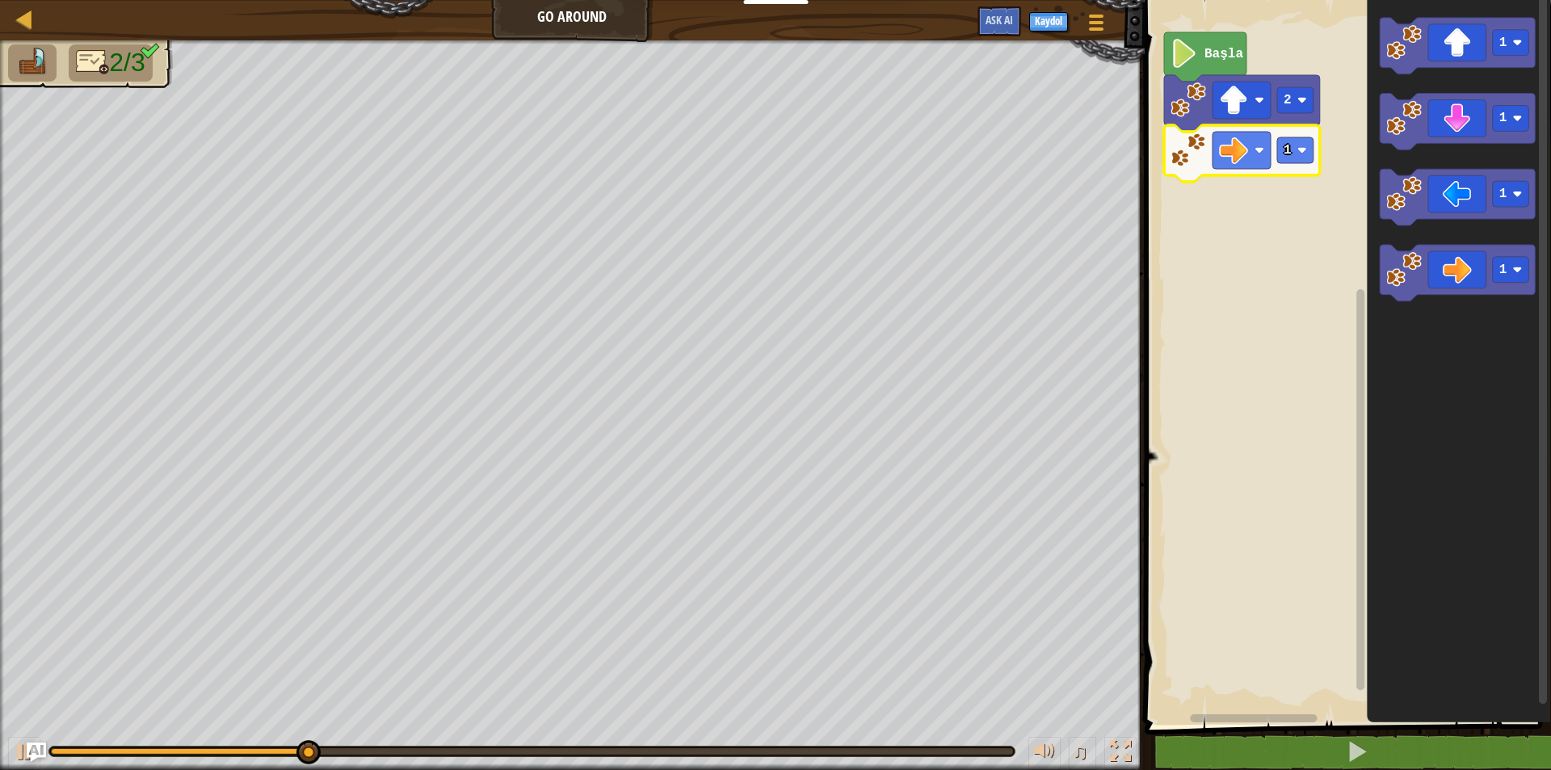
click at [1317, 146] on icon "Blockly Çalışma Alanı" at bounding box center [1242, 153] width 156 height 57
click at [1301, 154] on image "Blockly Çalışma Alanı" at bounding box center [1302, 150] width 10 height 10
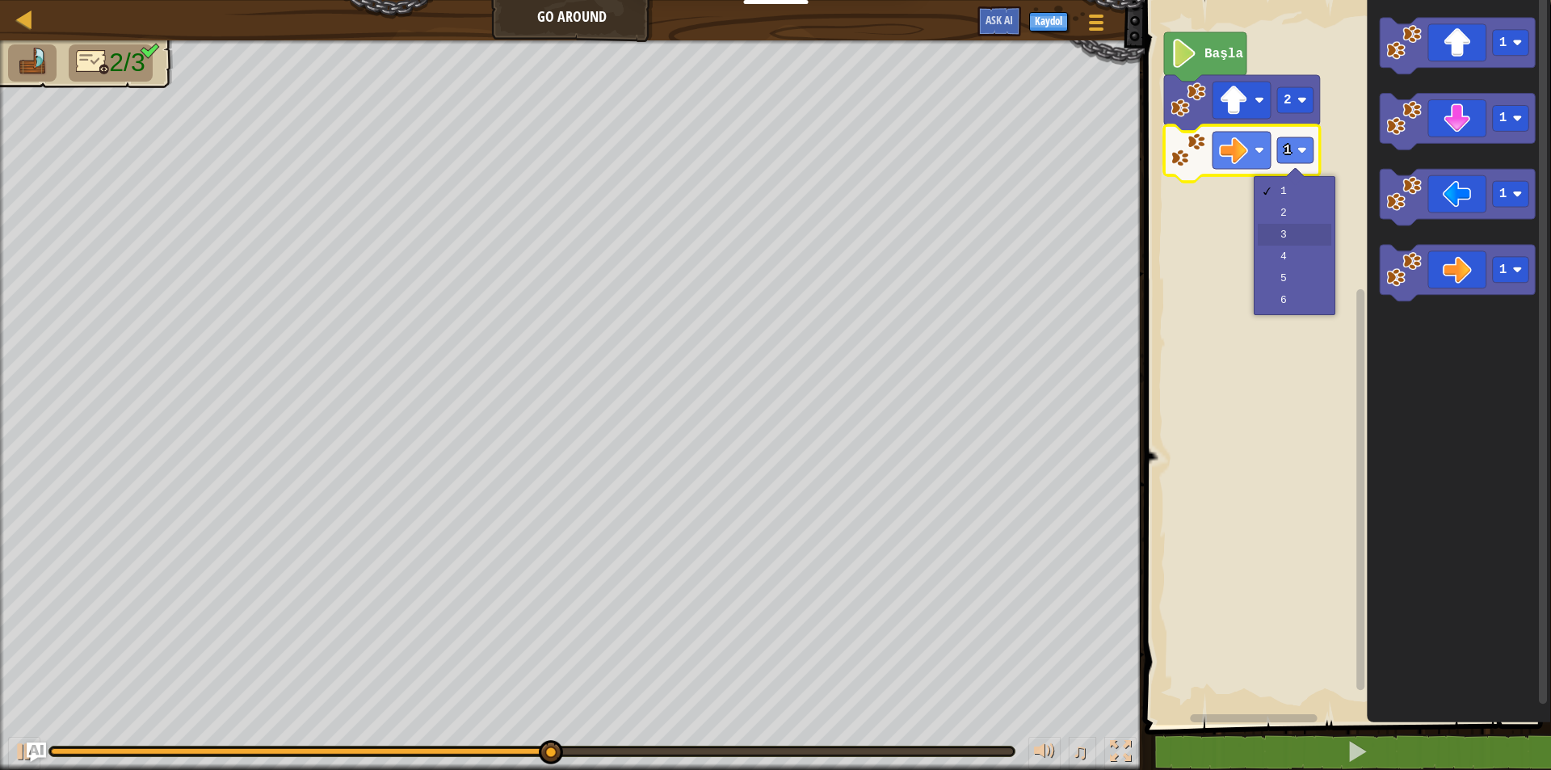
drag, startPoint x: 1286, startPoint y: 238, endPoint x: 1294, endPoint y: 252, distance: 16.6
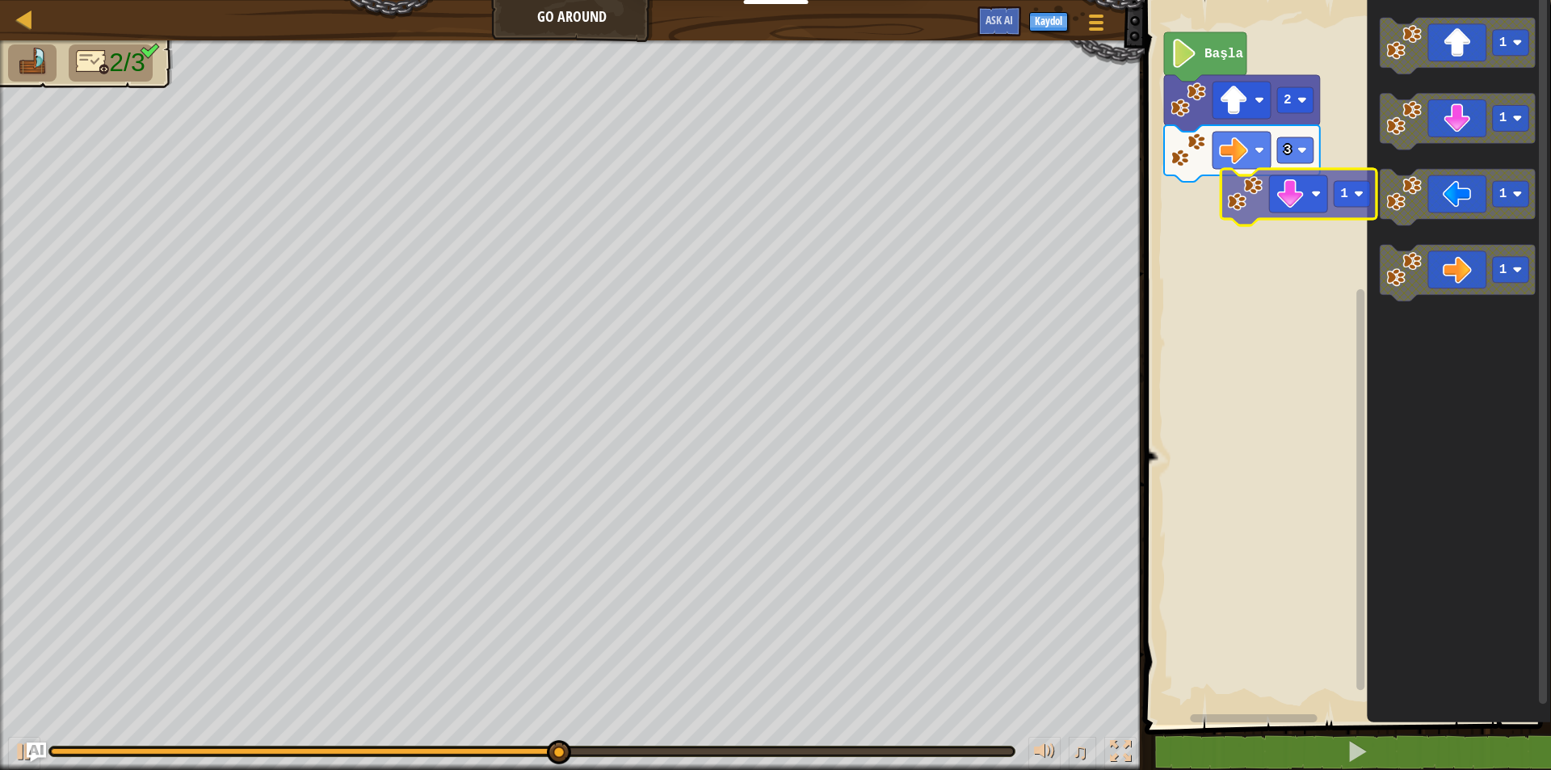
click at [1254, 208] on div "Başla 2 3 1 1 1 1 1" at bounding box center [1345, 358] width 411 height 733
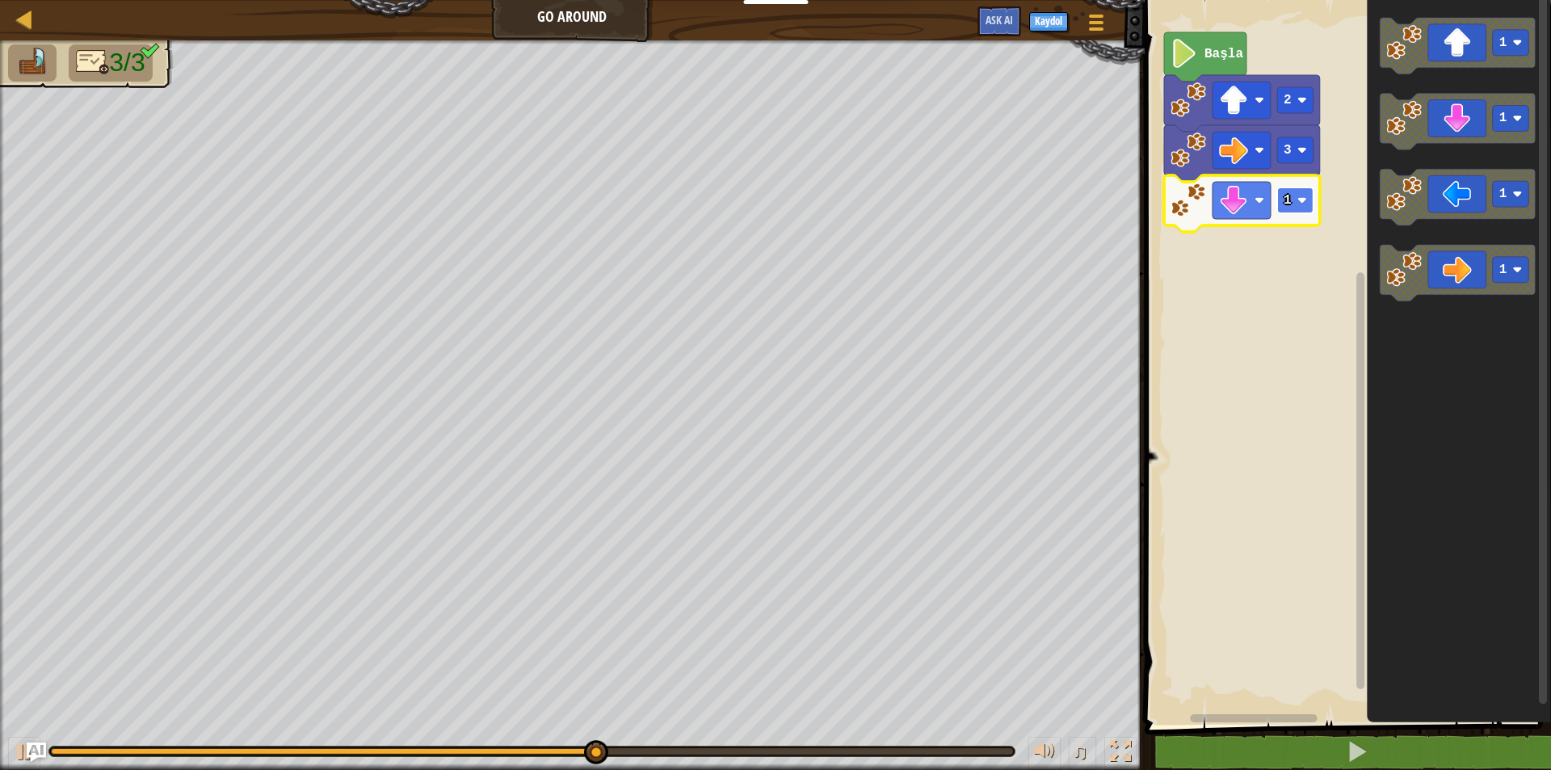
click at [1303, 200] on image "Blockly Çalışma Alanı" at bounding box center [1302, 200] width 10 height 10
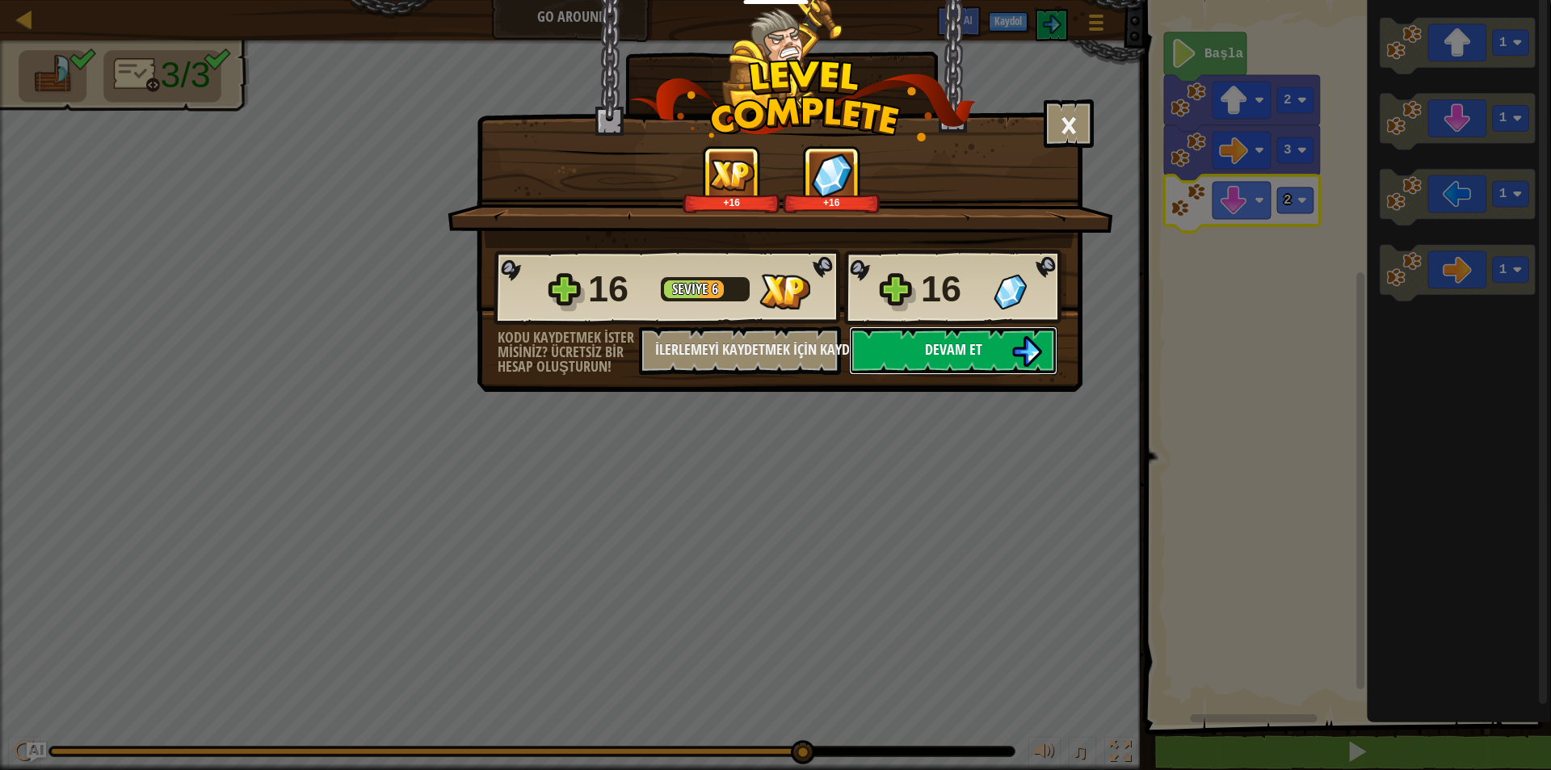
click at [934, 341] on span "Devam et" at bounding box center [953, 349] width 57 height 20
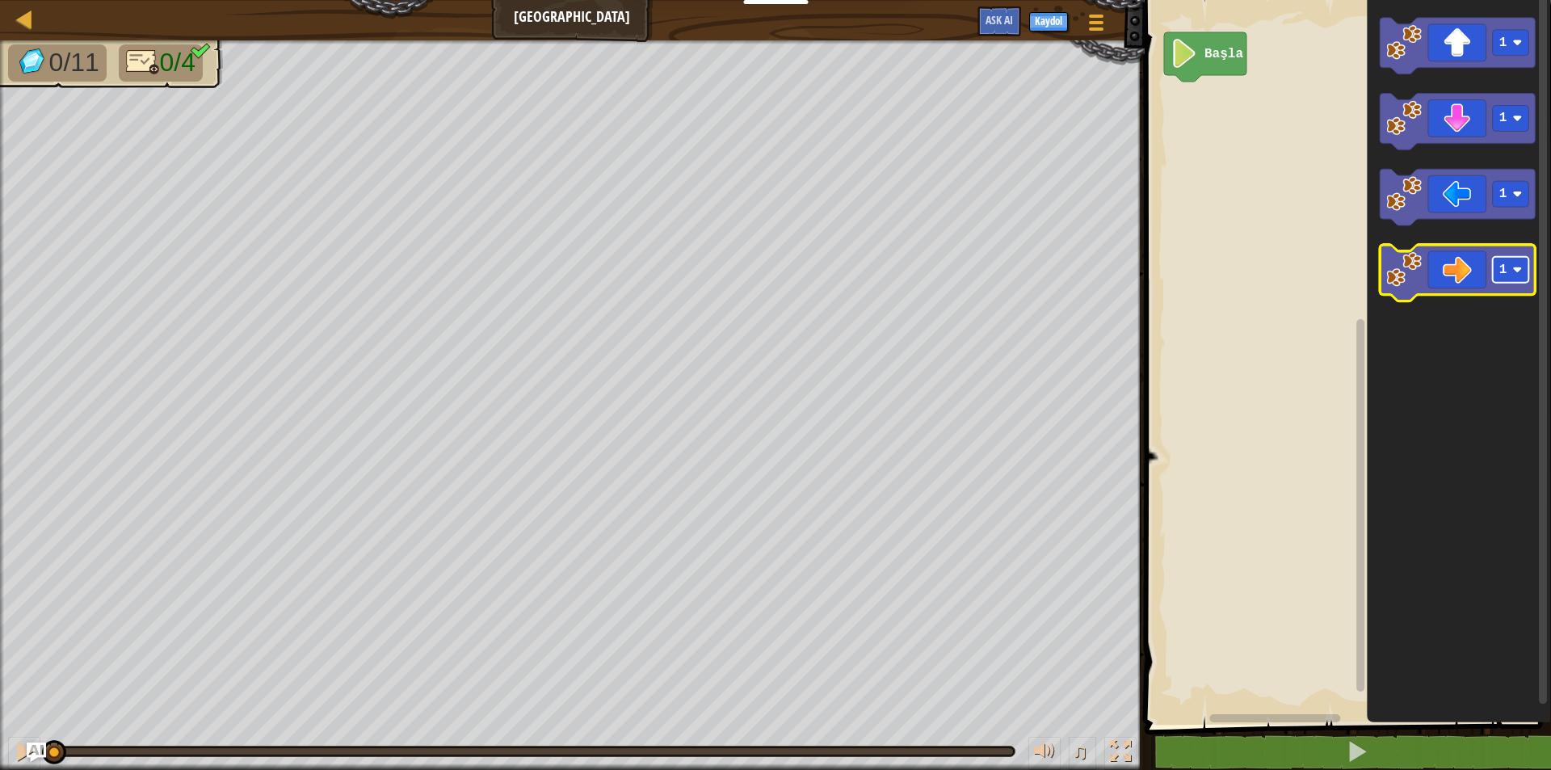
click at [1495, 266] on rect "Blockly Çalışma Alanı" at bounding box center [1511, 271] width 36 height 26
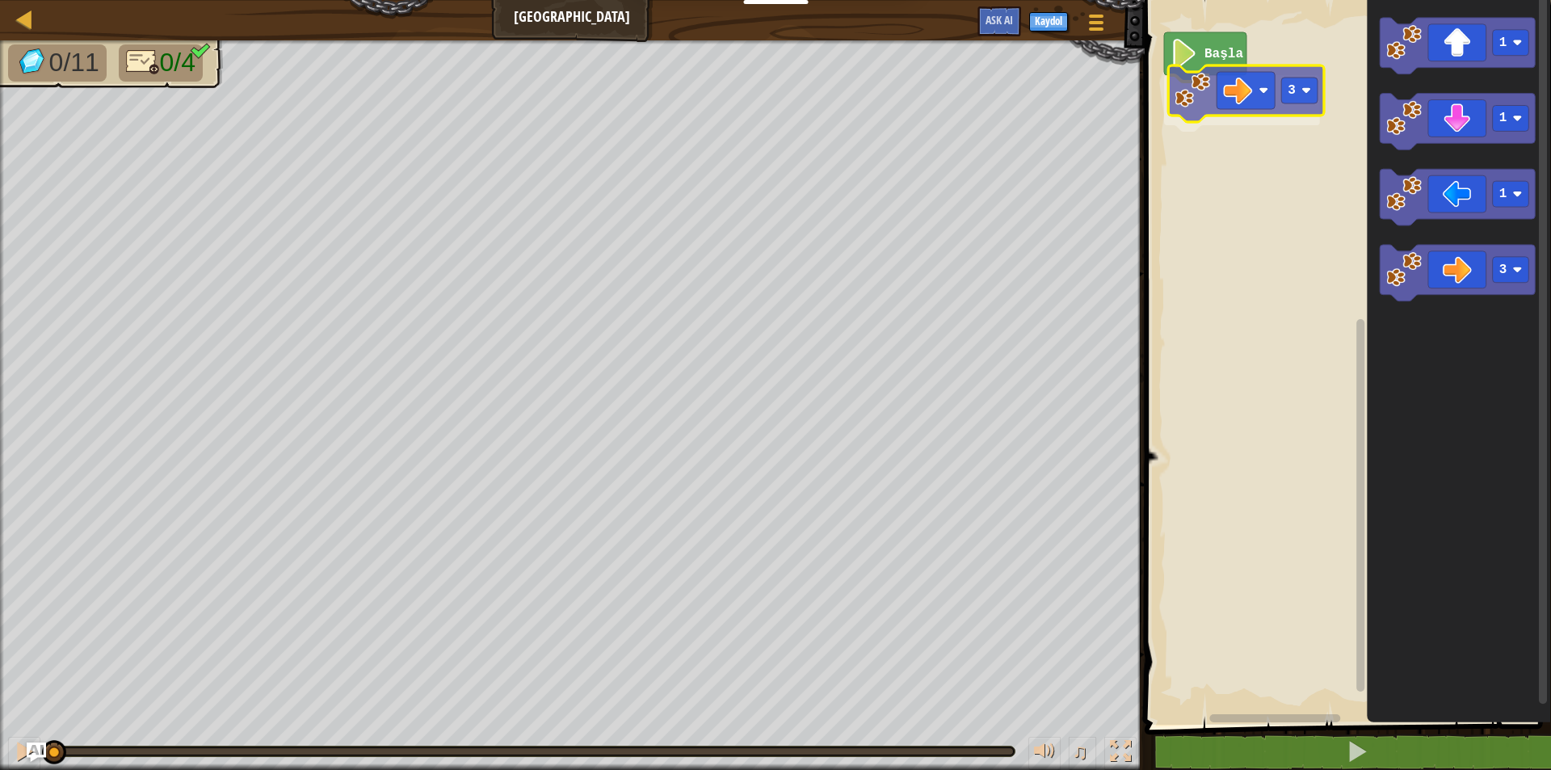
click at [1180, 95] on div "Başla 3 1 1 1 3 3" at bounding box center [1345, 358] width 411 height 733
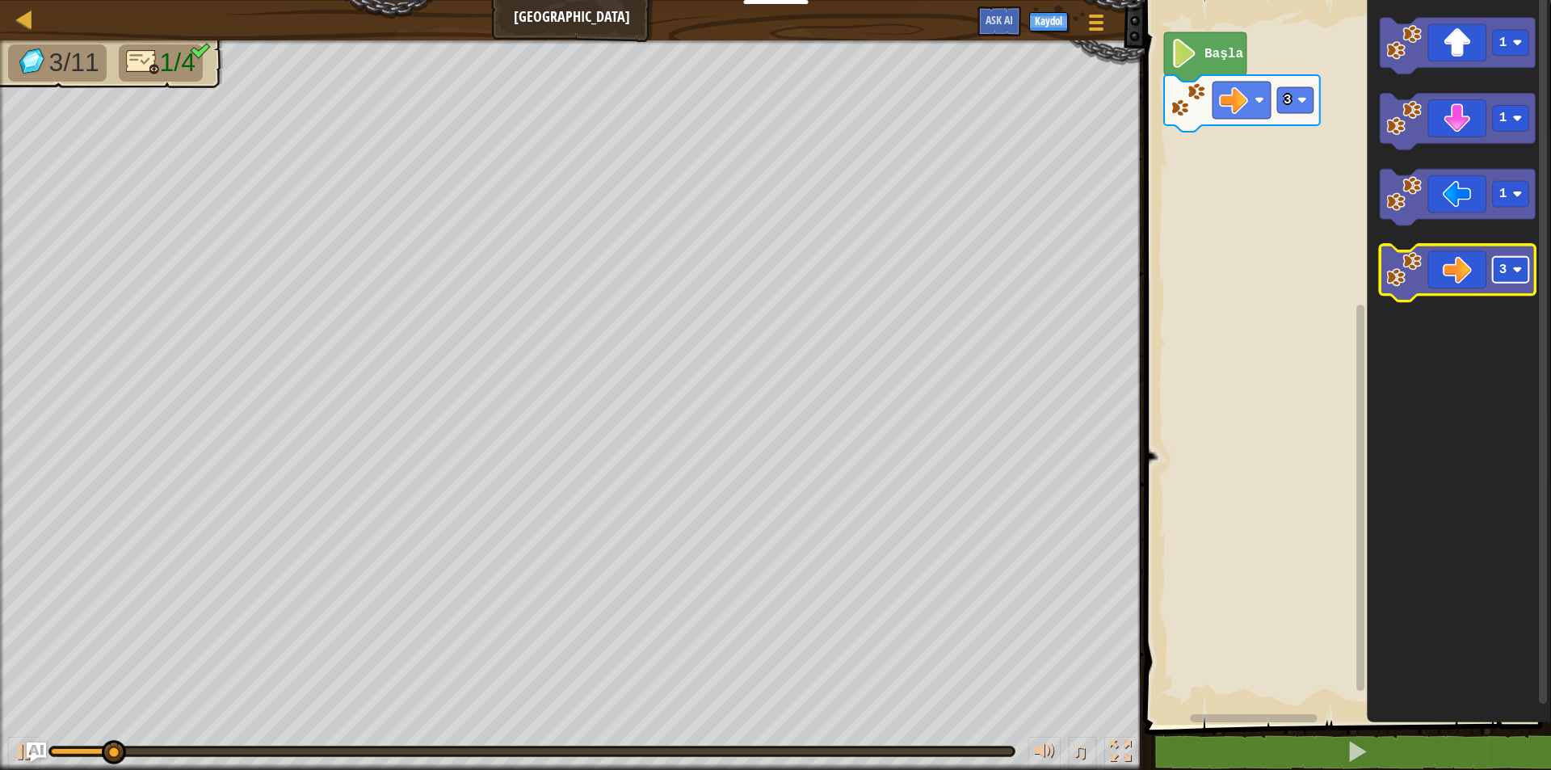
click at [1507, 273] on rect "Blockly Çalışma Alanı" at bounding box center [1511, 271] width 36 height 26
click at [1259, 138] on div "3 Başla 1 1 1 1" at bounding box center [1345, 358] width 411 height 733
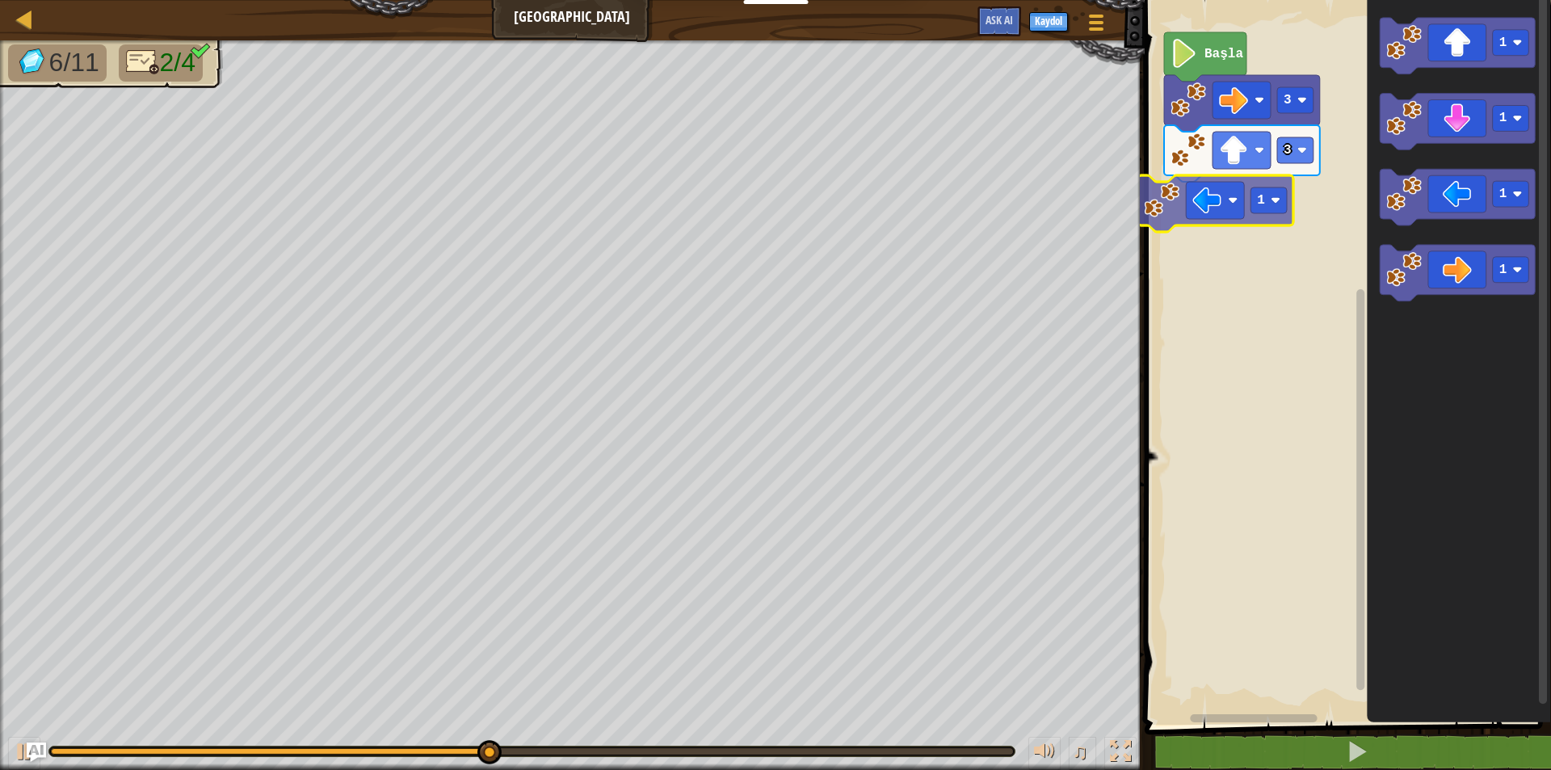
click at [1217, 228] on div "Başla 3 3 1 1 1 1 1 1" at bounding box center [1345, 358] width 411 height 733
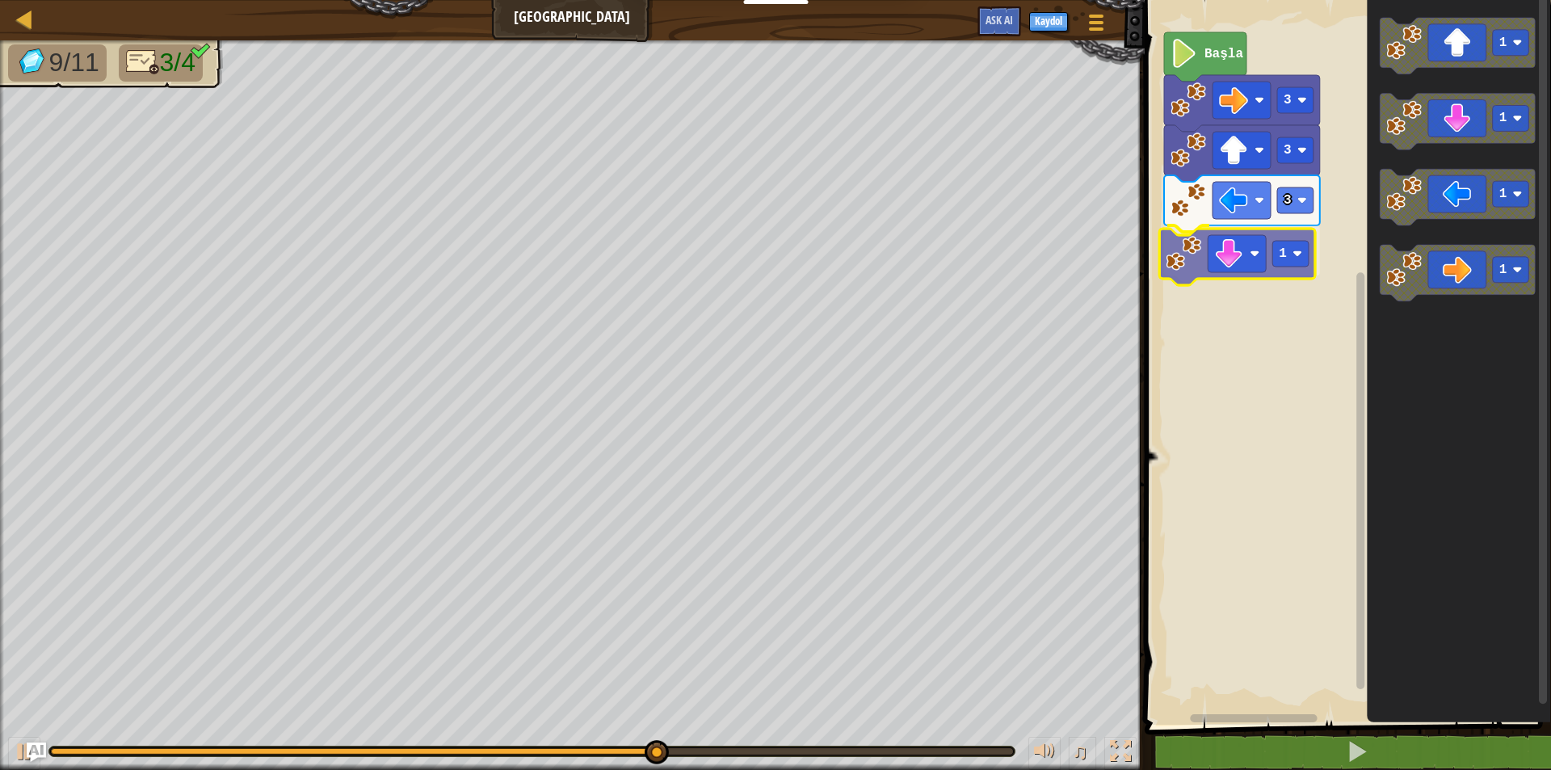
click at [1188, 276] on div "Başla 3 3 3 1 1 1 1 1 1" at bounding box center [1345, 358] width 411 height 733
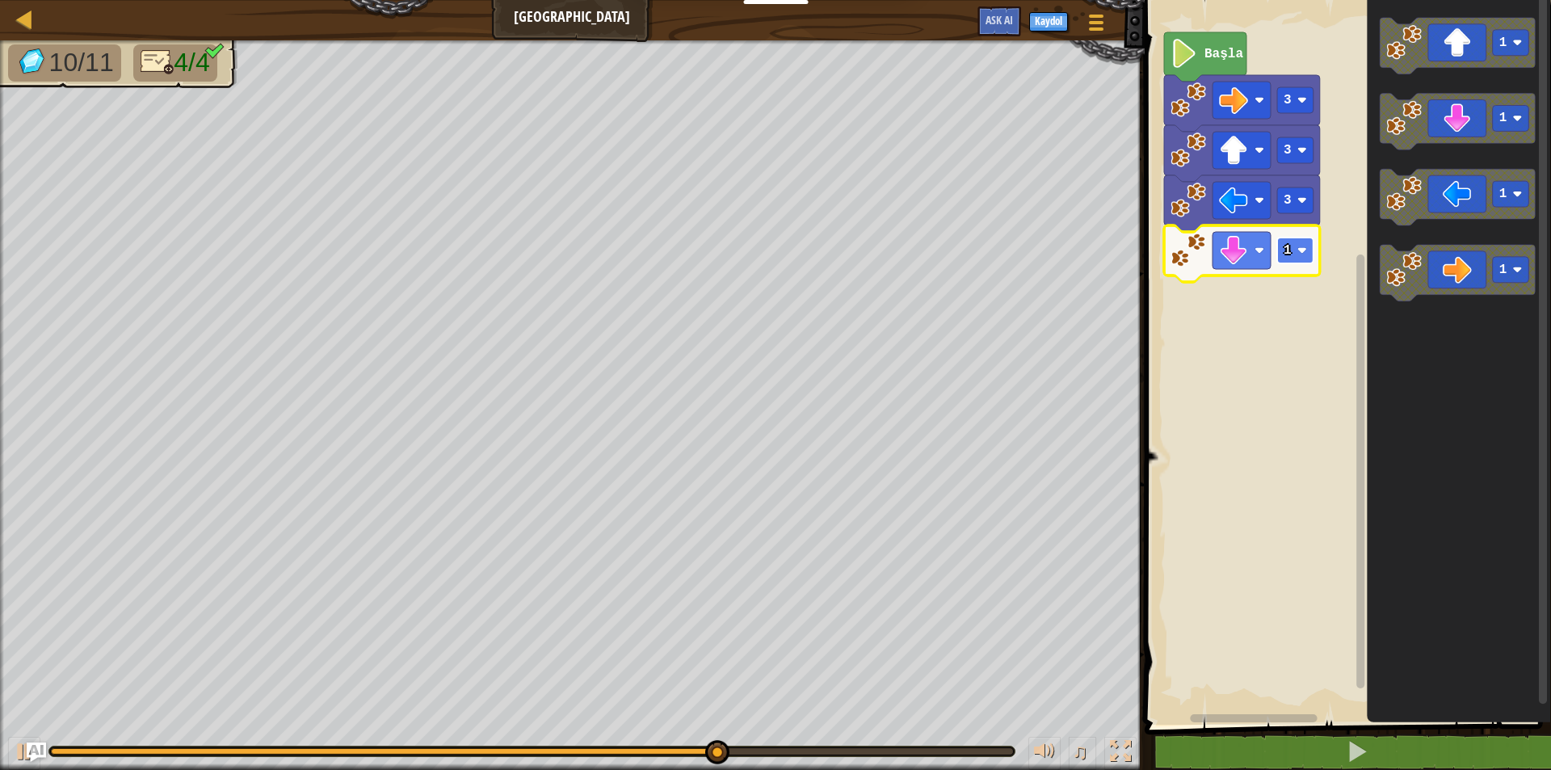
click at [1303, 251] on image "Blockly Çalışma Alanı" at bounding box center [1302, 251] width 10 height 10
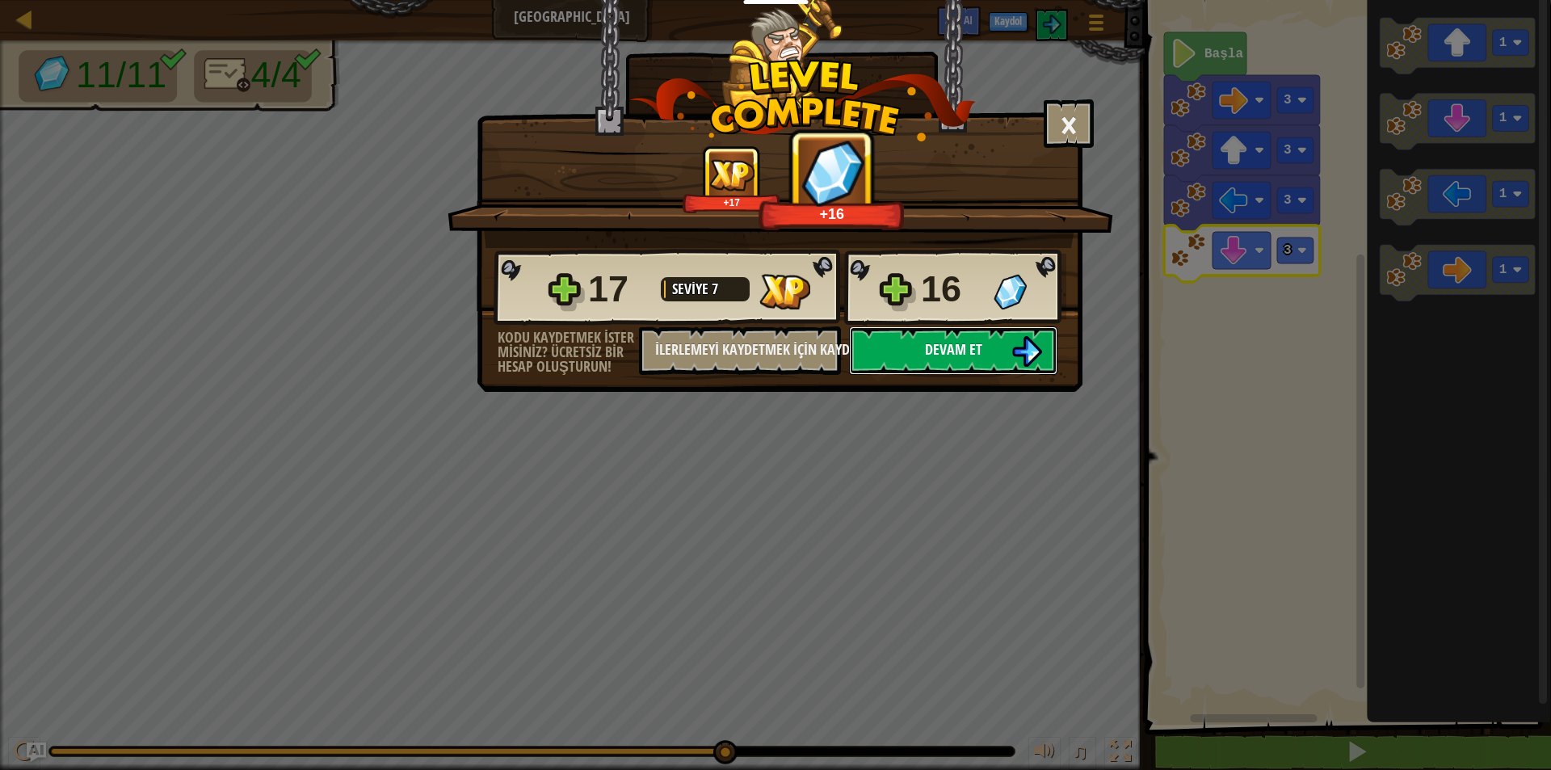
click at [941, 359] on span "Devam et" at bounding box center [953, 349] width 57 height 20
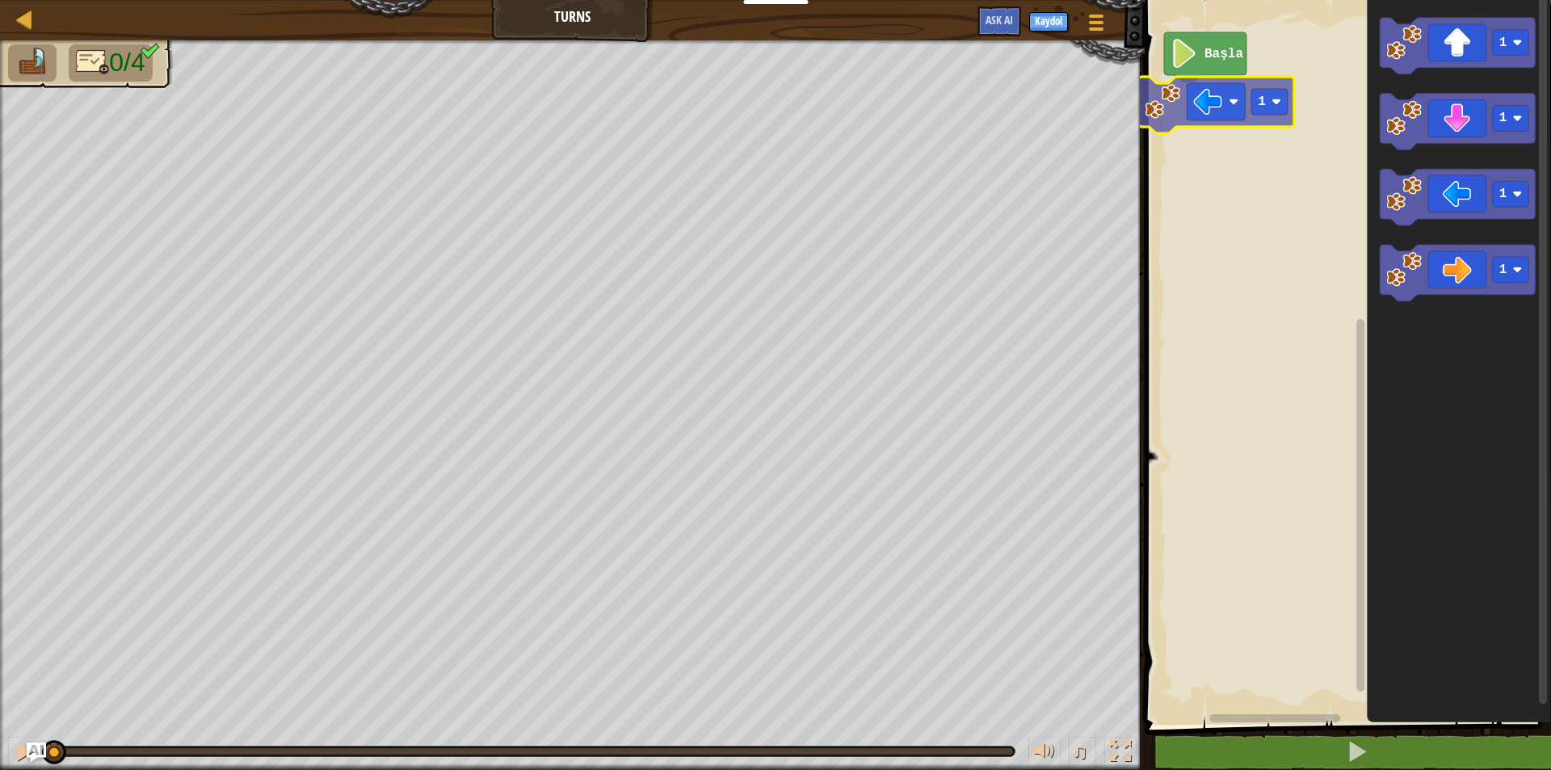
click at [1192, 79] on div "Başla 1 1 1 1 1" at bounding box center [1345, 358] width 411 height 733
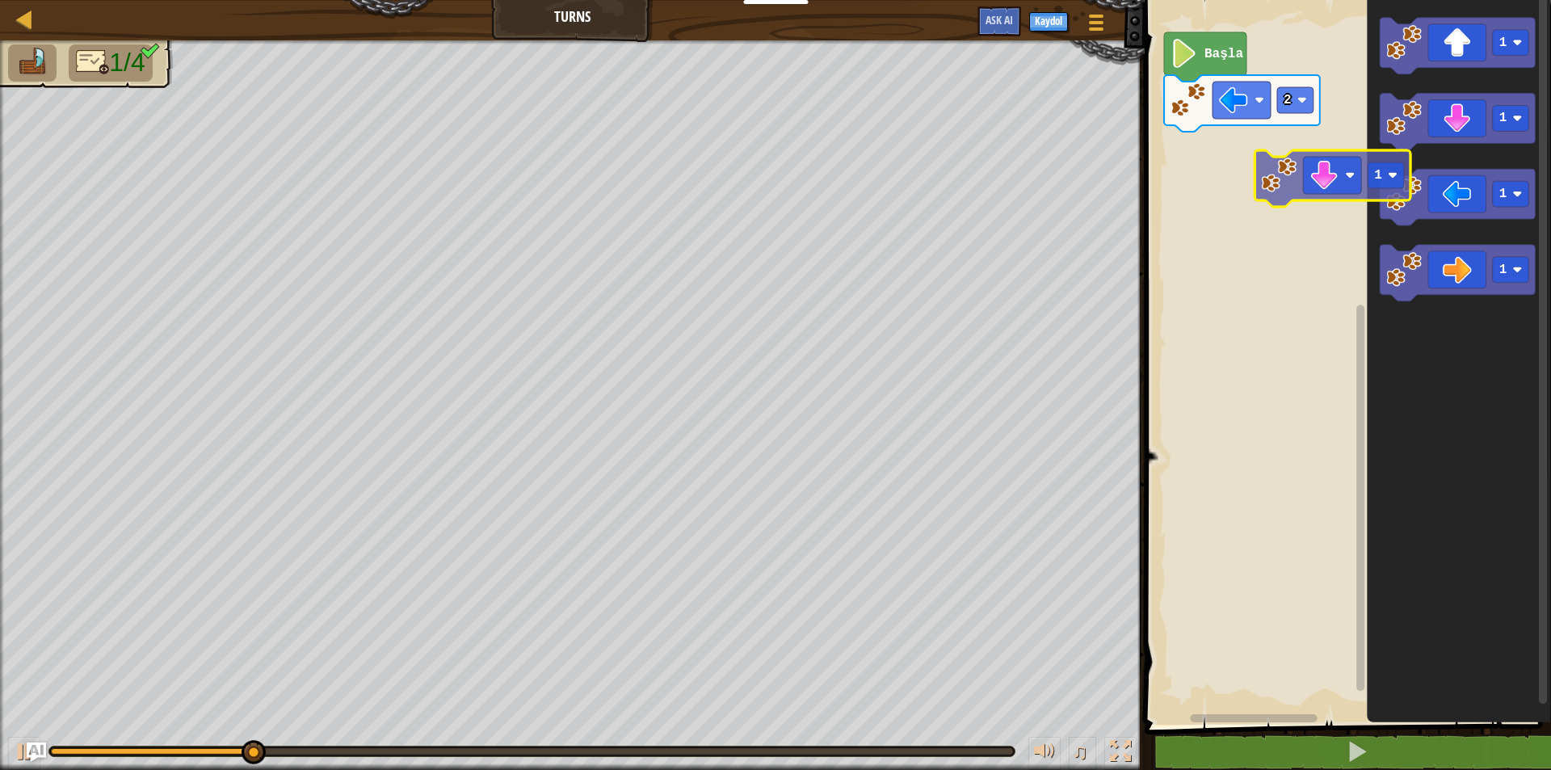
click at [1288, 203] on div "Başla 2 1 1 1 1 1" at bounding box center [1345, 358] width 411 height 733
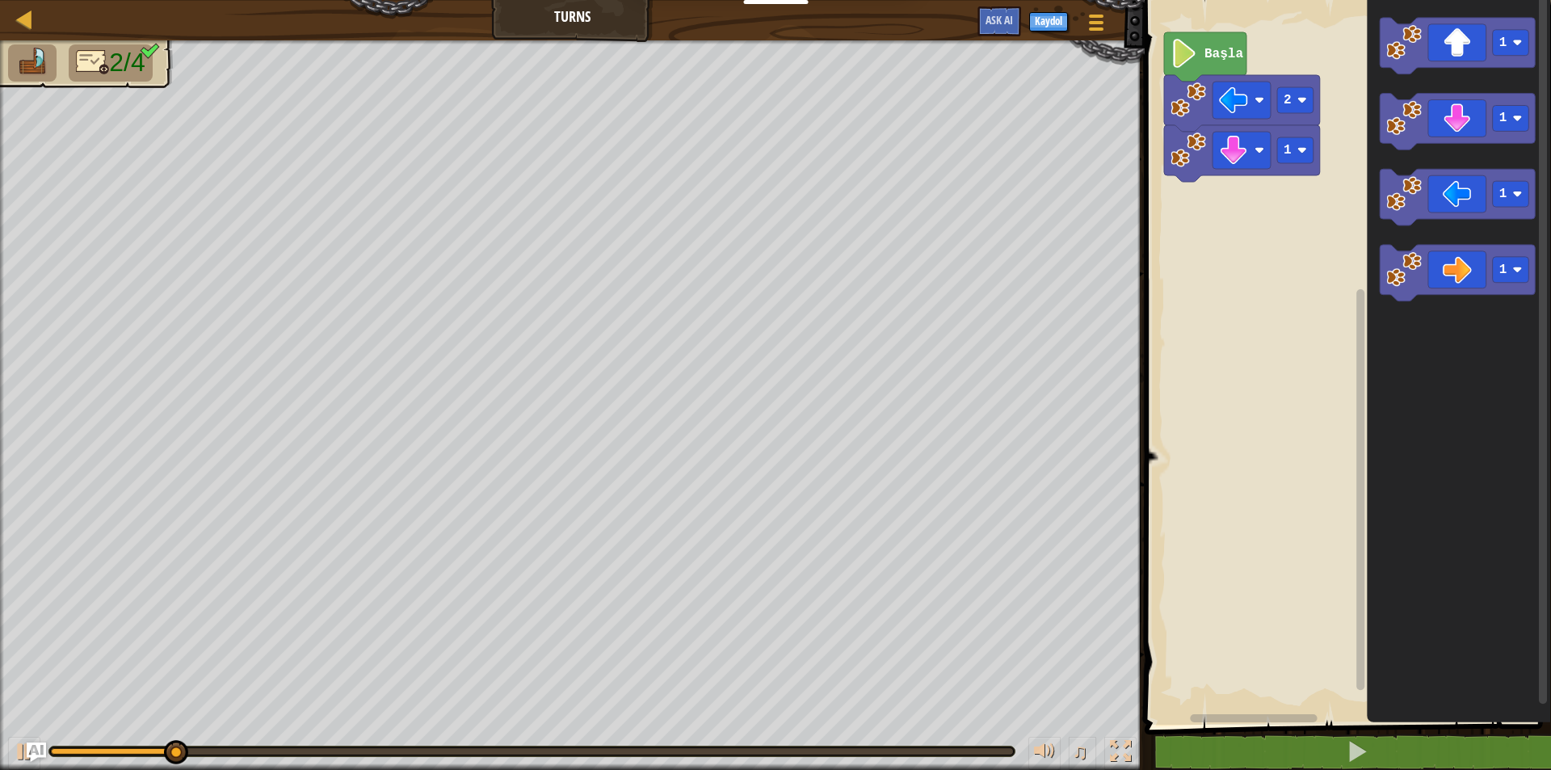
click at [1261, 171] on rect "Blockly Çalışma Alanı" at bounding box center [1345, 358] width 411 height 733
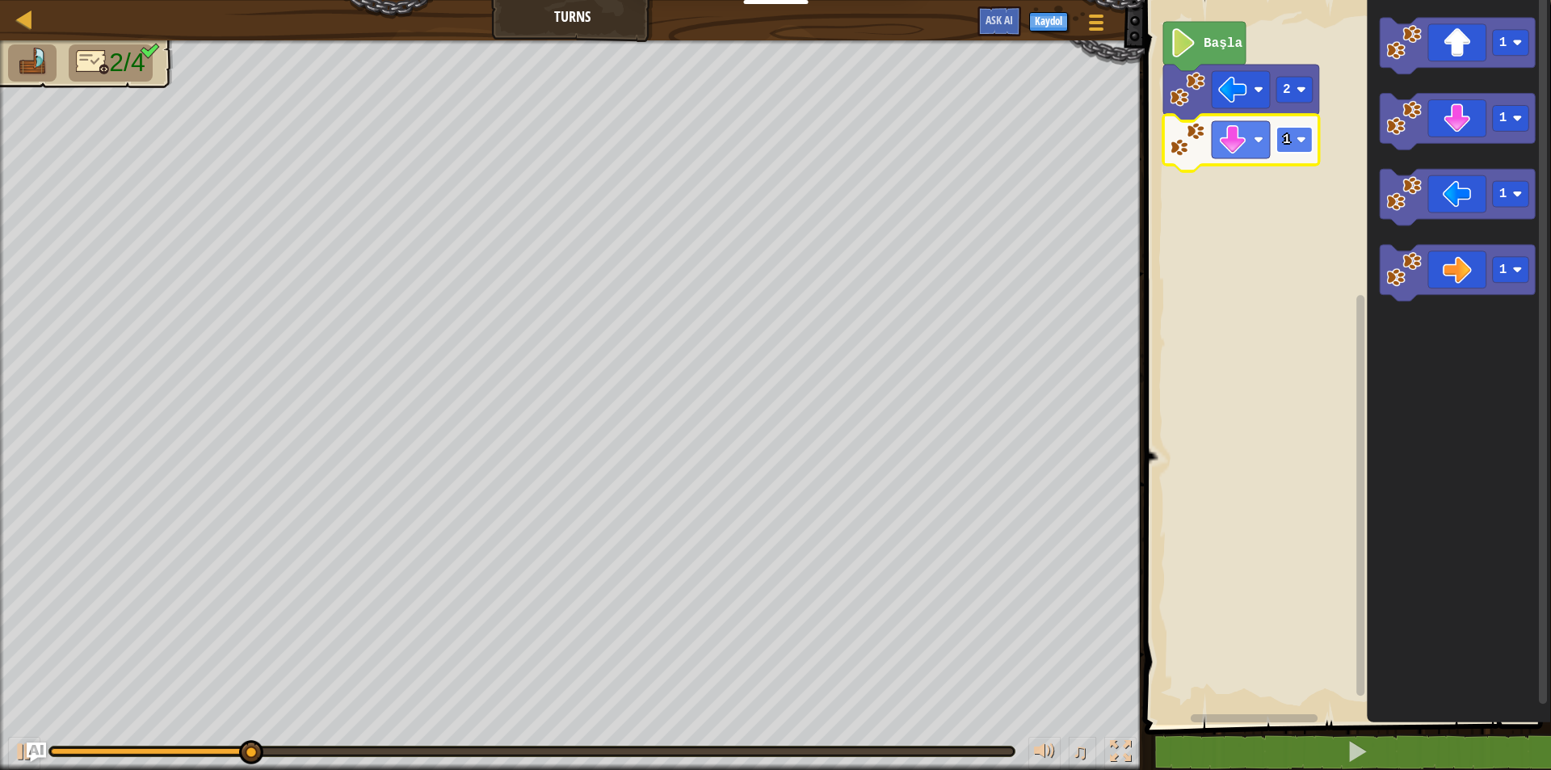
click at [1285, 149] on rect "Blockly Çalışma Alanı" at bounding box center [1294, 140] width 36 height 26
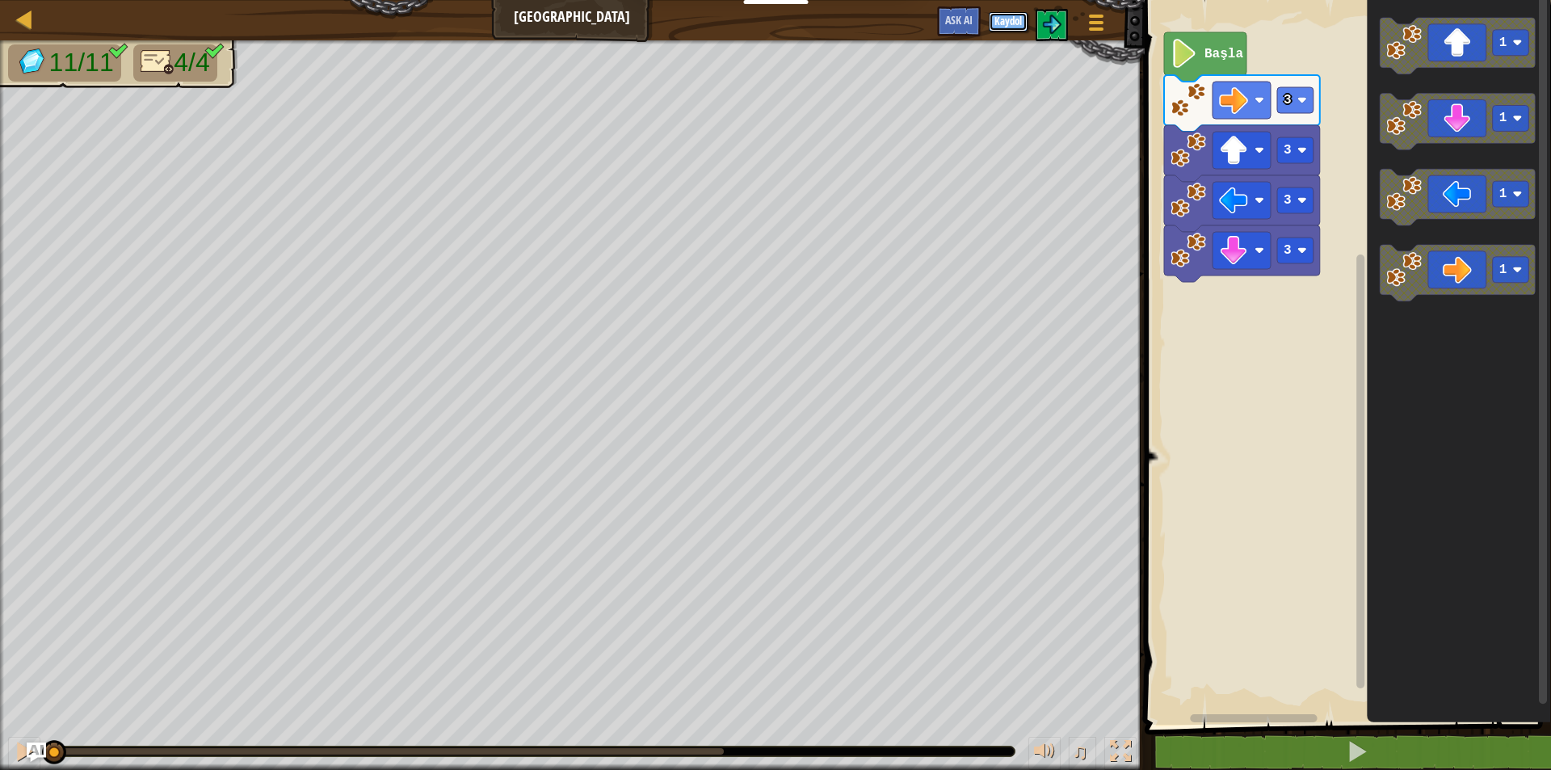
click at [1011, 21] on button "Kaydol" at bounding box center [1008, 21] width 39 height 19
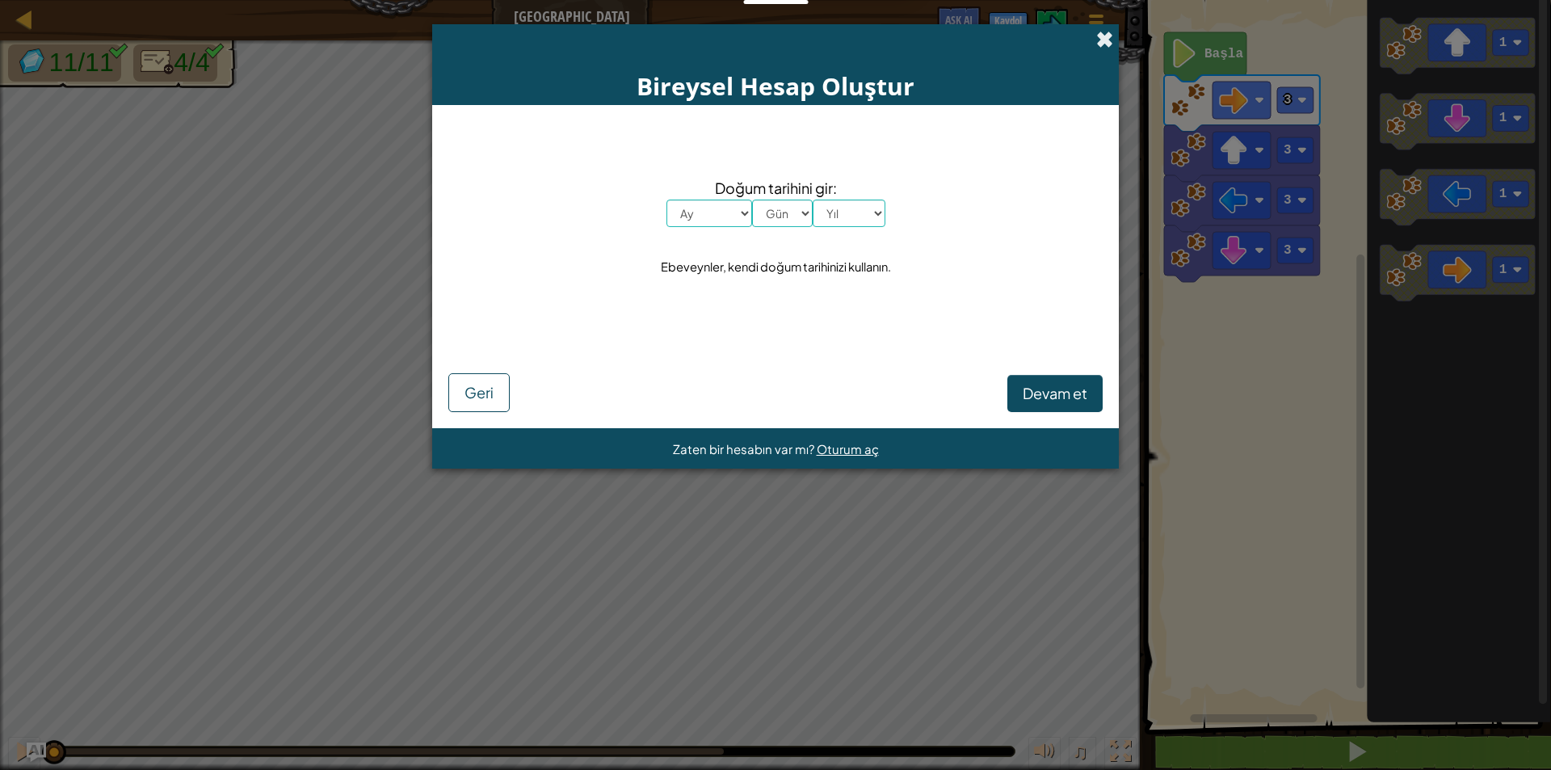
click at [1107, 37] on span at bounding box center [1104, 39] width 17 height 17
